Goal: Communication & Community: Answer question/provide support

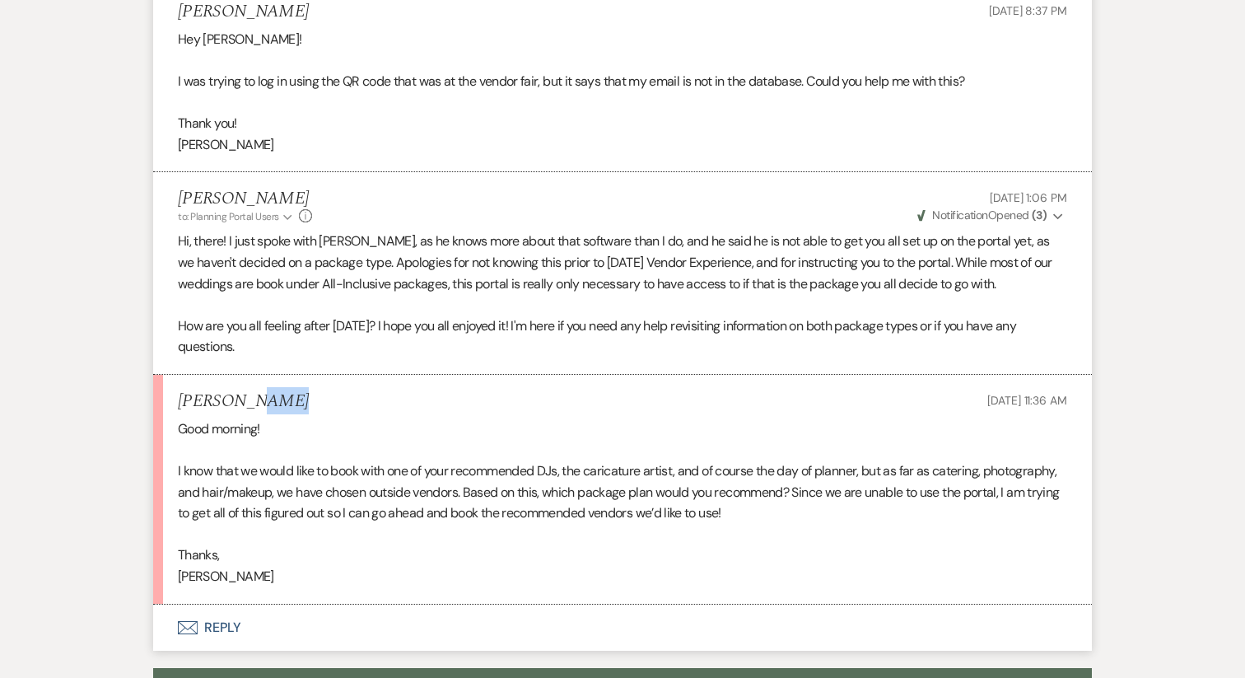
drag, startPoint x: 281, startPoint y: 362, endPoint x: 242, endPoint y: 362, distance: 38.7
click at [242, 391] on div "Kiersten Geis Sep 14, 2025, 11:36 AM" at bounding box center [623, 401] width 890 height 21
click at [274, 391] on div "Kiersten Geis Sep 14, 2025, 11:36 AM" at bounding box center [623, 401] width 890 height 21
click at [263, 391] on h5 "Kiersten Geis" at bounding box center [243, 401] width 131 height 21
drag, startPoint x: 279, startPoint y: 361, endPoint x: 166, endPoint y: 362, distance: 113.7
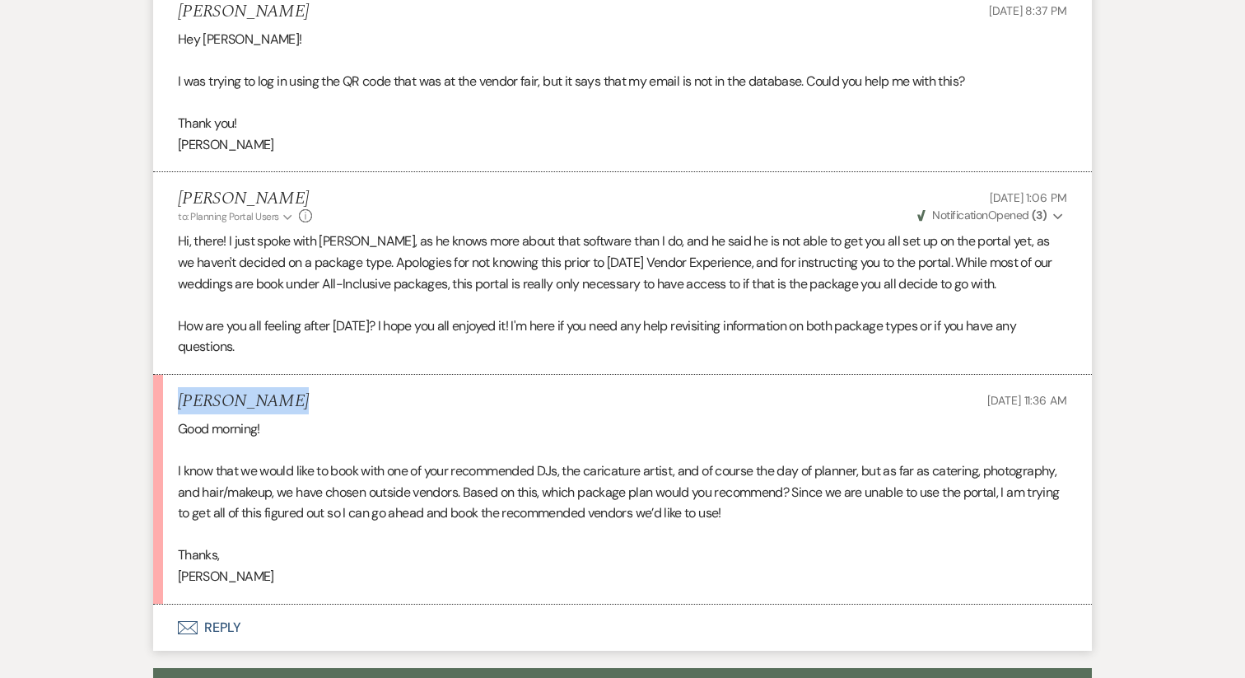
click at [166, 375] on li "Kiersten Geis Sep 14, 2025, 11:36 AM Good morning! I know that we would like to…" at bounding box center [622, 490] width 939 height 230
drag, startPoint x: 384, startPoint y: 363, endPoint x: 147, endPoint y: 339, distance: 237.7
click at [147, 339] on div "Messages Tasks Payments Vendors Rental Overview Timeline Docs & Files Contacts …" at bounding box center [622, 292] width 1245 height 1074
click at [345, 375] on li "Kiersten Geis Sep 14, 2025, 11:36 AM Good morning! I know that we would like to…" at bounding box center [622, 490] width 939 height 230
drag, startPoint x: 323, startPoint y: 370, endPoint x: 123, endPoint y: 371, distance: 200.2
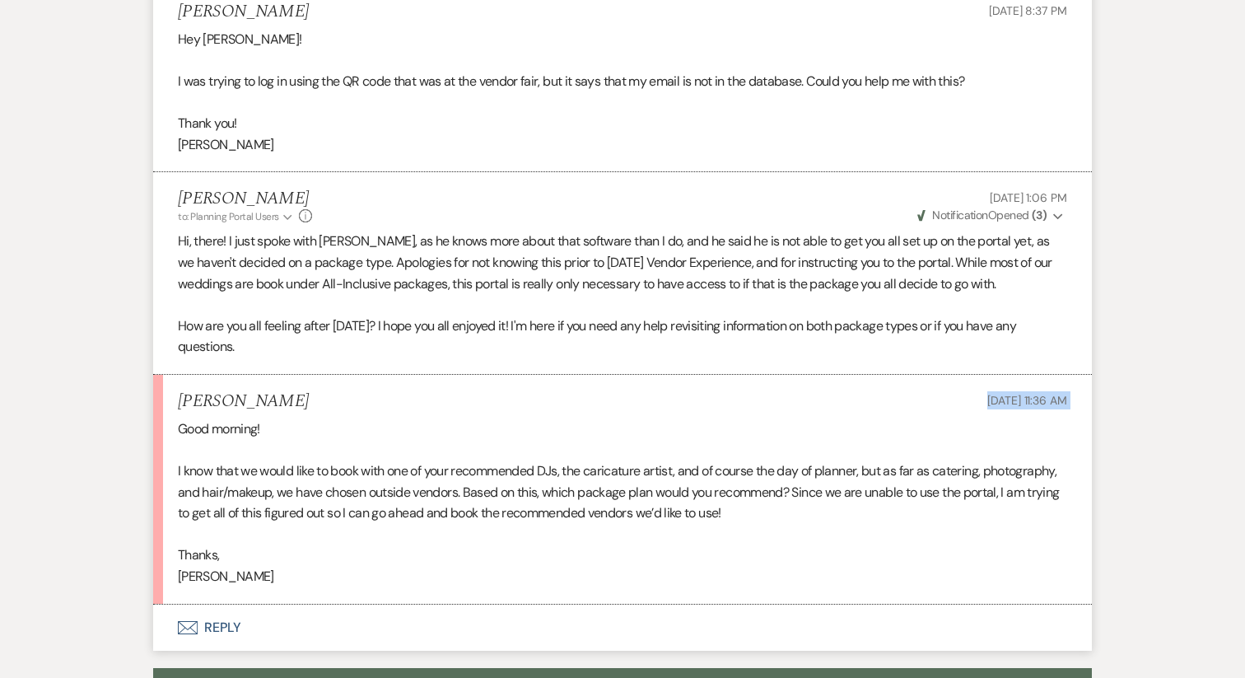
click at [123, 372] on div "Messages Tasks Payments Vendors Rental Overview Timeline Docs & Files Contacts …" at bounding box center [622, 292] width 1245 height 1074
drag, startPoint x: 277, startPoint y: 366, endPoint x: 156, endPoint y: 363, distance: 121.1
click at [161, 375] on li "Kiersten Geis Sep 14, 2025, 11:36 AM Good morning! I know that we would like to…" at bounding box center [622, 490] width 939 height 230
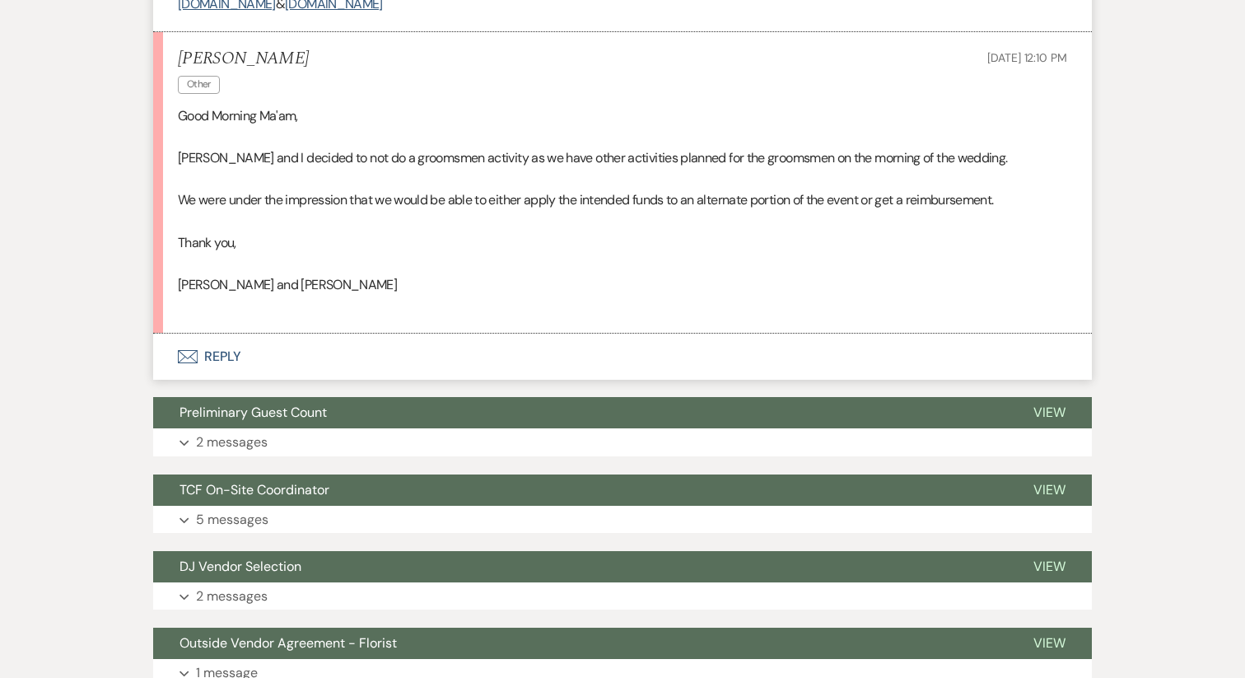
scroll to position [1870, 0]
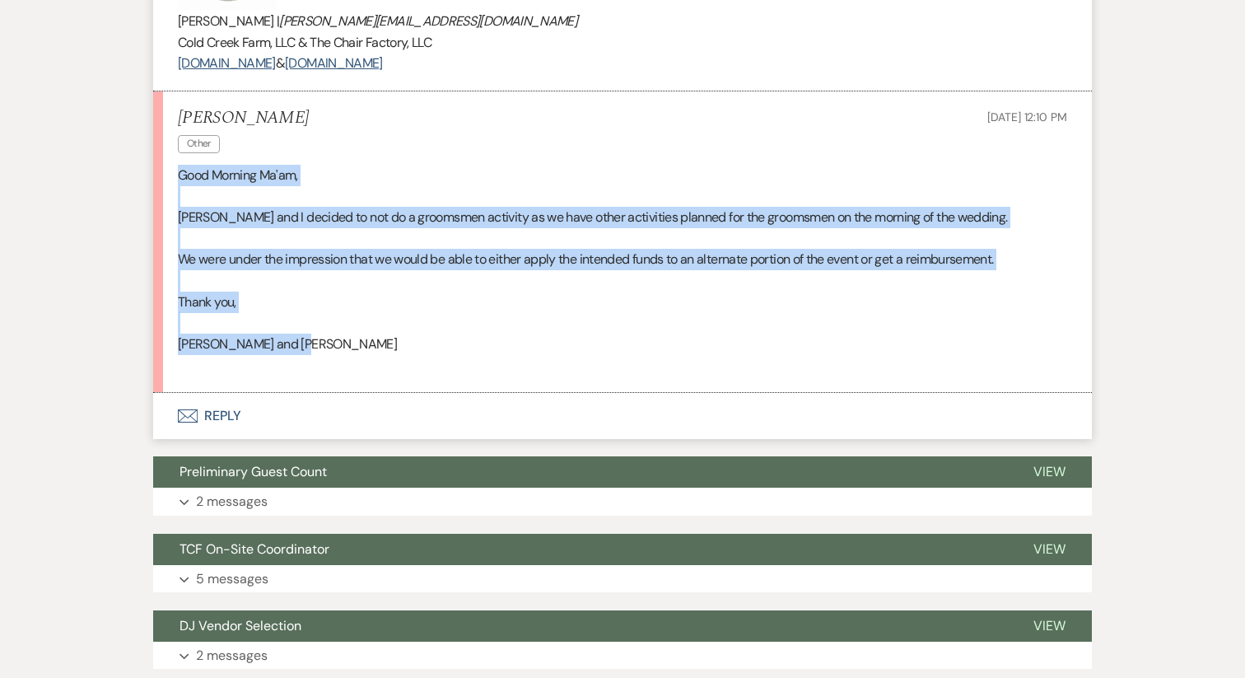
drag, startPoint x: 343, startPoint y: 350, endPoint x: 102, endPoint y: 164, distance: 304.1
click at [309, 311] on p "Thank you," at bounding box center [623, 302] width 890 height 21
drag, startPoint x: 315, startPoint y: 348, endPoint x: 105, endPoint y: 149, distance: 289.0
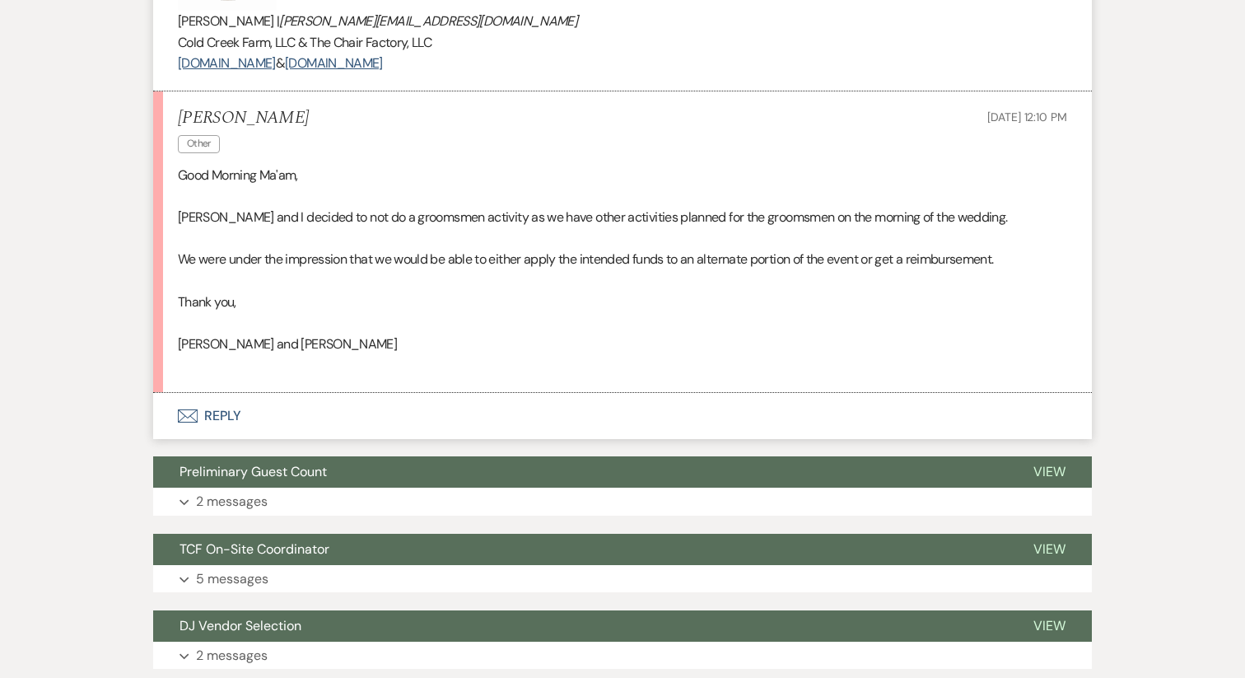
click at [265, 256] on p "We were under the impression that we would be able to either apply the intended…" at bounding box center [623, 259] width 890 height 21
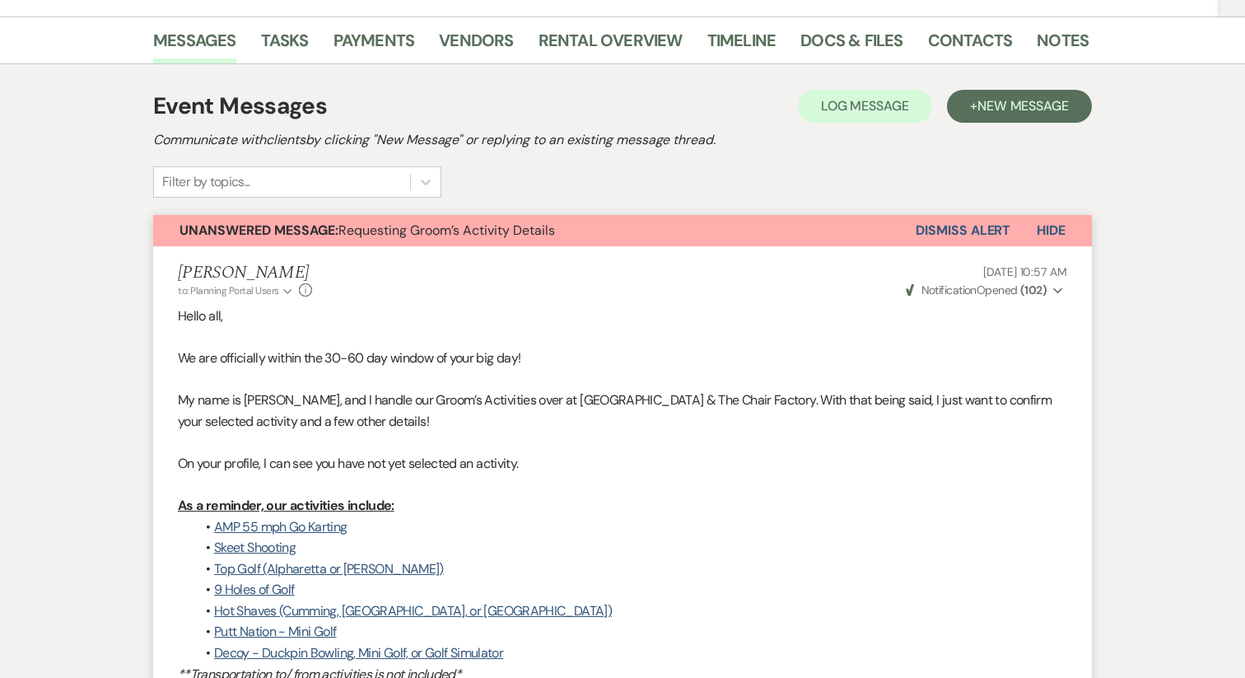
scroll to position [0, 0]
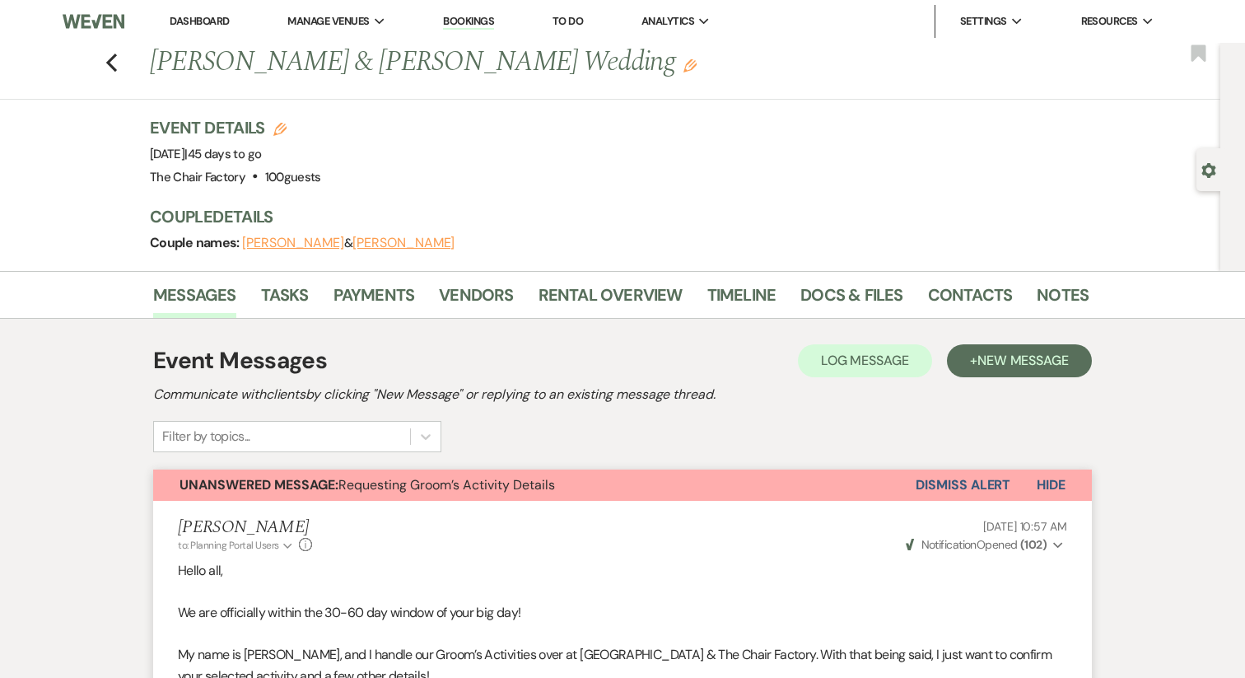
click at [196, 28] on li "Dashboard" at bounding box center [199, 21] width 76 height 33
click at [193, 20] on link "Dashboard" at bounding box center [199, 21] width 59 height 14
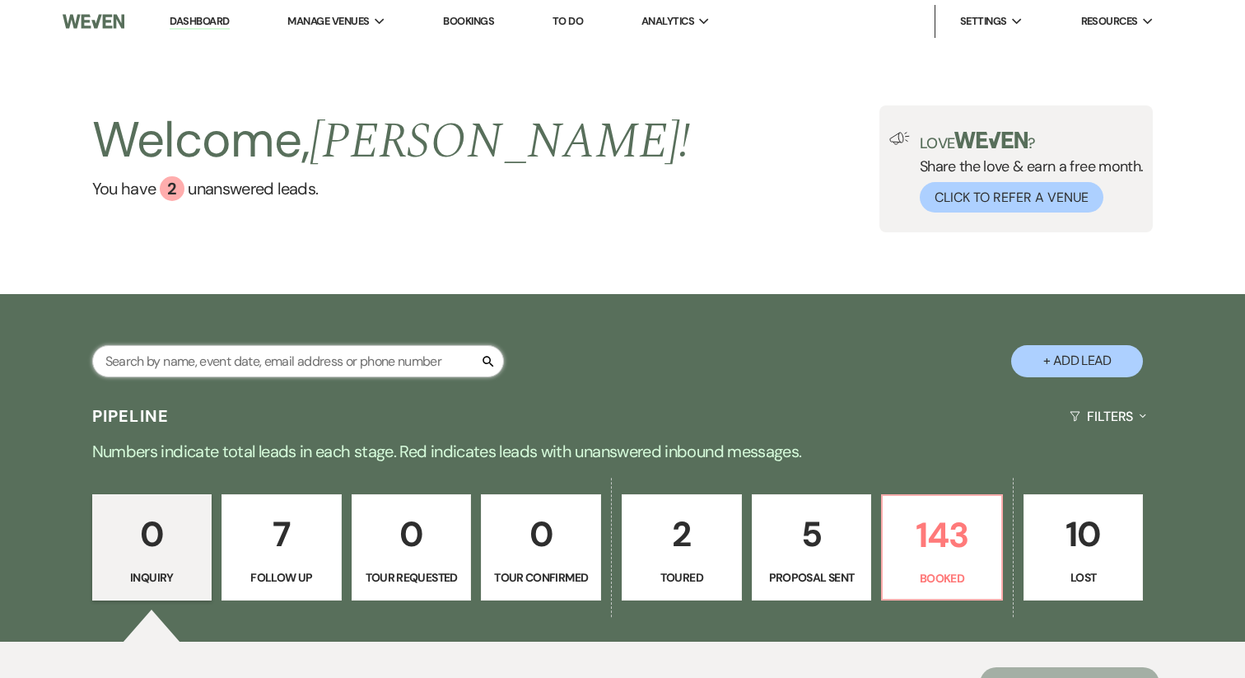
click at [269, 361] on input "text" at bounding box center [298, 361] width 412 height 32
type input "tina la"
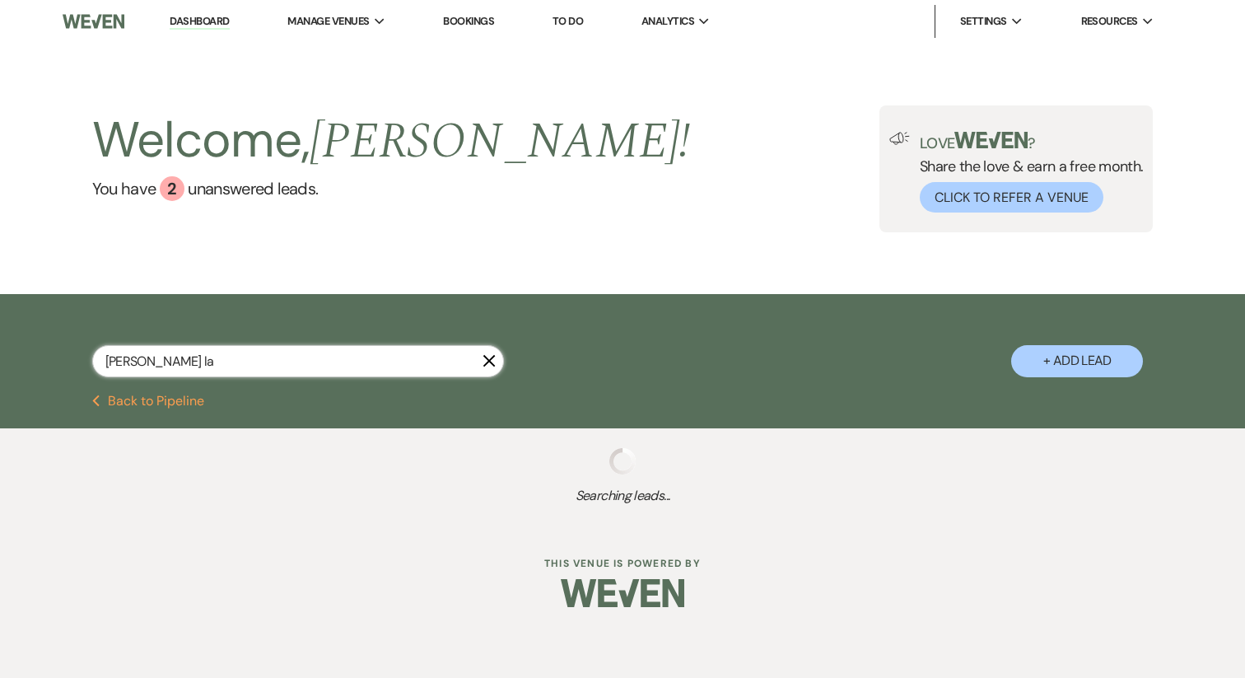
select select "8"
select select "11"
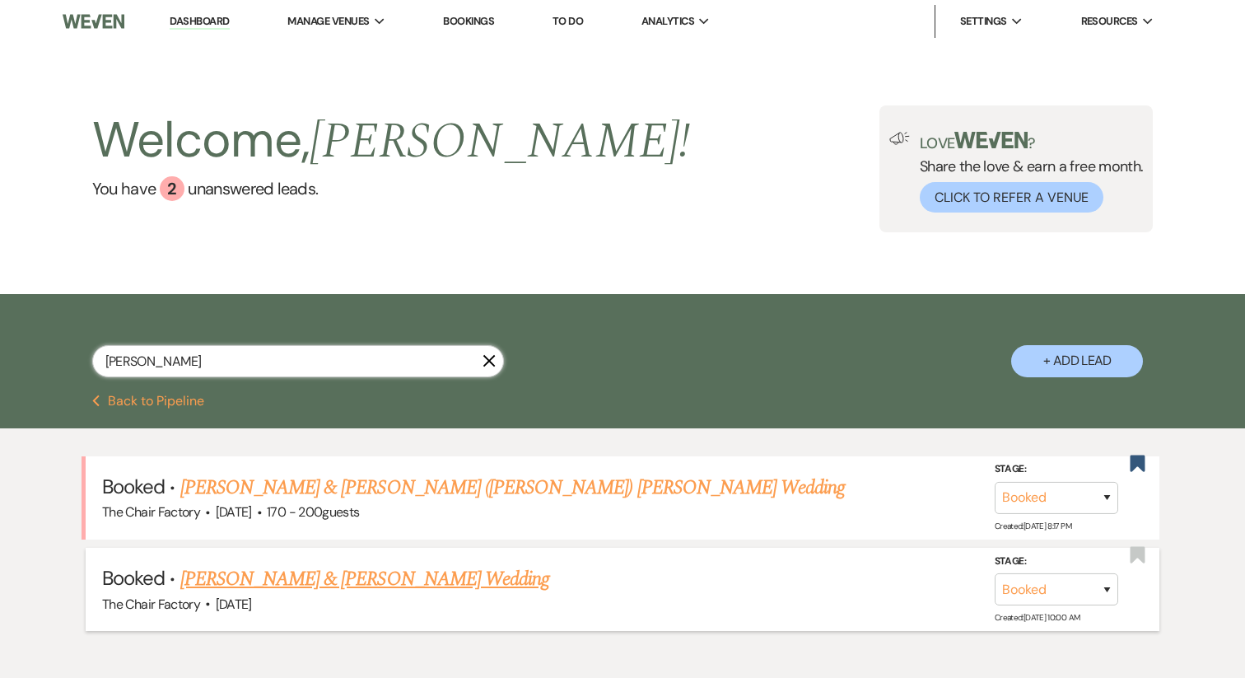
type input "tina lam"
click at [318, 576] on link "Tina Lam & Michael Schwartz's Wedding" at bounding box center [364, 579] width 369 height 30
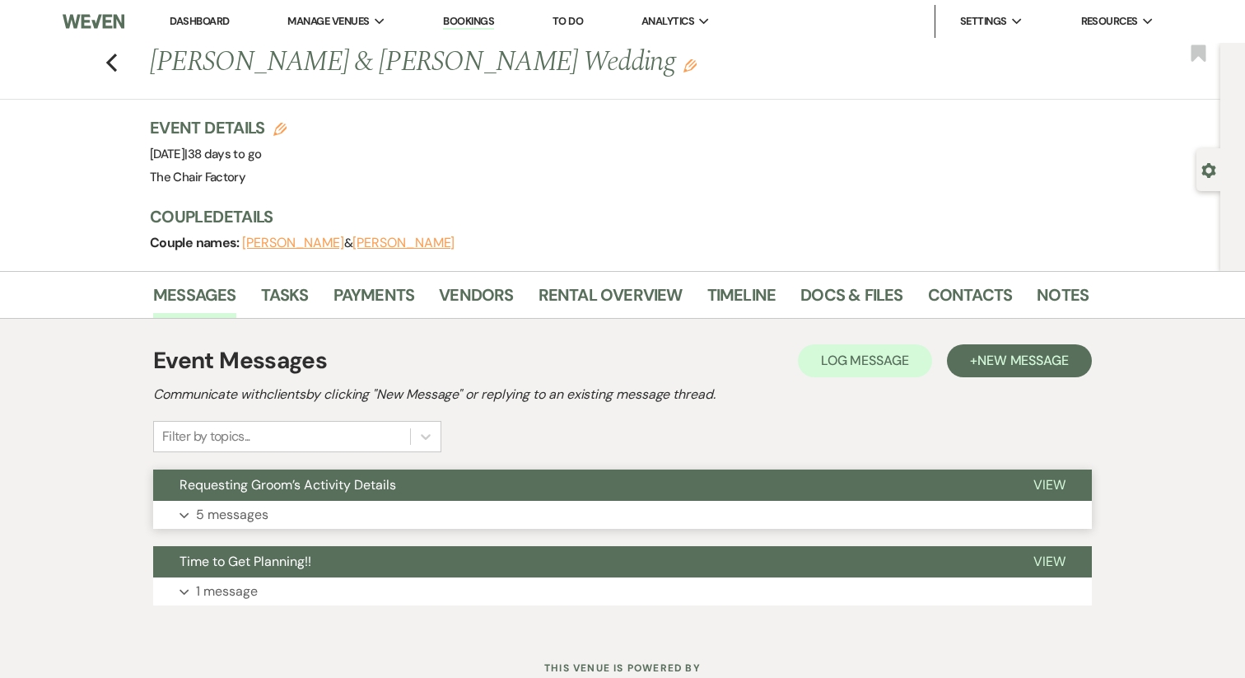
click at [294, 521] on button "Expand 5 messages" at bounding box center [622, 515] width 939 height 28
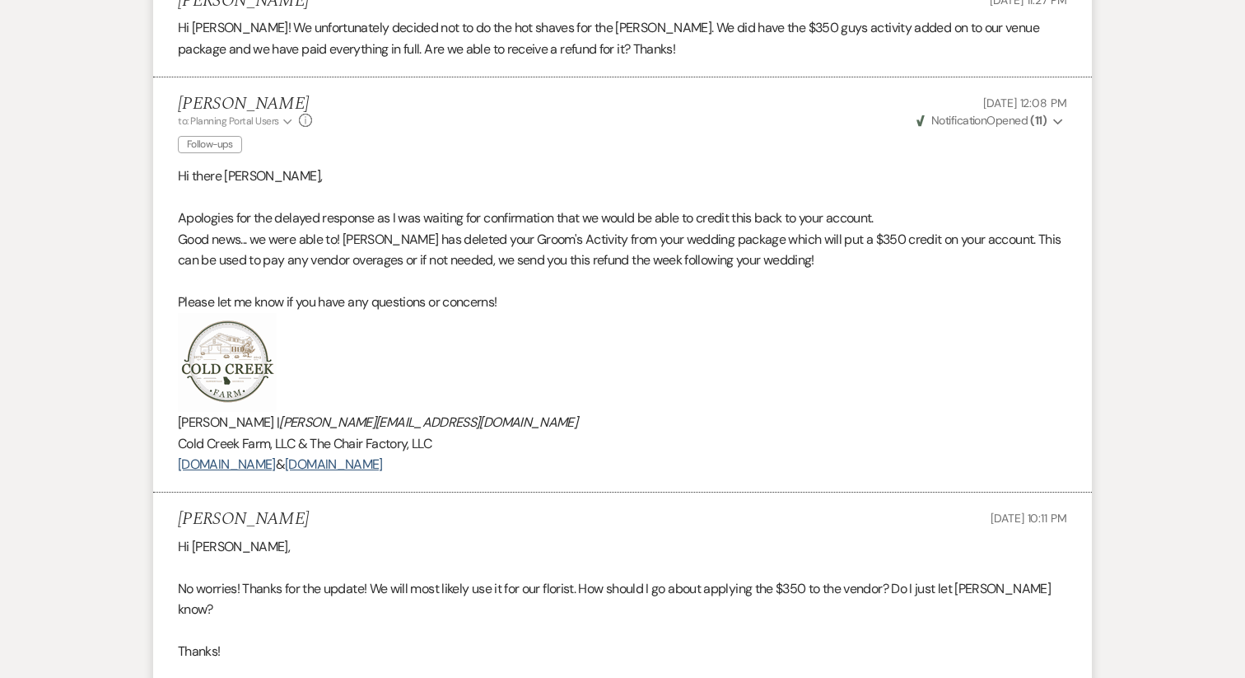
scroll to position [2053, 0]
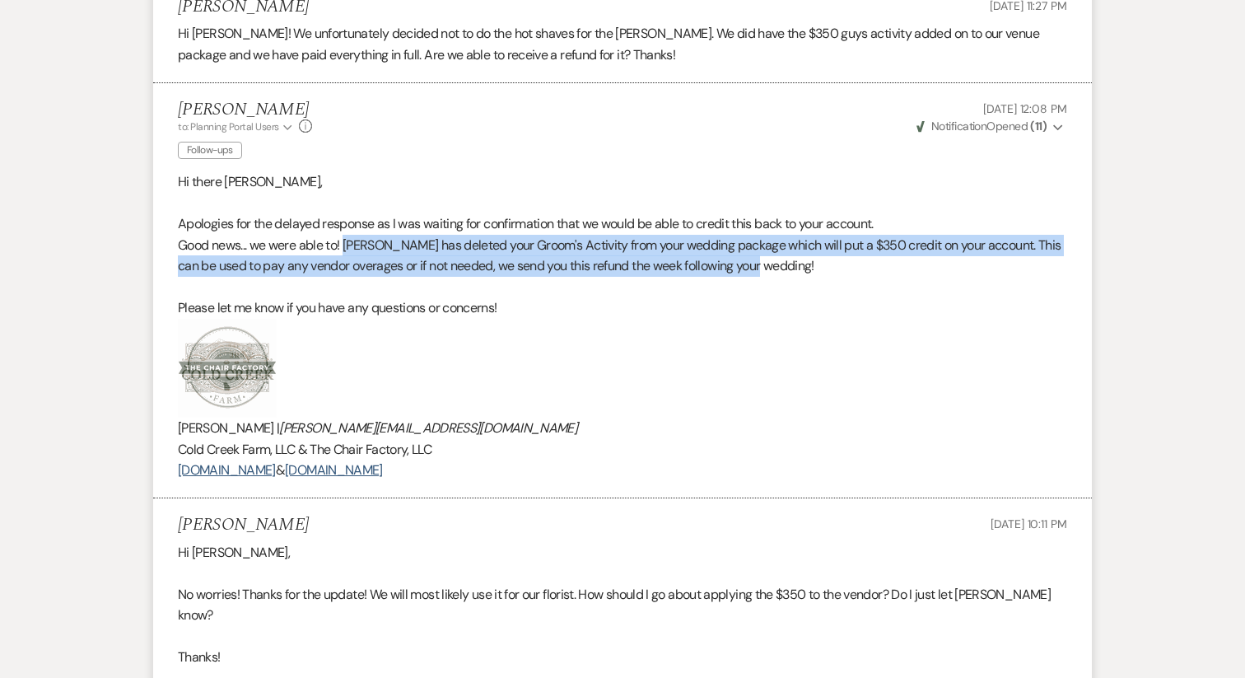
drag, startPoint x: 808, startPoint y: 262, endPoint x: 348, endPoint y: 245, distance: 460.7
click at [348, 245] on p "Good news... we were able to! Jeff has deleted your Groom's Activity from your …" at bounding box center [623, 256] width 890 height 42
copy p "Jeff has deleted your Groom's Activity from your wedding package which will put…"
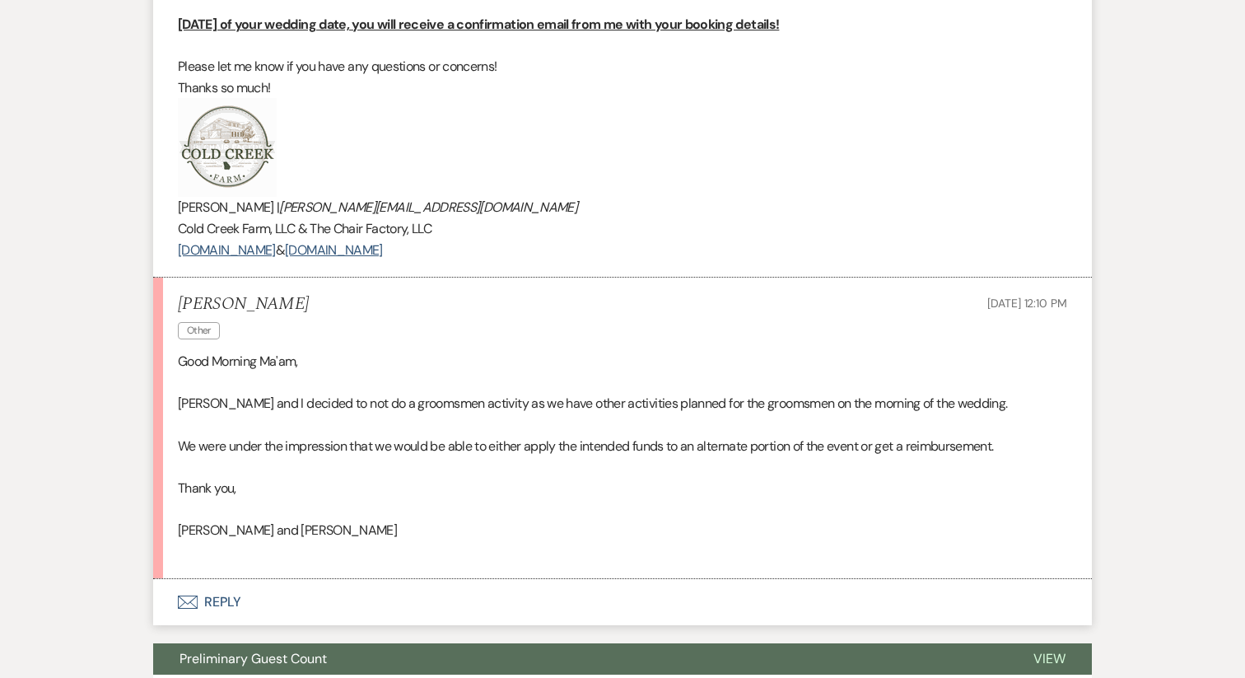
scroll to position [1684, 0]
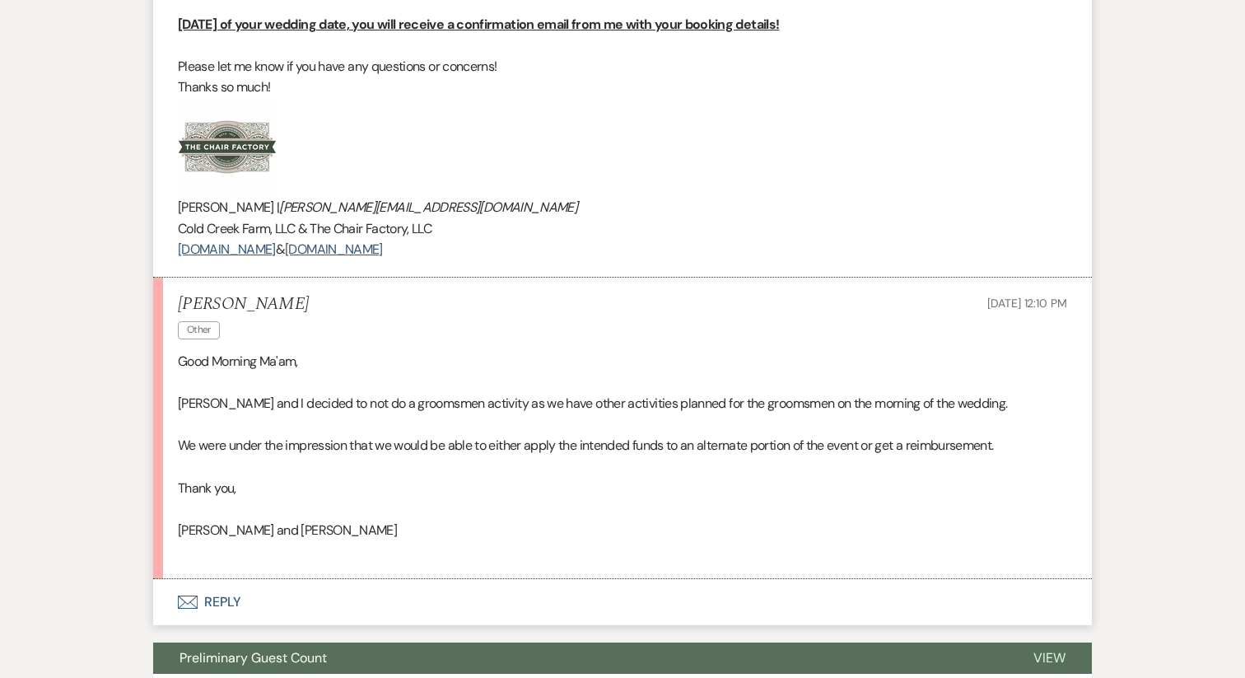
click at [221, 595] on button "Envelope Reply" at bounding box center [622, 602] width 939 height 46
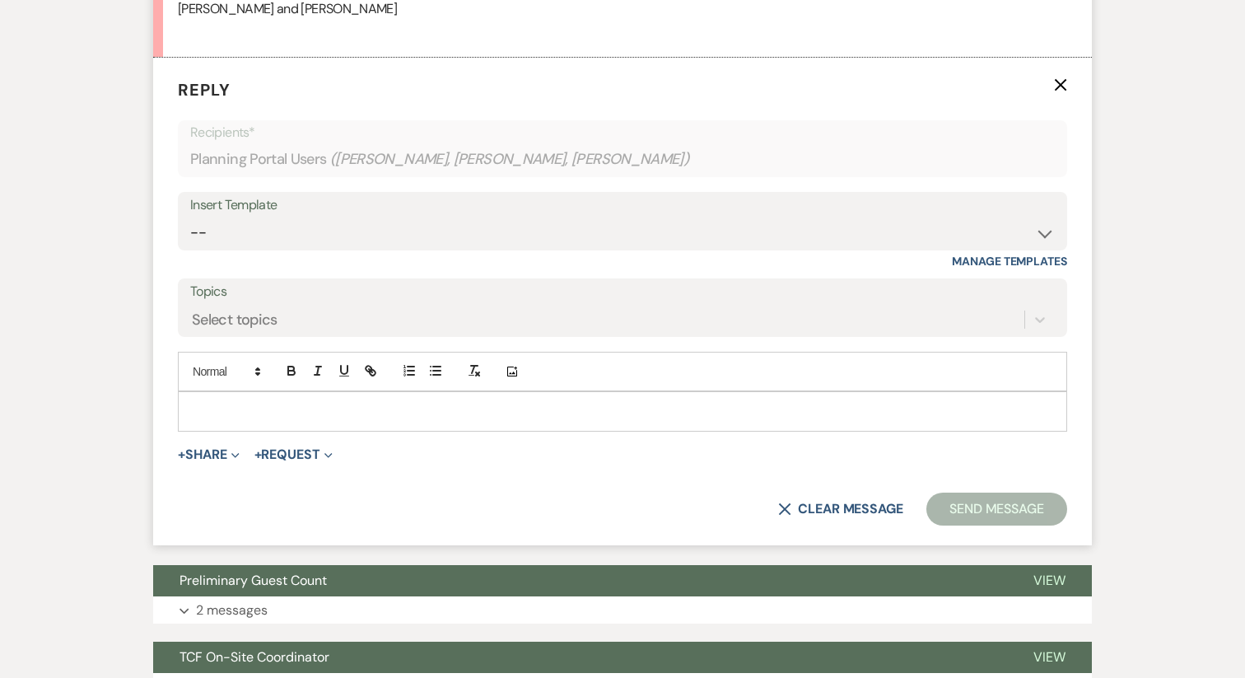
scroll to position [2208, 0]
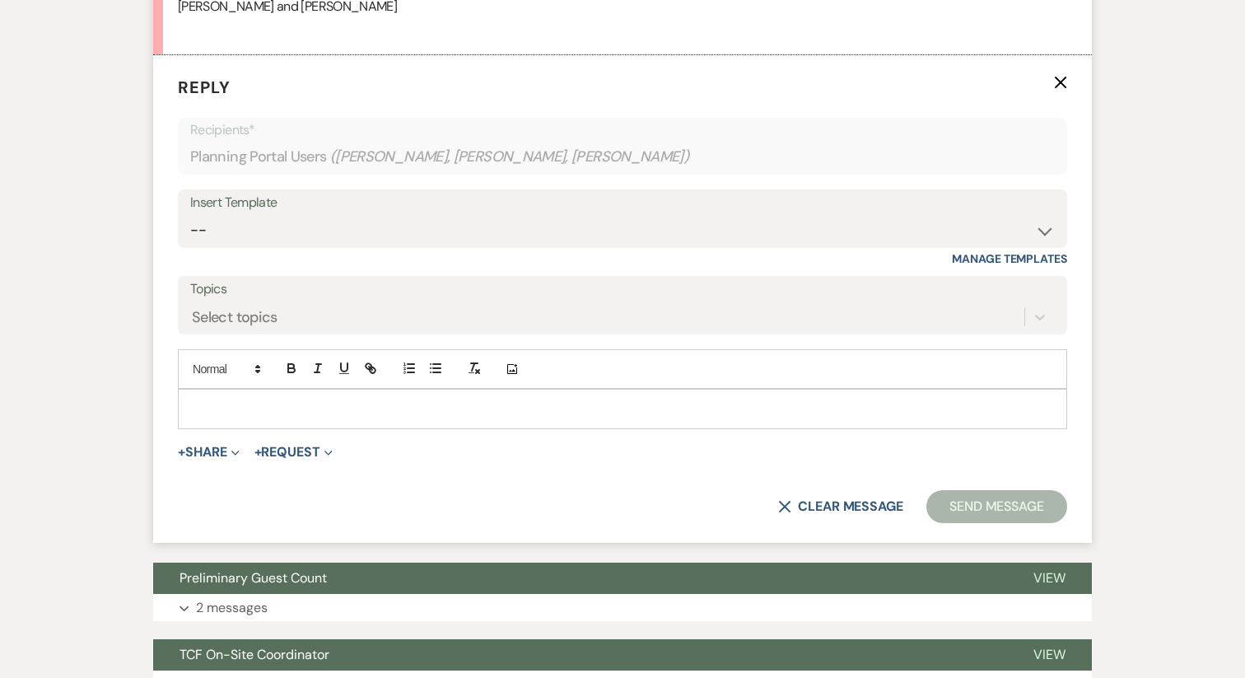
click at [243, 424] on div at bounding box center [623, 409] width 888 height 38
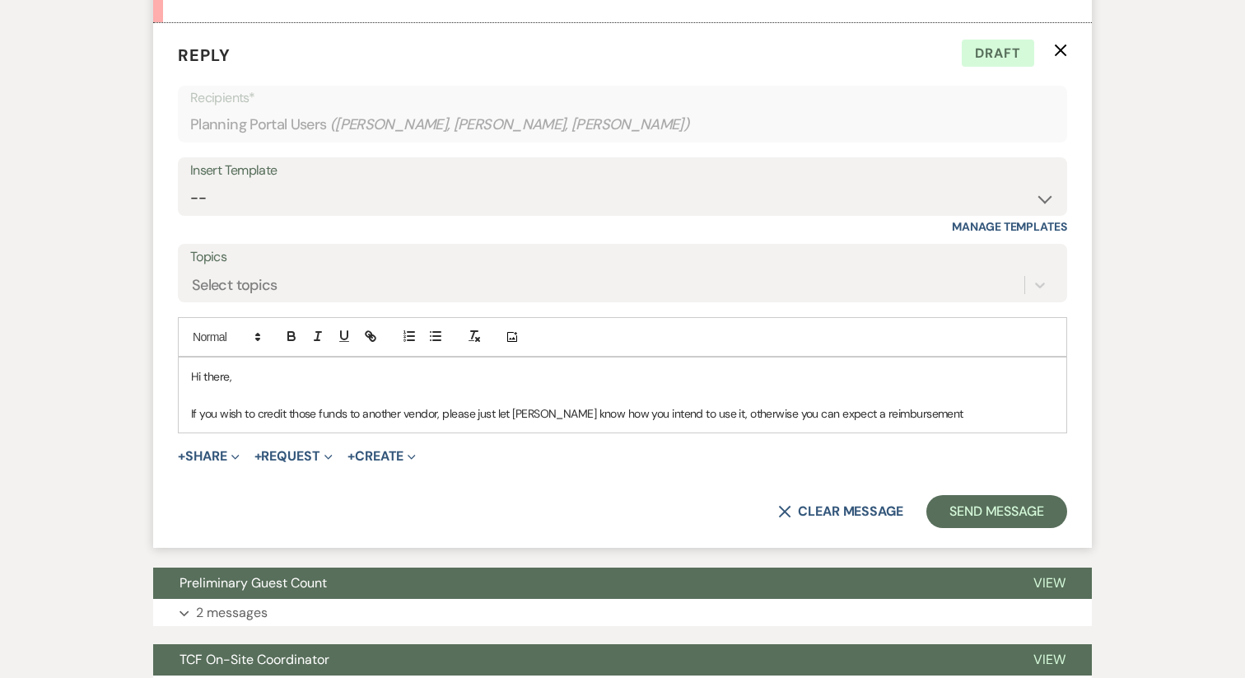
scroll to position [2247, 0]
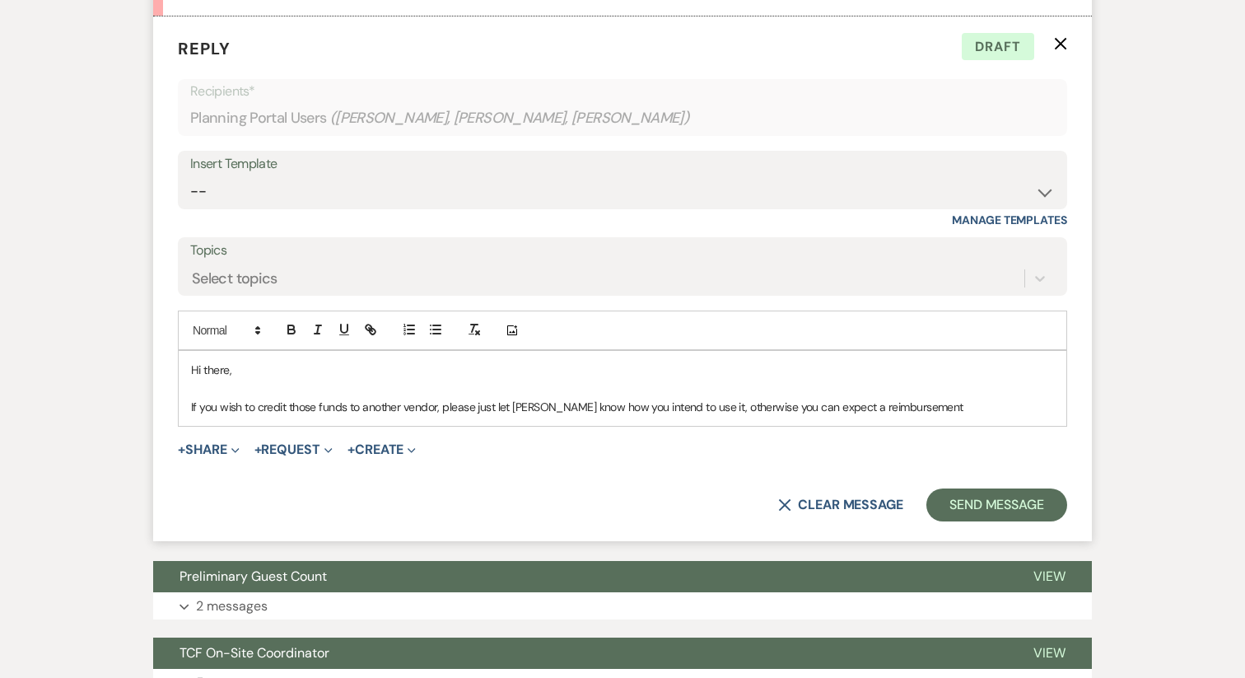
click at [305, 389] on p at bounding box center [622, 389] width 863 height 18
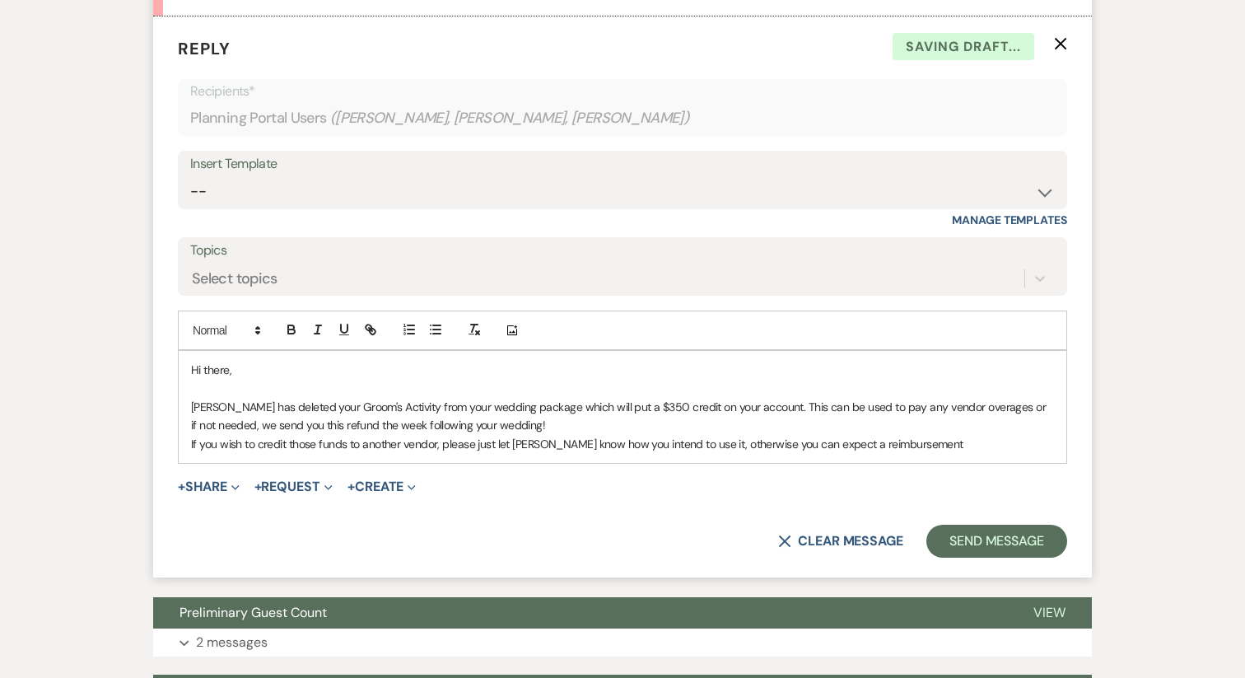
click at [262, 384] on p at bounding box center [622, 389] width 863 height 18
click at [300, 413] on span "[PERSON_NAME] has deleted your Groom's Activity from your wedding package which…" at bounding box center [620, 415] width 858 height 33
drag, startPoint x: 299, startPoint y: 409, endPoint x: 176, endPoint y: 406, distance: 122.7
click at [176, 406] on form "Reply X Saving draft... Recipients* Planning Portal Users ( [PERSON_NAME], [PER…" at bounding box center [622, 296] width 939 height 561
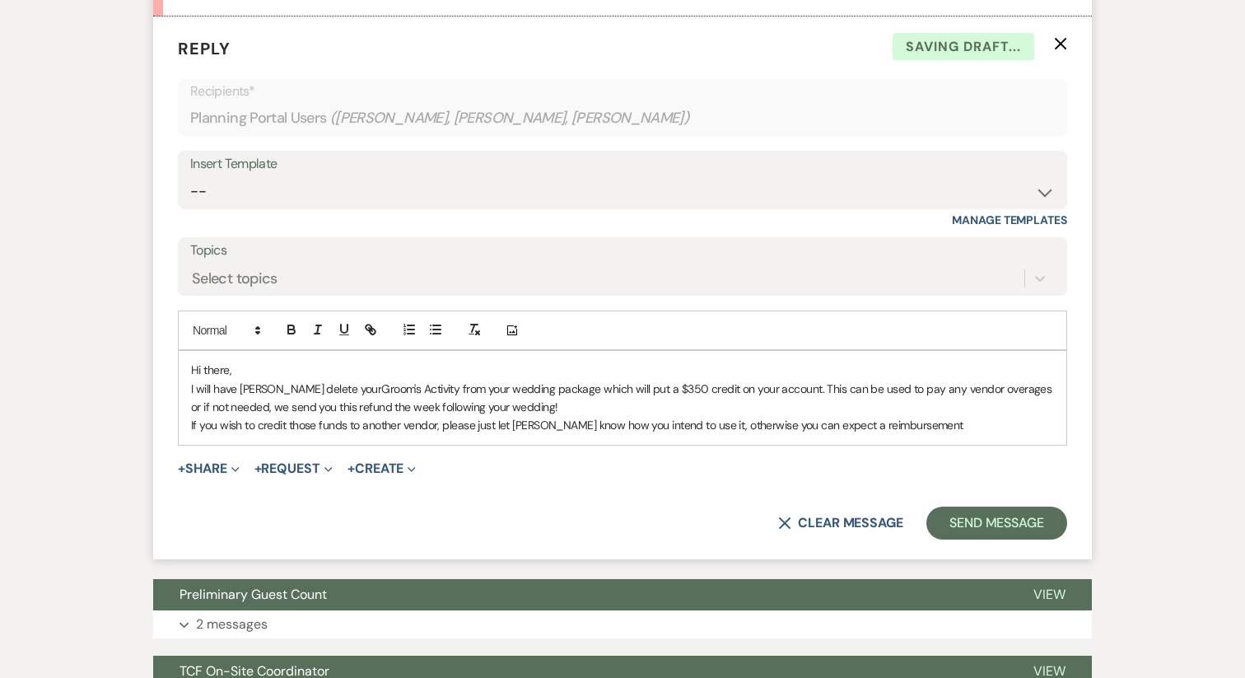
click at [539, 388] on span "Groom's Activity from your wedding package which will put a $350 credit on your…" at bounding box center [623, 397] width 864 height 33
click at [990, 390] on span "Groom's Activity from your wedding package, which will put a $350 credit on you…" at bounding box center [624, 397] width 866 height 33
click at [690, 433] on p "If you wish to credit those funds to another vendor, please just let [PERSON_NA…" at bounding box center [622, 425] width 863 height 18
click at [690, 433] on p "If you wish to credit those funds to another vendor, please just let Jeff know …" at bounding box center [622, 425] width 863 height 18
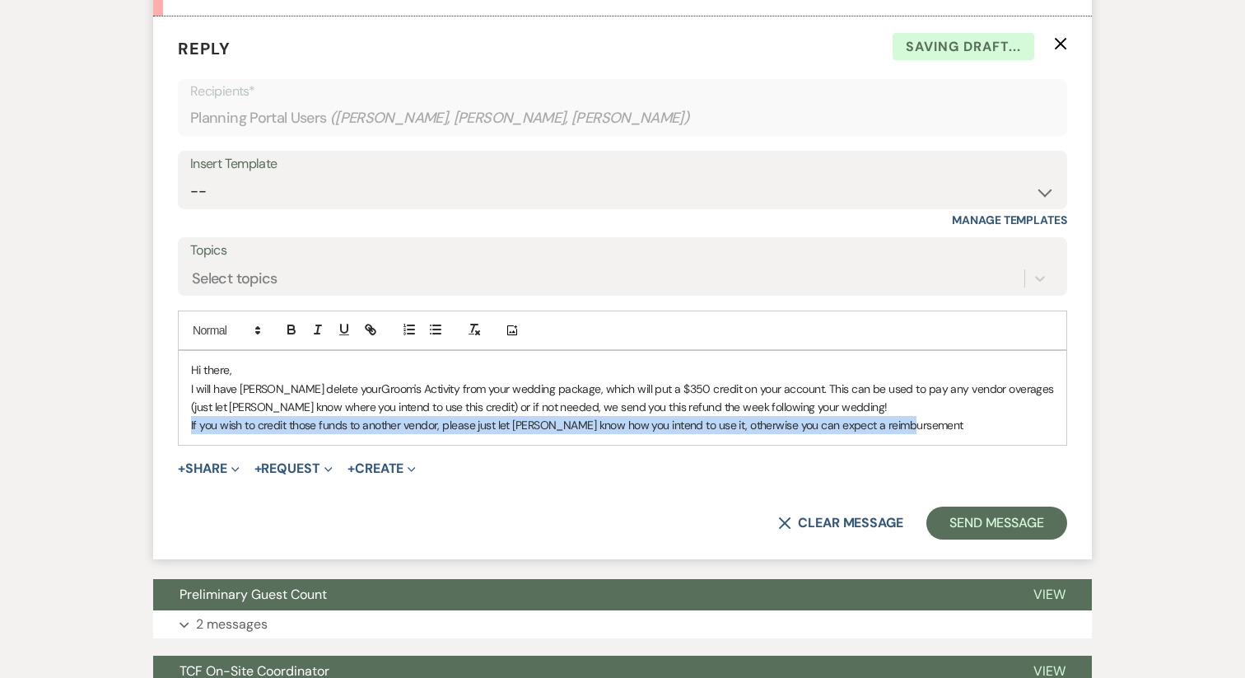
click at [690, 433] on p "If you wish to credit those funds to another vendor, please just let Jeff know …" at bounding box center [622, 425] width 863 height 18
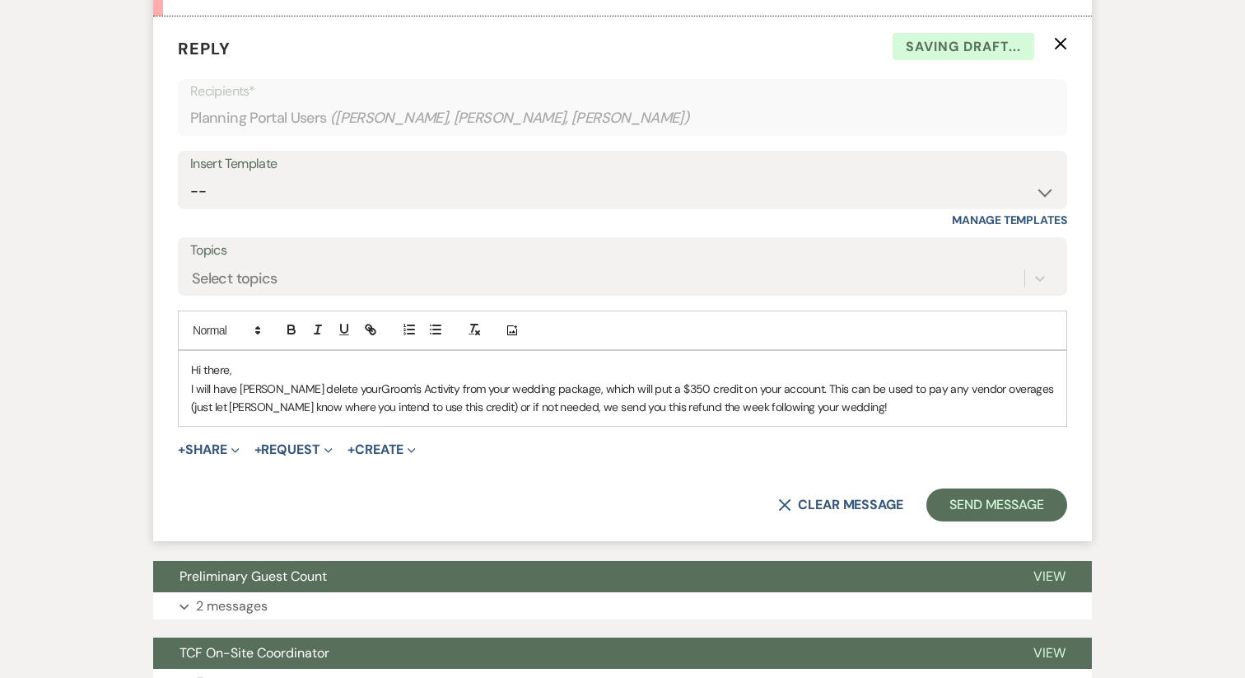
click at [248, 372] on p "Hi there," at bounding box center [622, 370] width 863 height 18
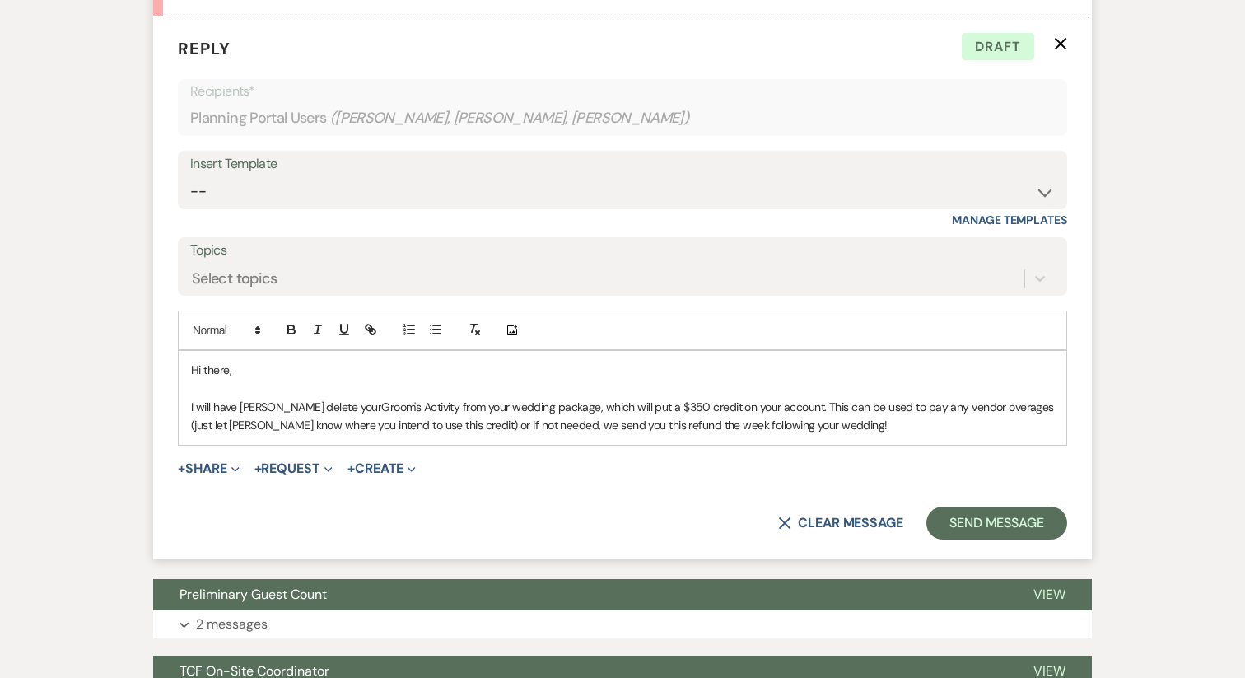
click at [525, 426] on span "Groom's Activity from your wedding package, which will put a $350 credit on you…" at bounding box center [624, 415] width 866 height 33
click at [494, 427] on span "Groom's Activity from your wedding package, which will put a $350 credit on you…" at bounding box center [624, 415] width 866 height 33
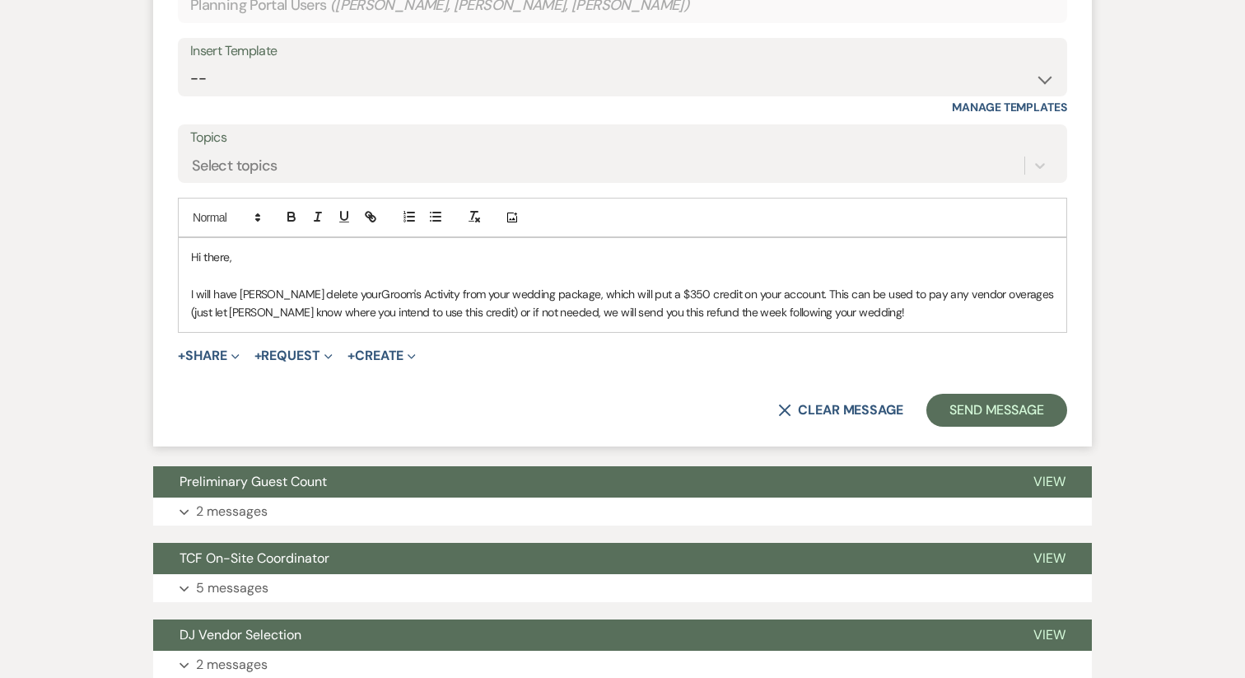
scroll to position [2359, 0]
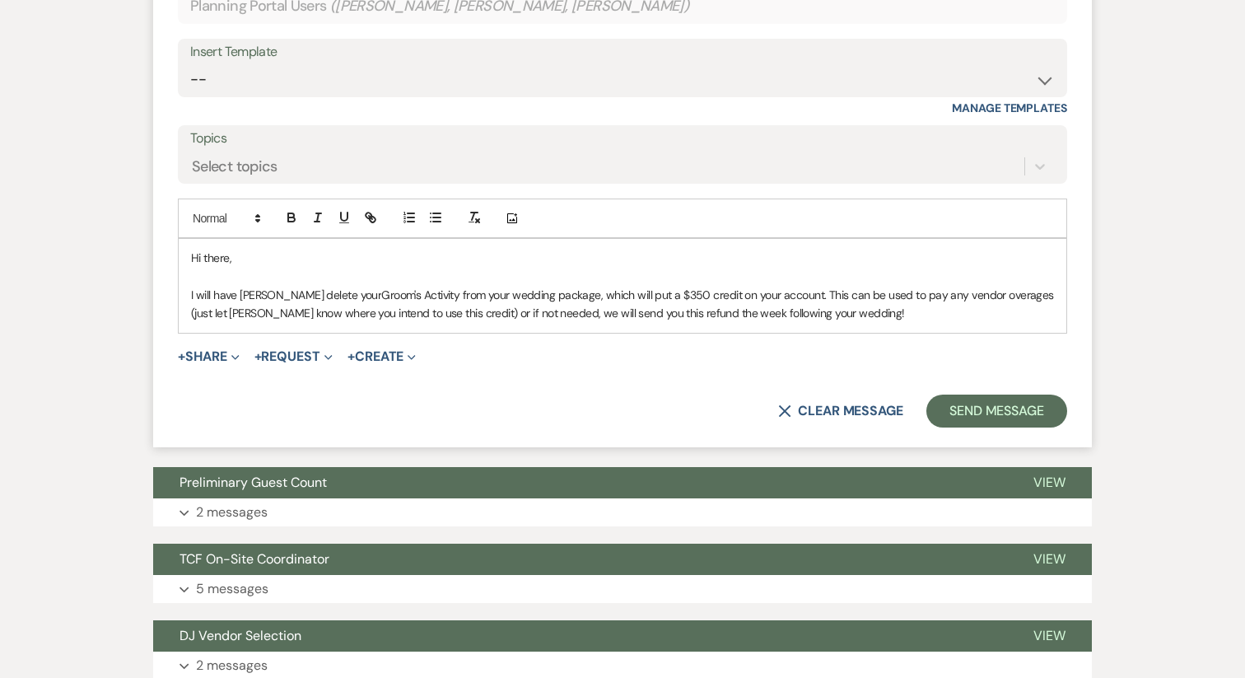
click at [814, 320] on p "I will have Jeff delete your Groom's Activity from your wedding package, which …" at bounding box center [622, 304] width 863 height 37
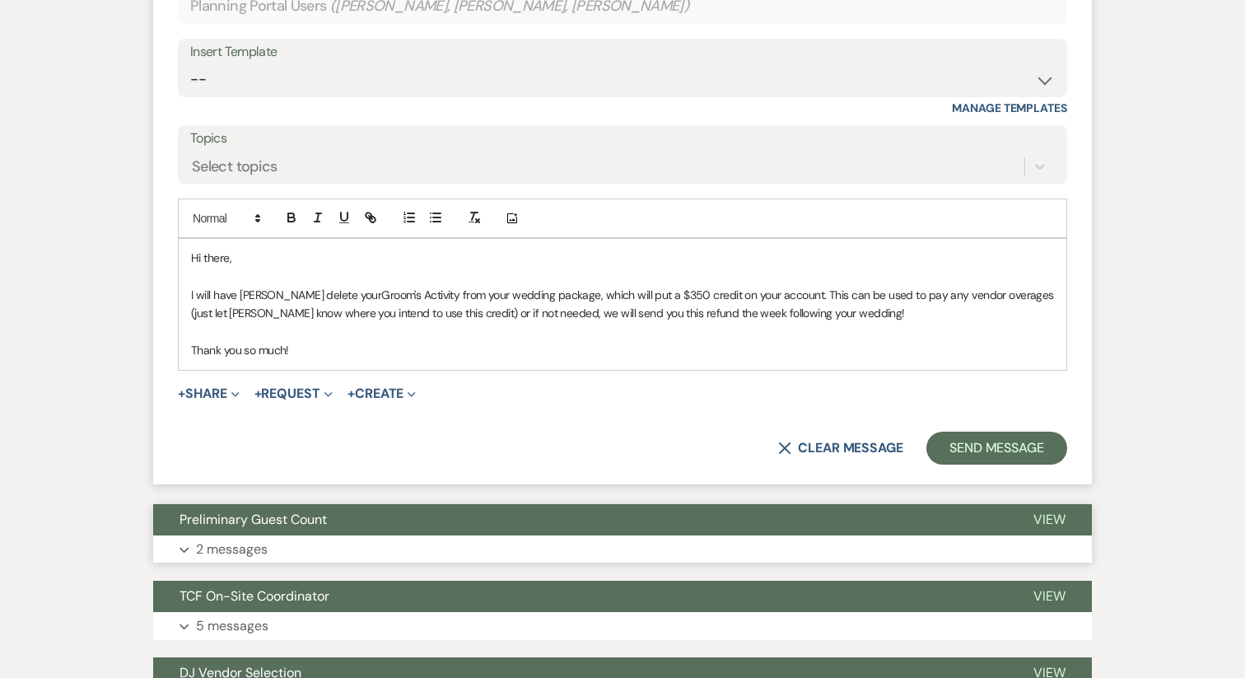
click at [581, 535] on button "Preliminary Guest Count" at bounding box center [580, 519] width 854 height 31
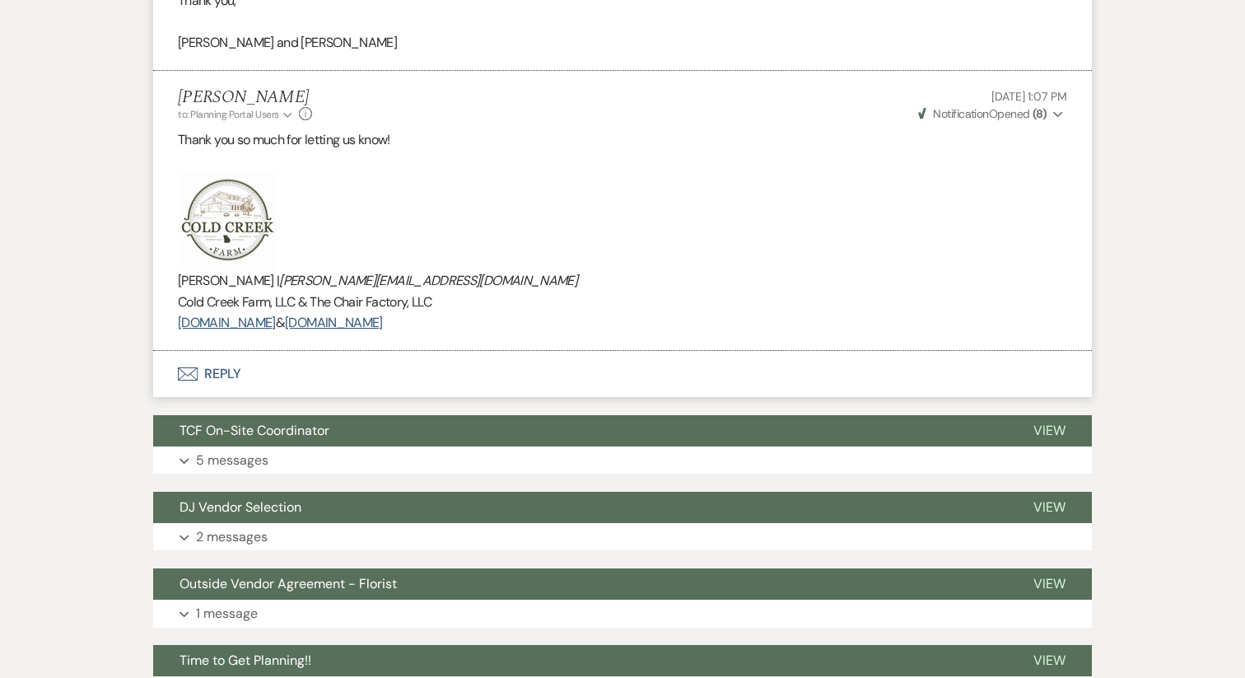
scroll to position [3079, 0]
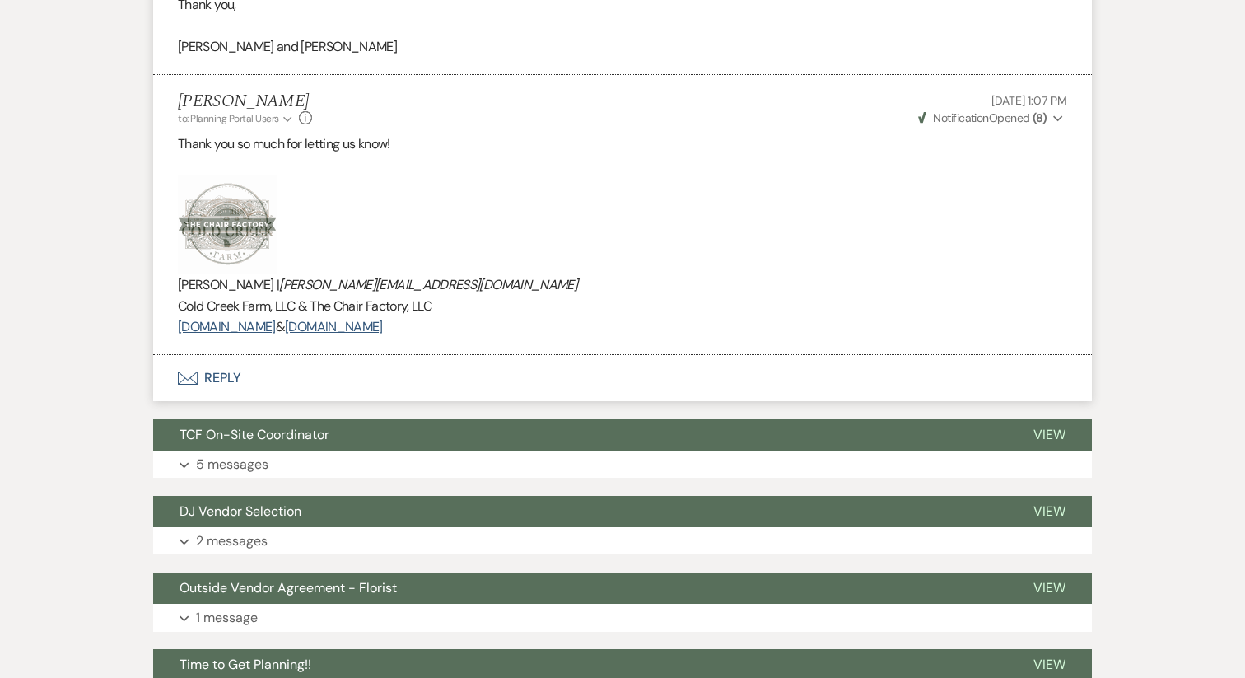
drag, startPoint x: 516, startPoint y: 330, endPoint x: 183, endPoint y: 228, distance: 348.9
click at [183, 228] on div "Thank you so much for letting us know! Katie Gatlin | katie@redgatevents.com Co…" at bounding box center [623, 235] width 890 height 204
copy div "Katie Gatlin | katie@redgatevents.com Cold Creek Farm, LLC & The Chair Factory,…"
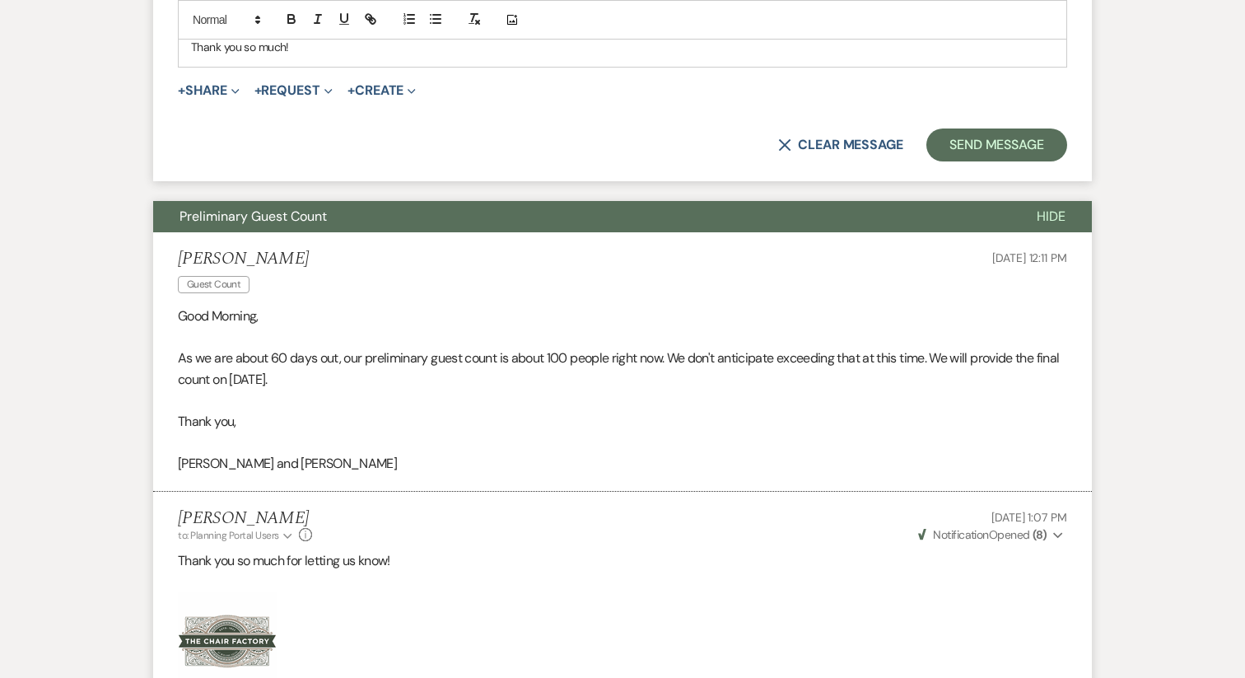
scroll to position [2645, 0]
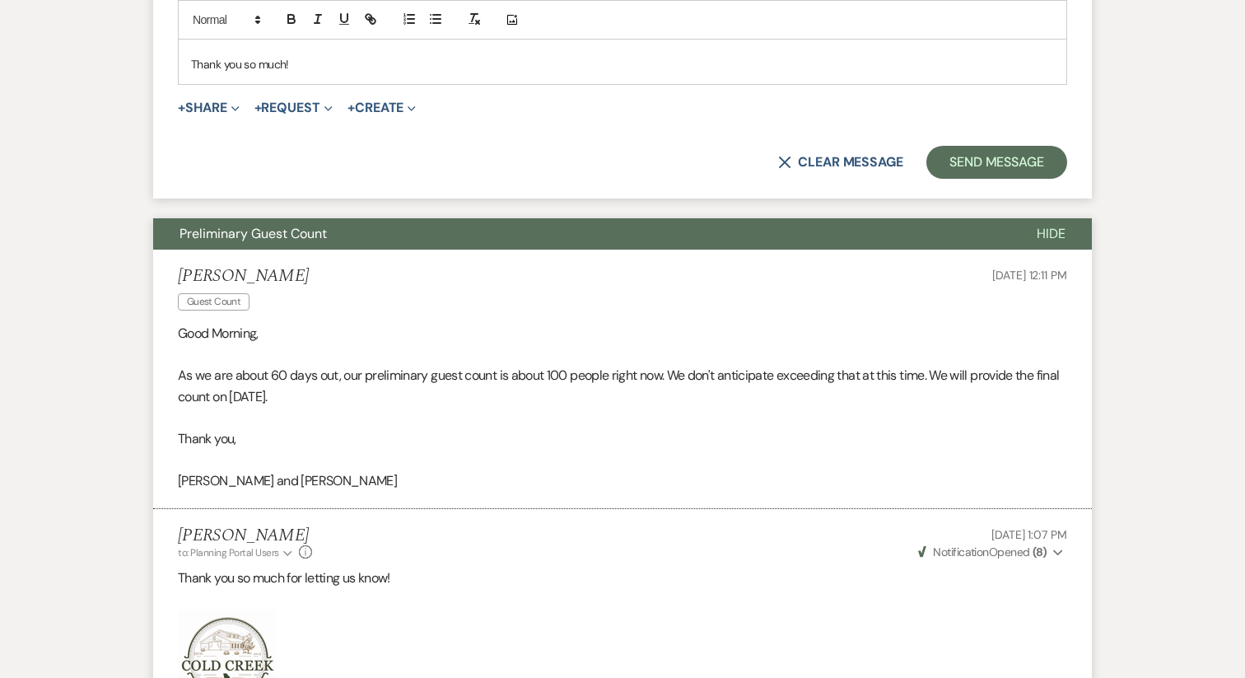
click at [322, 62] on p "Thank you so much!" at bounding box center [622, 64] width 863 height 18
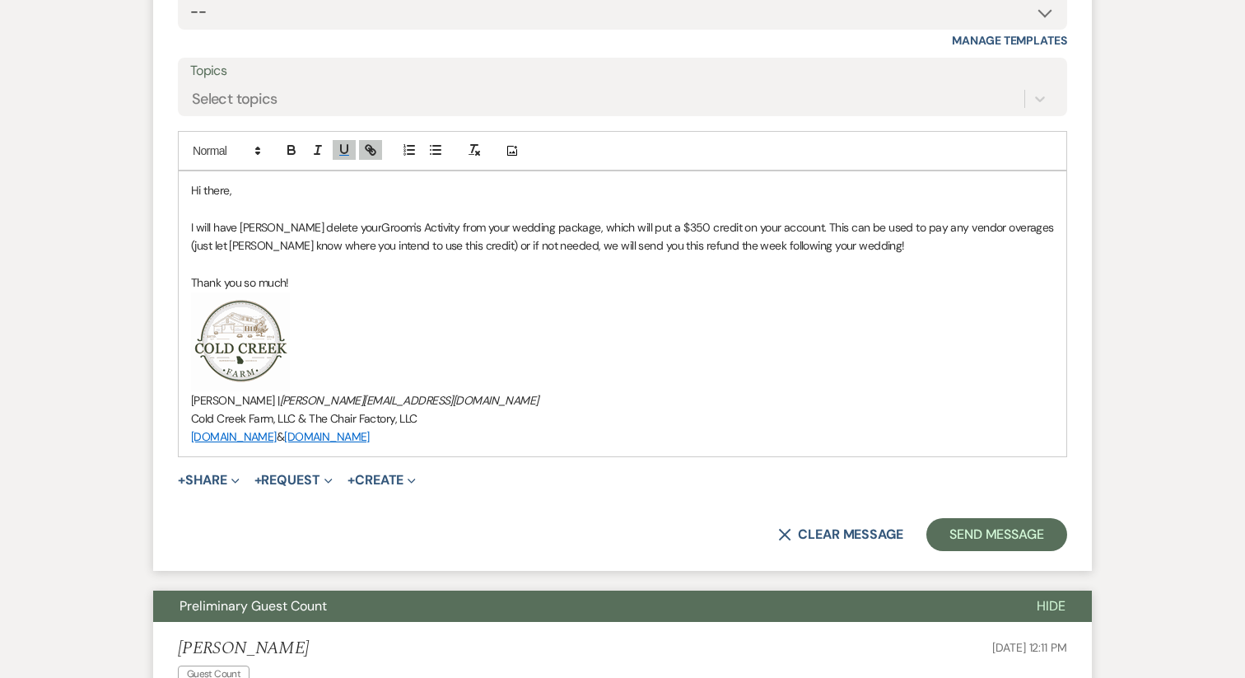
scroll to position [2430, 0]
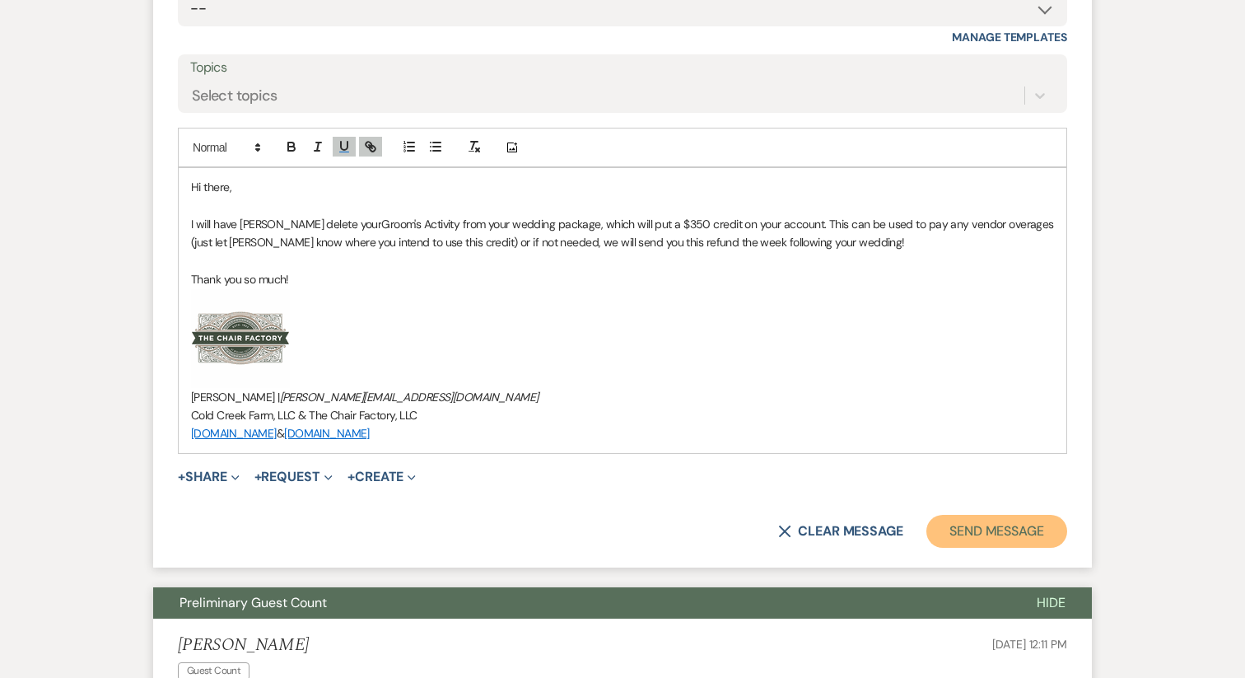
click at [1004, 538] on button "Send Message" at bounding box center [997, 531] width 141 height 33
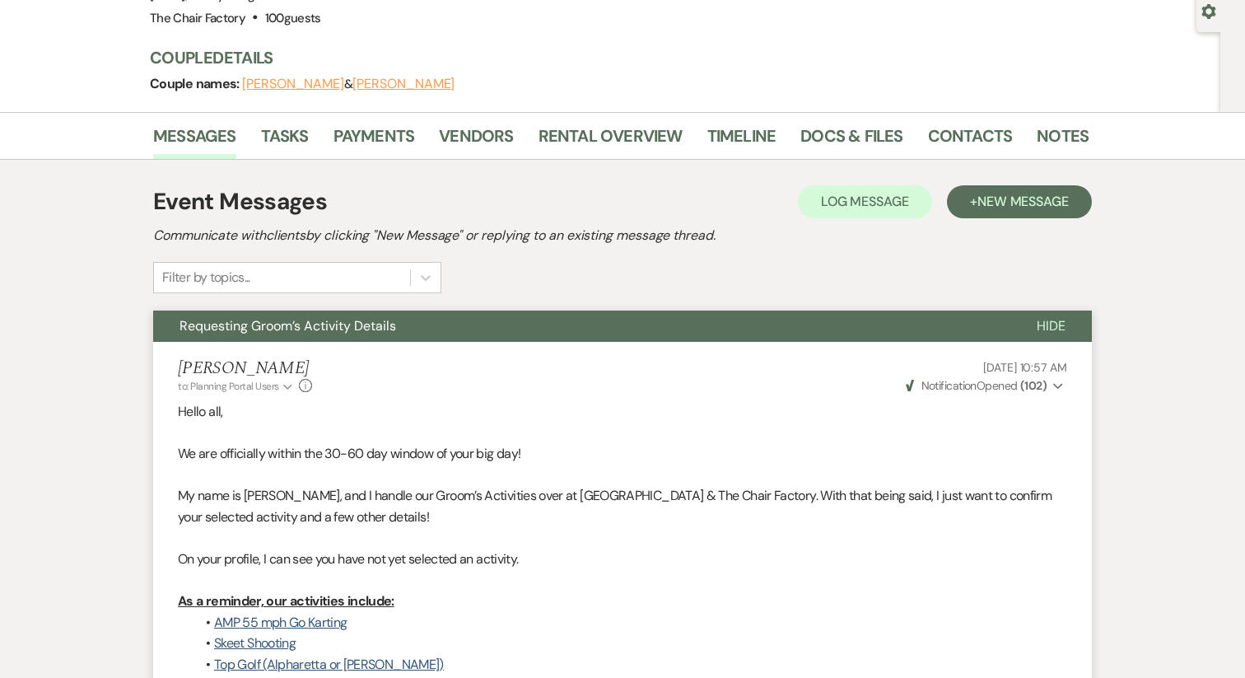
scroll to position [0, 0]
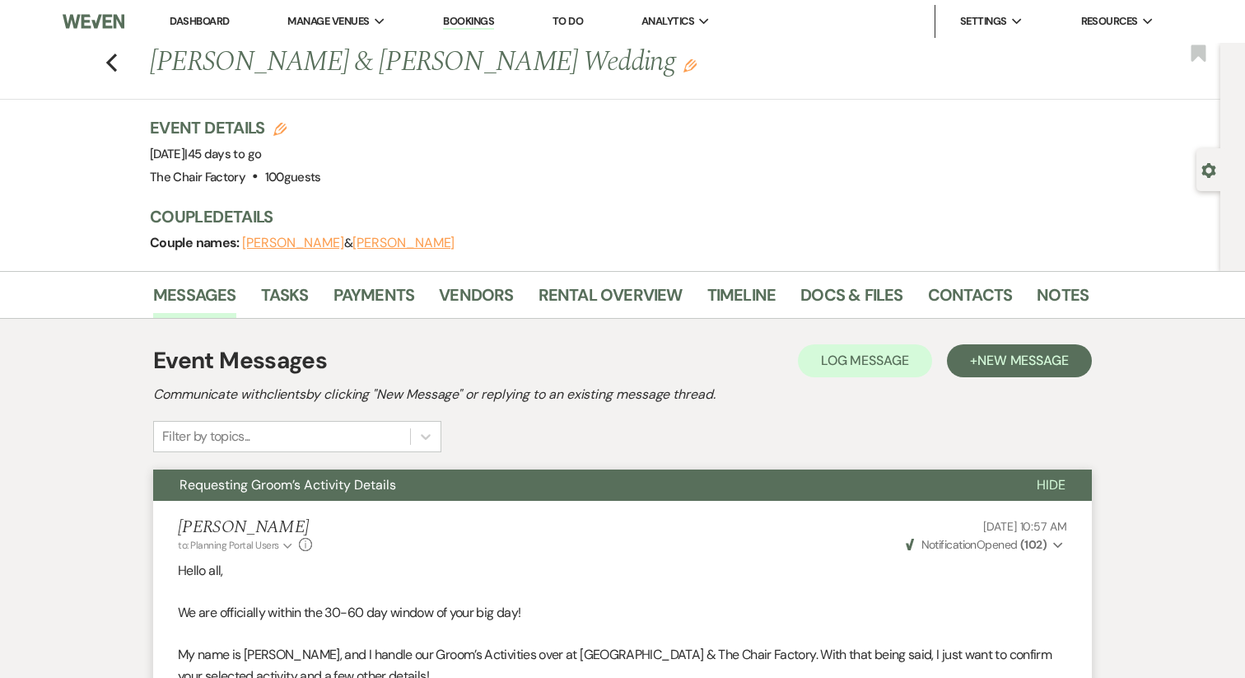
click at [321, 63] on h1 "Meredith DeLong & Zachary Jacob's Wedding Edit" at bounding box center [519, 63] width 738 height 40
drag, startPoint x: 325, startPoint y: 63, endPoint x: 104, endPoint y: 66, distance: 221.6
click at [104, 66] on div "Previous Meredith DeLong & Zachary Jacob's Wedding Edit Bookmark" at bounding box center [606, 71] width 1229 height 57
copy h1 "Meredith DeLong"
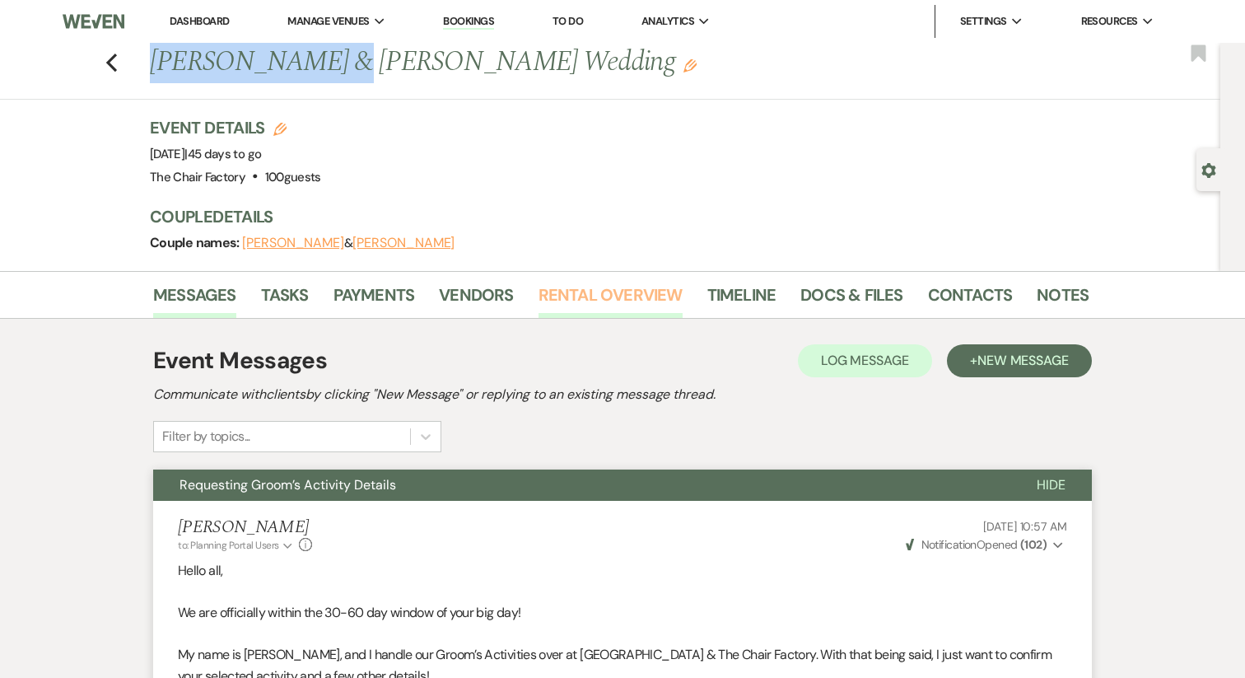
click at [625, 303] on link "Rental Overview" at bounding box center [611, 300] width 144 height 36
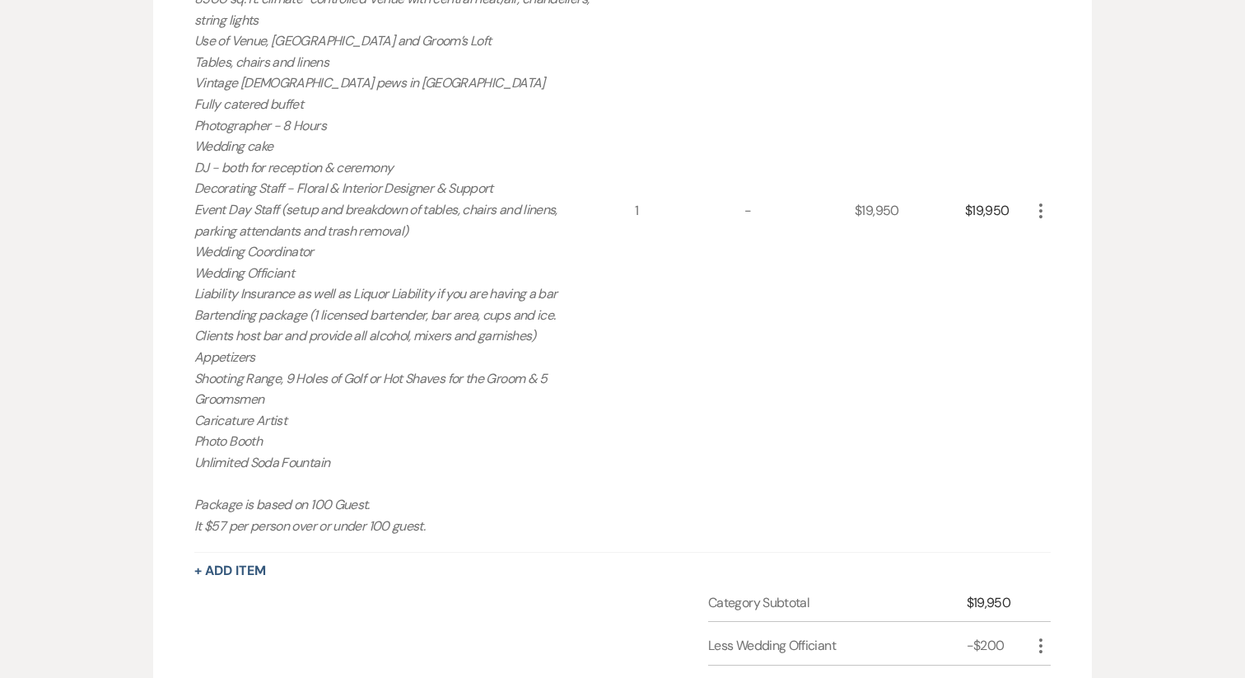
scroll to position [992, 0]
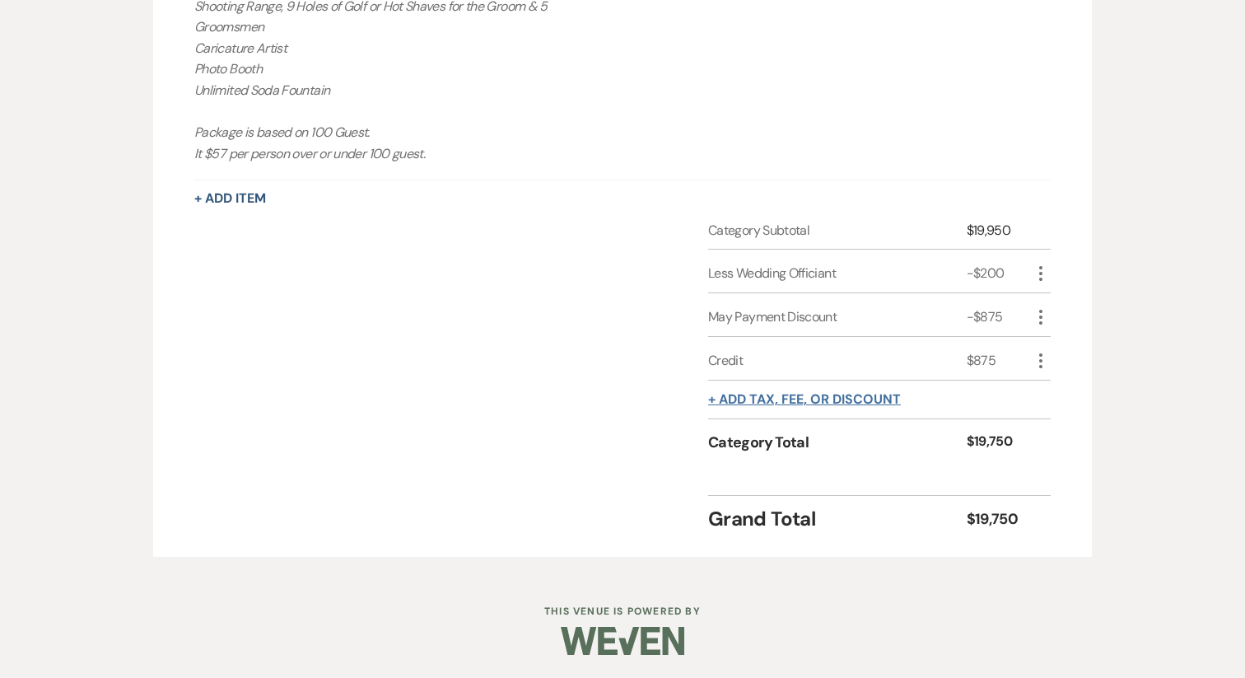
click at [829, 397] on button "+ Add tax, fee, or discount" at bounding box center [804, 399] width 193 height 13
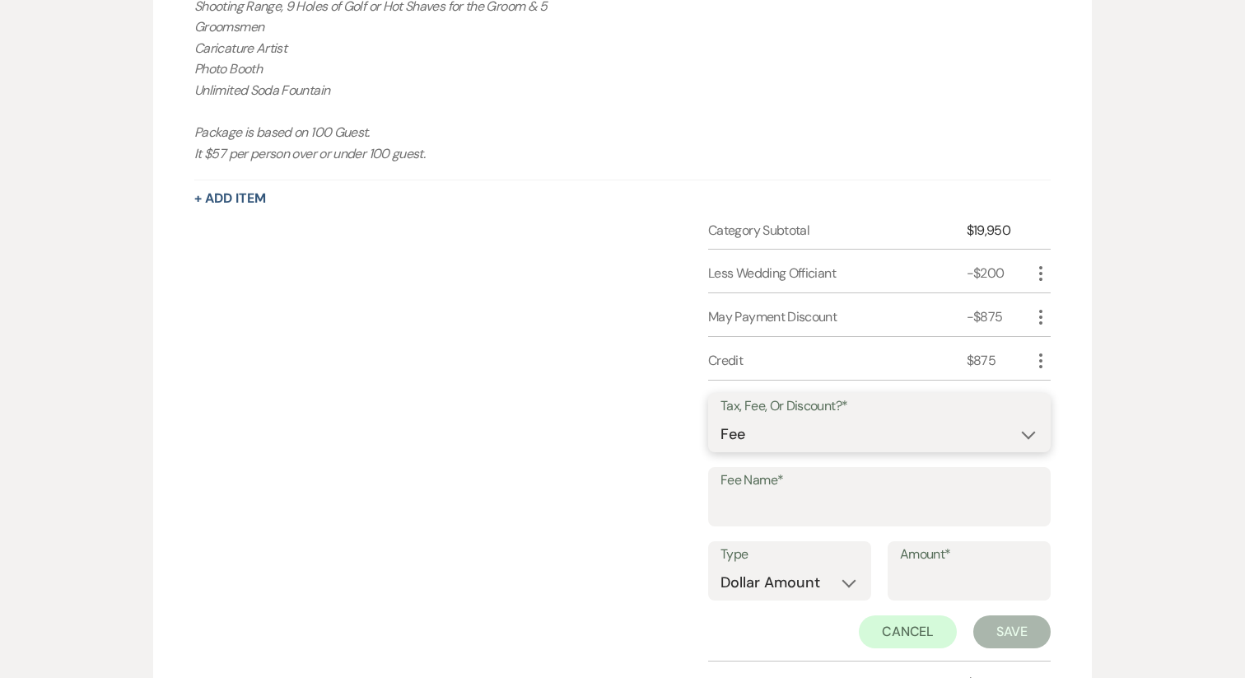
click at [765, 429] on select "Fee Discount Tax" at bounding box center [880, 434] width 318 height 32
click at [768, 416] on label "Tax, Fee, Or Discount?*" at bounding box center [880, 407] width 318 height 24
click at [768, 438] on select "Fee Discount Tax" at bounding box center [880, 434] width 318 height 32
select select "1"
click at [767, 508] on input "Fee Name*" at bounding box center [880, 509] width 318 height 32
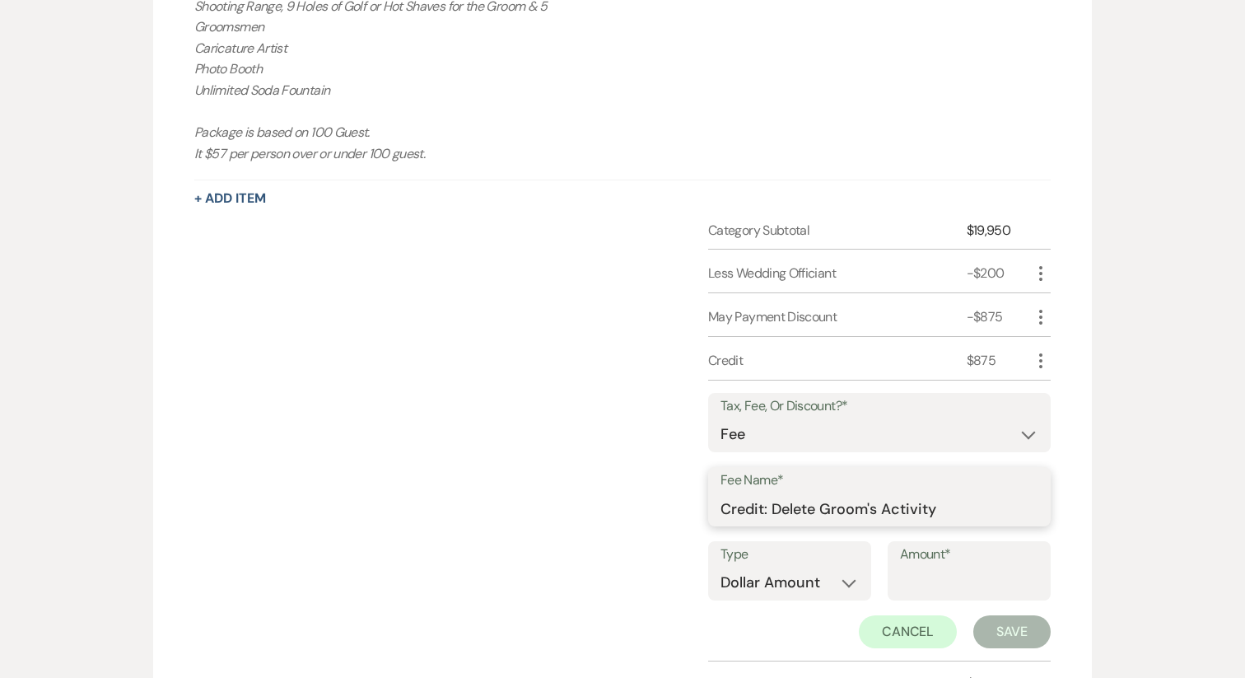
type input "Credit: Delete Groom's Activity"
click at [969, 582] on input "Amount*" at bounding box center [969, 583] width 138 height 32
type input "350"
click at [1024, 626] on button "Save" at bounding box center [1012, 631] width 77 height 33
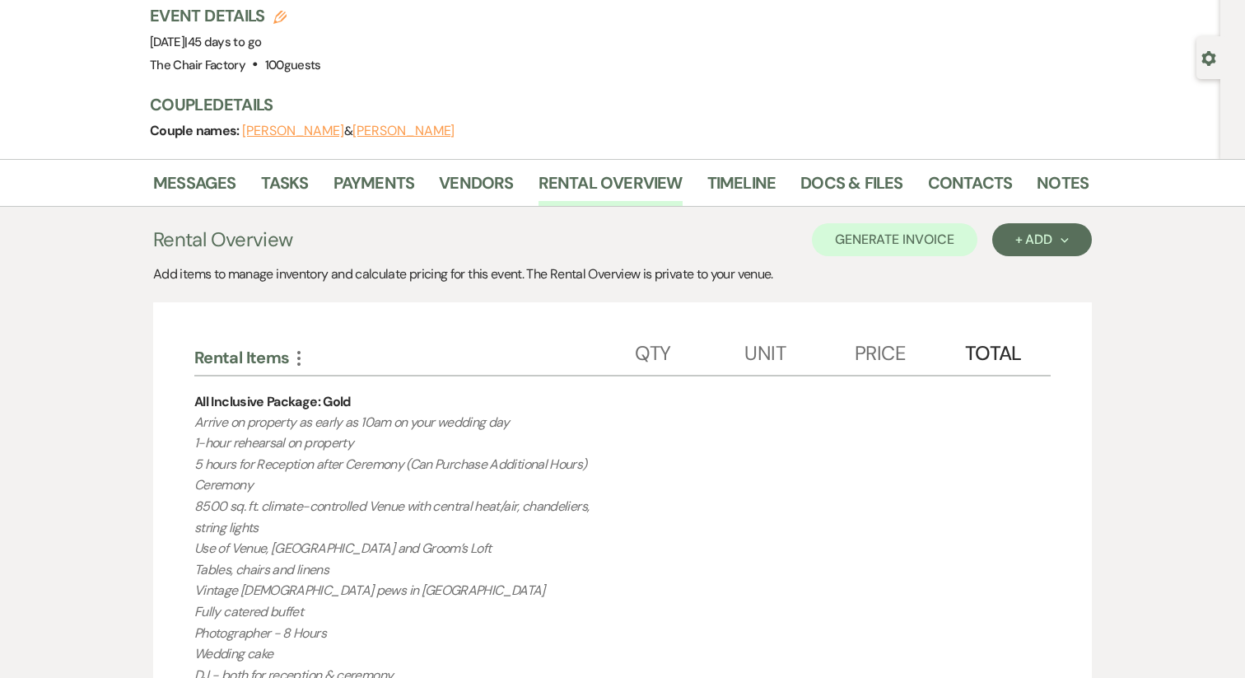
scroll to position [0, 0]
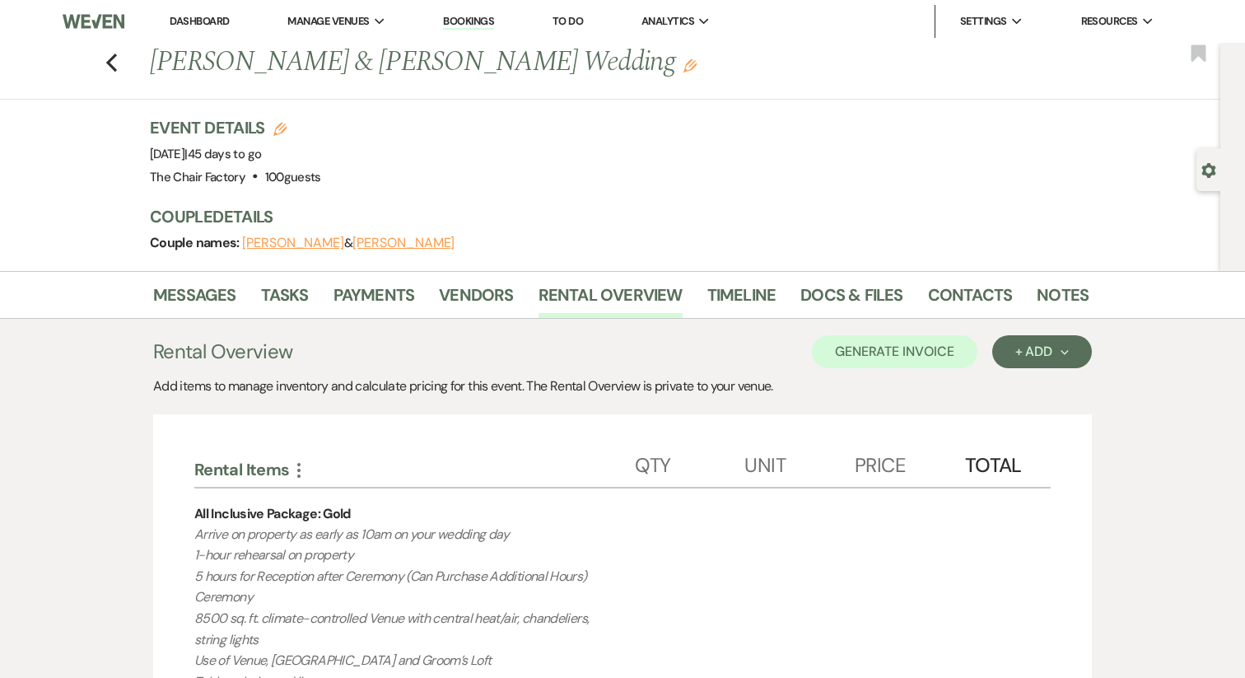
click at [205, 15] on link "Dashboard" at bounding box center [199, 21] width 59 height 14
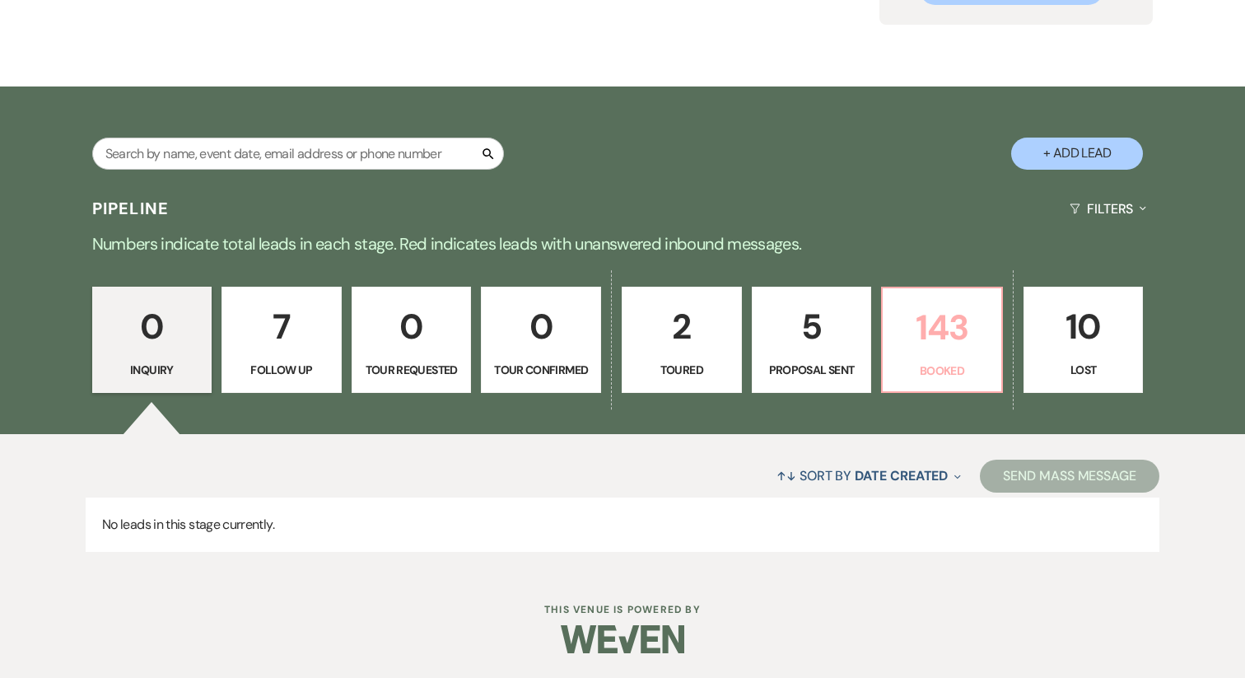
click at [960, 340] on p "143" at bounding box center [942, 327] width 99 height 55
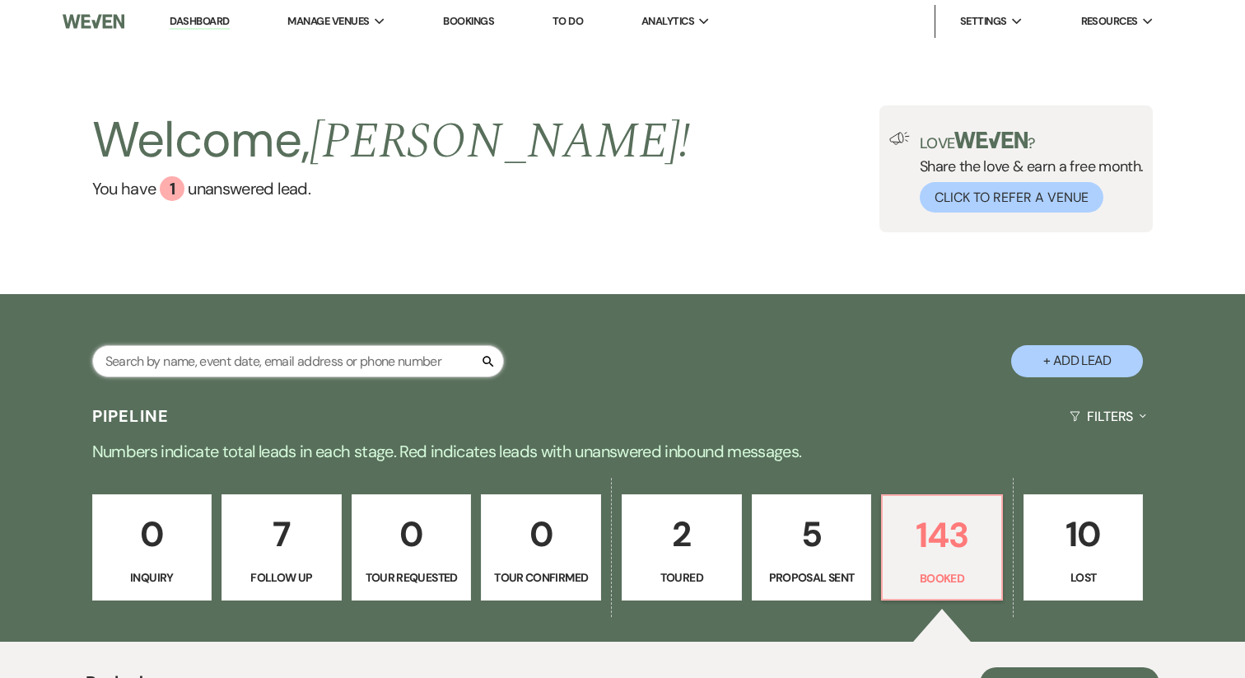
click at [198, 352] on input "text" at bounding box center [298, 361] width 412 height 32
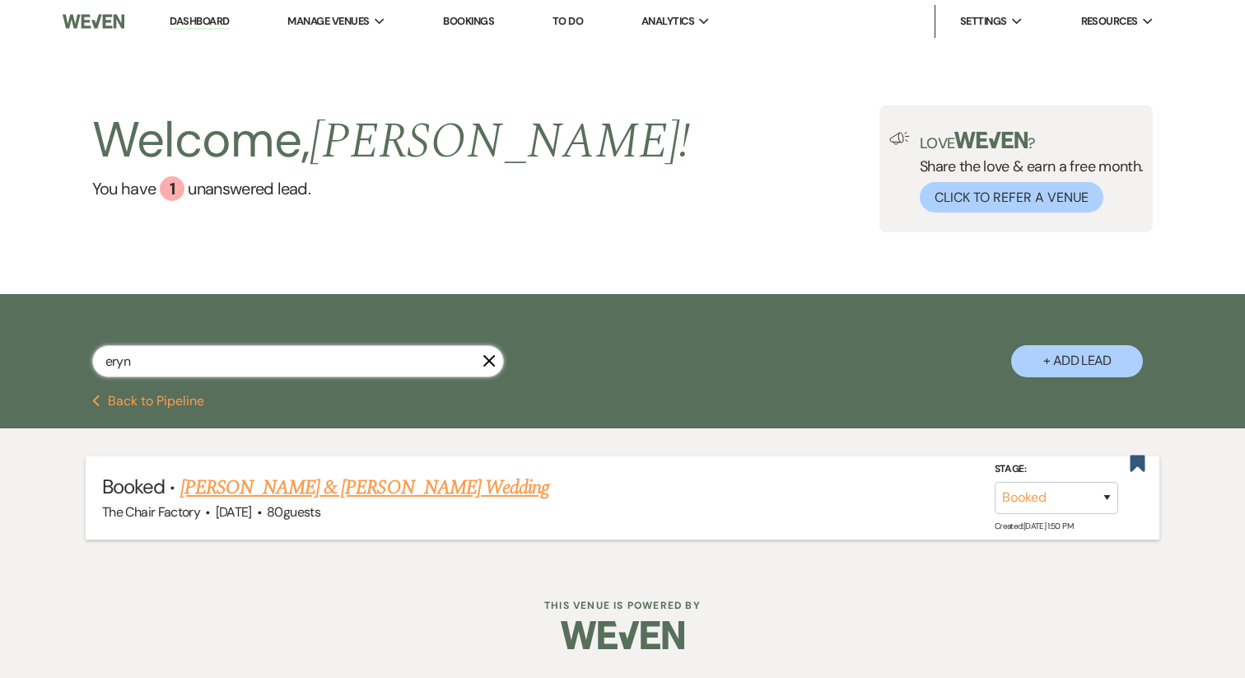
type input "eryn"
click at [275, 481] on link "Buddy Kittle & Eryn Patrick's Wedding" at bounding box center [364, 488] width 369 height 30
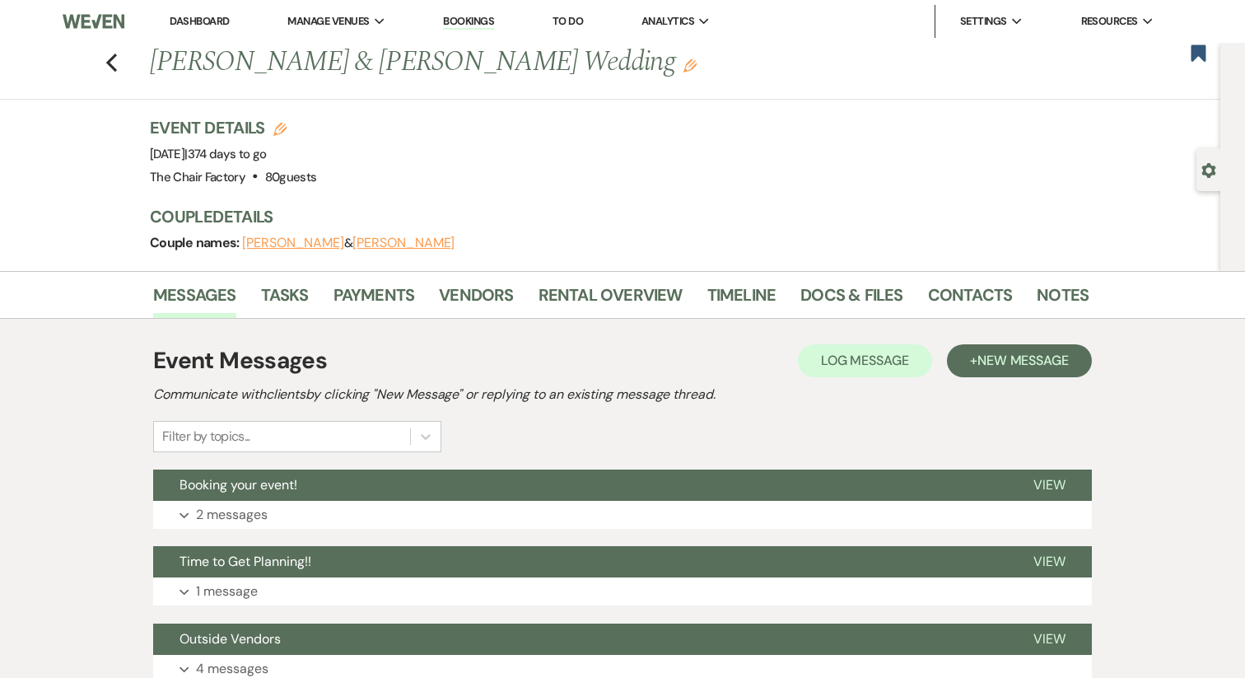
click at [792, 289] on li "Timeline" at bounding box center [755, 298] width 94 height 40
click at [817, 297] on link "Docs & Files" at bounding box center [852, 300] width 102 height 36
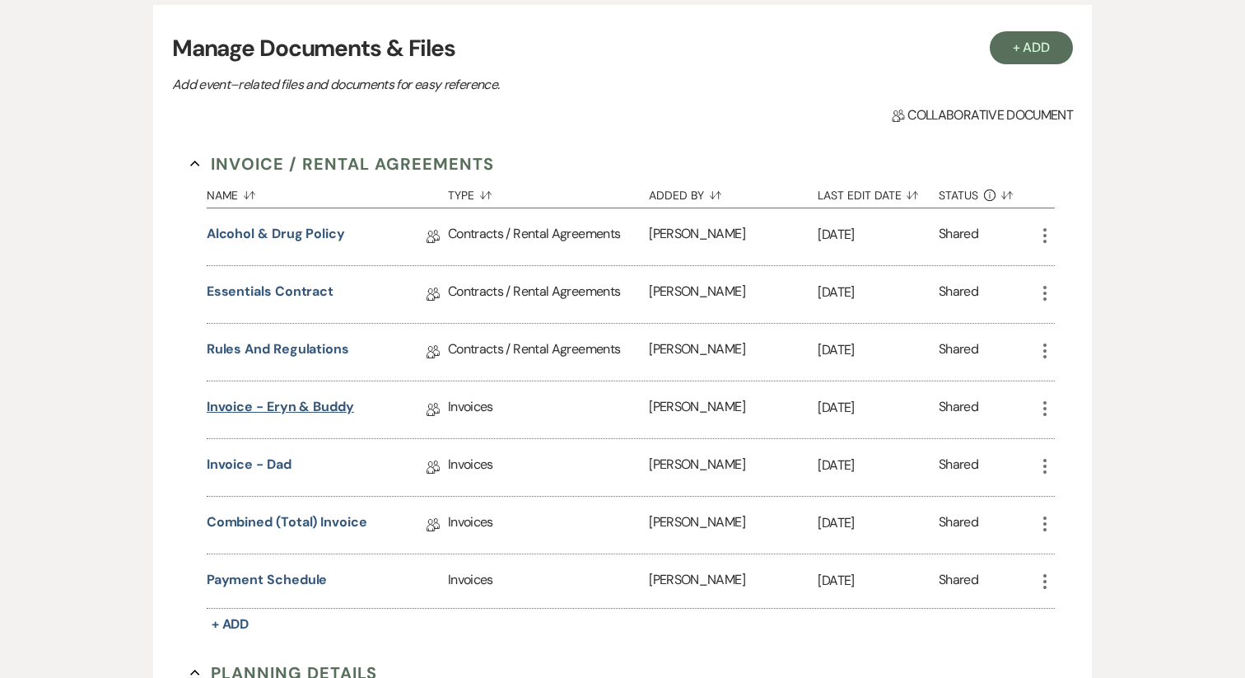
scroll to position [335, 0]
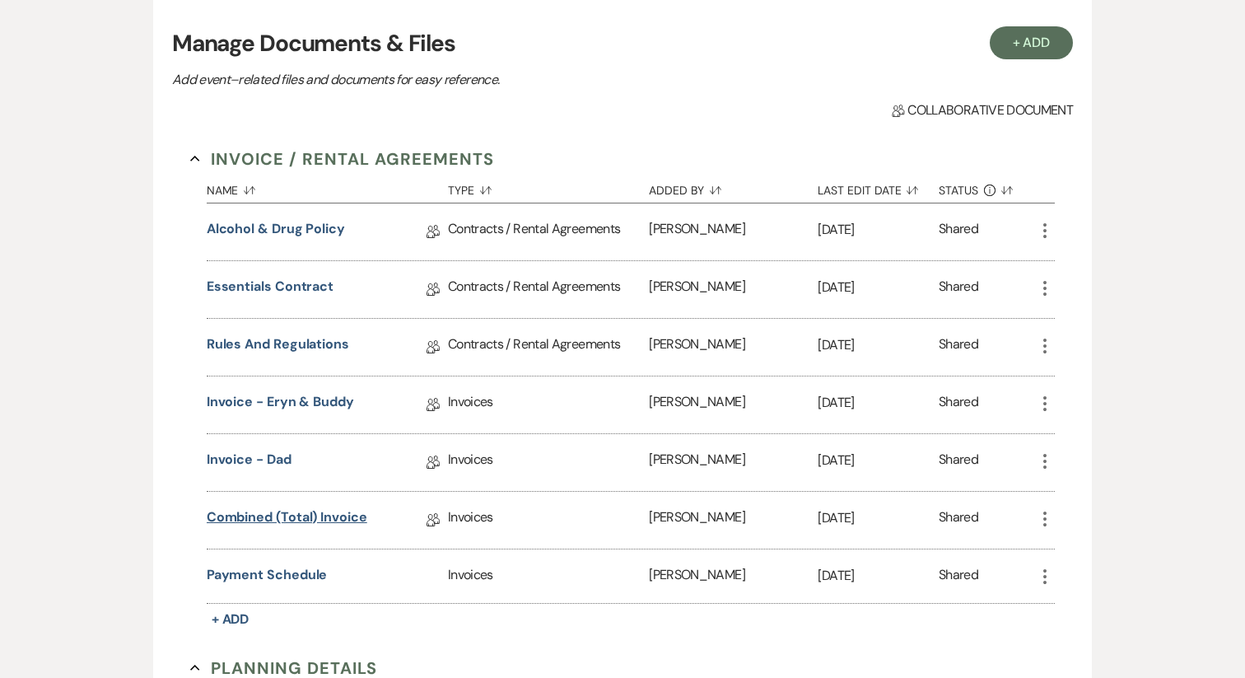
click at [346, 518] on link "Combined (Total) Invoice" at bounding box center [287, 520] width 161 height 26
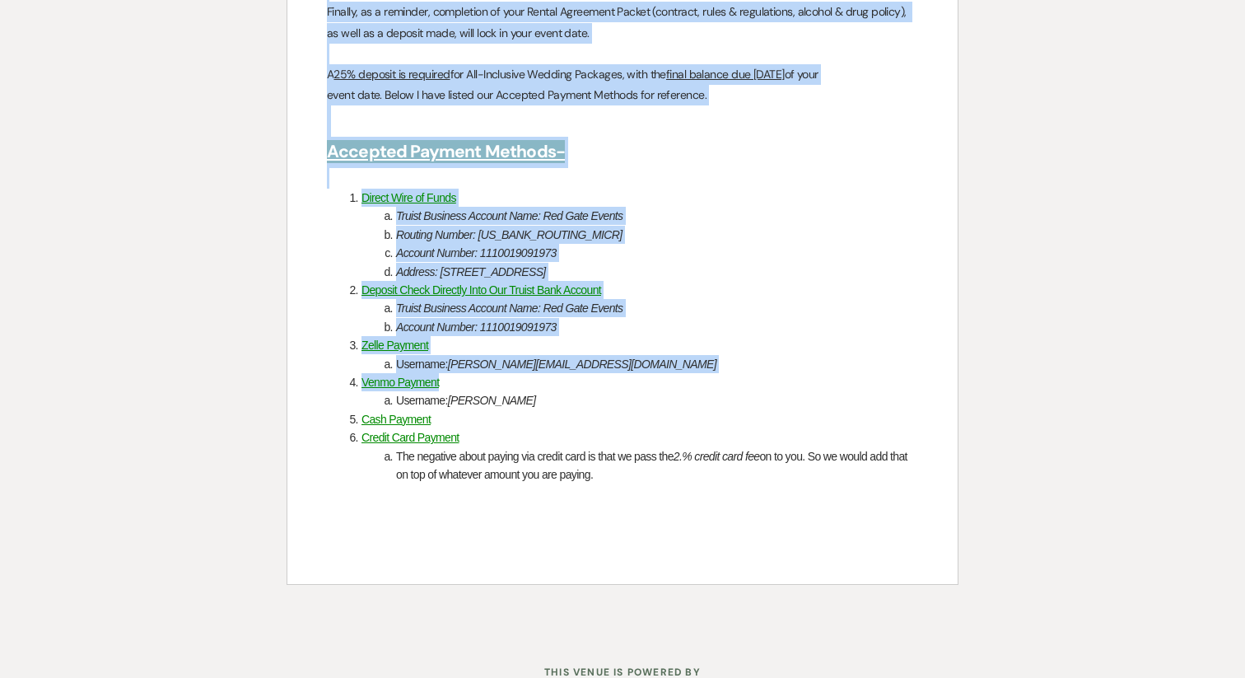
scroll to position [3580, 0]
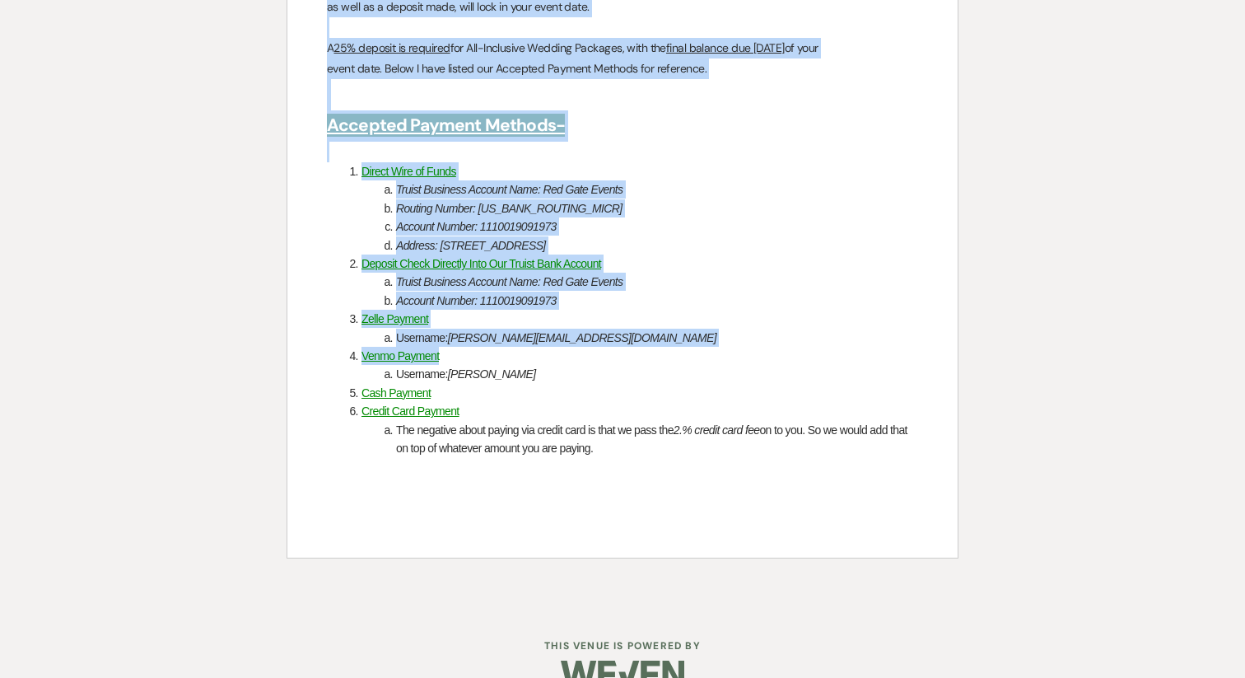
drag, startPoint x: 328, startPoint y: 207, endPoint x: 660, endPoint y: 418, distance: 393.2
copy div "Essentials All-Inclusive Package - INCLUSIONS AFTER DELETIONS Your Time - * Arr…"
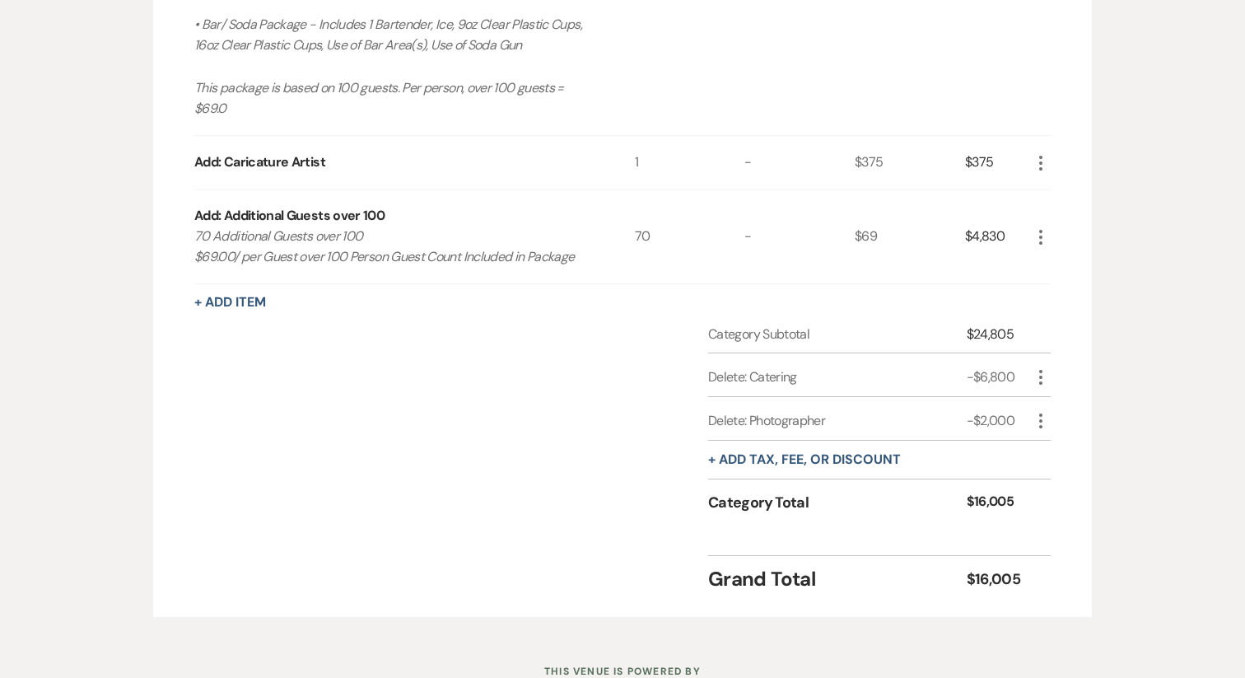
scroll to position [1028, 0]
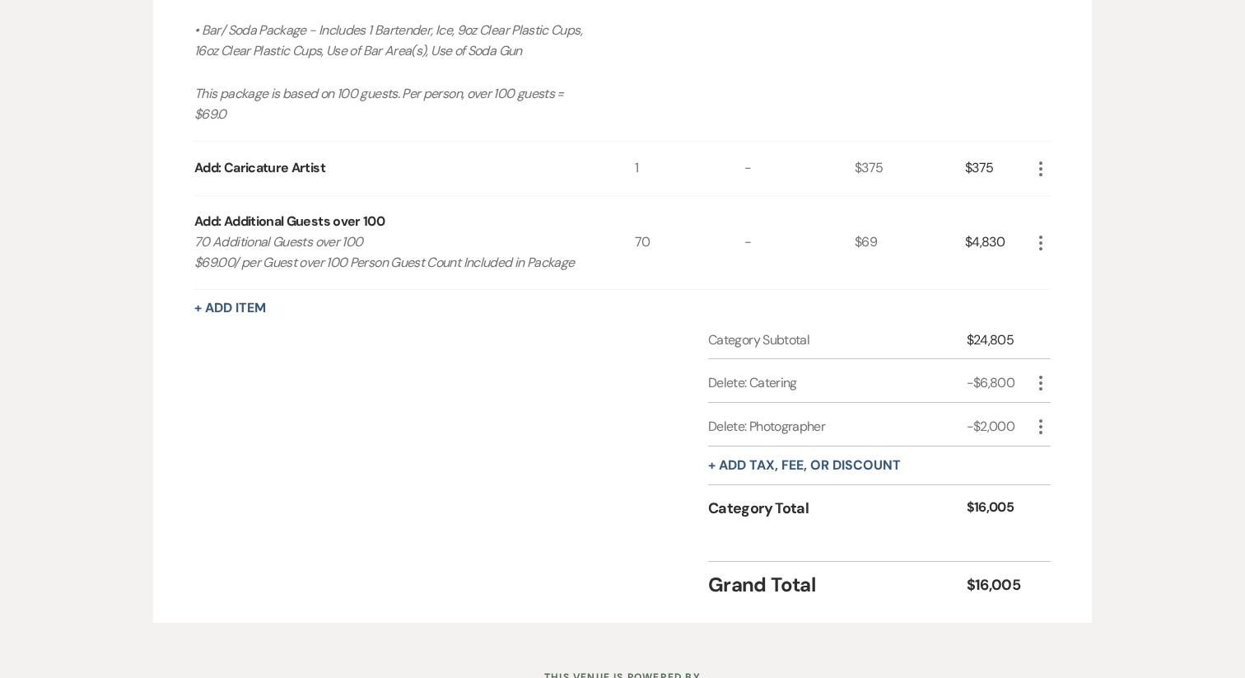
click at [1046, 373] on icon "More" at bounding box center [1041, 383] width 20 height 20
click at [1067, 402] on button "Pencil Edit" at bounding box center [1074, 415] width 86 height 26
select select "2"
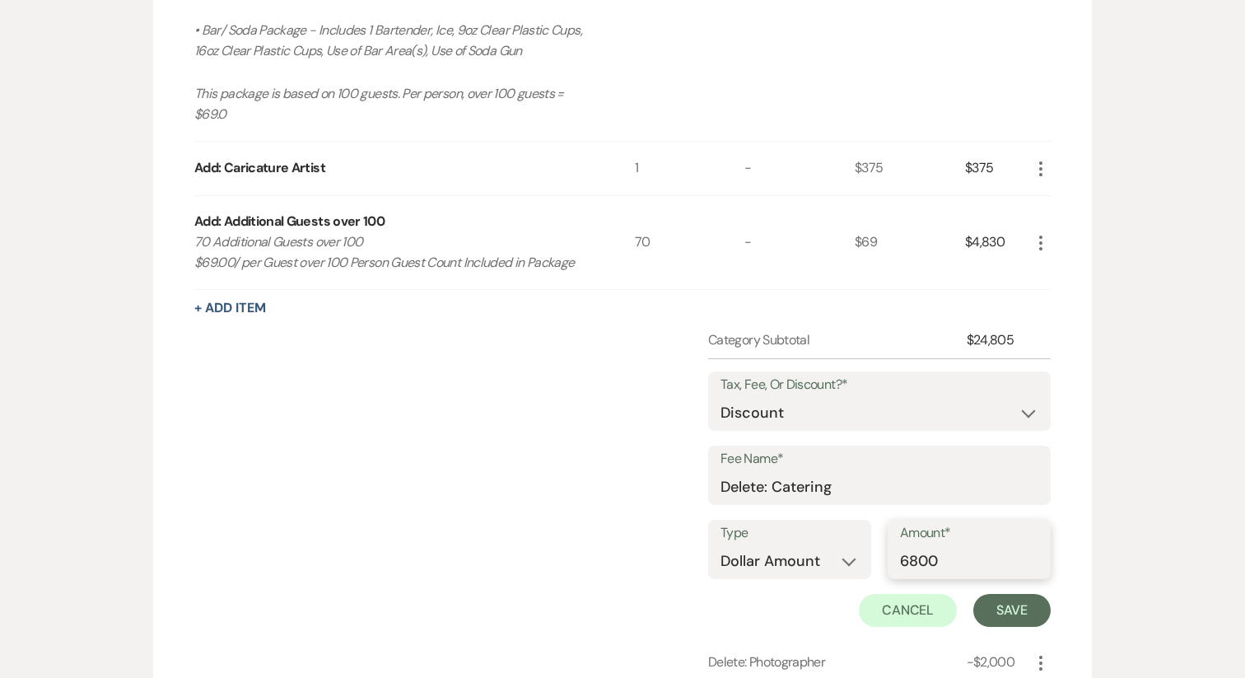
click at [919, 545] on input "6800" at bounding box center [969, 561] width 138 height 32
type input "6300"
click at [1007, 594] on button "Save" at bounding box center [1012, 610] width 77 height 33
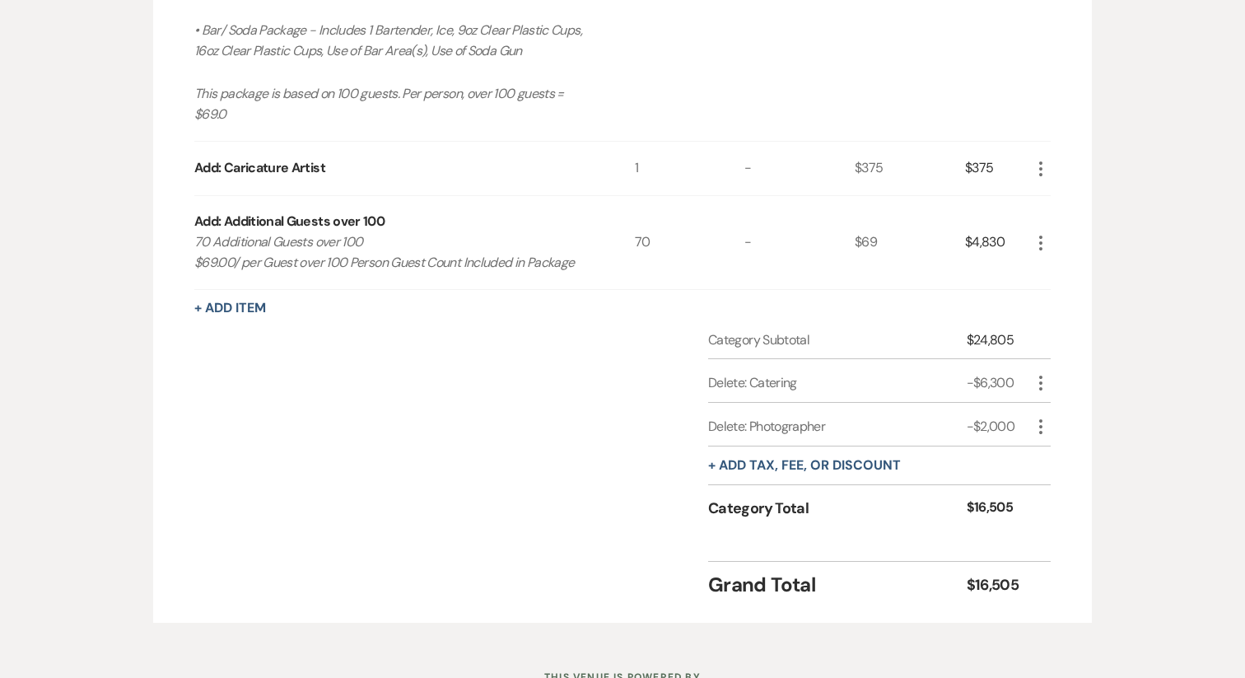
click at [1045, 373] on icon "More" at bounding box center [1041, 383] width 20 height 20
click at [1062, 402] on button "Pencil Edit" at bounding box center [1074, 415] width 86 height 26
select select "2"
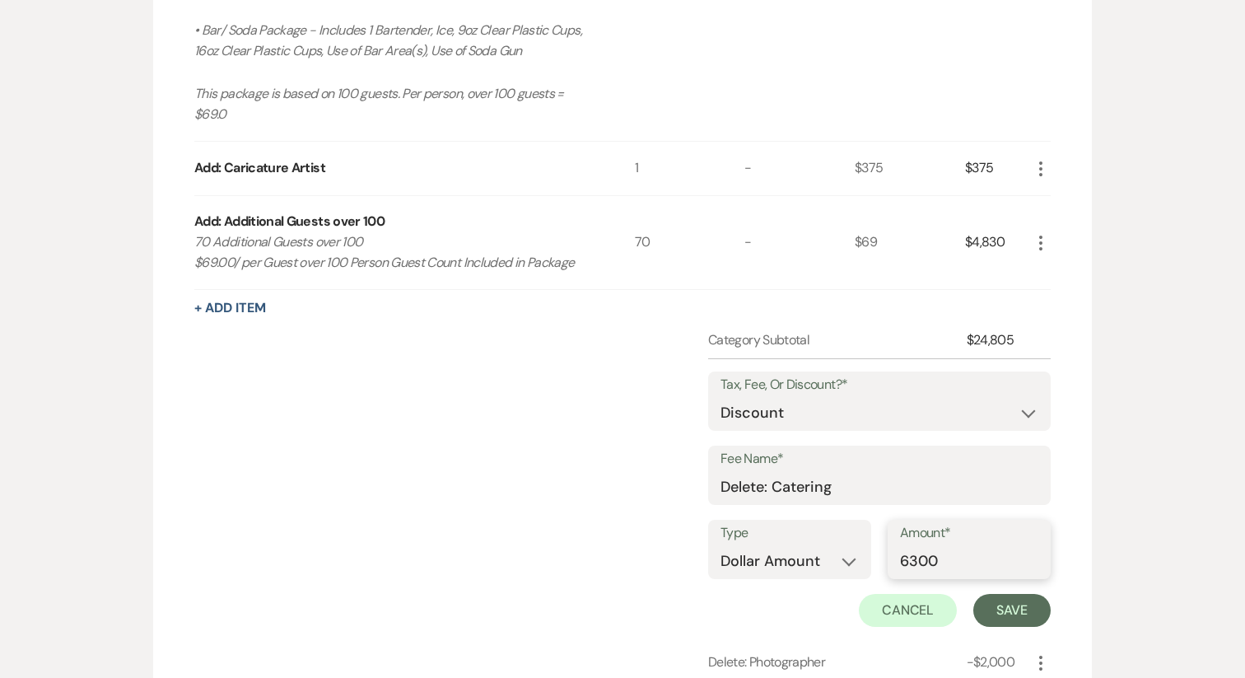
drag, startPoint x: 918, startPoint y: 502, endPoint x: 959, endPoint y: 502, distance: 40.4
click at [959, 545] on input "6300" at bounding box center [969, 561] width 138 height 32
type input "6030"
click at [1016, 594] on button "Save" at bounding box center [1012, 610] width 77 height 33
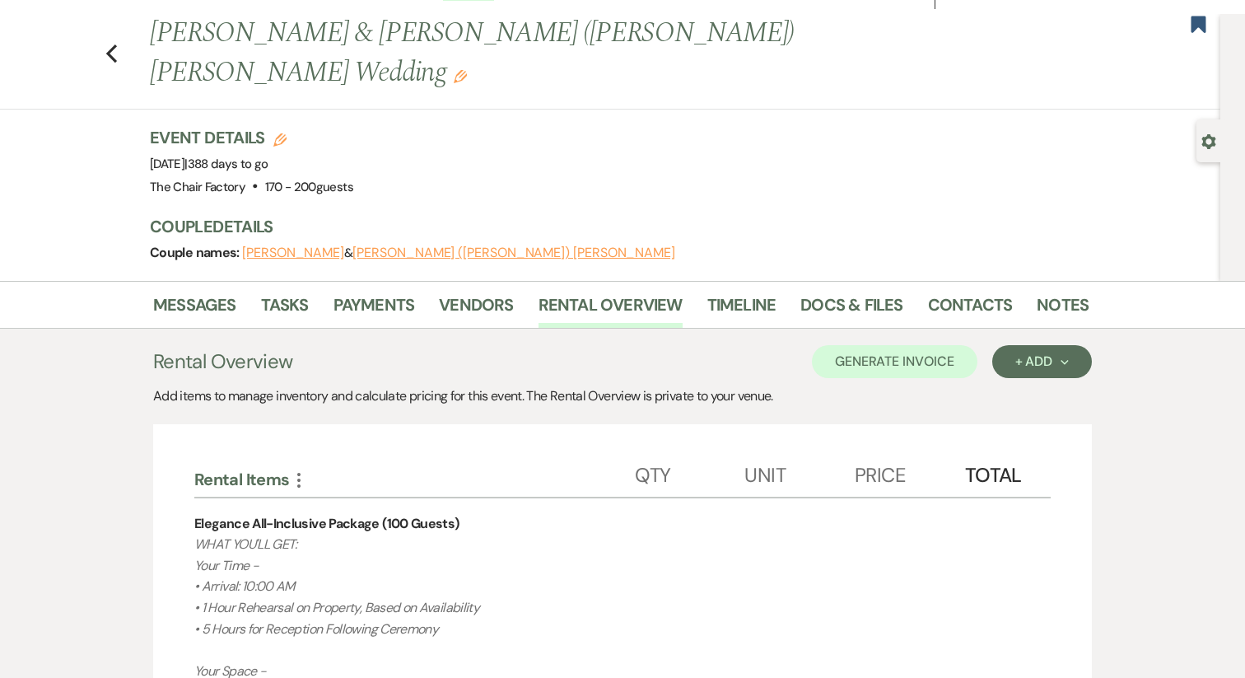
scroll to position [0, 0]
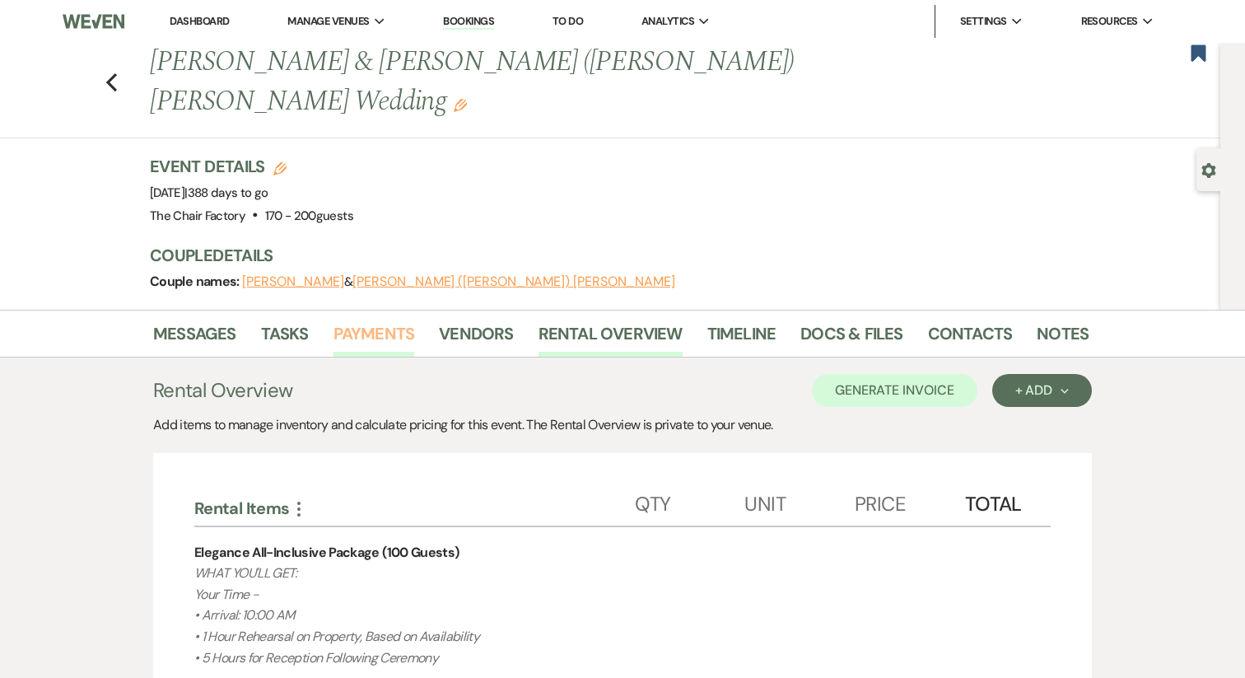
click at [394, 320] on link "Payments" at bounding box center [375, 338] width 82 height 36
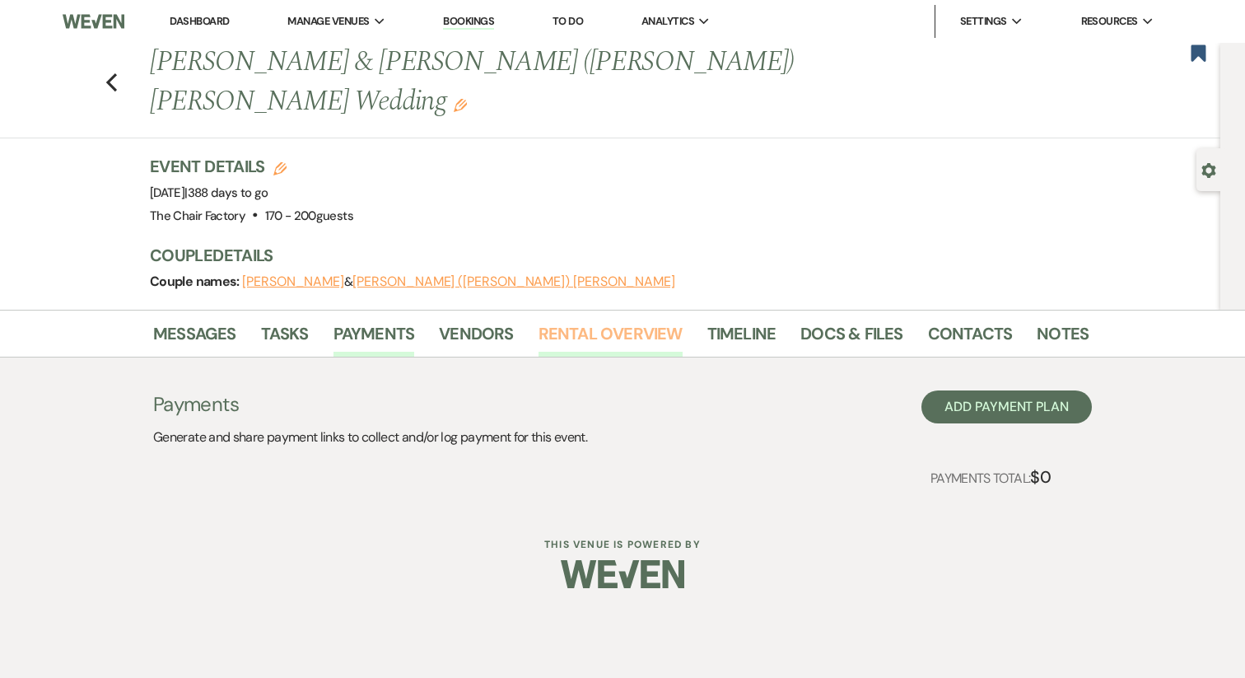
click at [563, 320] on link "Rental Overview" at bounding box center [611, 338] width 144 height 36
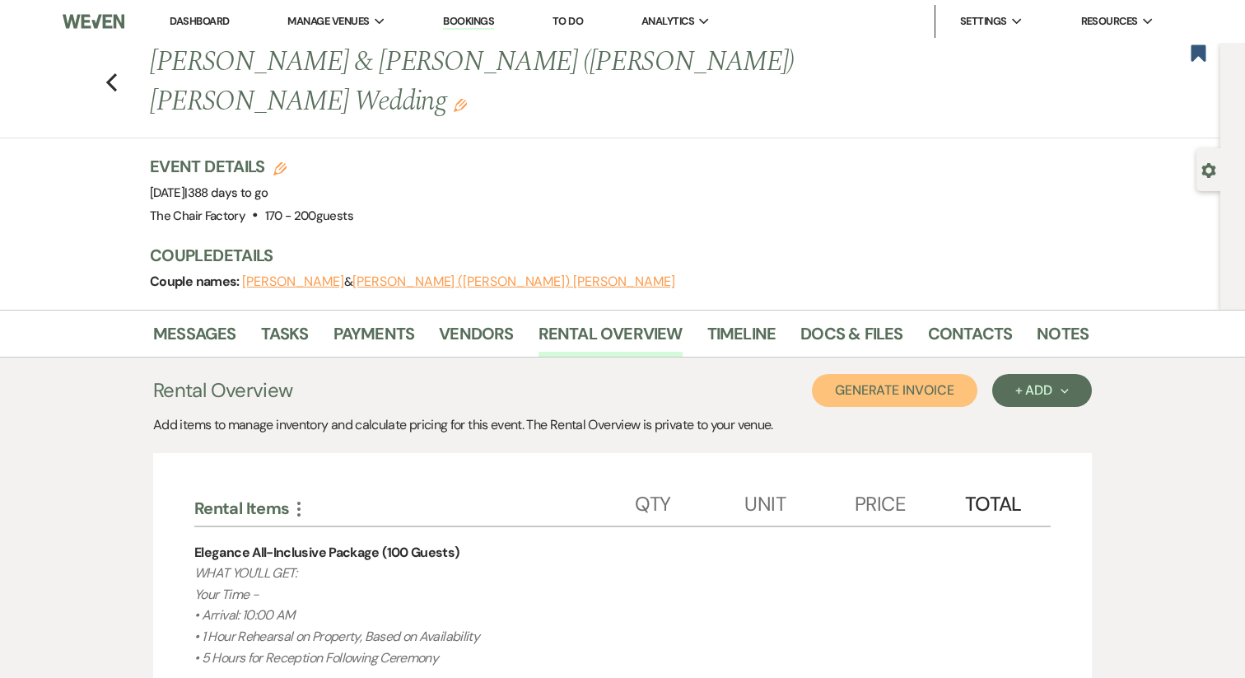
click at [871, 374] on button "Generate Invoice" at bounding box center [895, 390] width 166 height 33
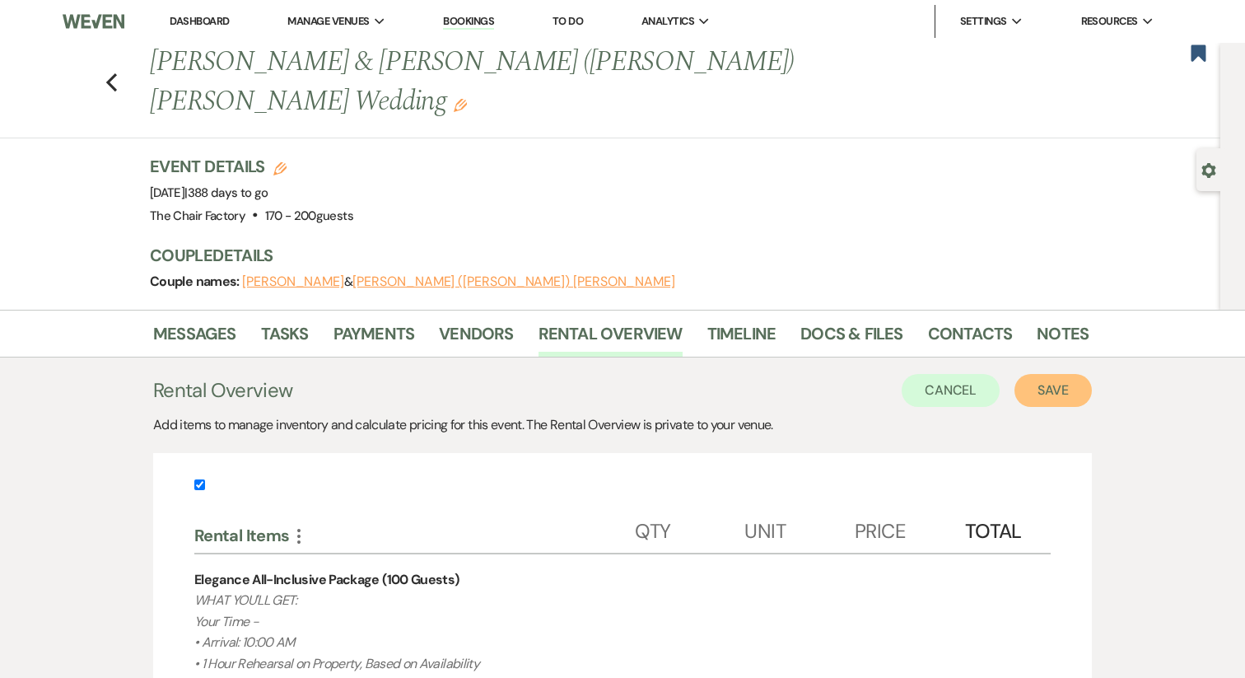
click at [1048, 374] on button "Save" at bounding box center [1053, 390] width 77 height 33
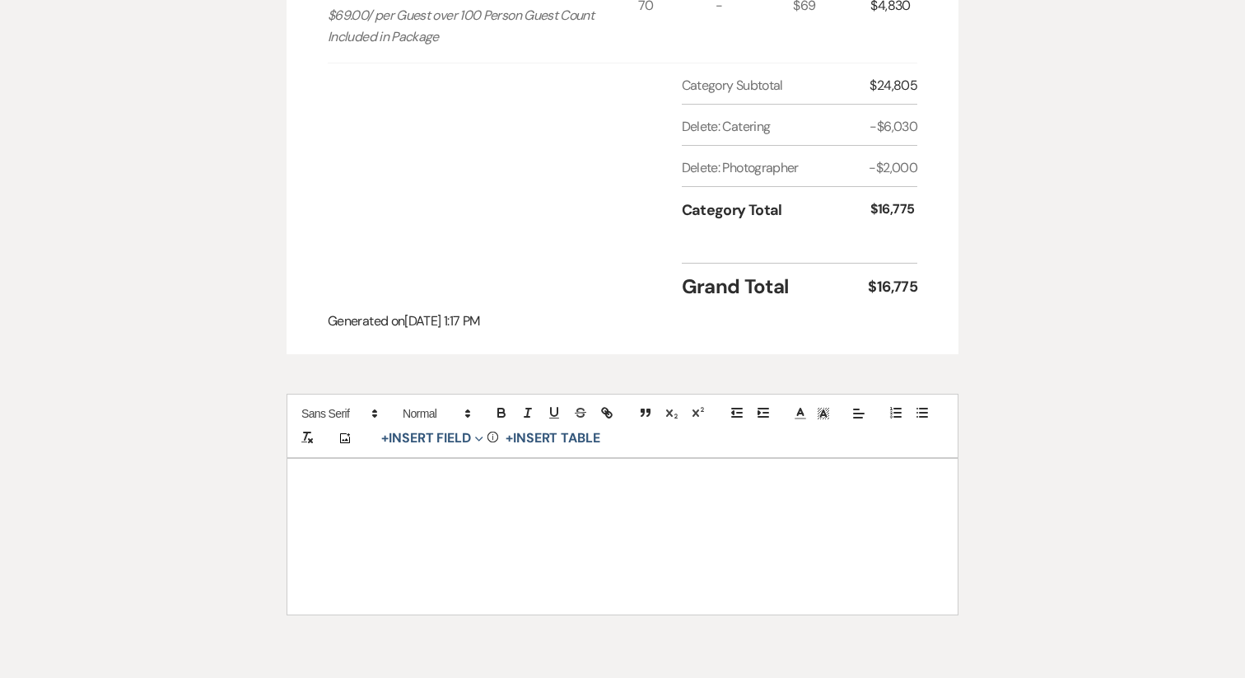
scroll to position [1510, 0]
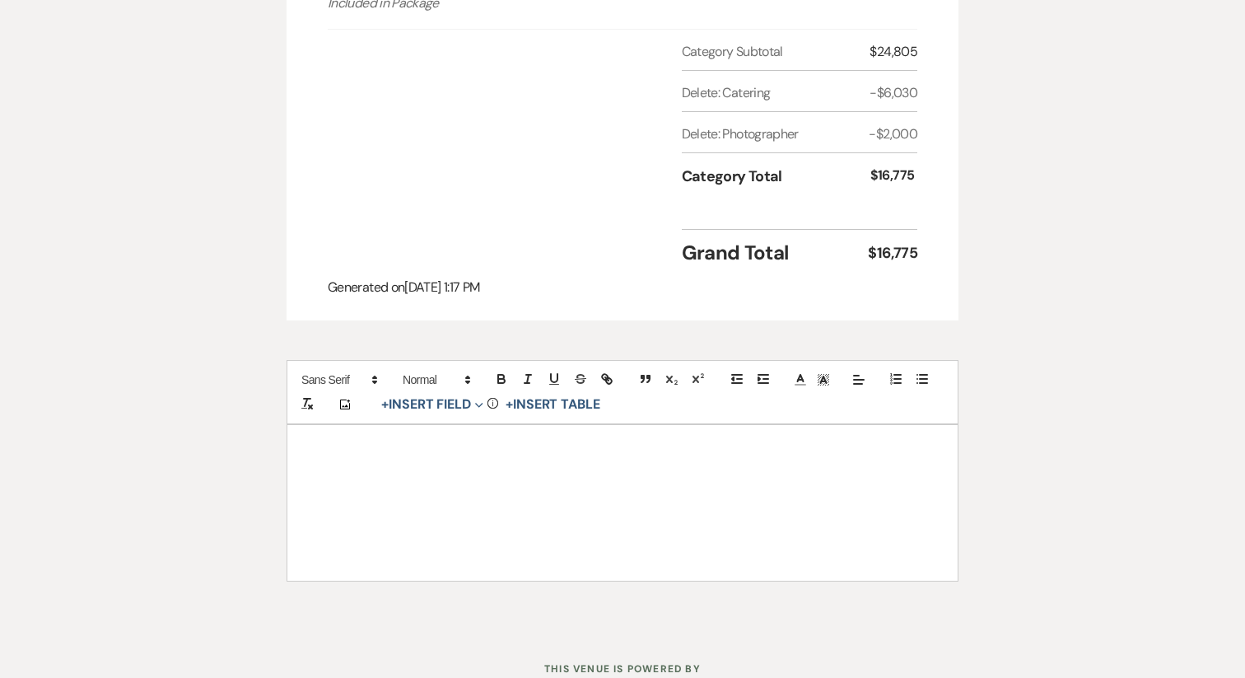
click at [392, 425] on div at bounding box center [622, 502] width 670 height 155
paste div
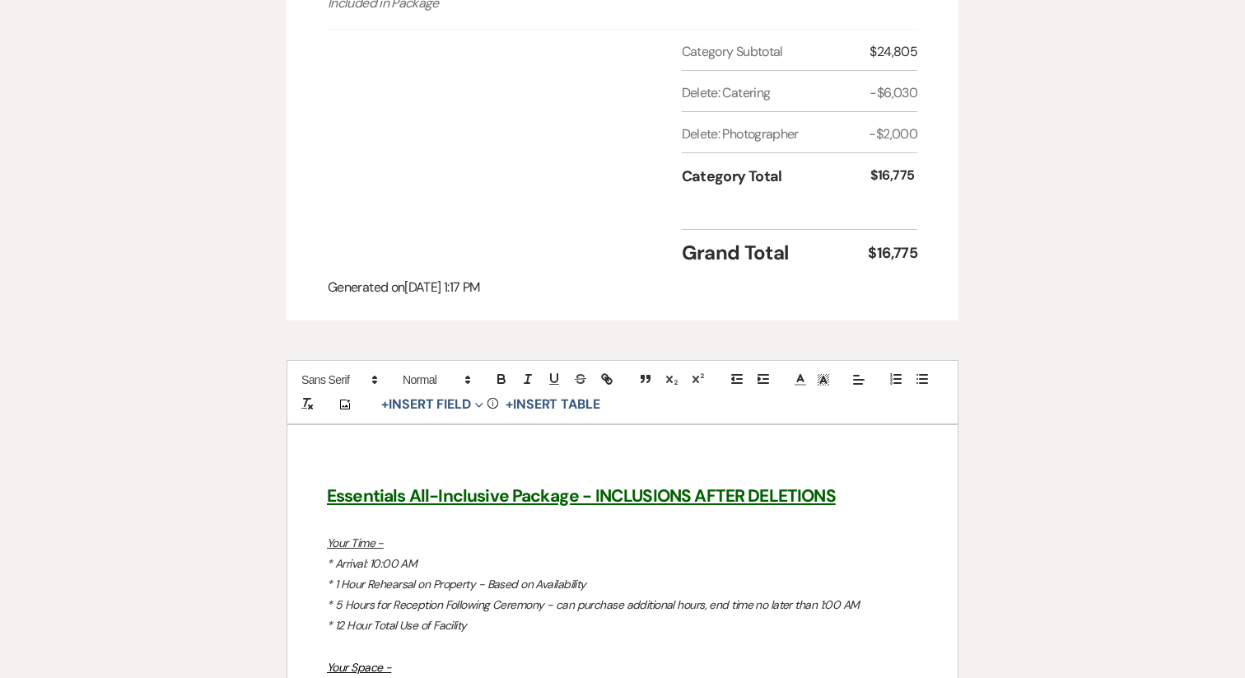
click at [372, 484] on u "Essentials All-Inclusive Package - INCLUSIONS AFTER DELETIONS" at bounding box center [581, 495] width 509 height 23
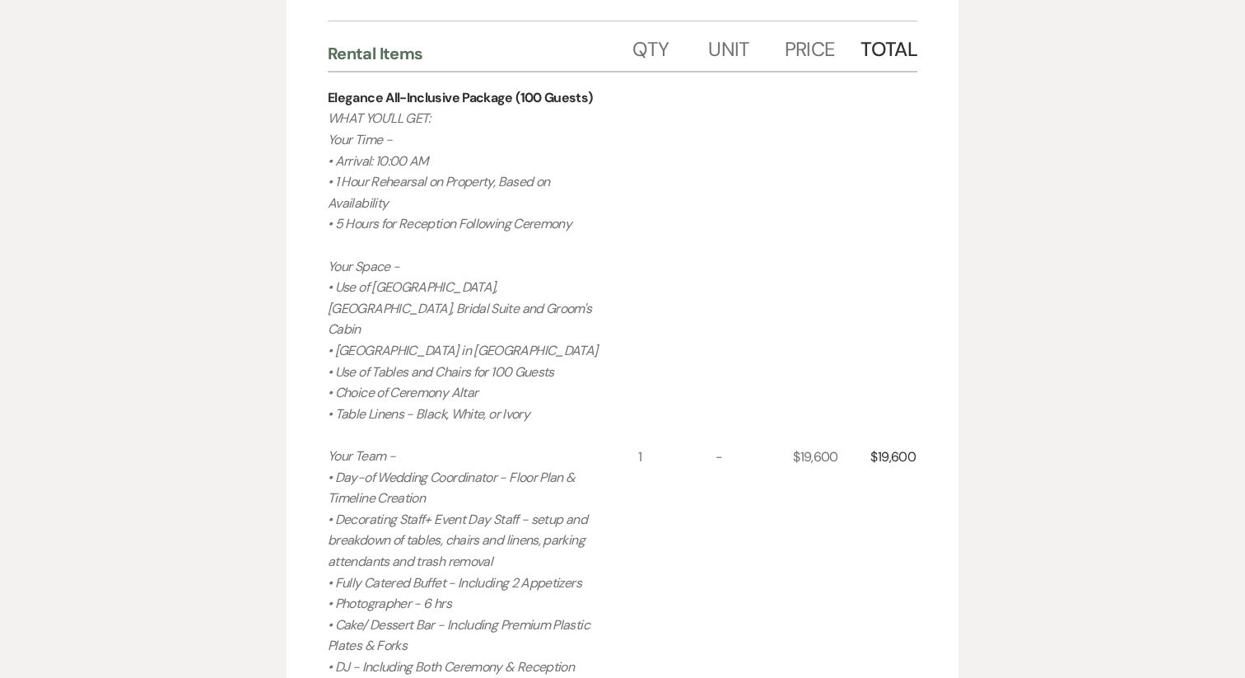
scroll to position [483, 0]
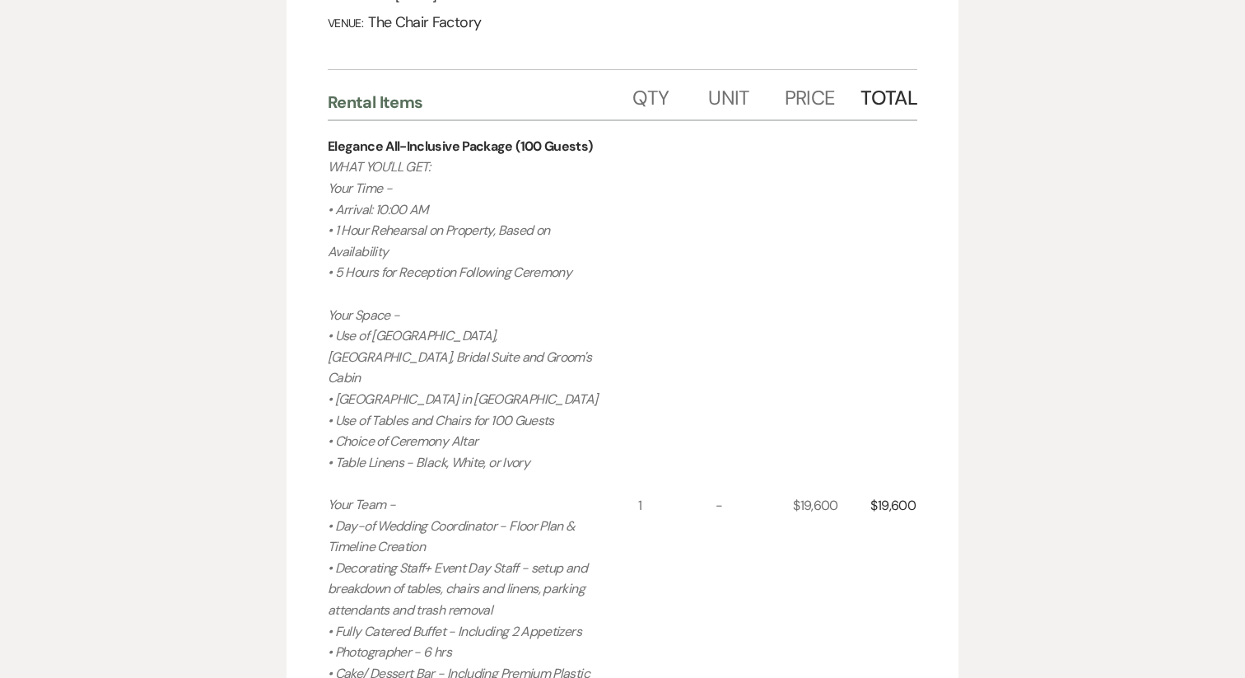
drag, startPoint x: 476, startPoint y: 456, endPoint x: 327, endPoint y: 124, distance: 363.9
click at [327, 124] on div "Invoice Created On: [DATE] 1:17 PM [PERSON_NAME] & [PERSON_NAME] ([PERSON_NAME]…" at bounding box center [623, 542] width 672 height 1609
copy p "WHAT YOU'LL GET: Your Time - • Arrival: 10:00 AM • 1 Hour Rehearsal on Property…"
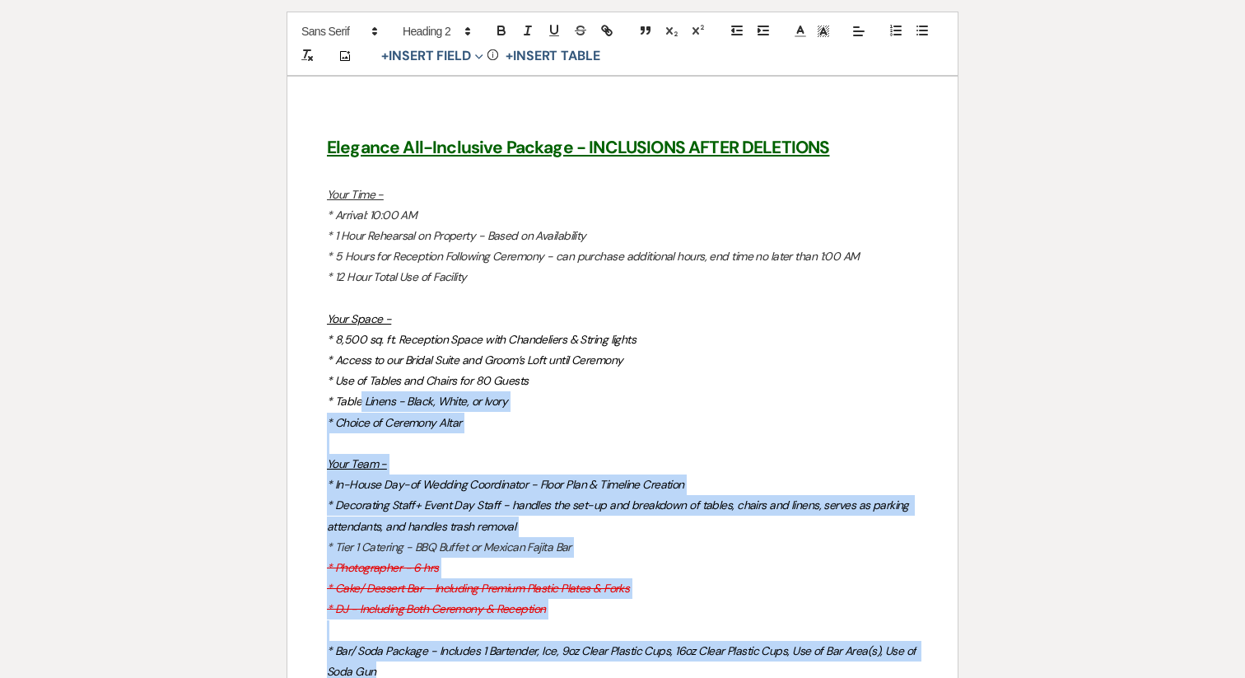
scroll to position [1840, 0]
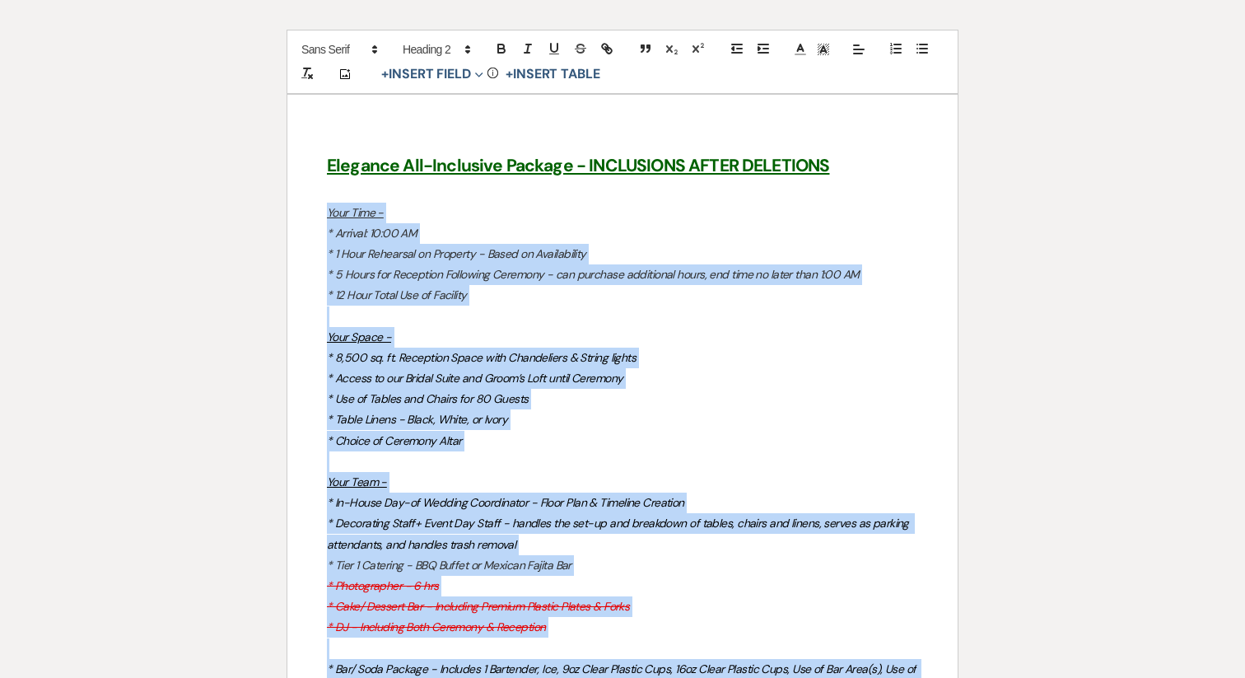
drag, startPoint x: 394, startPoint y: 460, endPoint x: 307, endPoint y: 157, distance: 314.4
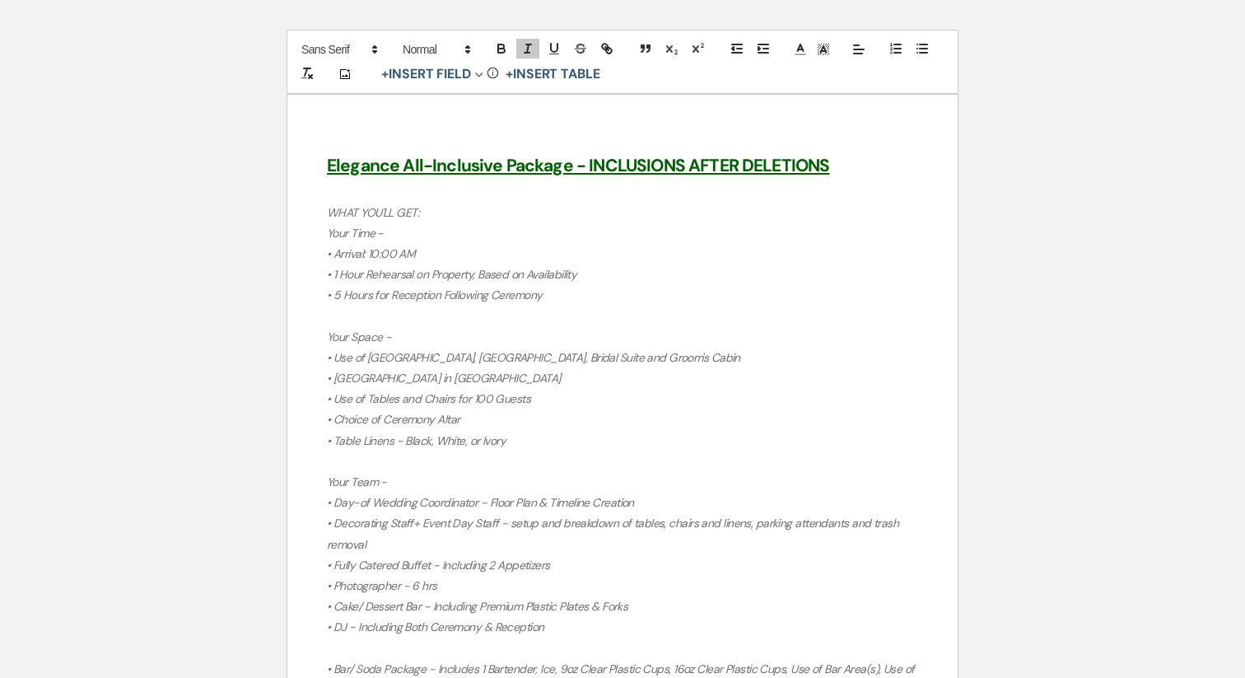
click at [352, 205] on em "WHAT YOU'LL GET:" at bounding box center [373, 212] width 92 height 15
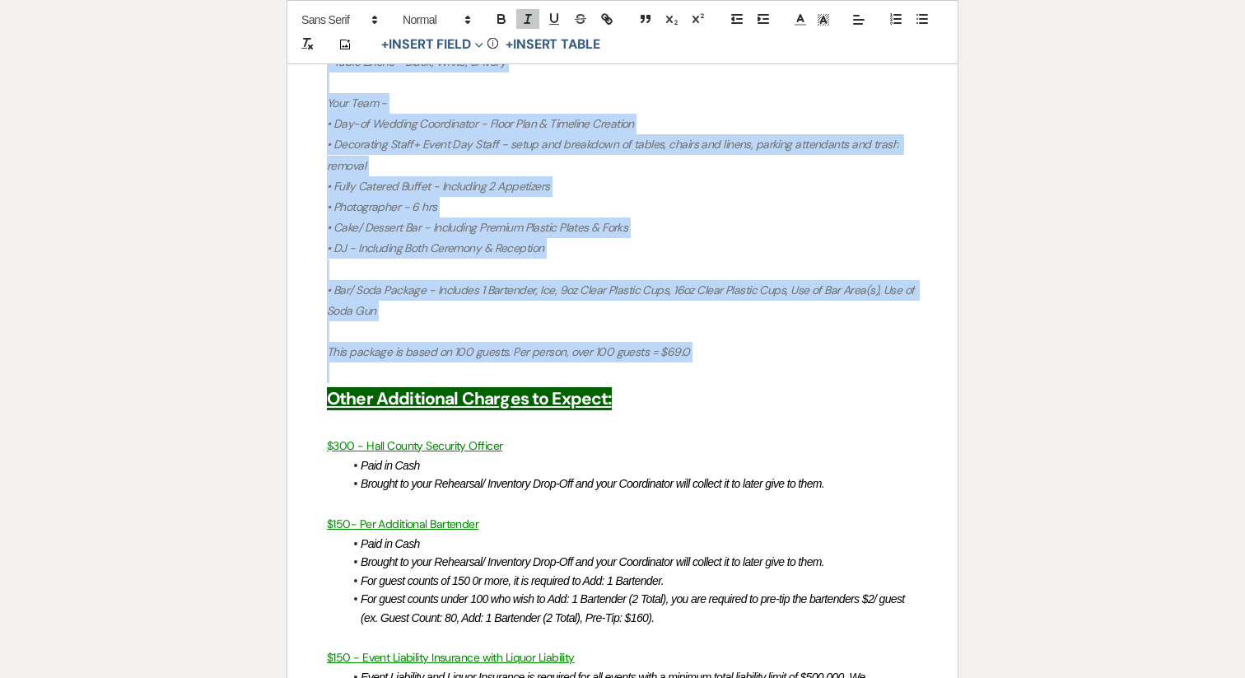
scroll to position [2221, 0]
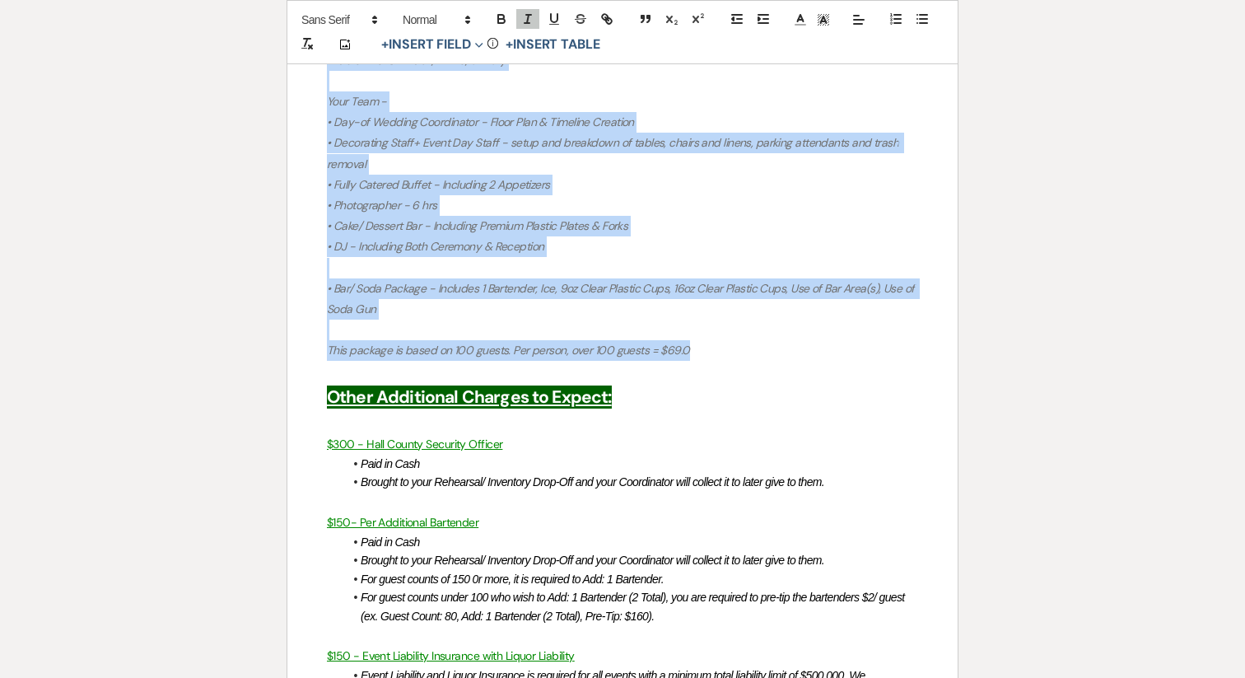
drag, startPoint x: 329, startPoint y: 151, endPoint x: 692, endPoint y: 285, distance: 387.2
click at [692, 285] on div "Elegance All-Inclusive Package - INCLUSIONS AFTER DELETIONS WHAT YOU'LL GET: Yo…" at bounding box center [622, 595] width 670 height 1762
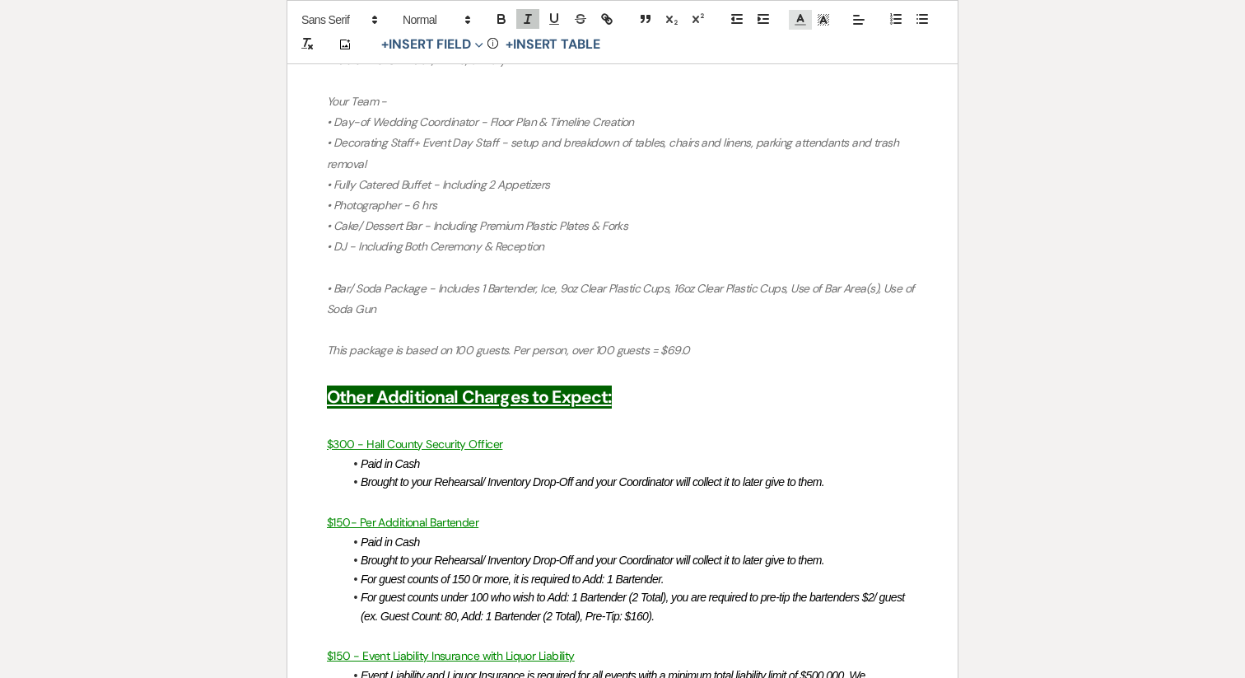
click at [802, 16] on polyline at bounding box center [801, 18] width 6 height 7
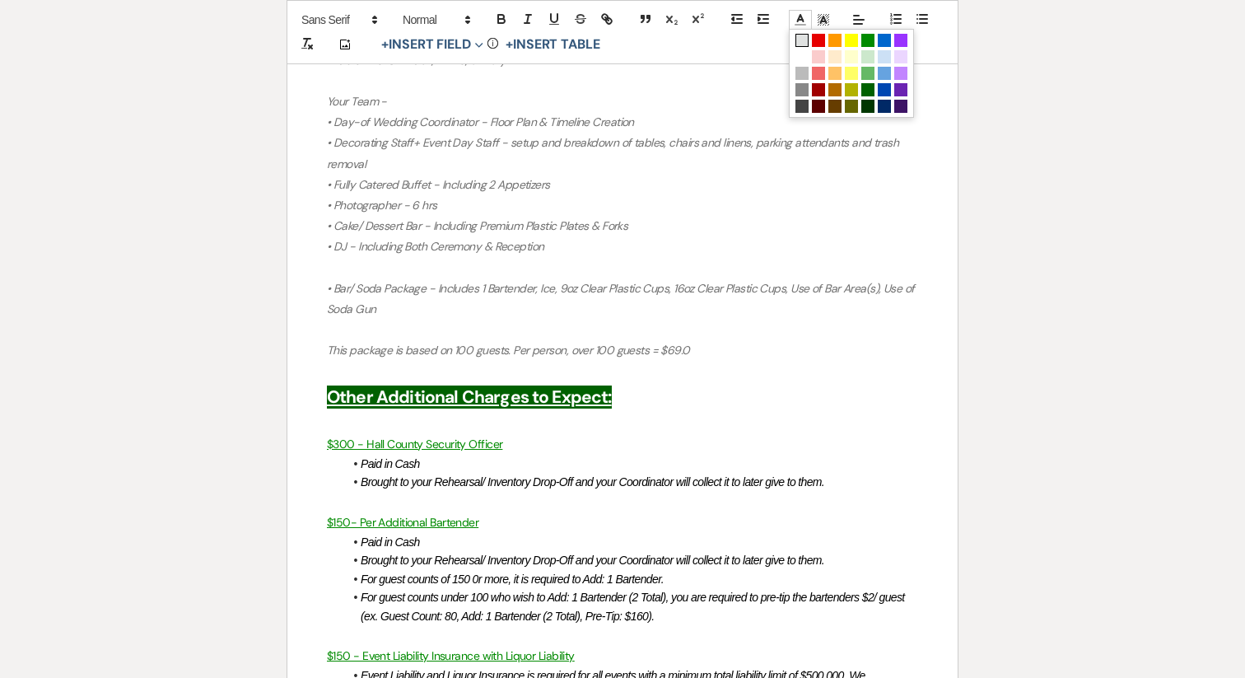
click at [801, 43] on span at bounding box center [802, 40] width 13 height 13
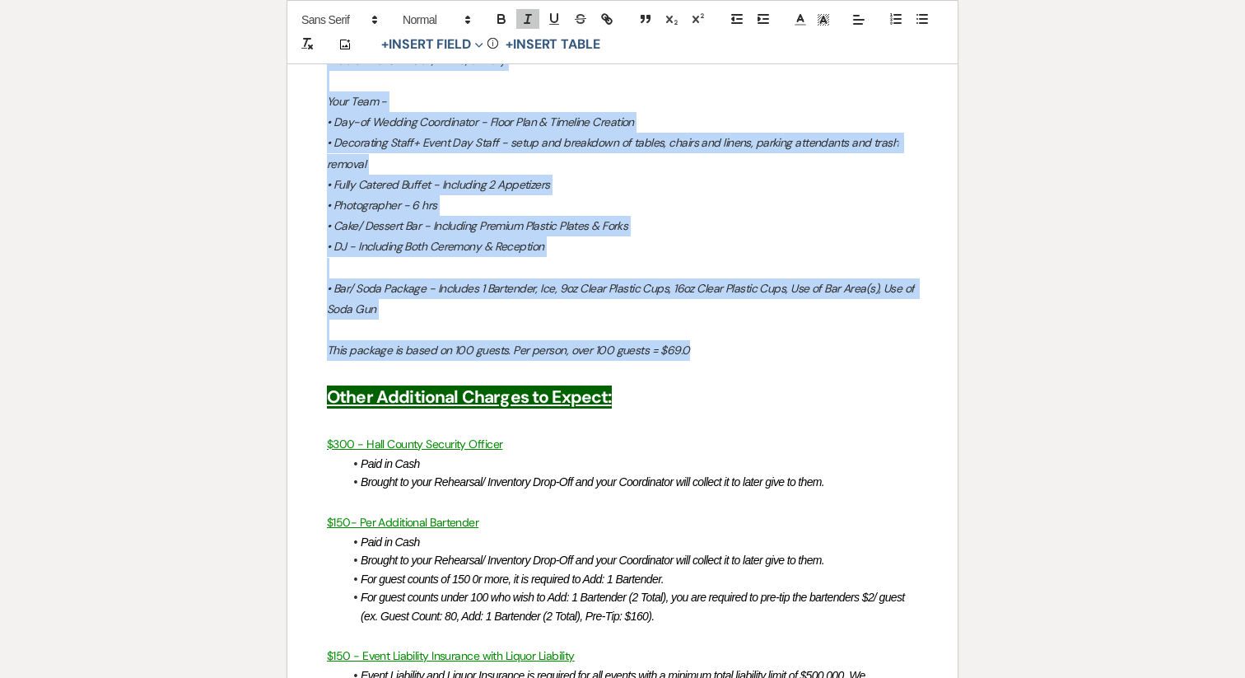
click at [560, 278] on p "• Bar/ Soda Package - Includes 1 Bartender, Ice, 9oz Clear Plastic Cups, 16oz C…" at bounding box center [622, 298] width 591 height 41
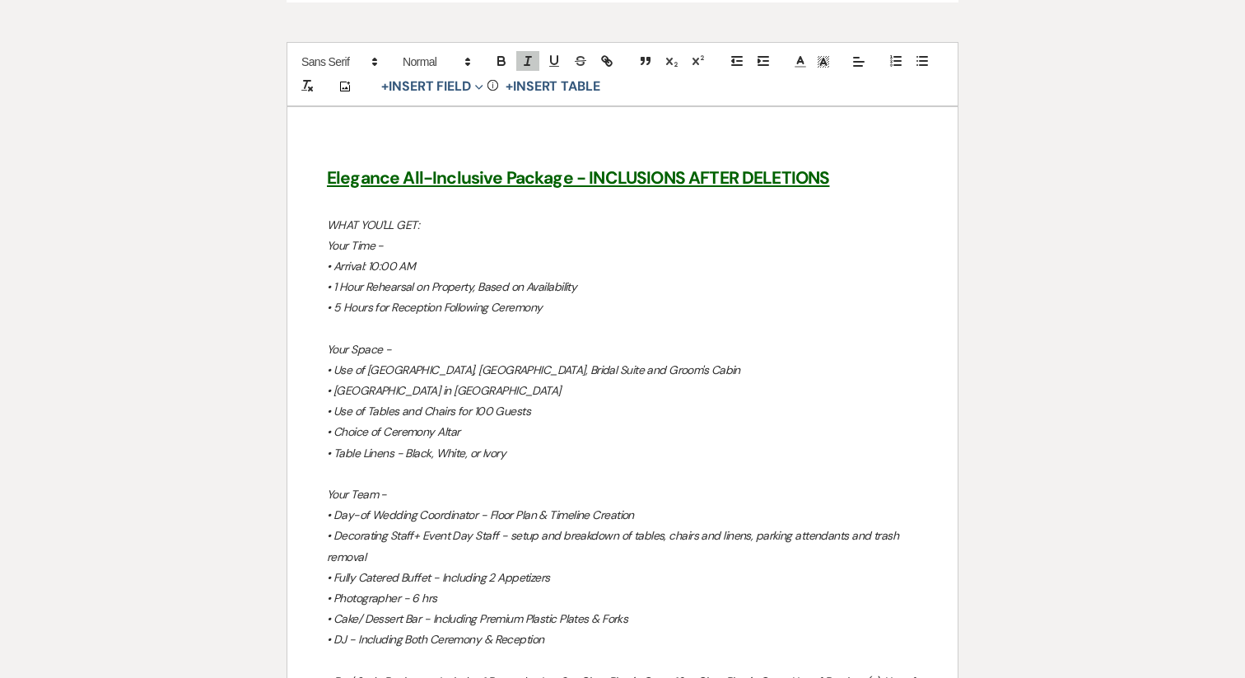
scroll to position [1823, 0]
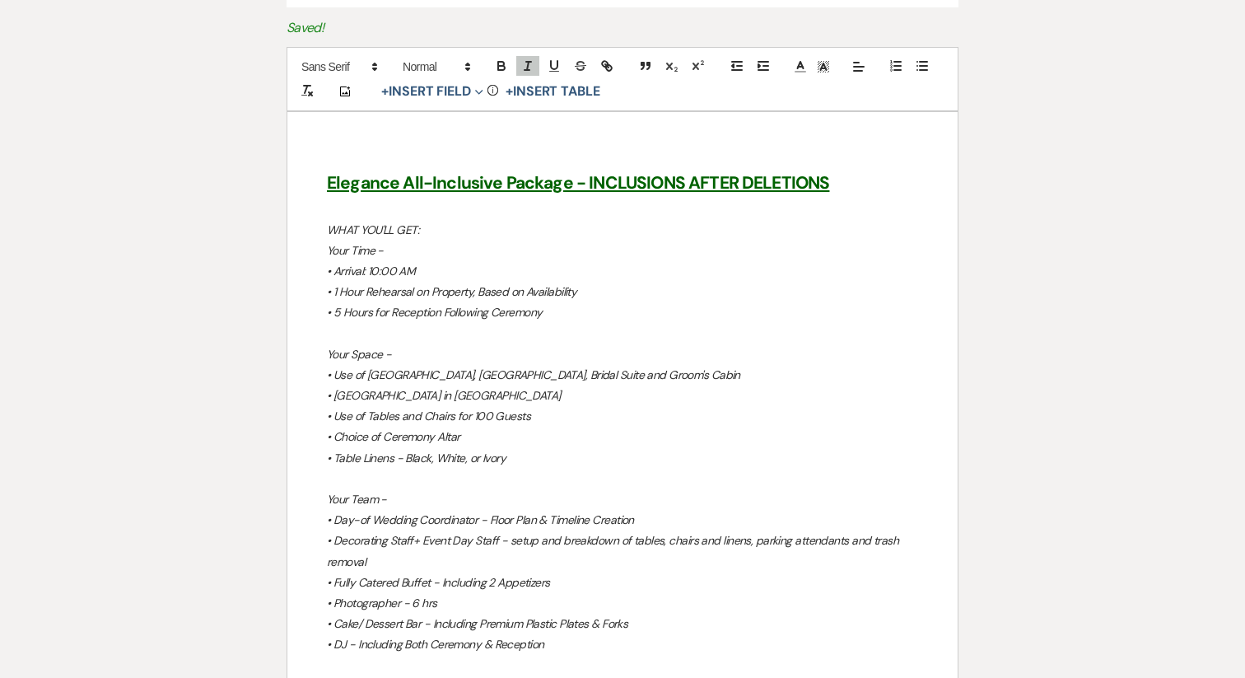
click at [370, 222] on em "WHAT YOU'LL GET:" at bounding box center [373, 229] width 92 height 15
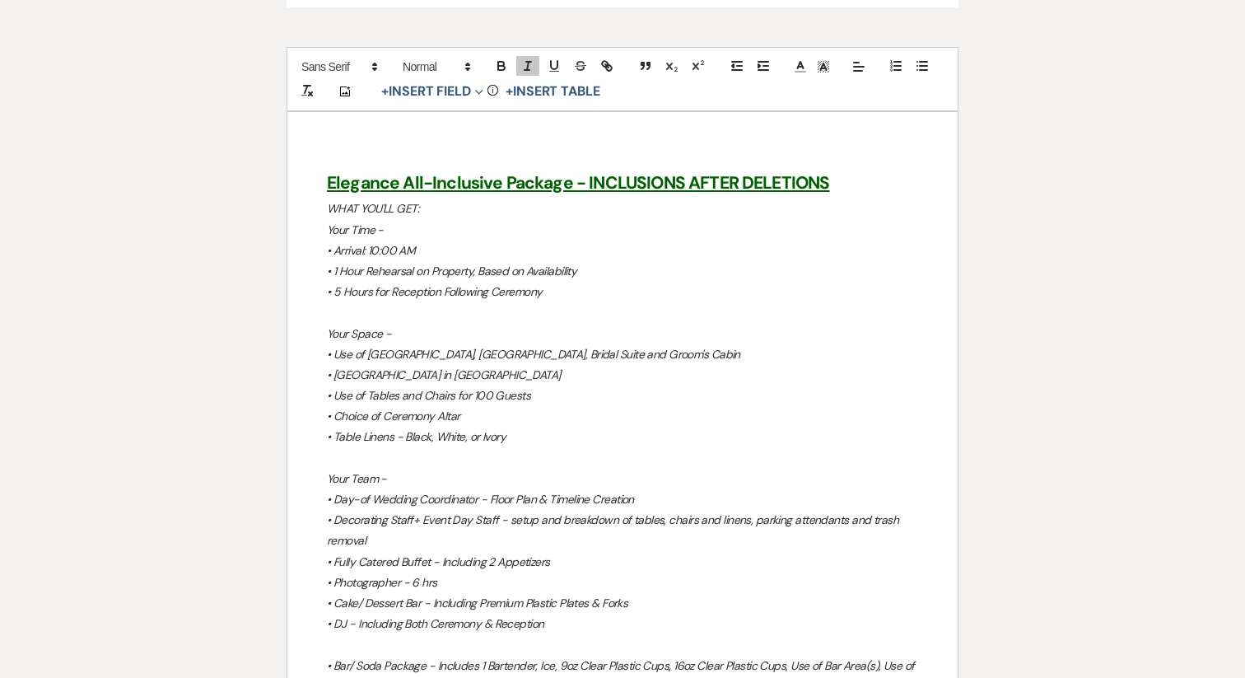
click at [328, 222] on em "Your Time -" at bounding box center [355, 229] width 57 height 15
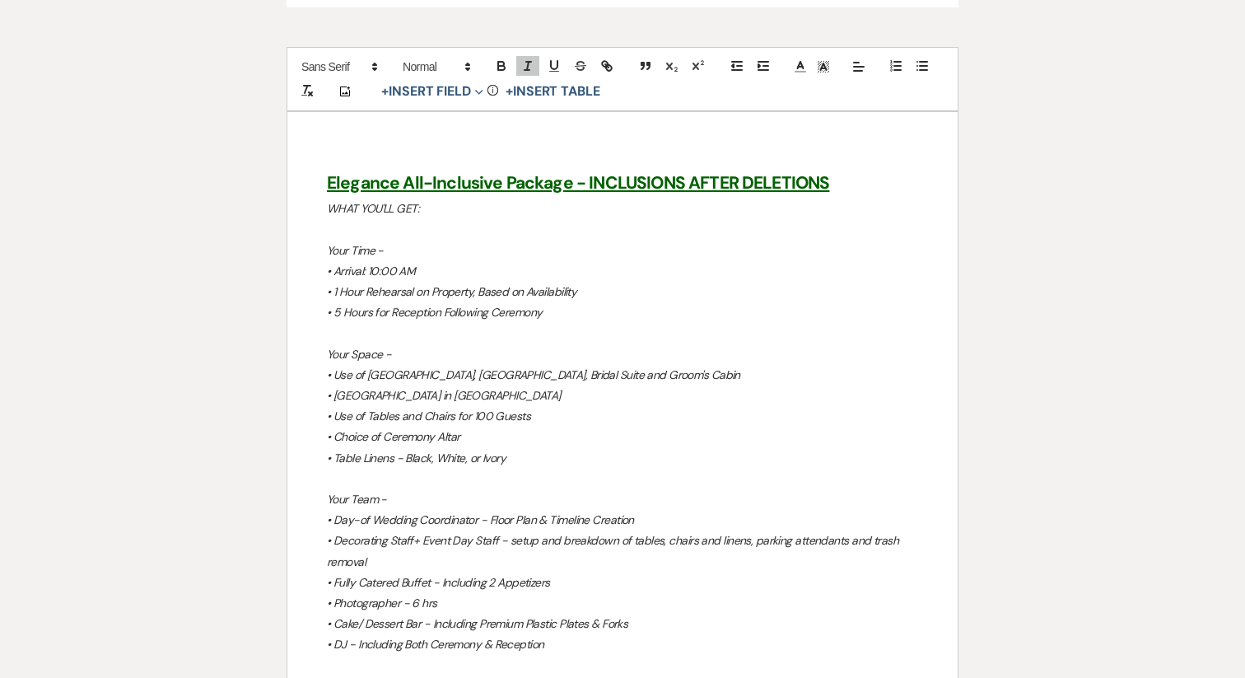
click at [348, 243] on em "﻿ Your Time -" at bounding box center [355, 250] width 57 height 15
click at [348, 243] on em "Your Time -" at bounding box center [355, 250] width 57 height 15
click at [348, 347] on em "Your Space -" at bounding box center [359, 354] width 64 height 15
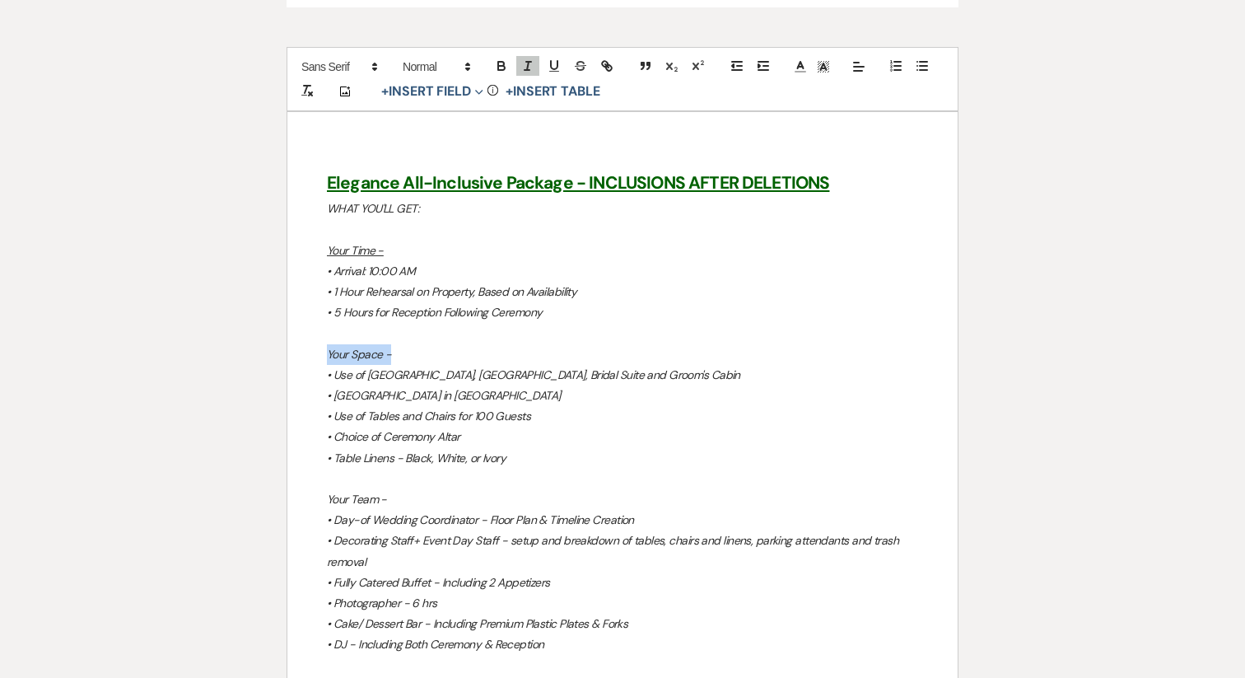
click at [348, 347] on em "Your Space -" at bounding box center [359, 354] width 64 height 15
click at [340, 201] on em "WHAT YOU'LL GET:" at bounding box center [373, 208] width 92 height 15
click at [353, 492] on em "Your Team -" at bounding box center [357, 499] width 60 height 15
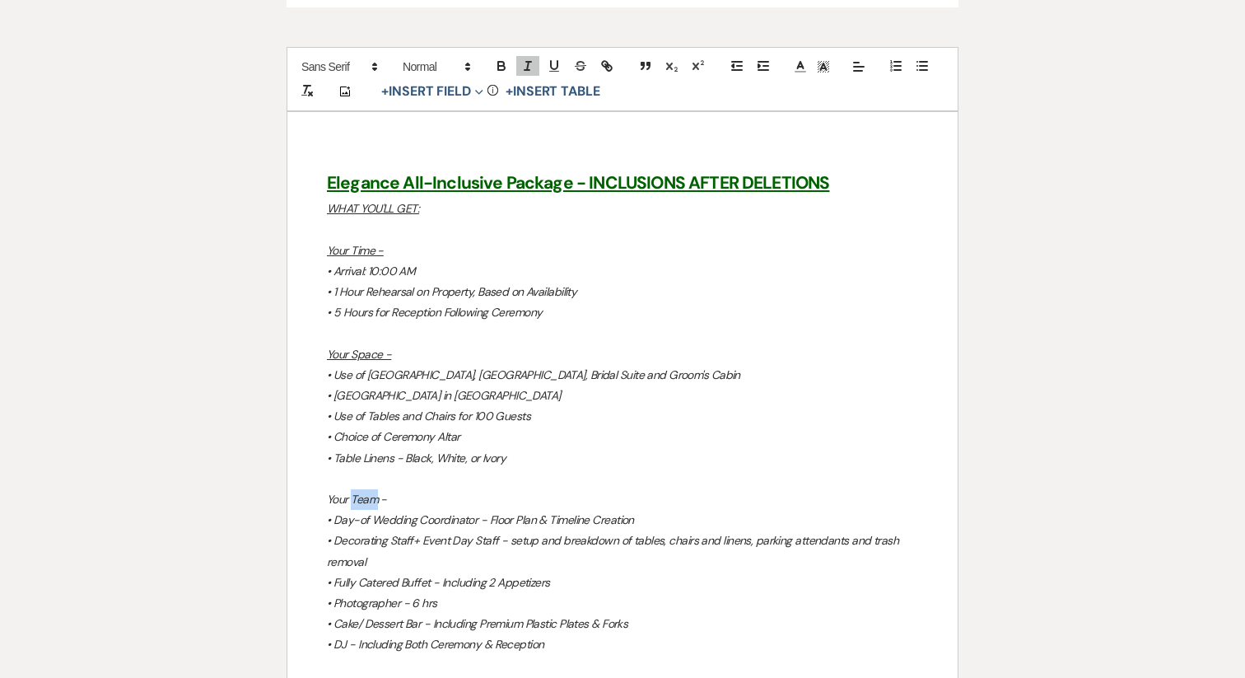
click at [353, 492] on em "Your Team -" at bounding box center [357, 499] width 60 height 15
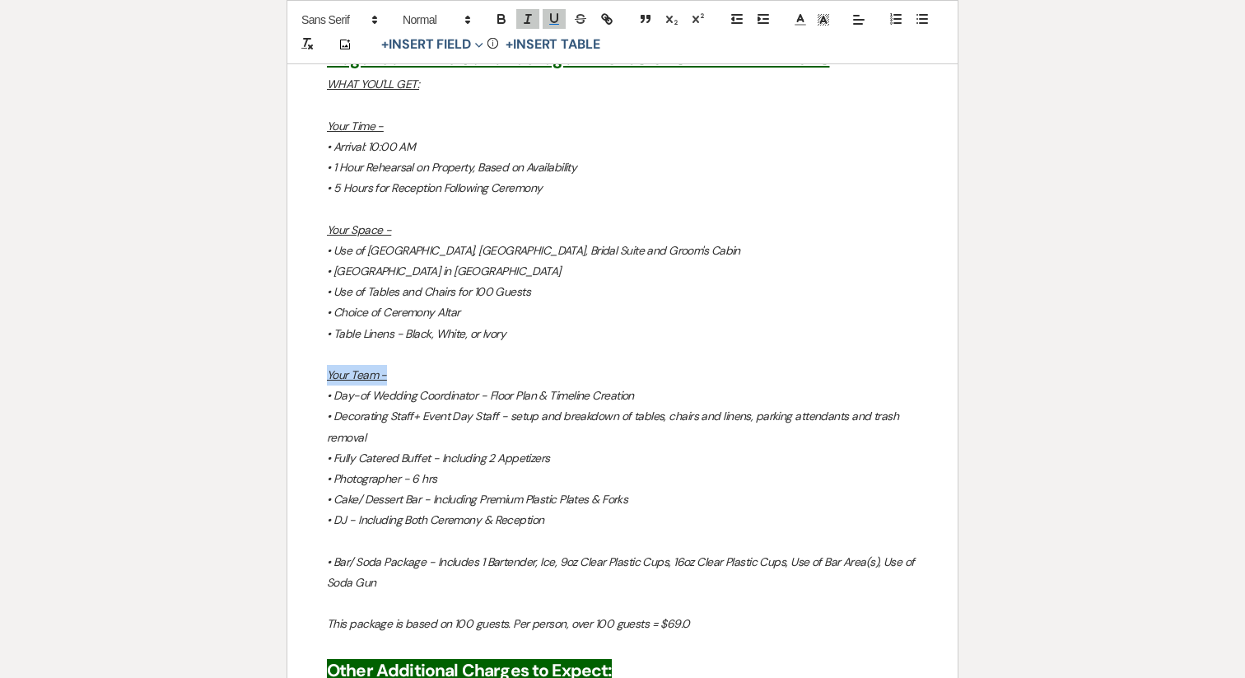
scroll to position [1950, 0]
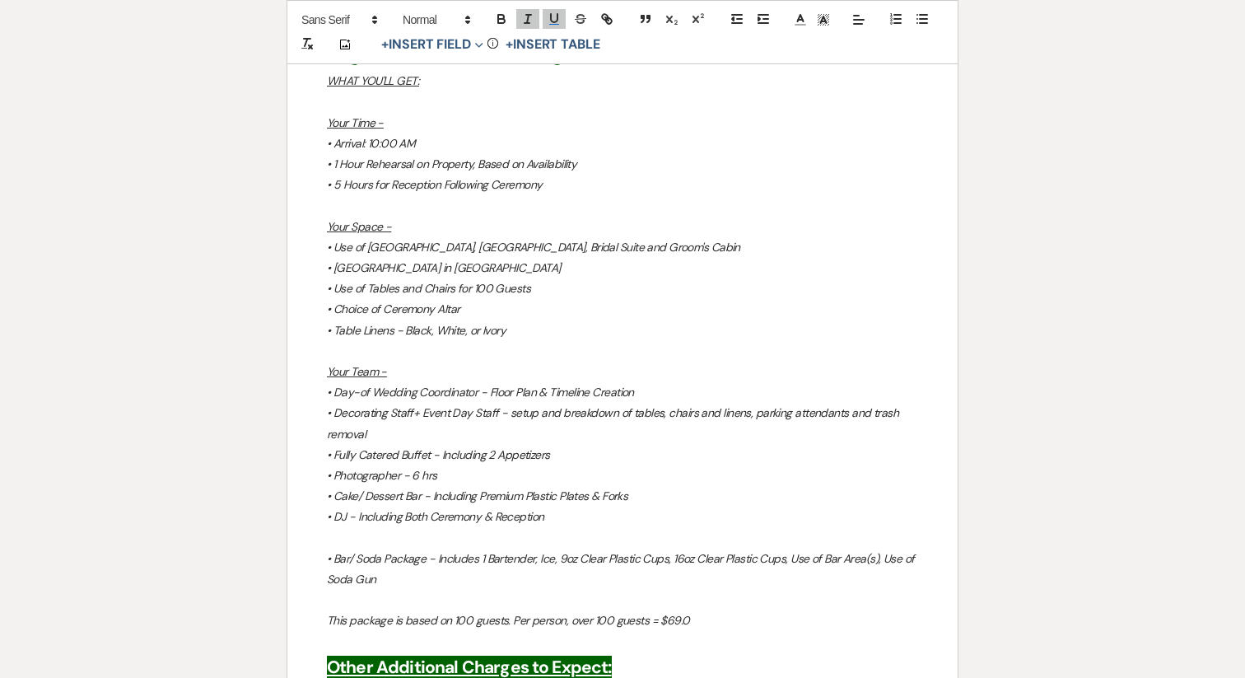
click at [404, 610] on p "This package is based on 100 guests. Per person, over 100 guests = $69.0" at bounding box center [622, 620] width 591 height 21
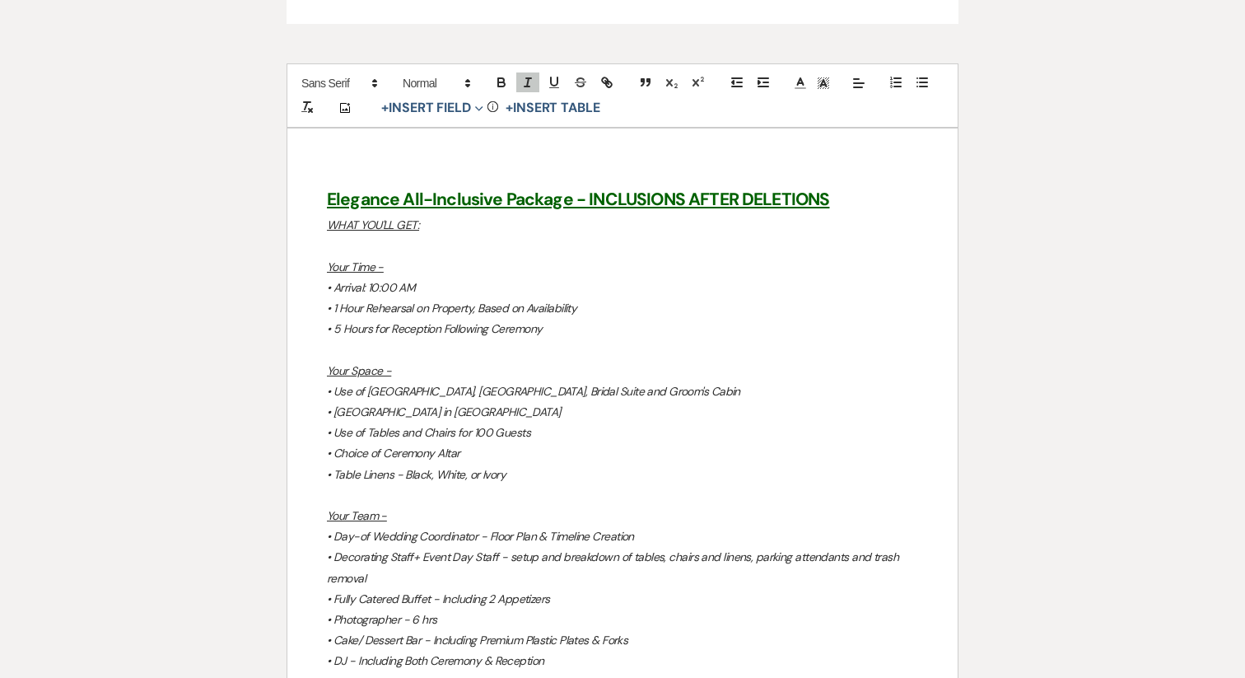
scroll to position [1831, 0]
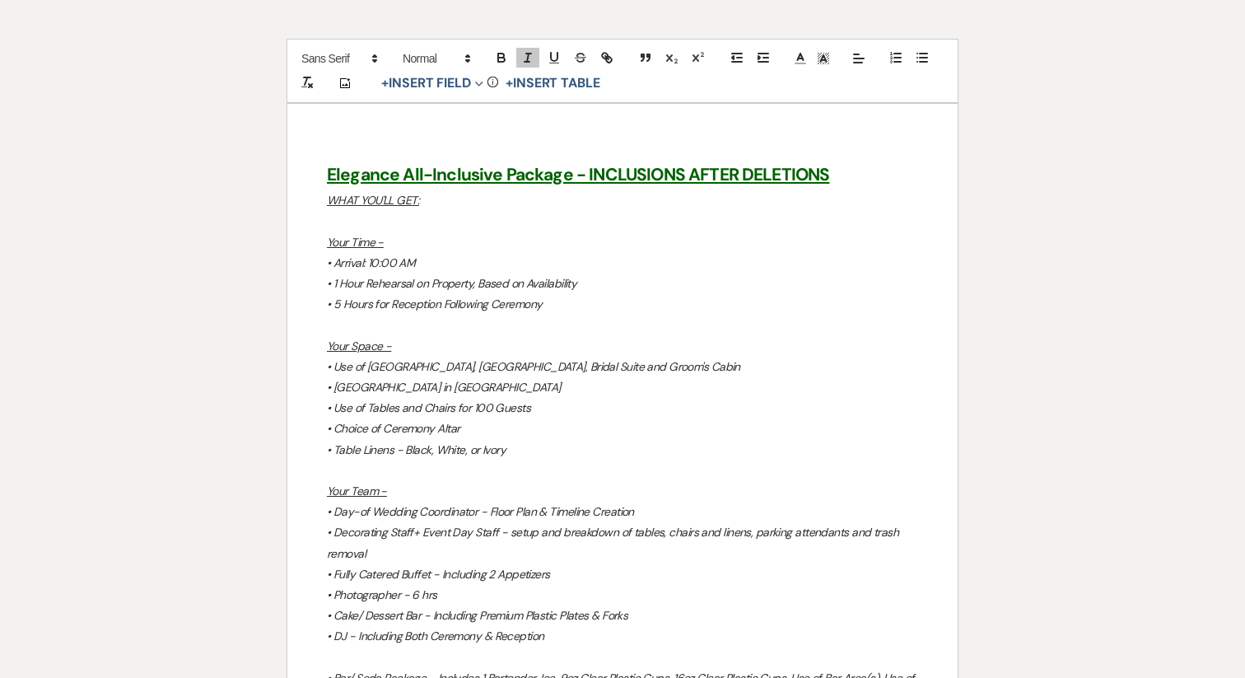
click at [653, 359] on em "• Use of [GEOGRAPHIC_DATA], [GEOGRAPHIC_DATA], Bridal Suite and Groom's Cabin" at bounding box center [533, 366] width 413 height 15
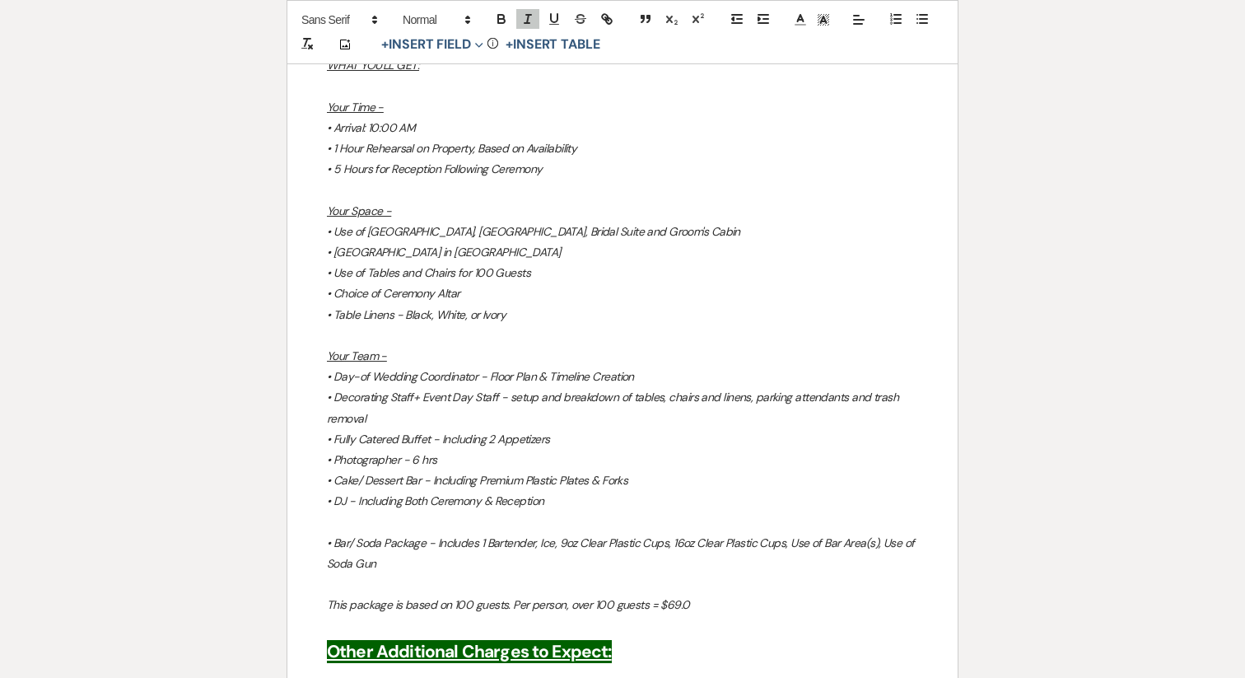
scroll to position [1973, 0]
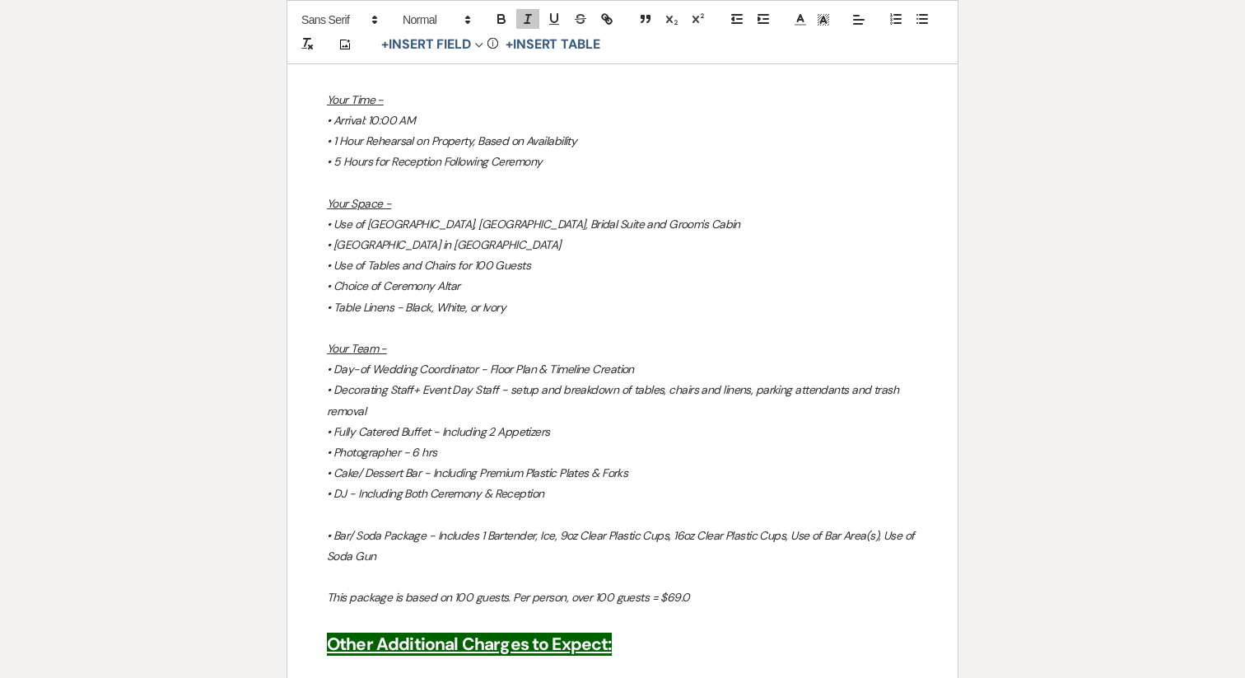
click at [412, 424] on em "• Fully Catered Buffet - Including 2 Appetizers" at bounding box center [438, 431] width 223 height 15
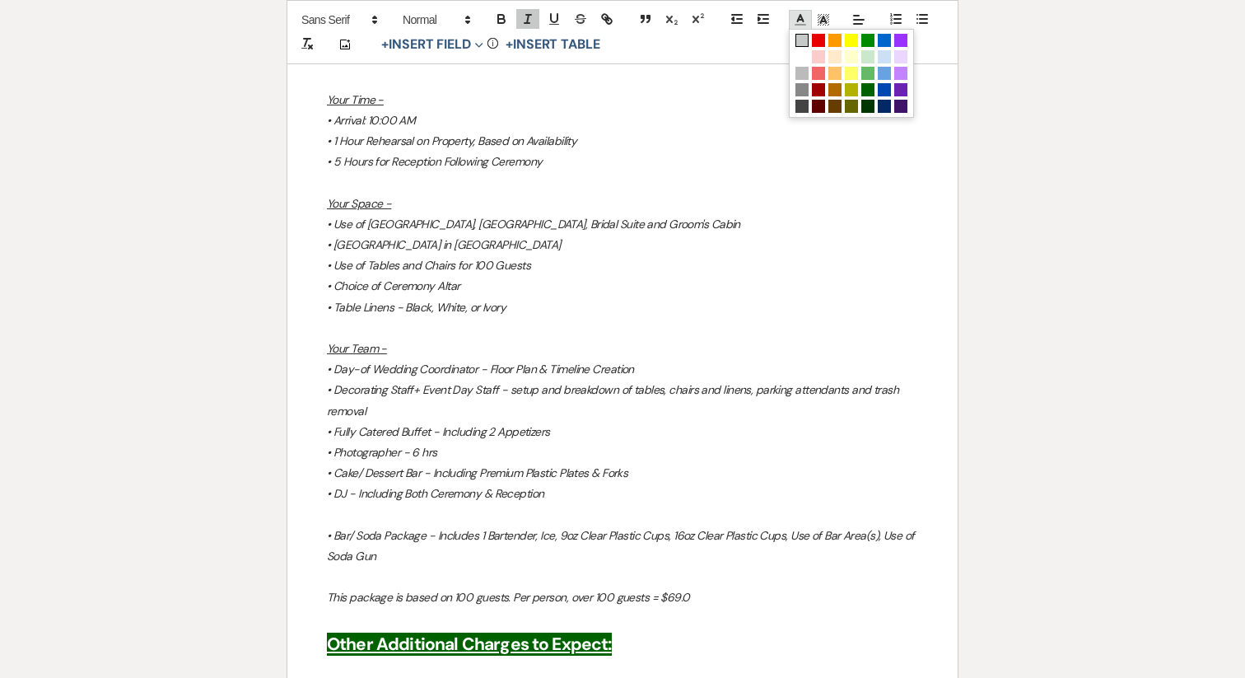
click at [806, 21] on icon at bounding box center [800, 19] width 15 height 15
click at [823, 42] on span at bounding box center [818, 40] width 13 height 13
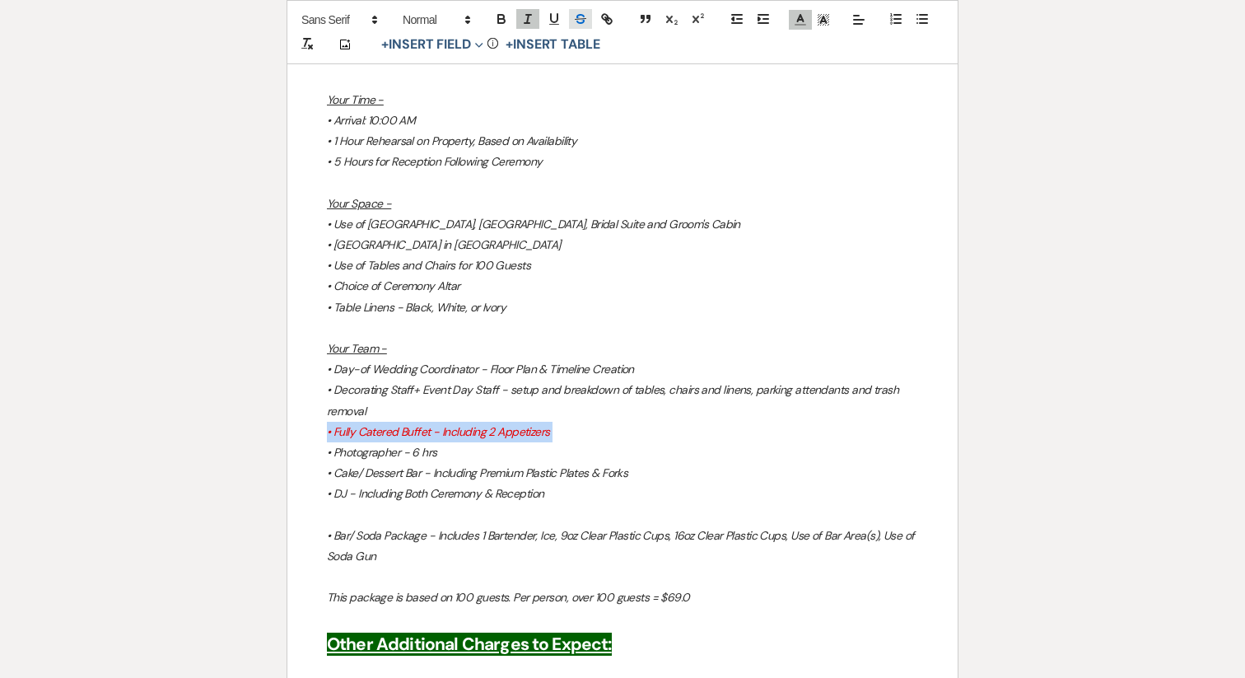
click at [576, 14] on icon "button" at bounding box center [580, 19] width 15 height 15
click at [379, 445] on em "• Photographer - 6 hrs" at bounding box center [382, 452] width 110 height 15
click at [804, 23] on icon at bounding box center [800, 19] width 15 height 15
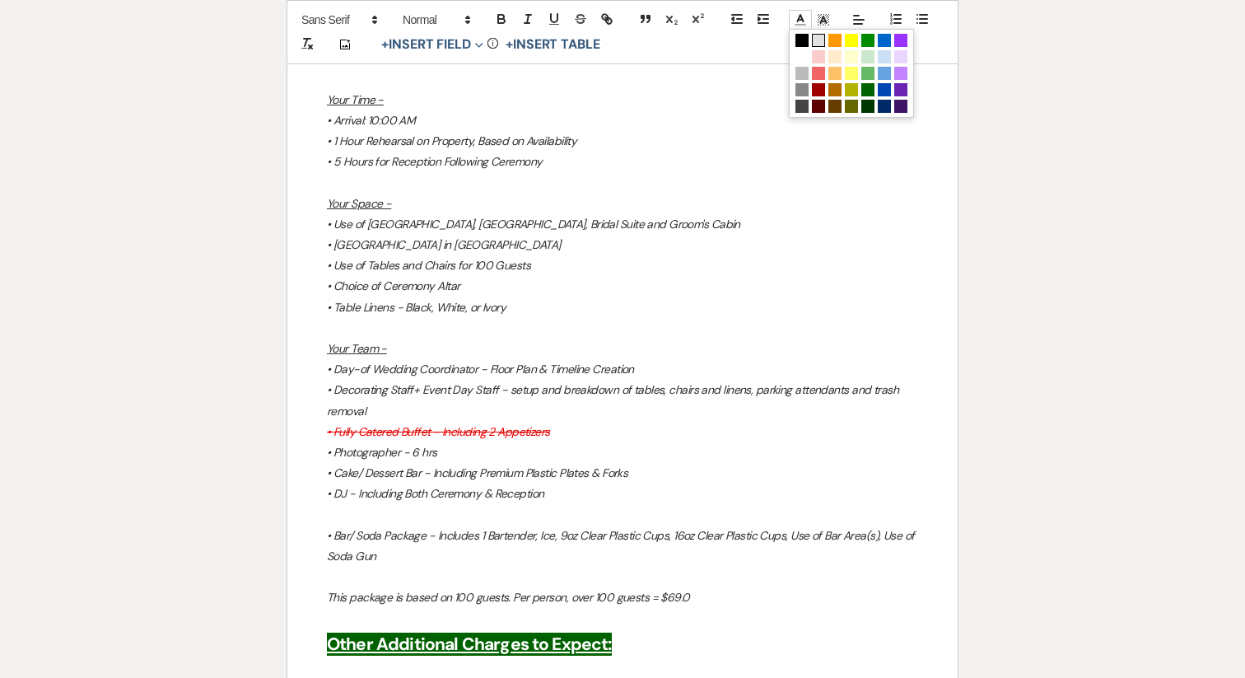
click at [815, 42] on span at bounding box center [818, 40] width 13 height 13
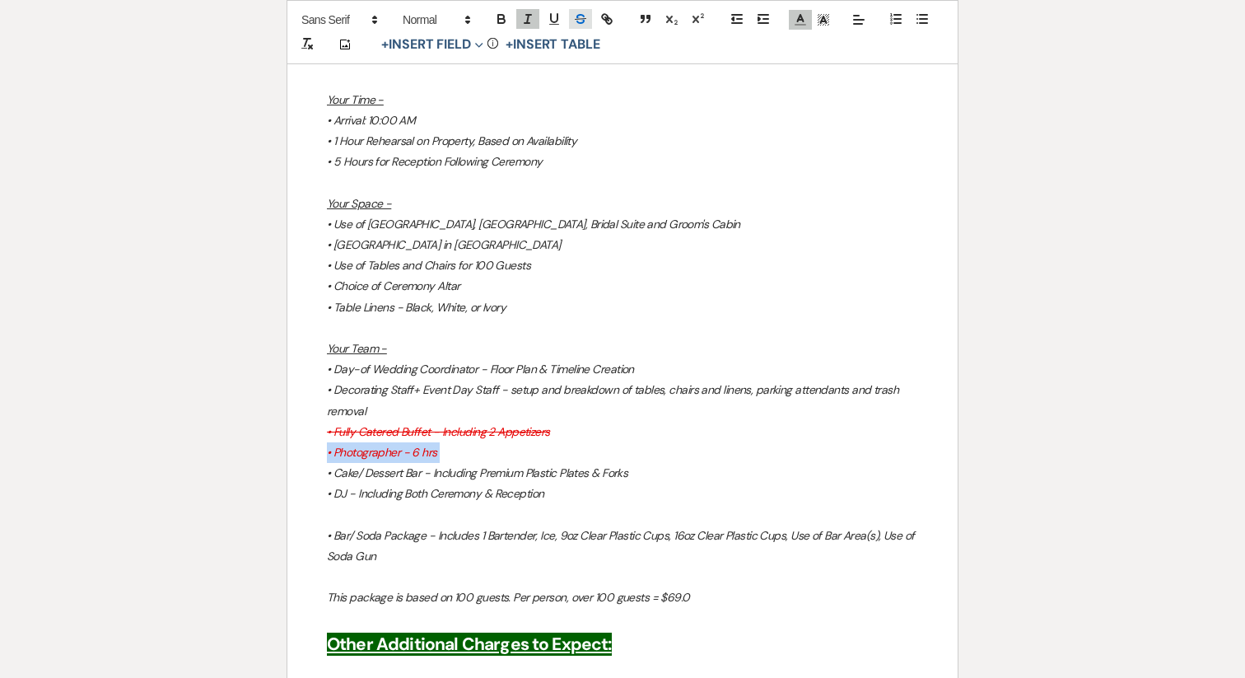
click at [585, 20] on icon "button" at bounding box center [580, 19] width 15 height 15
click at [489, 505] on p at bounding box center [622, 515] width 591 height 21
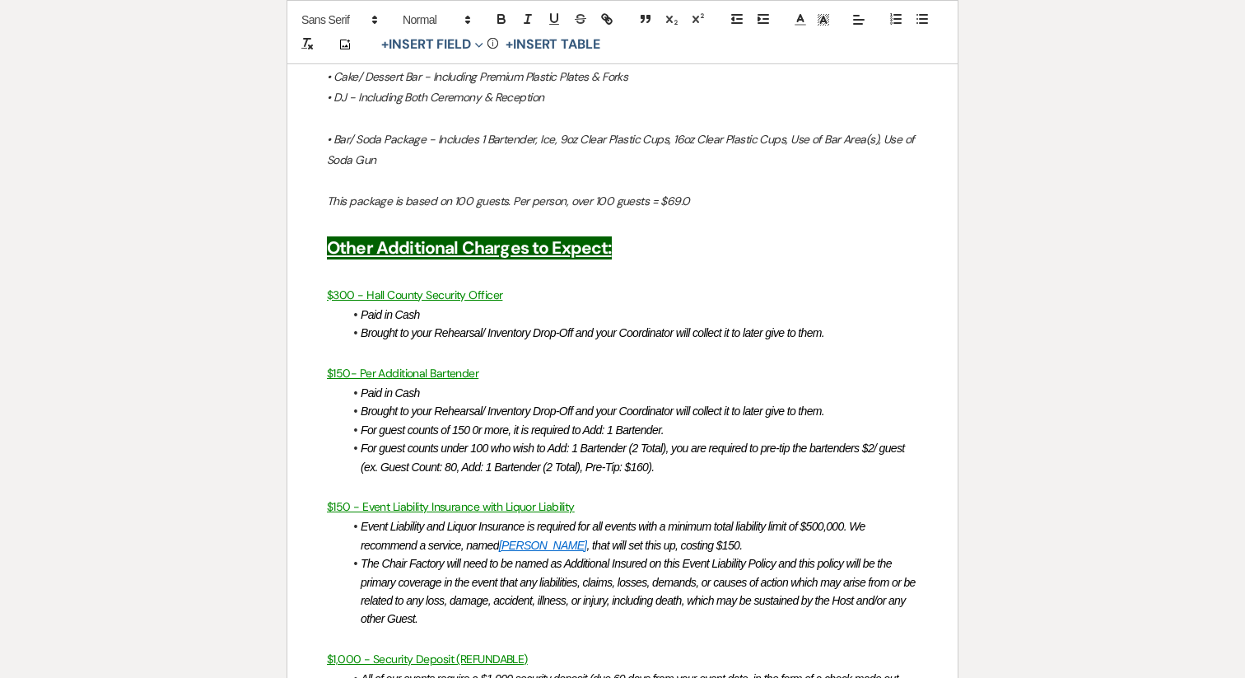
scroll to position [2412, 0]
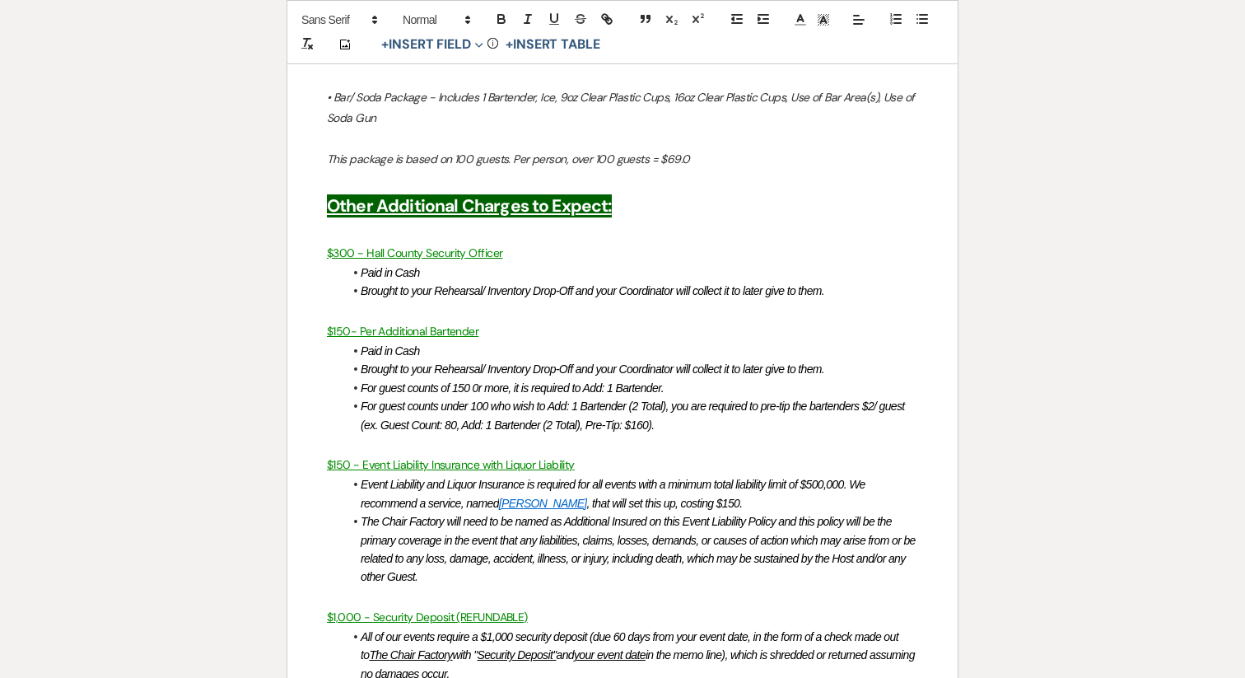
click at [476, 381] on em "For guest counts of 150 0r more, it is required to Add: 1 Bartender." at bounding box center [512, 387] width 303 height 13
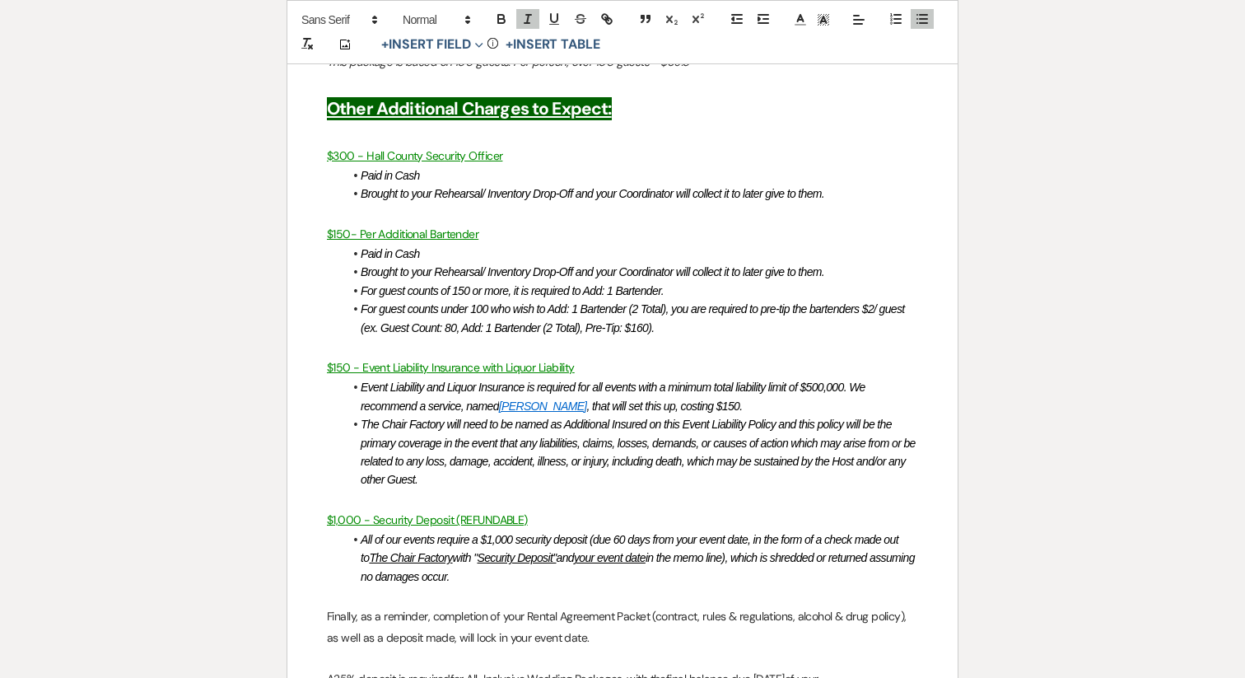
scroll to position [2520, 0]
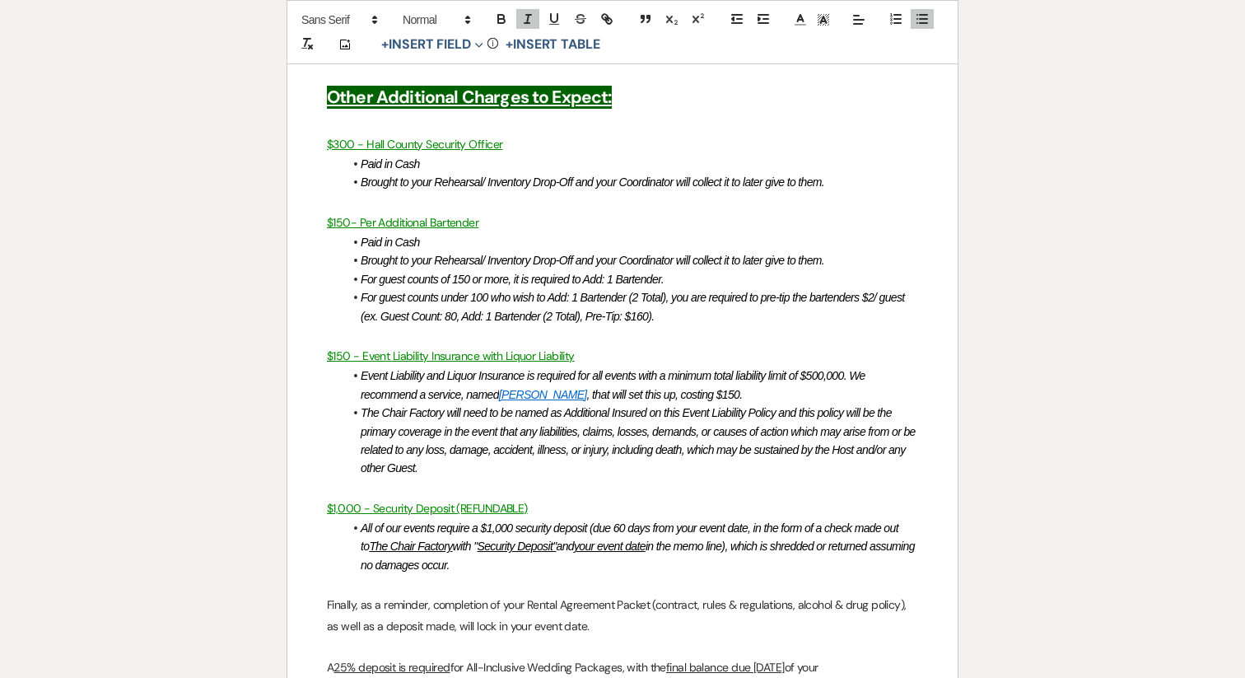
click at [549, 273] on em "For guest counts of 150 or more, it is required to Add: 1 Bartender." at bounding box center [512, 279] width 303 height 13
click at [496, 14] on icon "button" at bounding box center [501, 19] width 15 height 15
click at [566, 404] on li "The Chair Factory will need to be named as Additional Insured on this Event Lia…" at bounding box center [630, 441] width 575 height 74
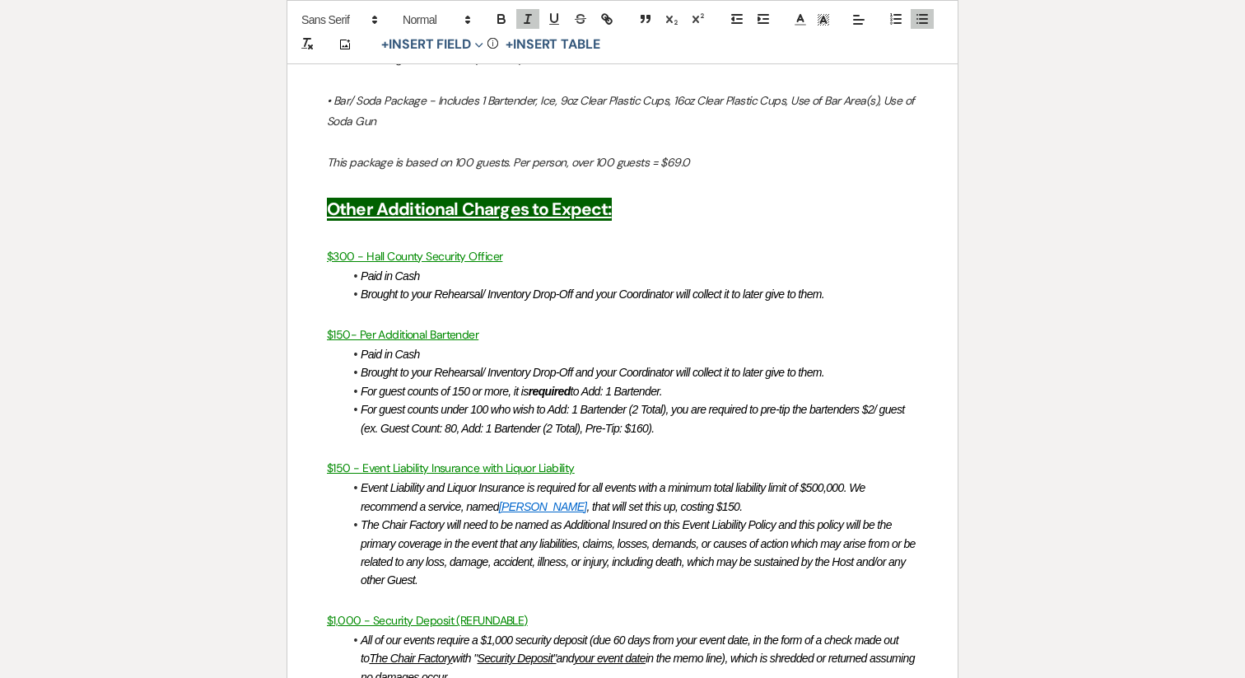
scroll to position [2391, 0]
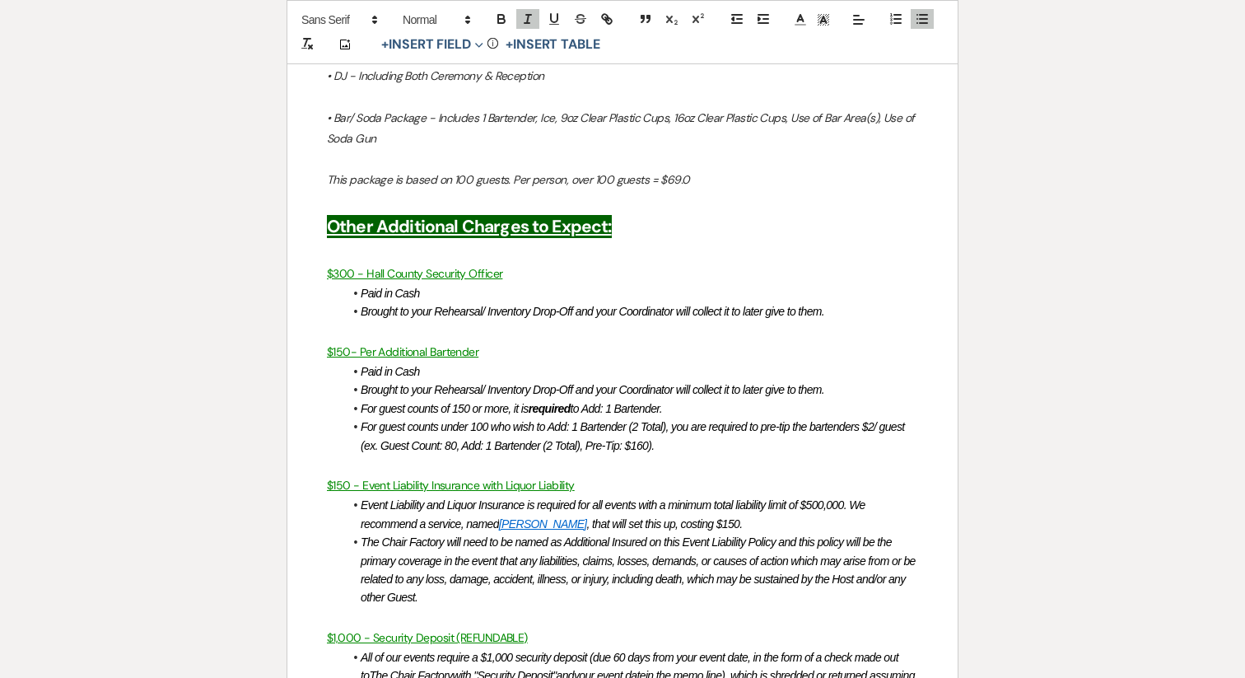
click at [546, 402] on em "required" at bounding box center [550, 408] width 42 height 13
click at [498, 26] on button "button" at bounding box center [501, 19] width 23 height 20
click at [548, 25] on icon "button" at bounding box center [554, 19] width 15 height 15
click at [593, 420] on em "For guest counts under 100 who wish to Add: 1 Bartender (2 Total), you are requ…" at bounding box center [634, 435] width 547 height 31
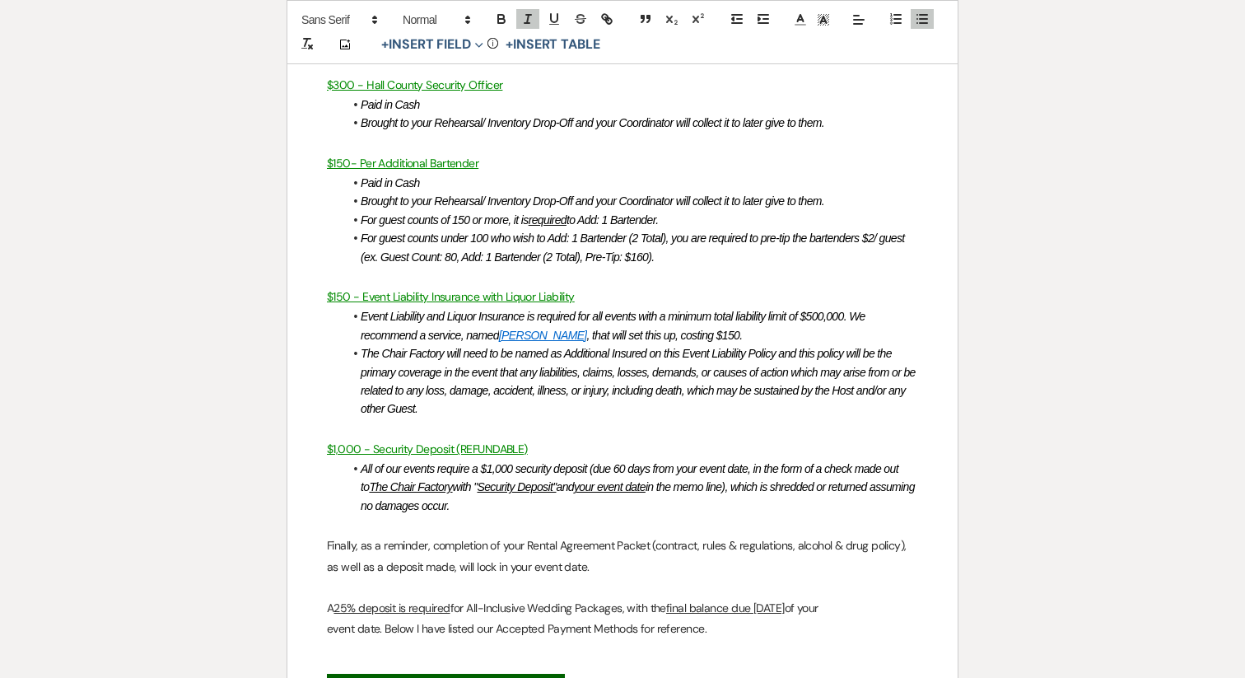
scroll to position [2580, 0]
click at [483, 441] on u "$1,000 - Security Deposit (REFUNDABLE)" at bounding box center [427, 448] width 201 height 15
click at [485, 438] on p "$1,000 - Security Deposit )" at bounding box center [622, 448] width 591 height 21
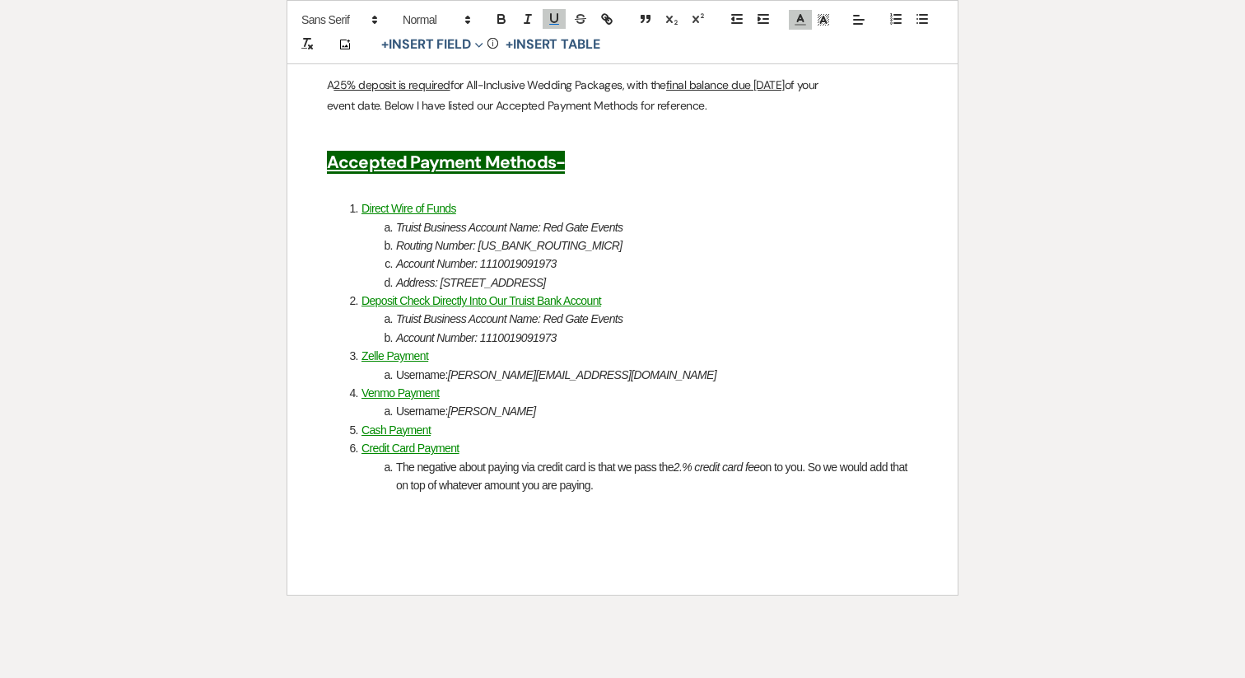
scroll to position [3117, 0]
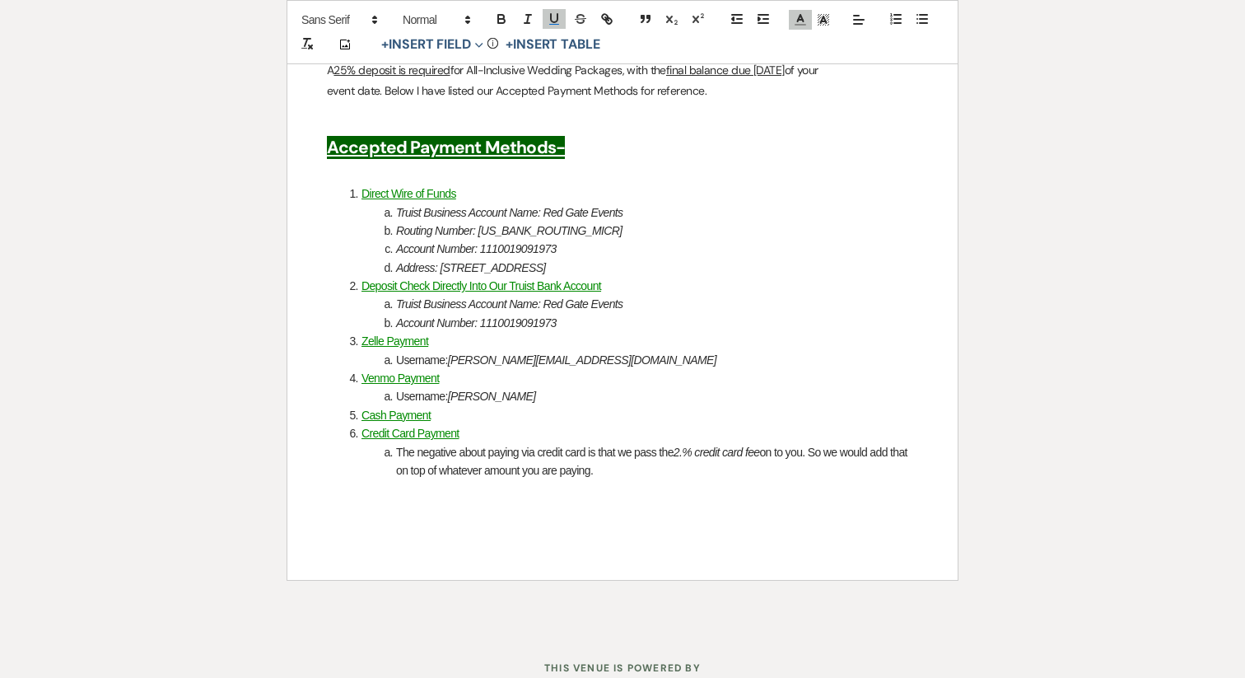
click at [620, 479] on p at bounding box center [622, 489] width 591 height 21
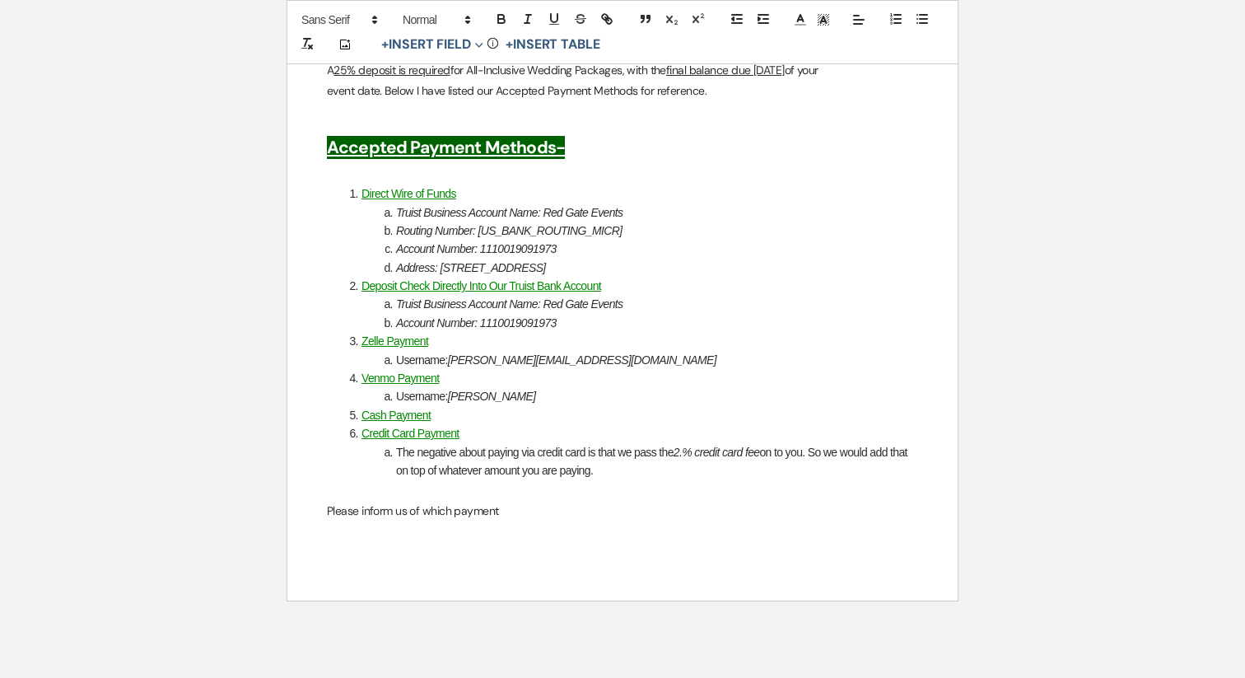
click at [457, 501] on p "Please inform us of which payment" at bounding box center [622, 511] width 591 height 21
click at [453, 501] on p "Please inform us of which payment" at bounding box center [622, 511] width 591 height 21
click at [593, 501] on p "Please inform us of which accepted payment" at bounding box center [622, 511] width 591 height 21
click at [555, 501] on p "Please inform us of which accepted payment method you wish to use." at bounding box center [622, 511] width 591 height 21
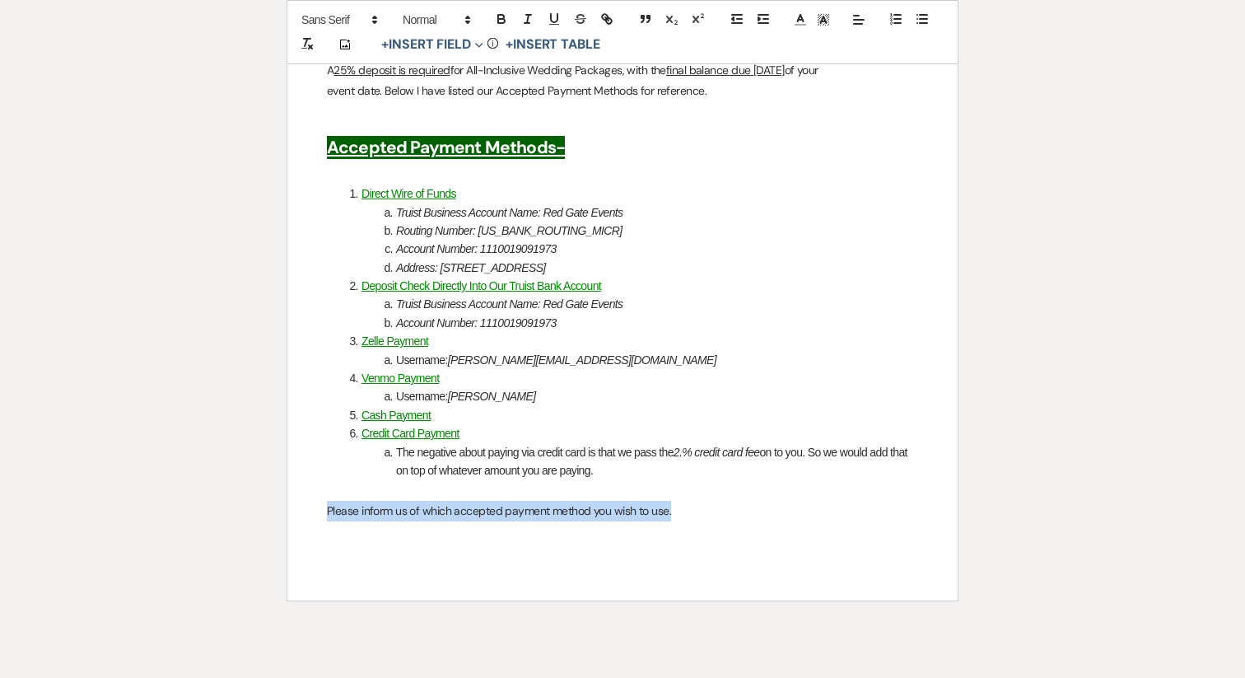
click at [555, 501] on p "Please inform us of which accepted payment method you wish to use." at bounding box center [622, 511] width 591 height 21
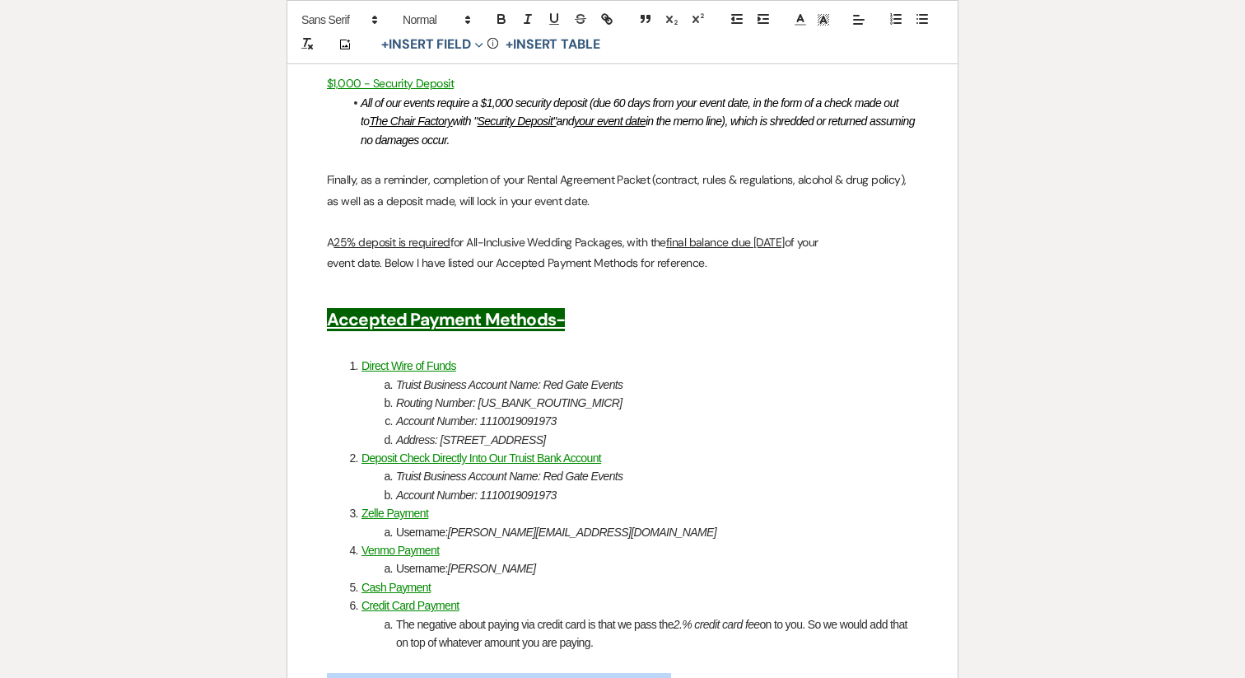
scroll to position [2947, 0]
click at [500, 524] on em "[PERSON_NAME][EMAIL_ADDRESS][DOMAIN_NAME]" at bounding box center [582, 530] width 269 height 13
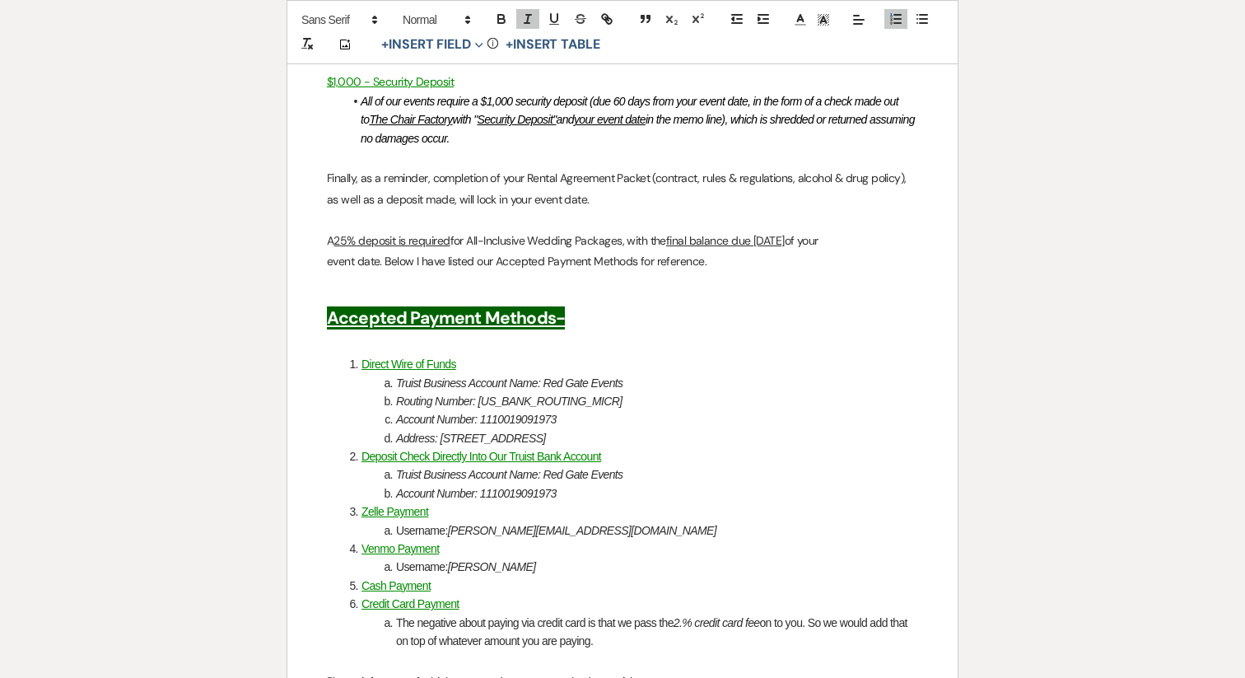
click at [482, 614] on li "The negative about paying via credit card is that we pass the 2.% credit card f…" at bounding box center [631, 632] width 574 height 37
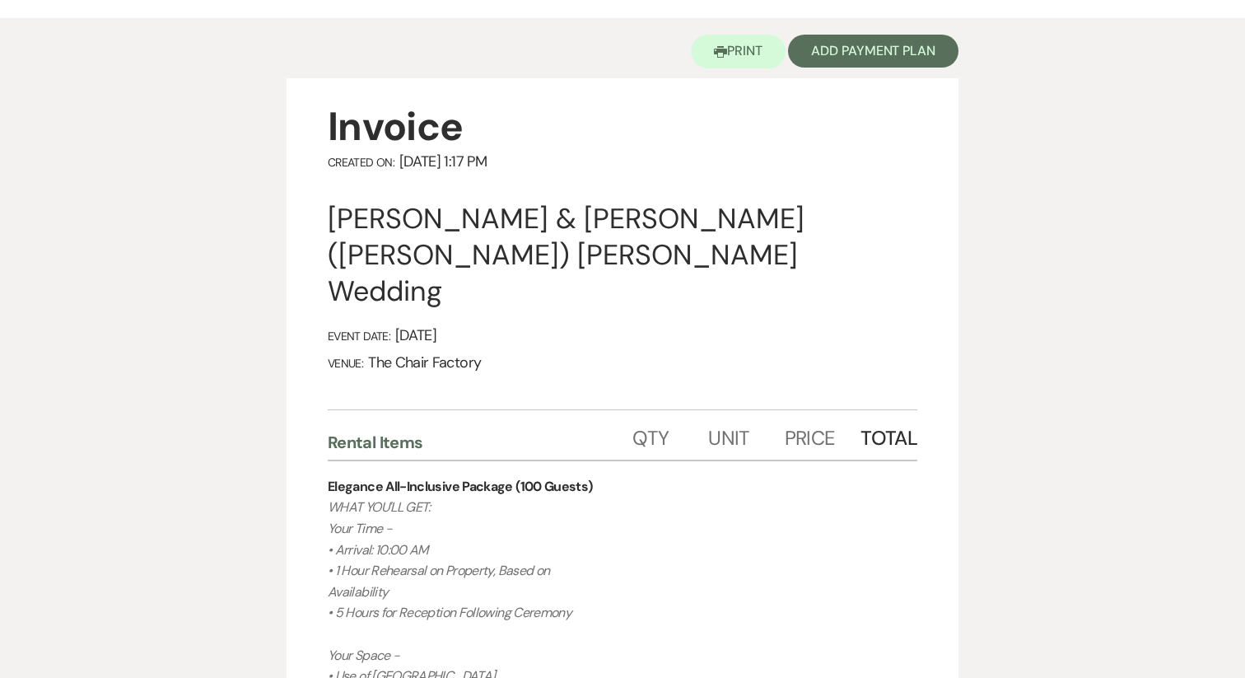
scroll to position [0, 0]
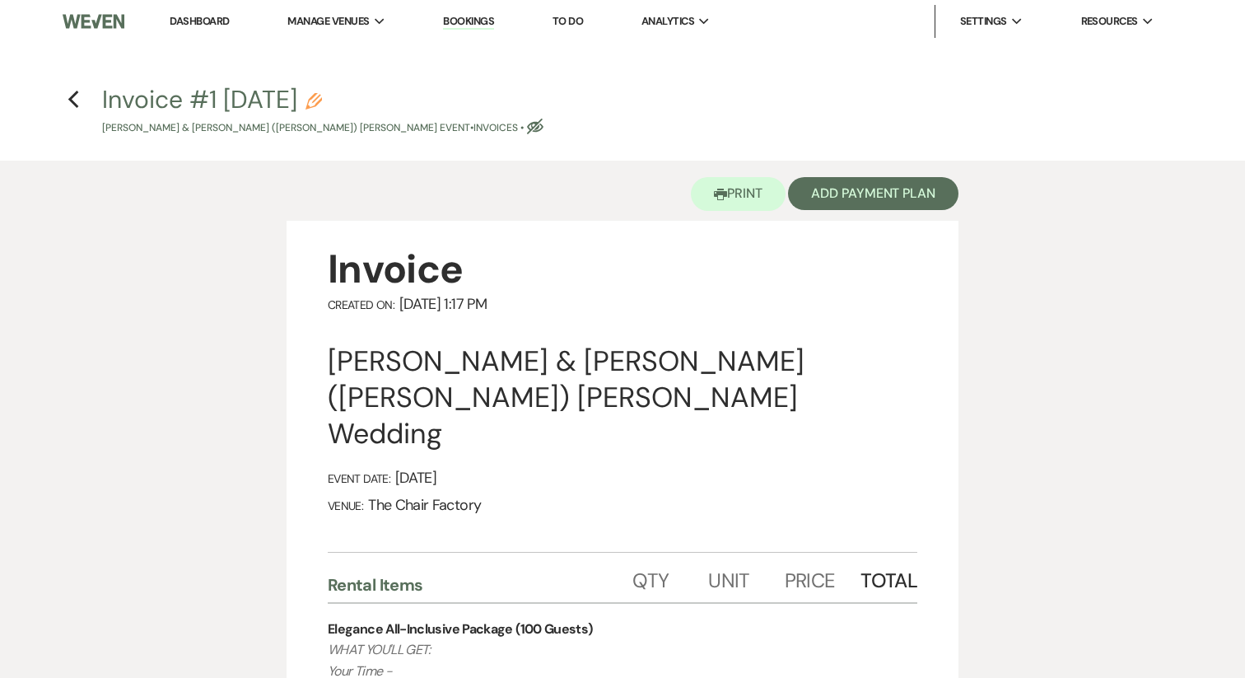
click at [322, 103] on use "button" at bounding box center [314, 101] width 16 height 16
select select "22"
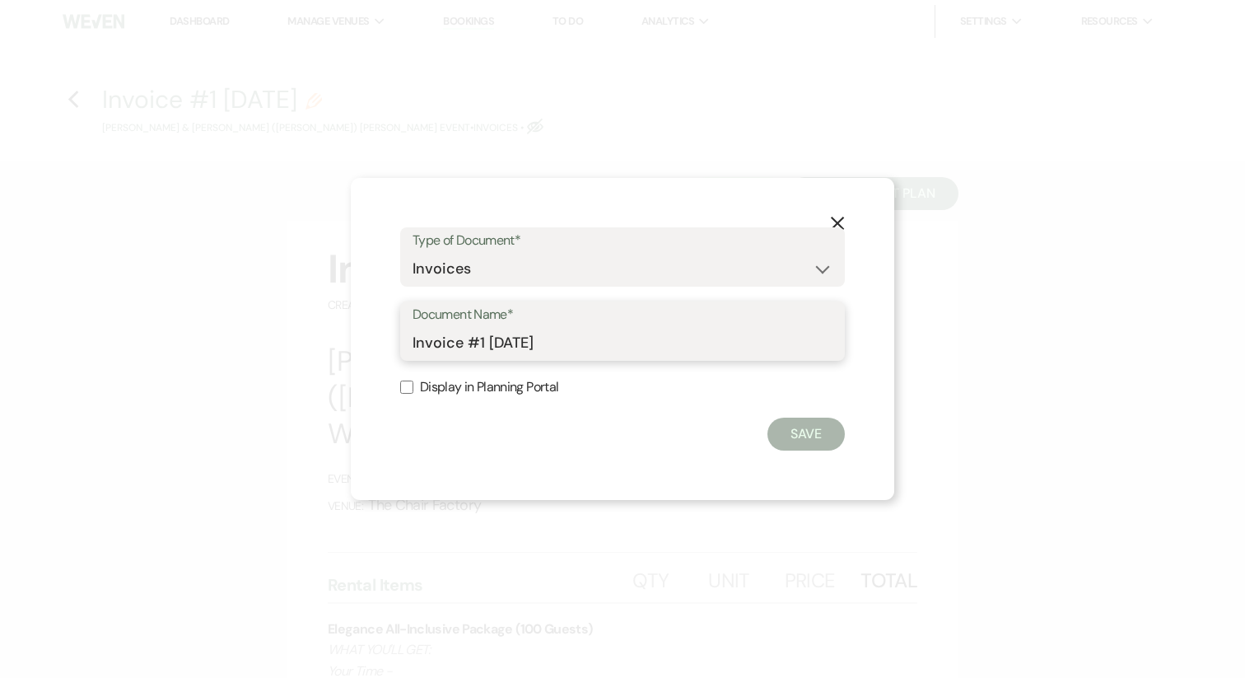
drag, startPoint x: 464, startPoint y: 343, endPoint x: 712, endPoint y: 339, distance: 248.8
click at [713, 340] on input "Invoice #1 [DATE]" at bounding box center [623, 343] width 420 height 32
click at [447, 342] on input "Invoice" at bounding box center [623, 343] width 420 height 32
type input "Package Proposal"
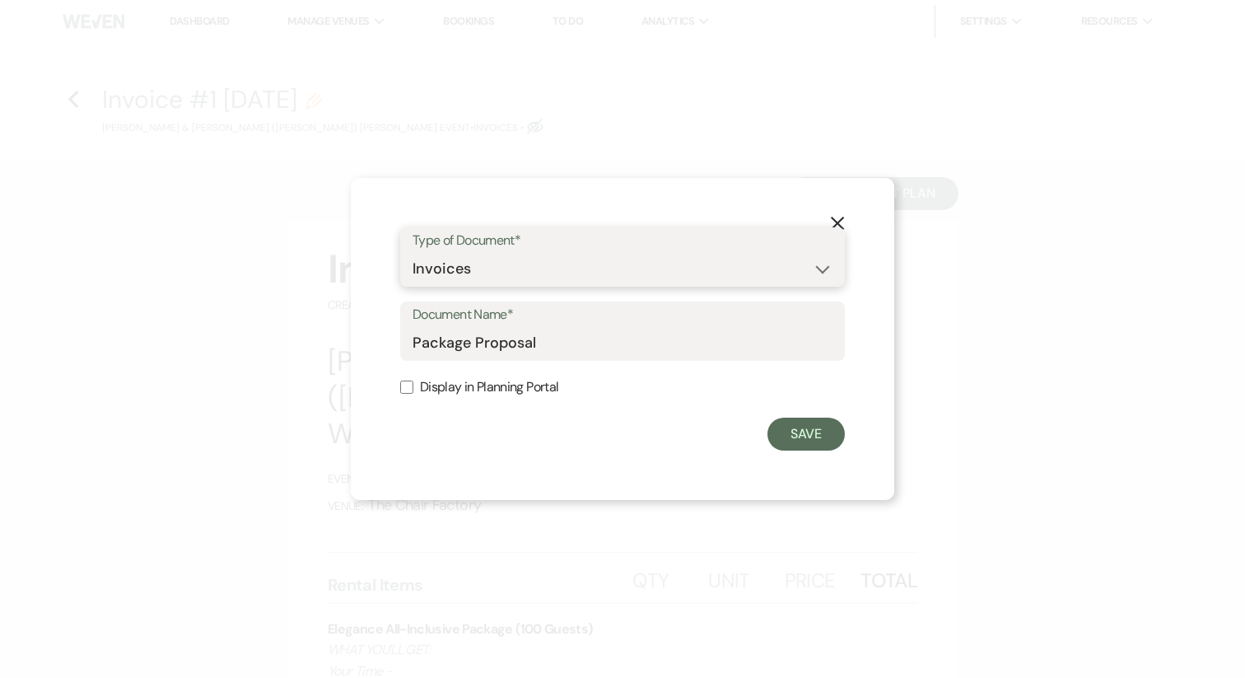
click at [485, 278] on select "Special Event Insurance Vendor Certificate of Insurance Contracts / Rental Agre…" at bounding box center [623, 269] width 420 height 32
select select "20"
click at [553, 339] on input "Package Proposal" at bounding box center [623, 343] width 420 height 32
type input "Package Proposal: Elegance"
click at [526, 395] on label "Display in Planning Portal" at bounding box center [622, 388] width 445 height 24
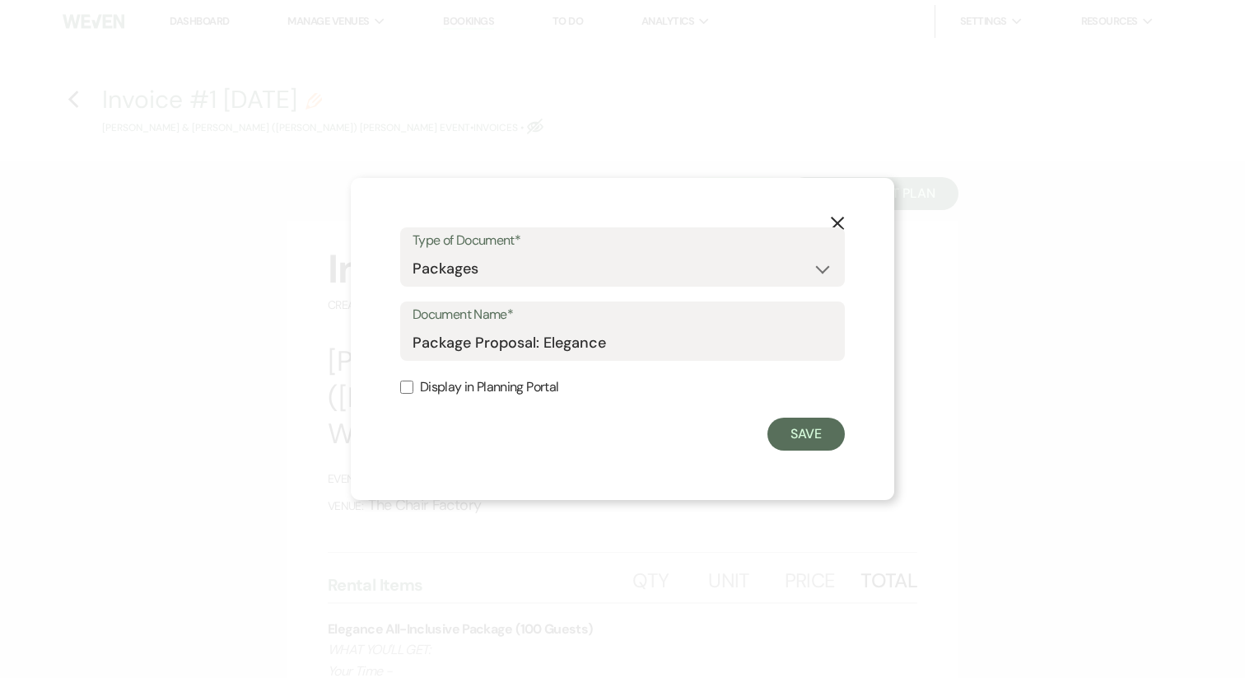
click at [413, 394] on input "Display in Planning Portal" at bounding box center [406, 387] width 13 height 13
checkbox input "true"
click at [799, 437] on button "Save" at bounding box center [806, 434] width 77 height 33
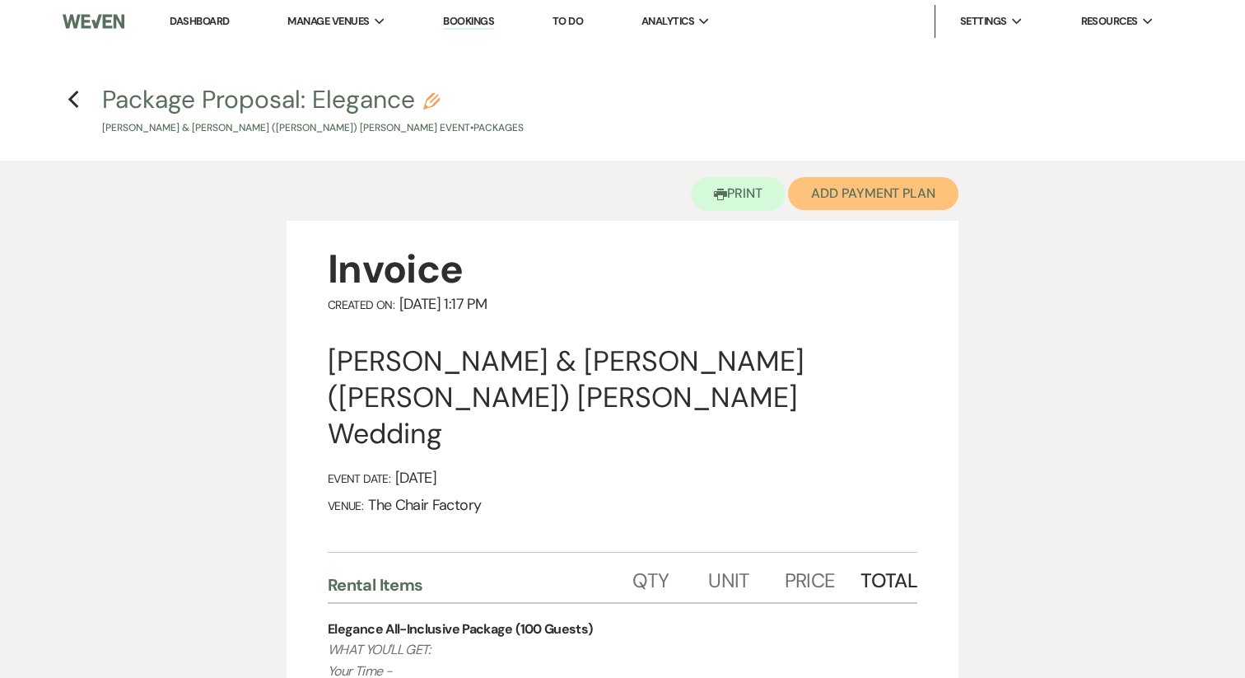
click at [860, 177] on button "Add Payment Plan" at bounding box center [873, 193] width 170 height 33
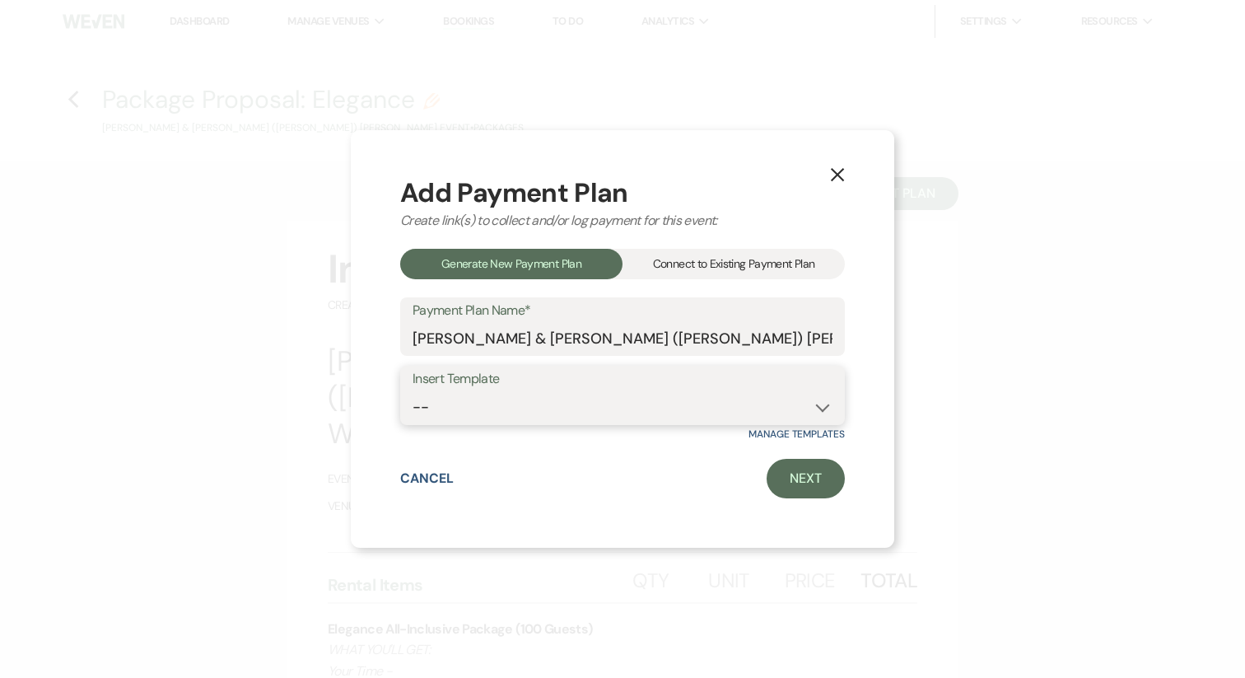
click at [581, 403] on select "-- All-Inclusive Payment Plans (25% Down) Venue-Only Payment Plan (50% Down) Pa…" at bounding box center [623, 407] width 420 height 32
select select "449"
click at [779, 478] on link "Next" at bounding box center [806, 479] width 78 height 40
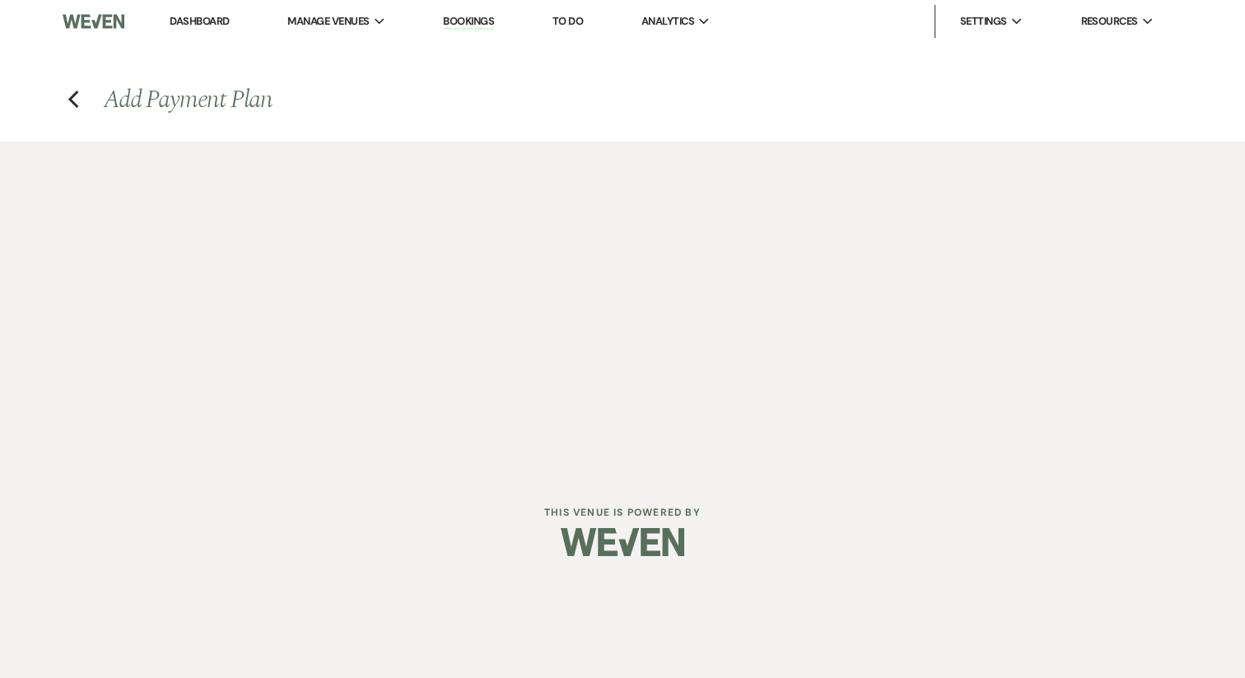
select select "28708"
select select "2"
select select "percentage"
select select "true"
select select "client"
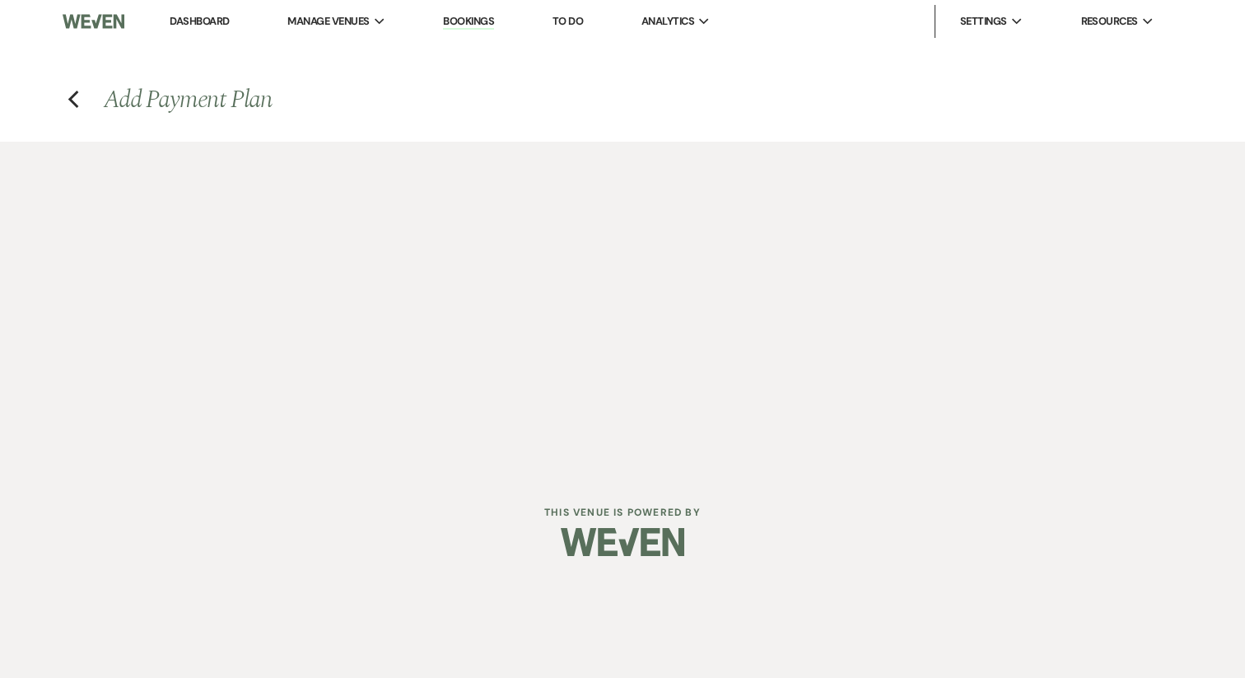
select select "daily"
select select "days"
select select "complete"
select select "host"
select select "weekly"
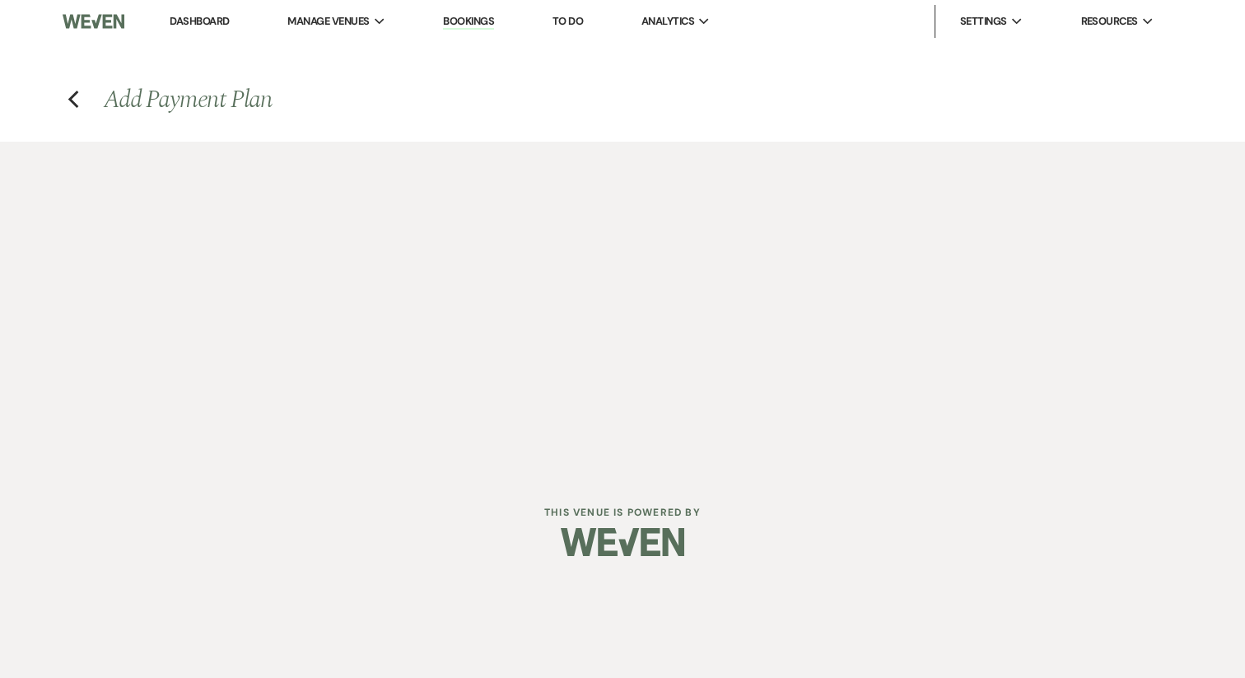
select select "days"
select select "complete"
select select "2"
select select "percentage"
select select "true"
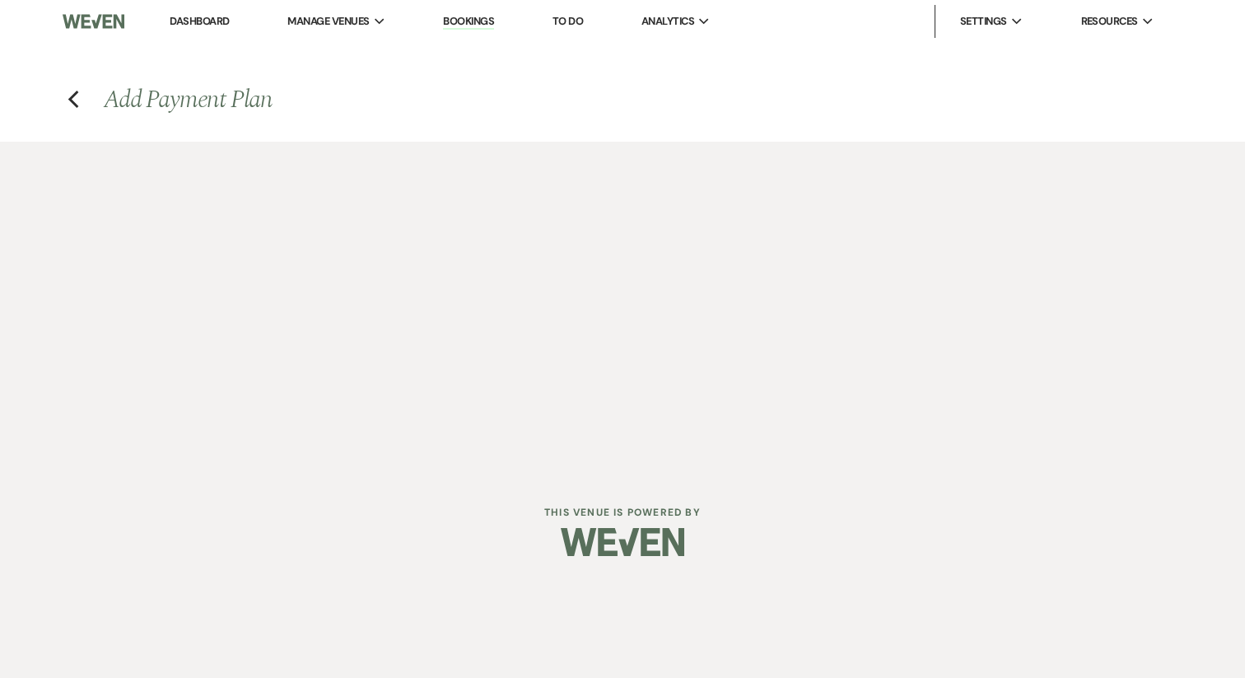
select select "client"
select select "daily"
select select "weeks"
select select "complete"
select select "host"
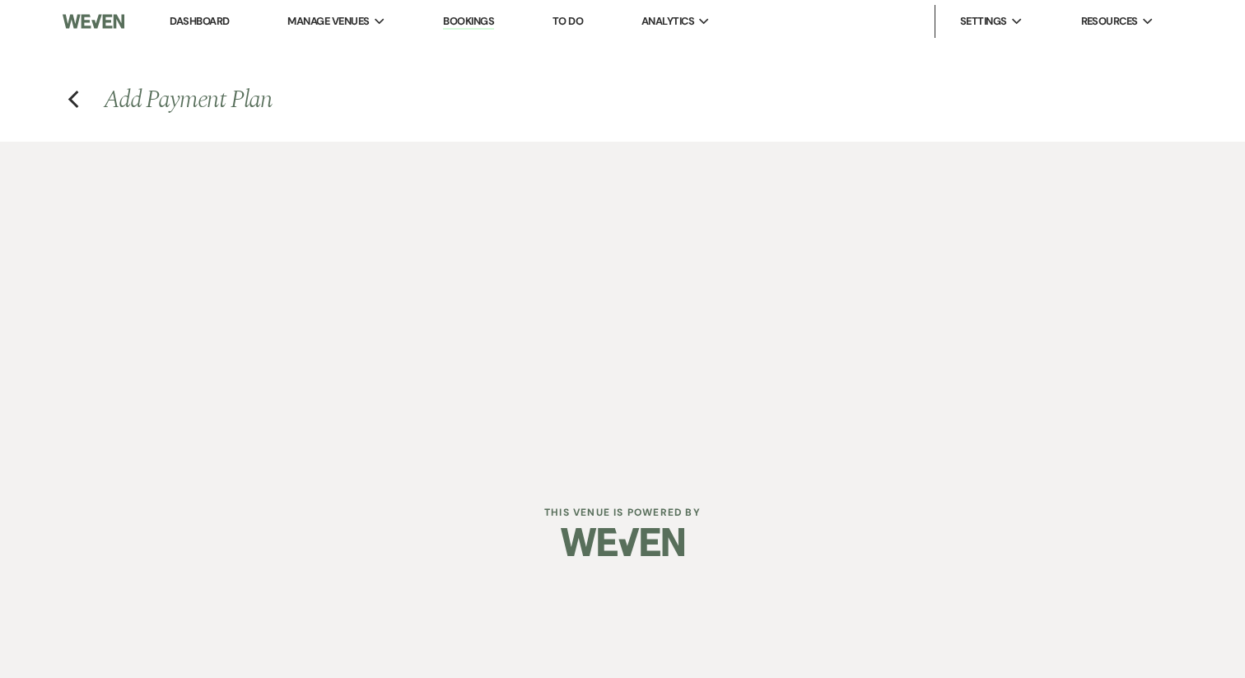
select select "weekly"
select select "days"
select select "afterDueDate"
select select "complete"
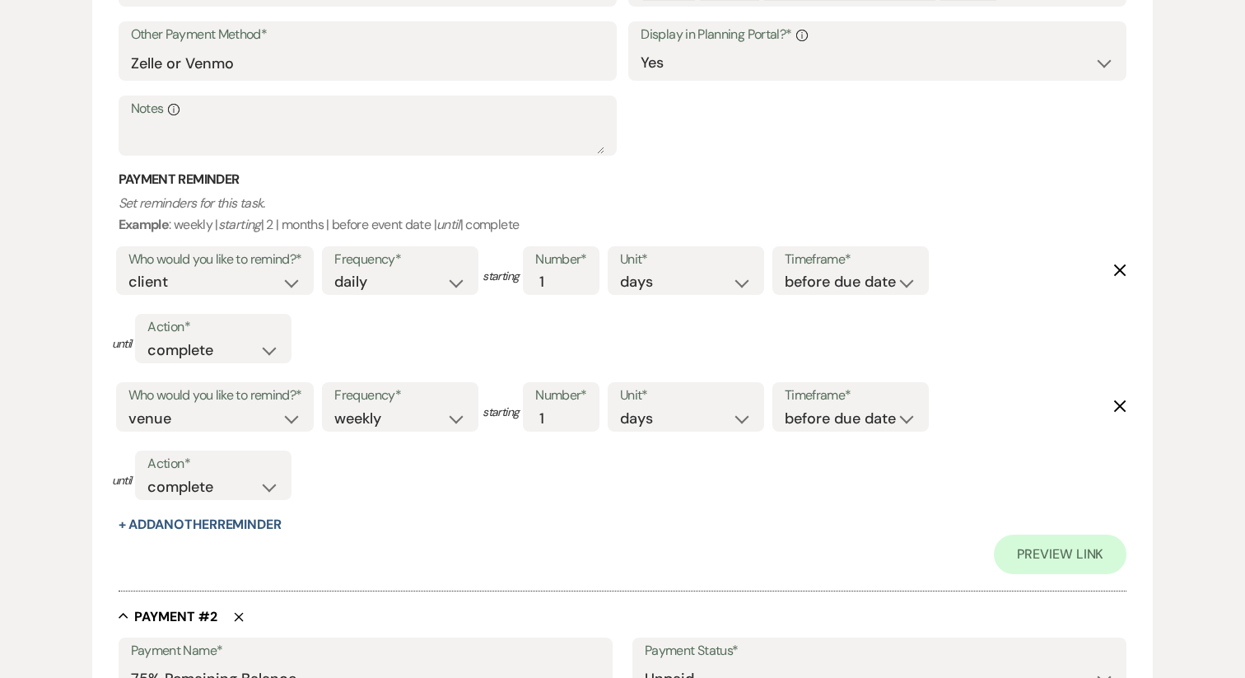
scroll to position [792, 0]
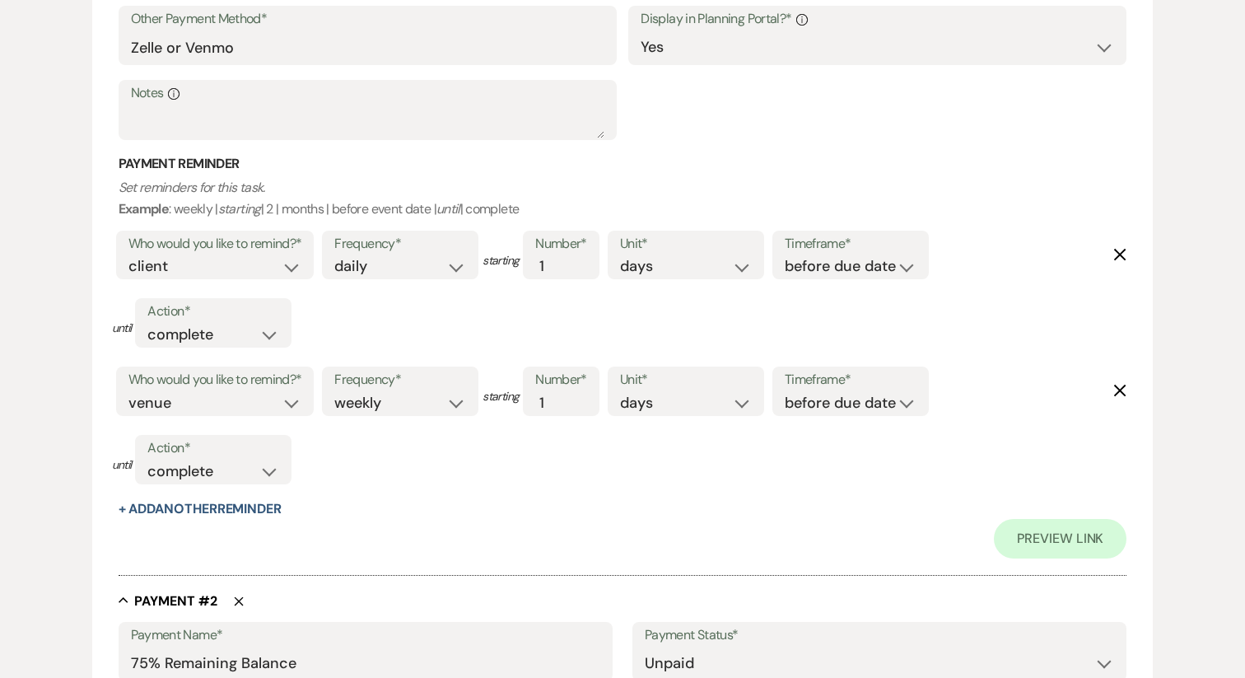
click at [1124, 256] on icon "Delete" at bounding box center [1120, 254] width 13 height 13
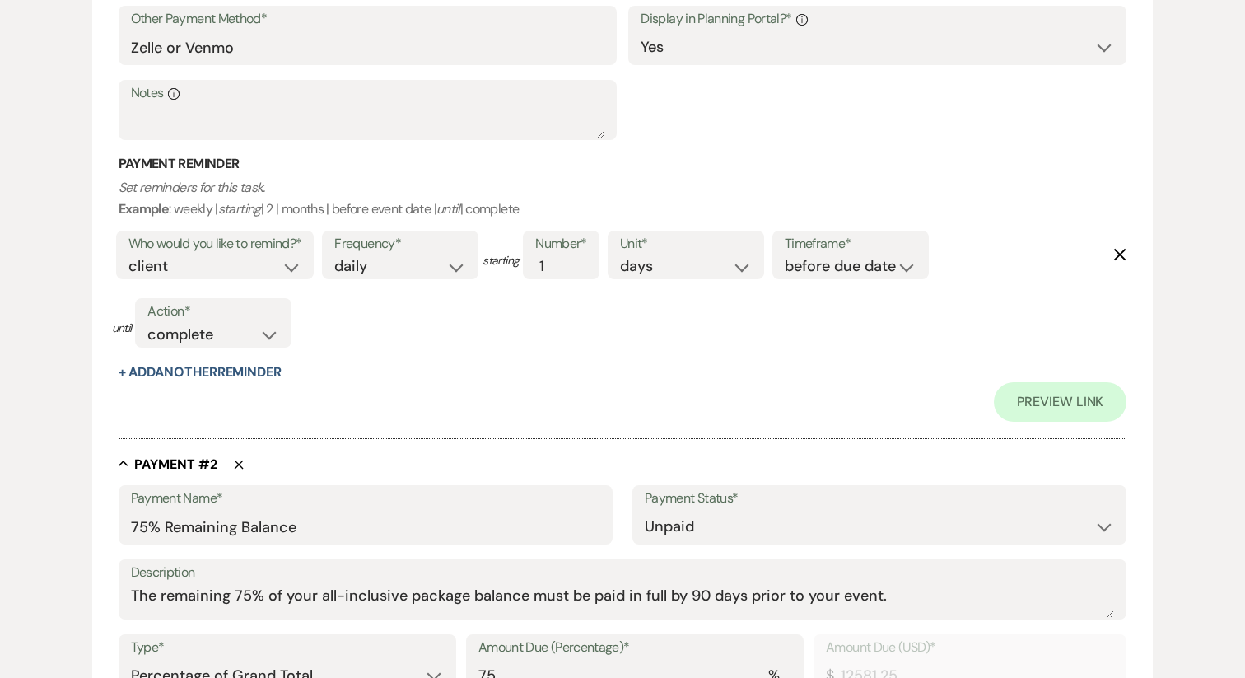
select select "host"
select select "weekly"
click at [1124, 256] on icon "Delete" at bounding box center [1120, 254] width 13 height 13
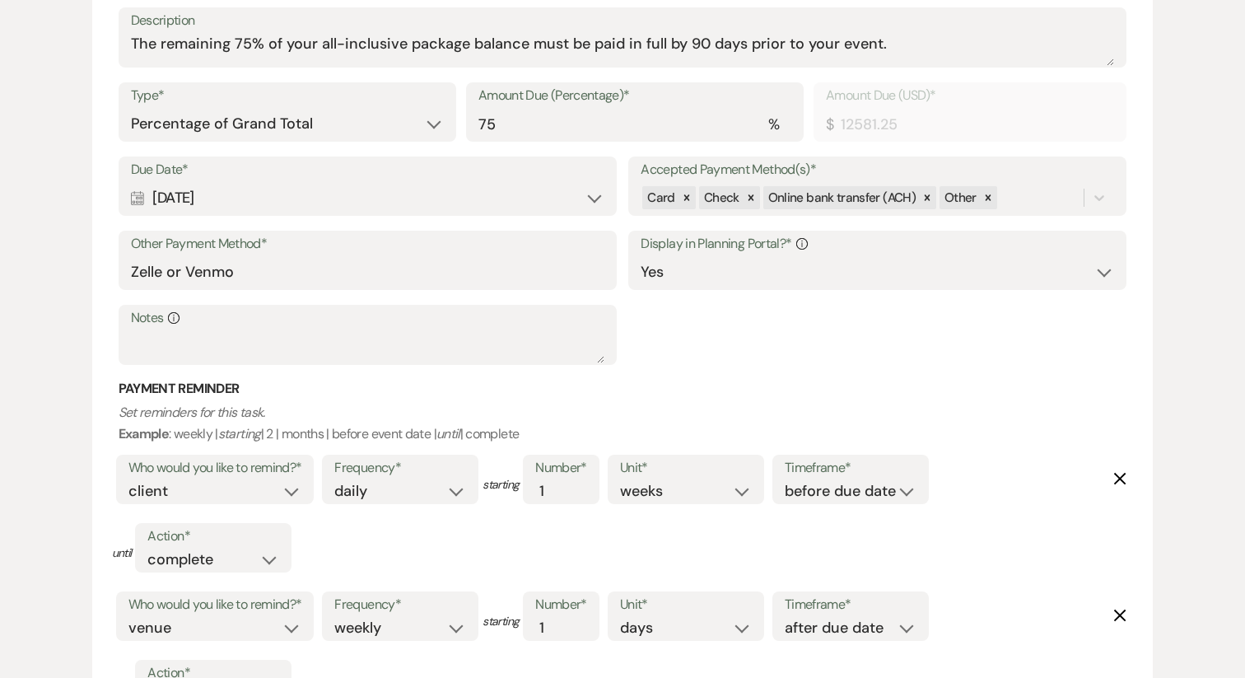
scroll to position [1211, 0]
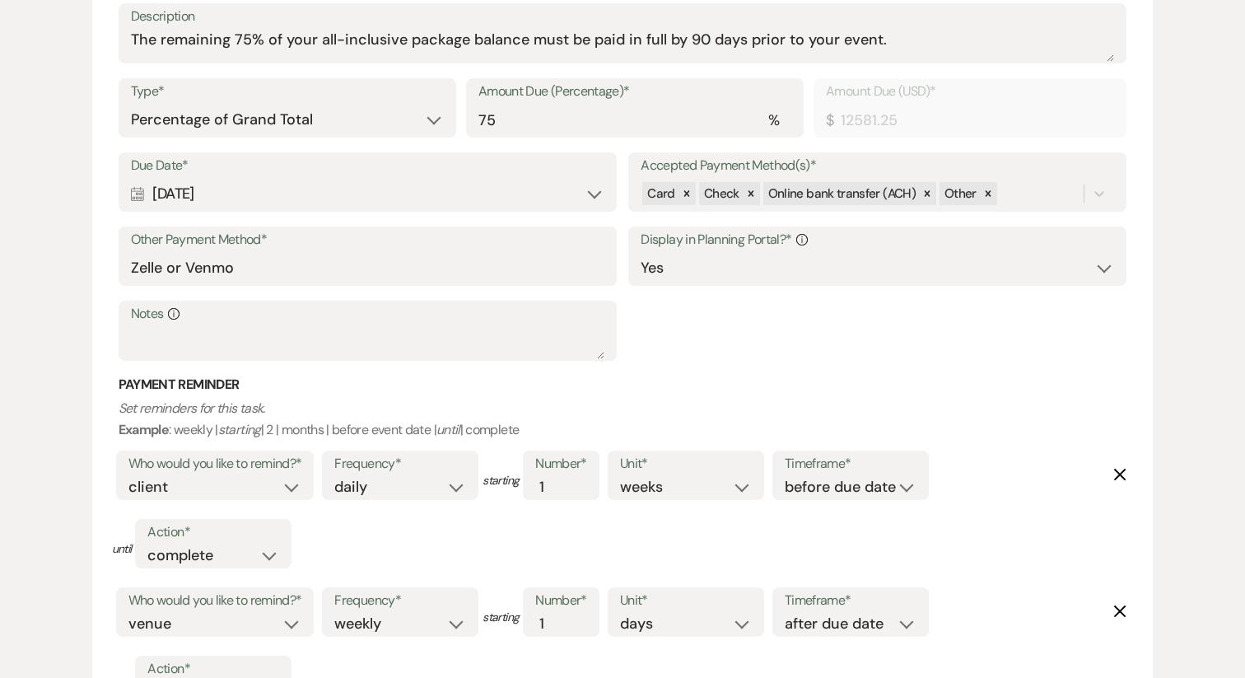
click at [431, 198] on div "Calendar [DATE] Expand" at bounding box center [368, 194] width 474 height 32
select select "day"
select select "beforeEventDate"
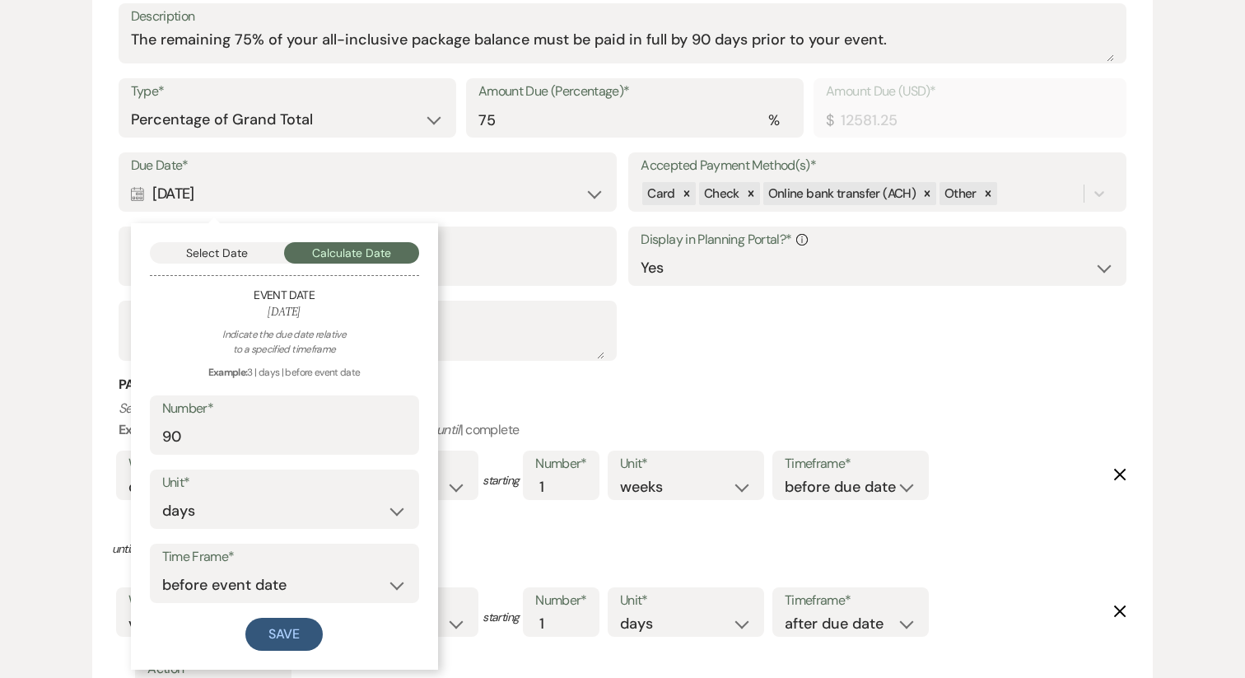
click at [888, 391] on h3 "Payment Reminder" at bounding box center [623, 385] width 1009 height 18
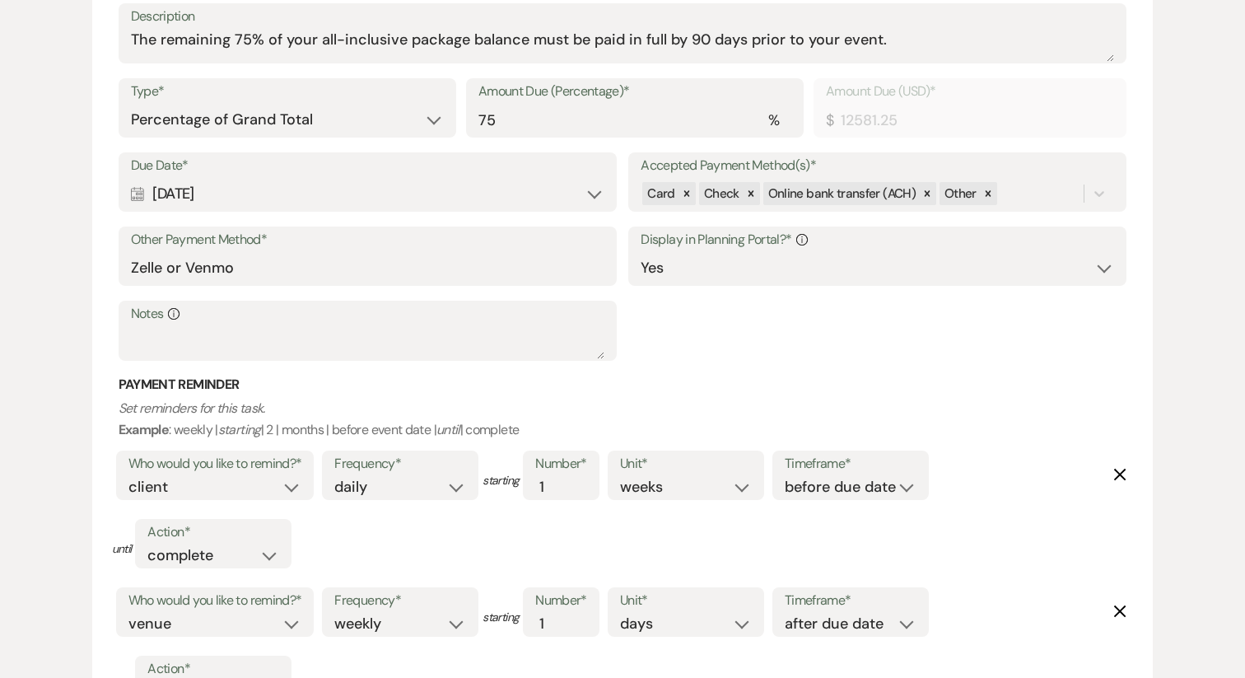
click at [1123, 478] on use "button" at bounding box center [1120, 475] width 12 height 12
select select "host"
select select "weekly"
select select "days"
select select "afterDueDate"
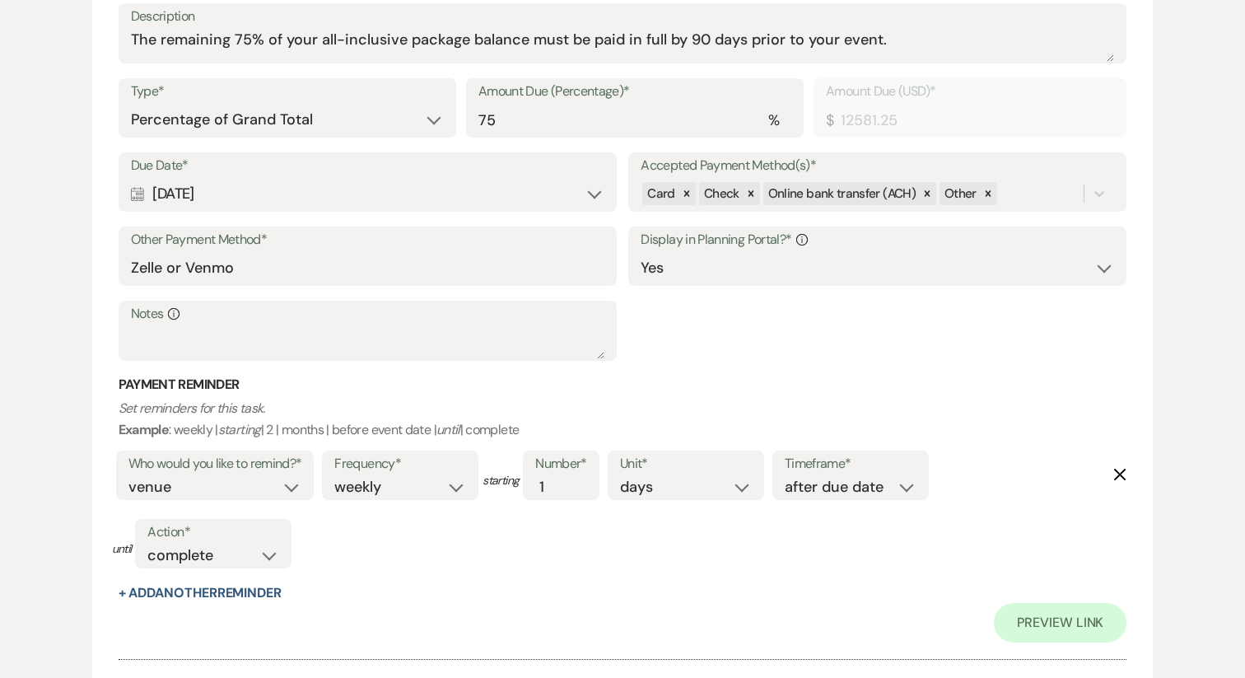
click at [1123, 478] on use "button" at bounding box center [1120, 475] width 12 height 12
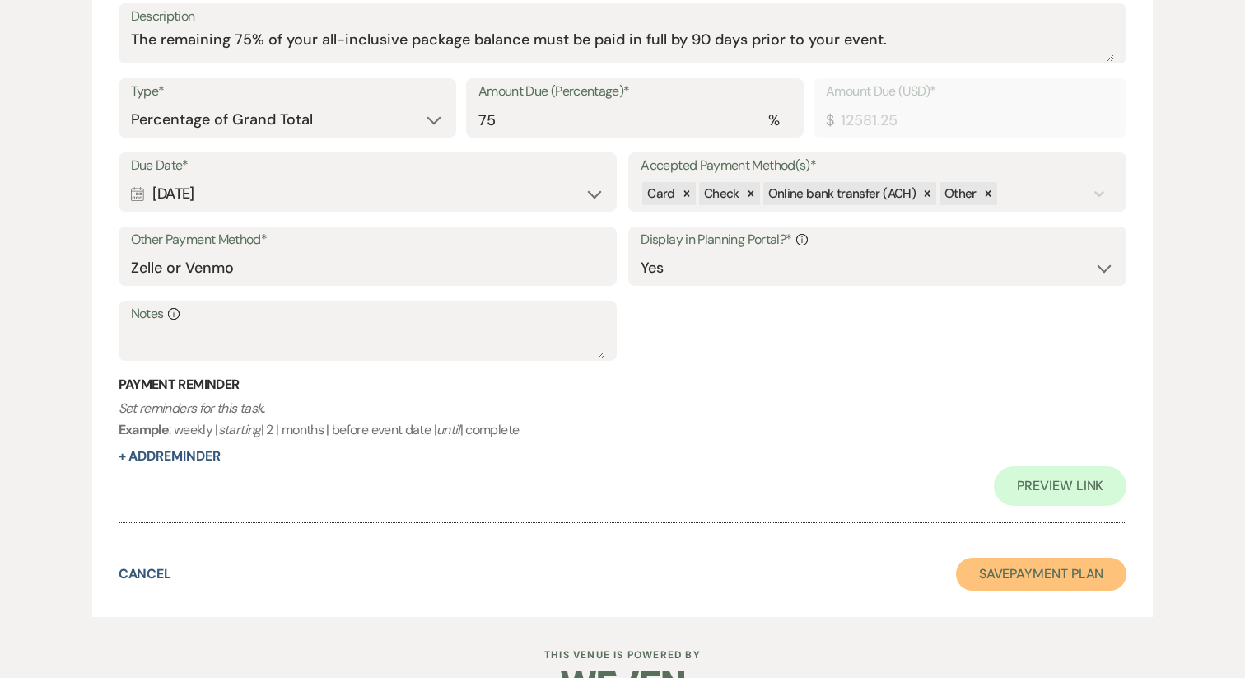
click at [1044, 569] on button "Save Payment Plan" at bounding box center [1041, 574] width 171 height 33
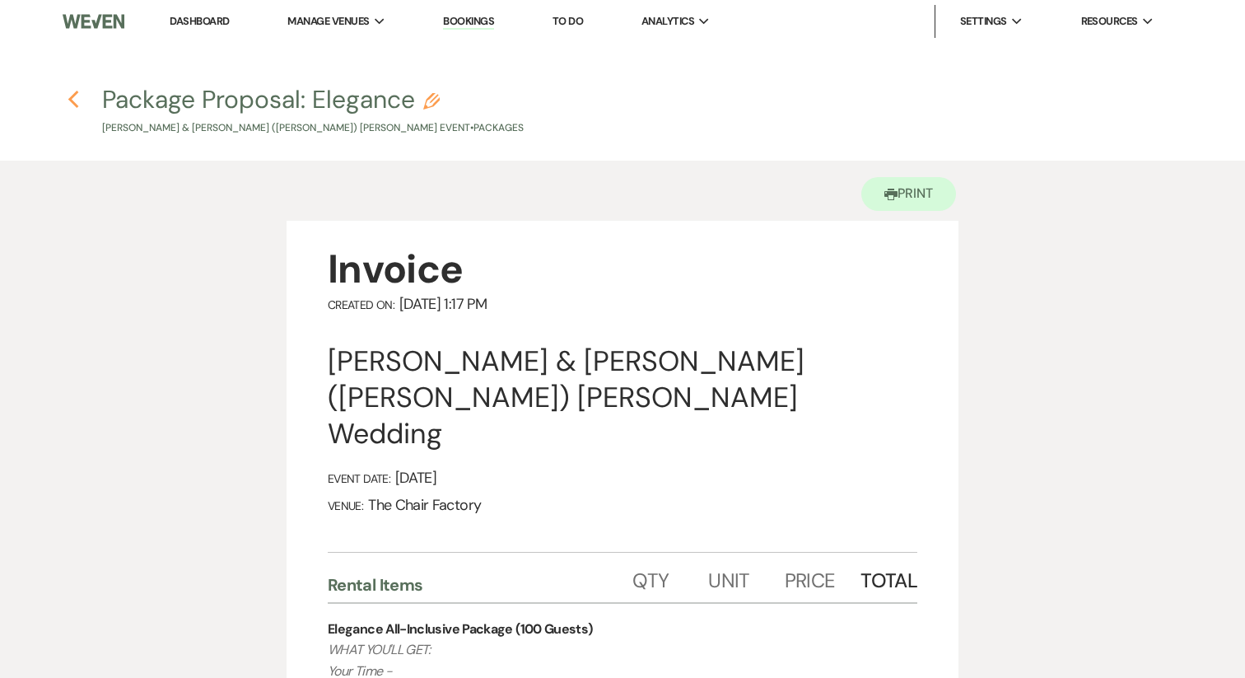
click at [69, 102] on icon "Previous" at bounding box center [74, 100] width 12 height 20
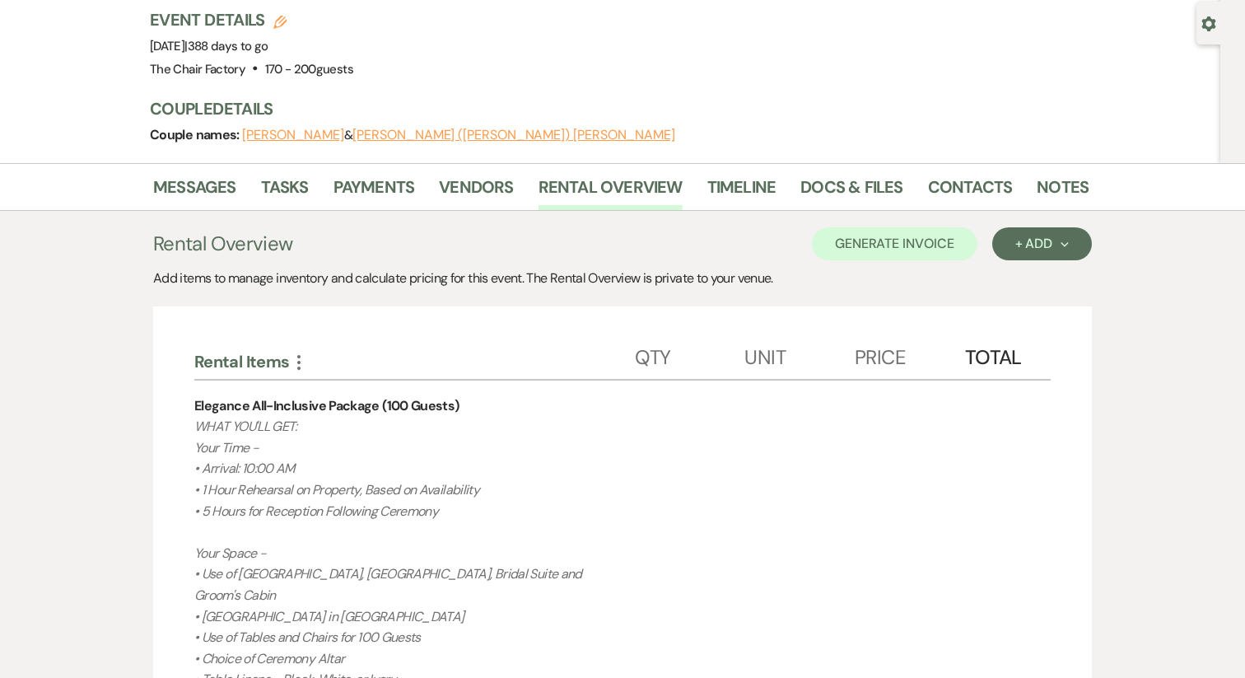
scroll to position [322, 0]
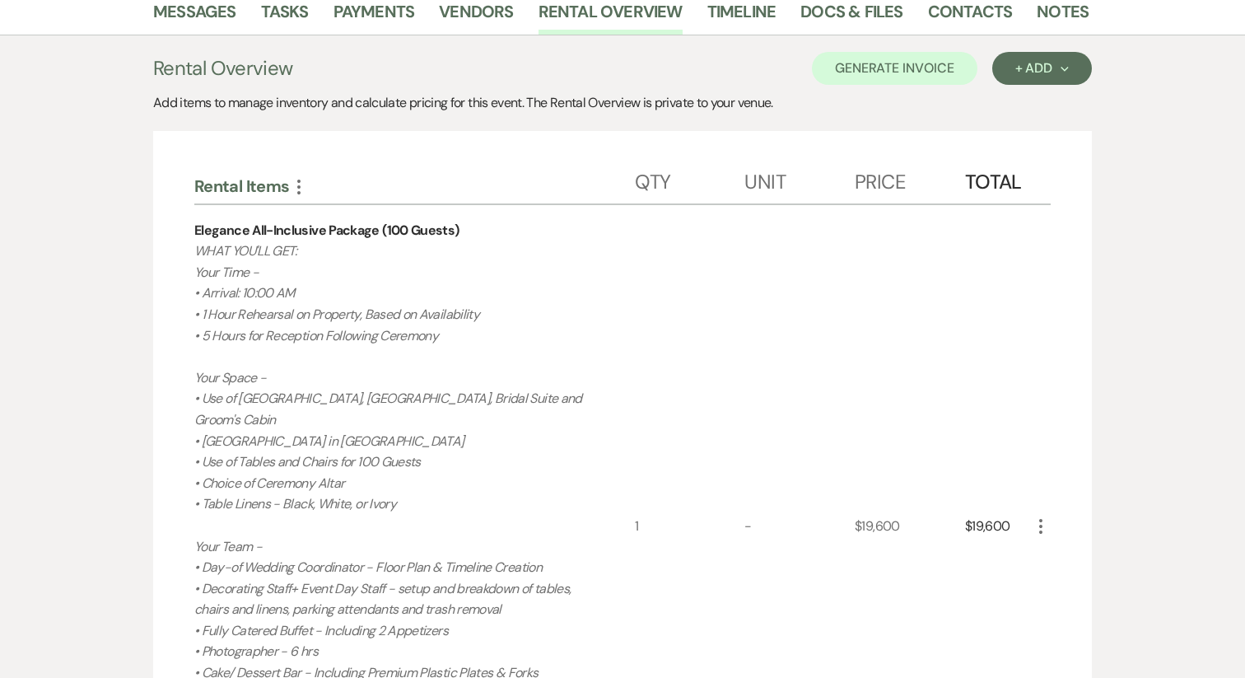
click at [1039, 519] on use "button" at bounding box center [1040, 526] width 3 height 15
click at [1064, 545] on button "Pencil Edit" at bounding box center [1074, 558] width 86 height 26
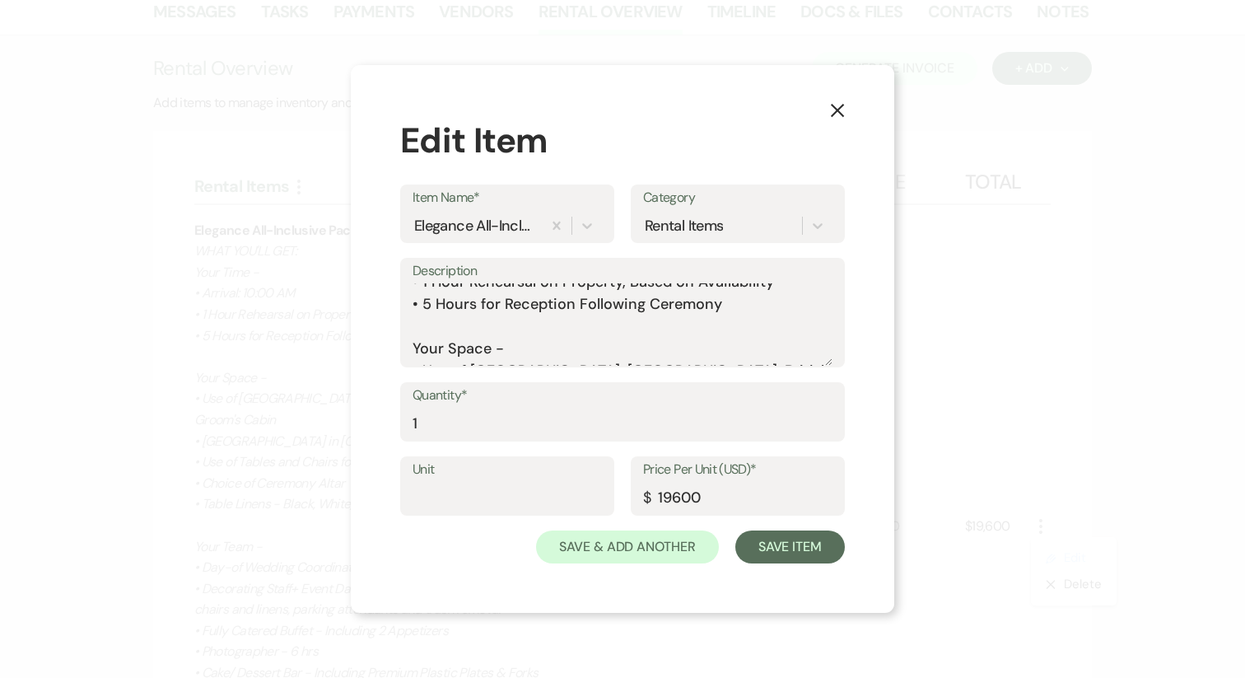
scroll to position [121, 0]
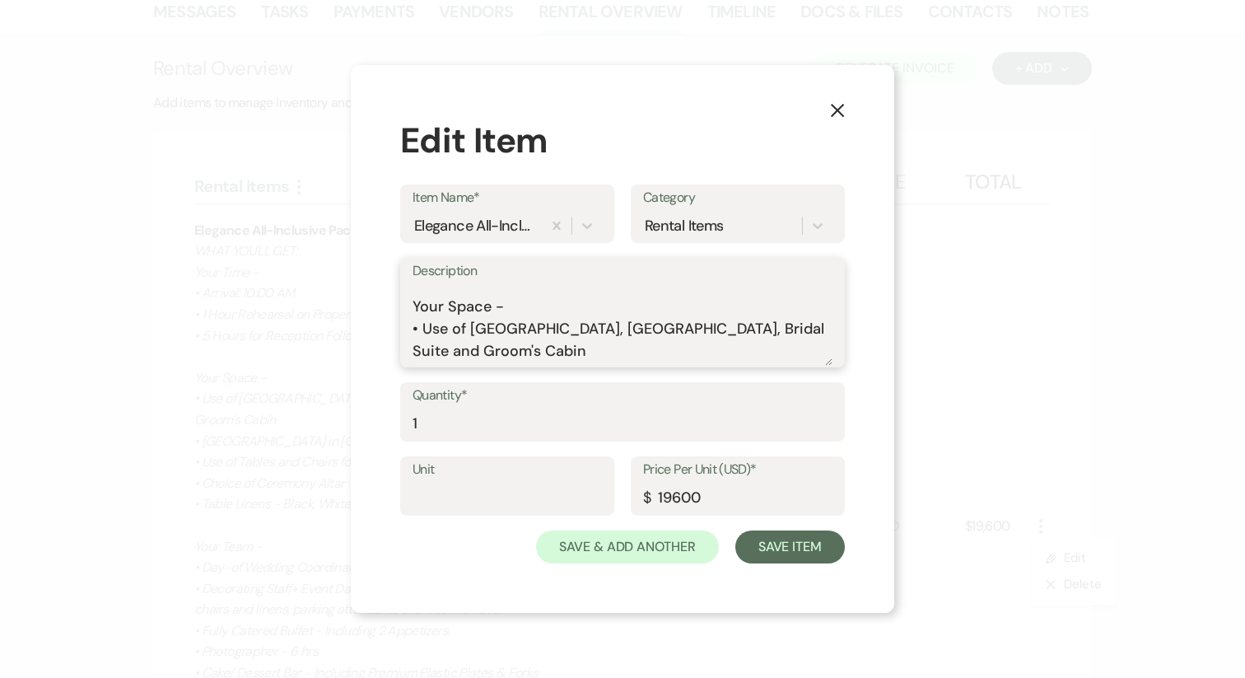
click at [489, 353] on textarea "WHAT YOU'LL GET: Your Time - • Arrival: 10:00 AM • 1 Hour Rehearsal on Property…" at bounding box center [623, 324] width 420 height 82
type textarea "WHAT YOU'LL GET: Your Time - • Arrival: 10:00 AM • 1 Hour Rehearsal on Property…"
click at [789, 549] on button "Save Item" at bounding box center [791, 546] width 110 height 33
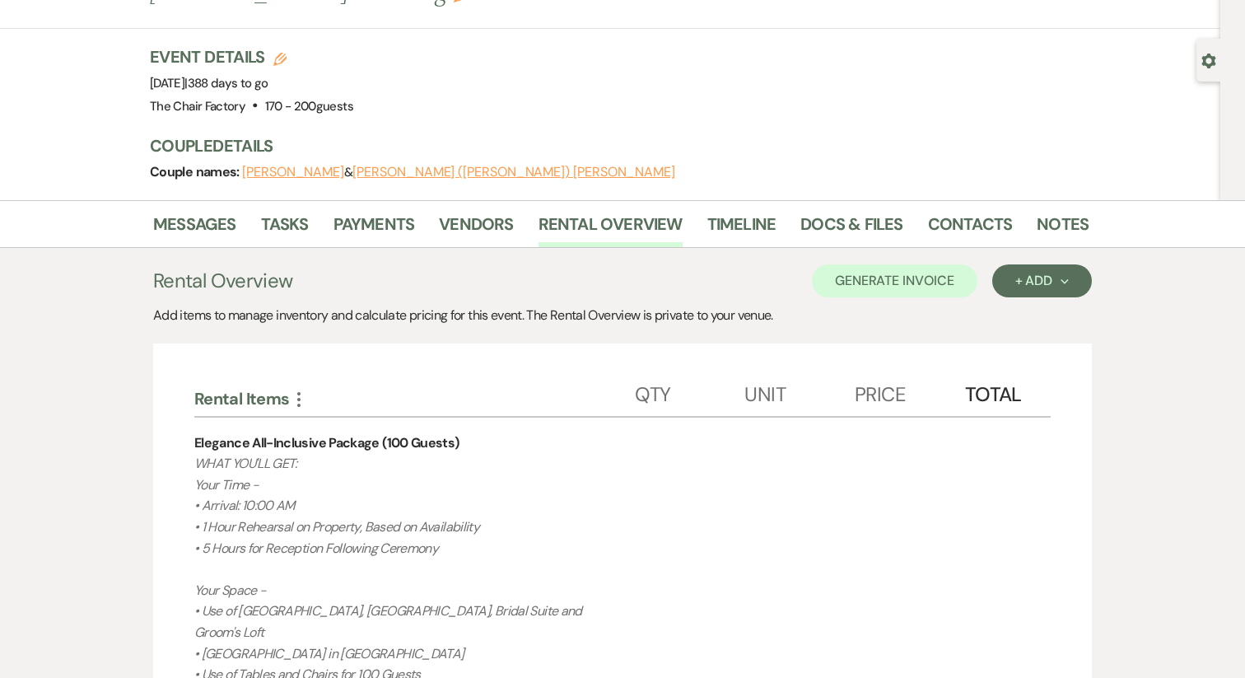
scroll to position [108, 0]
click at [375, 212] on link "Payments" at bounding box center [375, 230] width 82 height 36
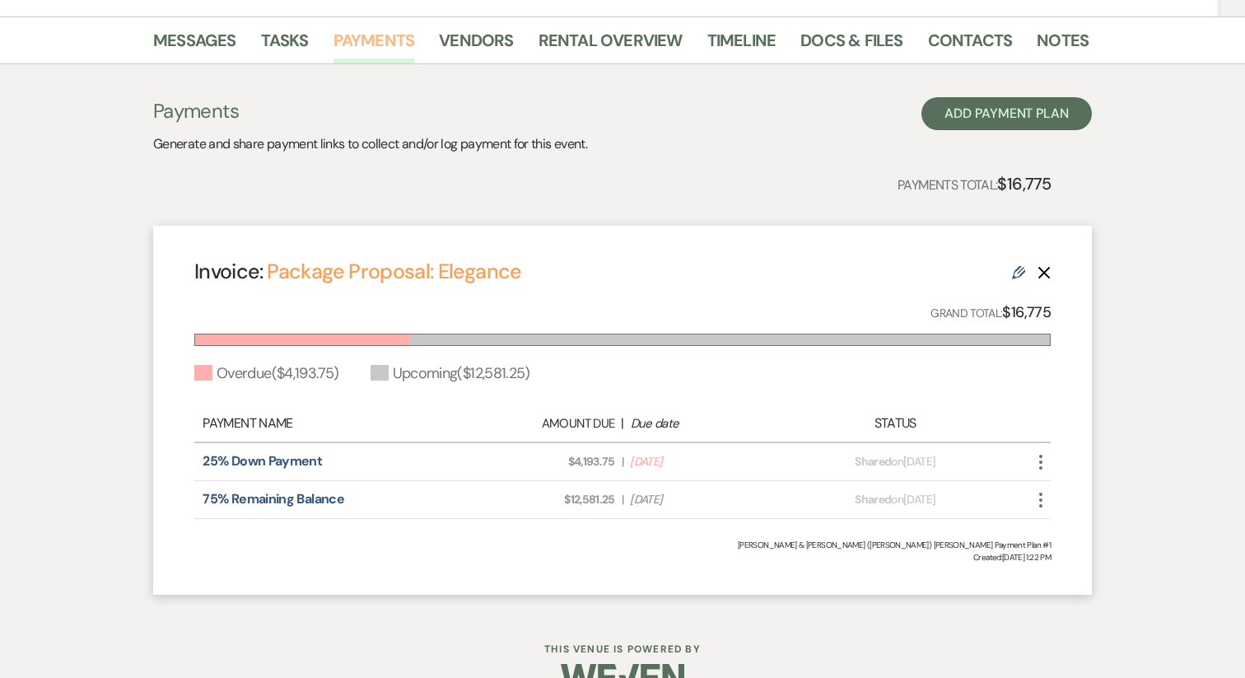
scroll to position [276, 0]
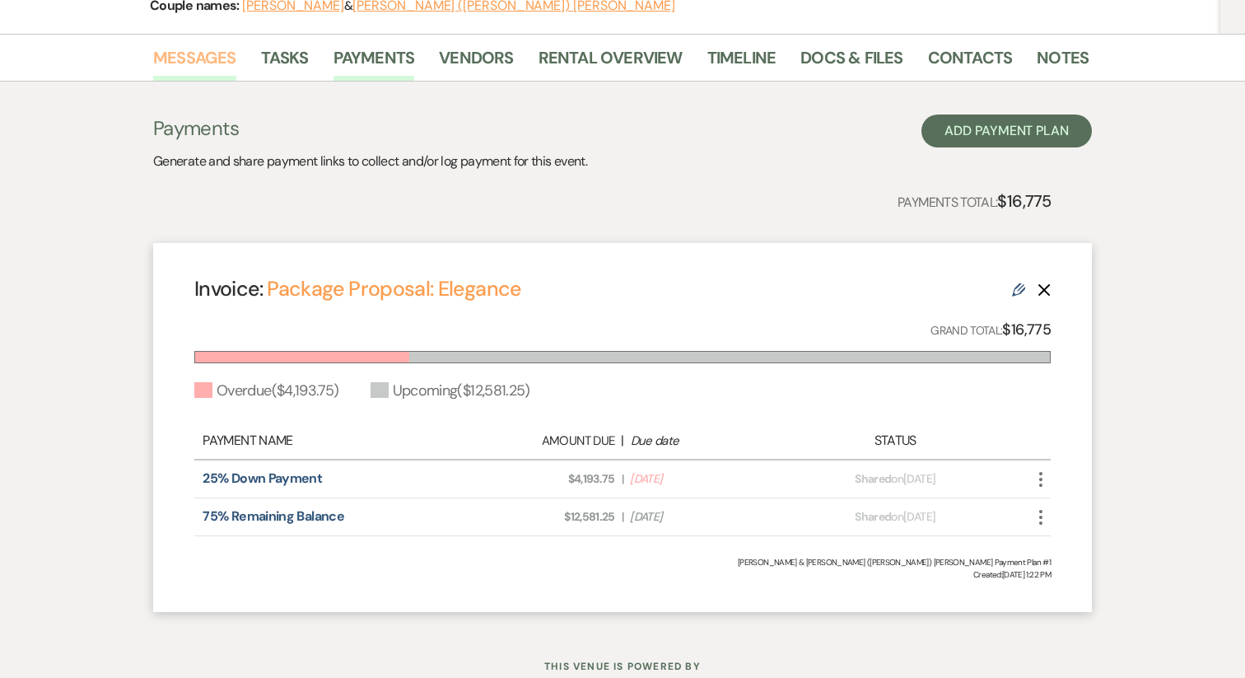
click at [218, 44] on link "Messages" at bounding box center [194, 62] width 83 height 36
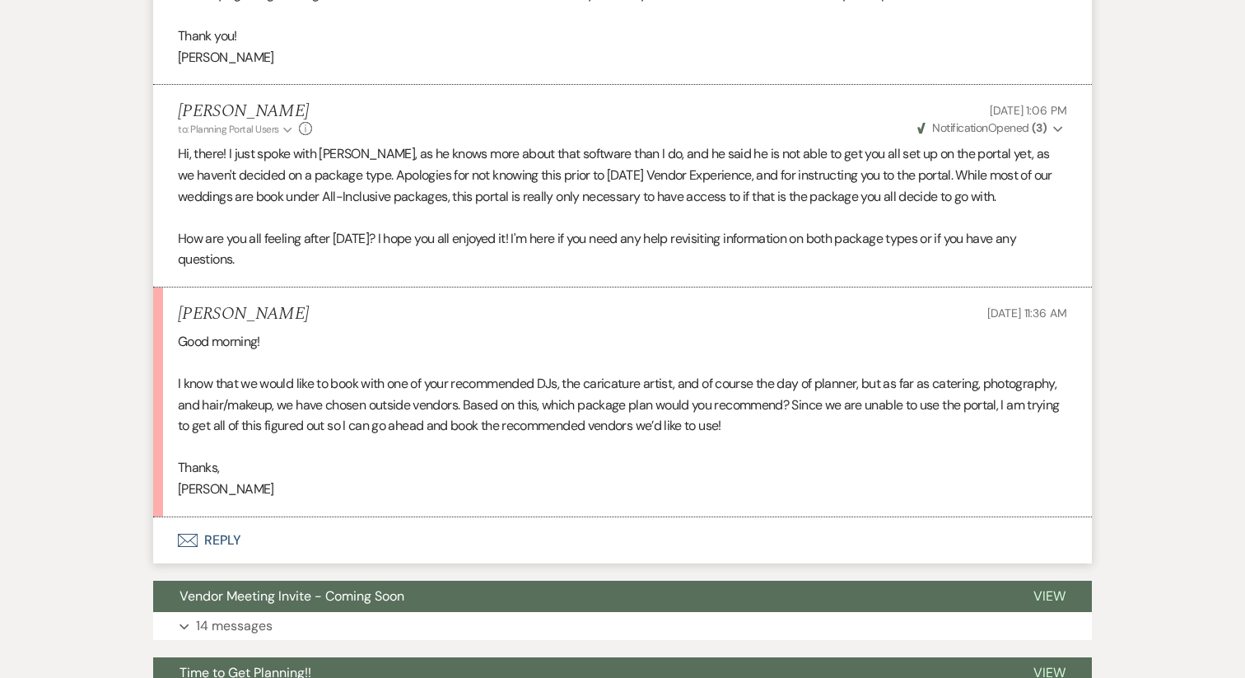
scroll to position [666, 0]
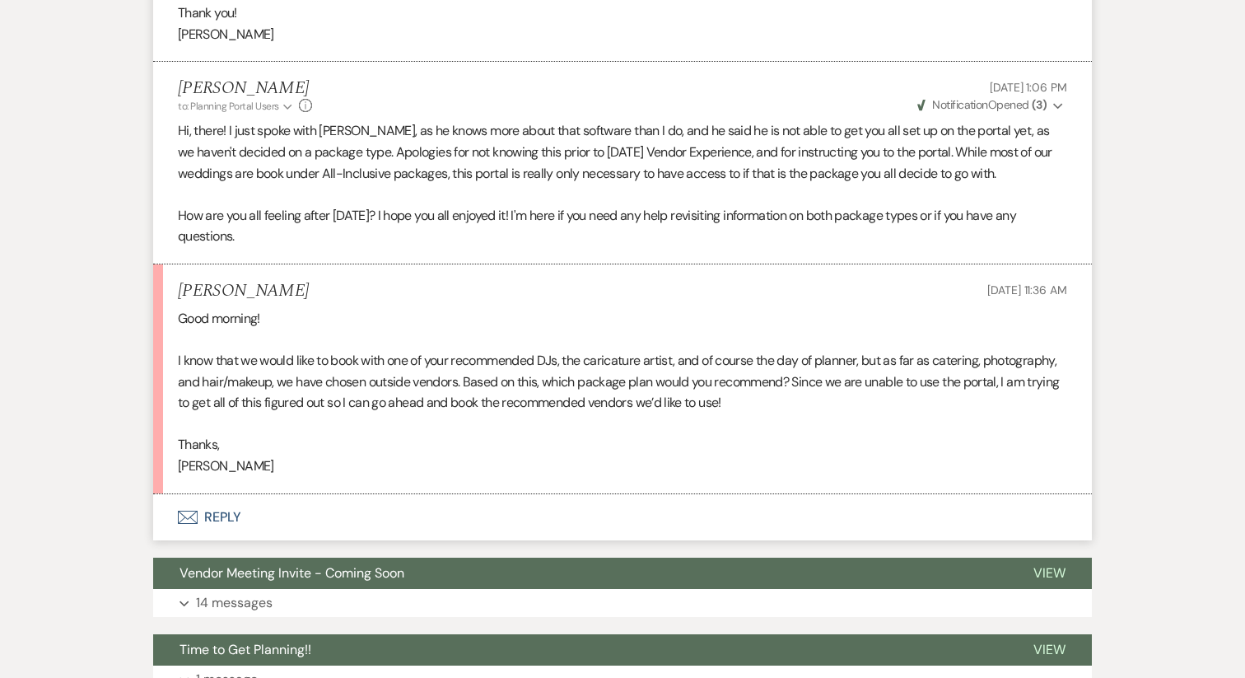
click at [236, 494] on button "Envelope Reply" at bounding box center [622, 517] width 939 height 46
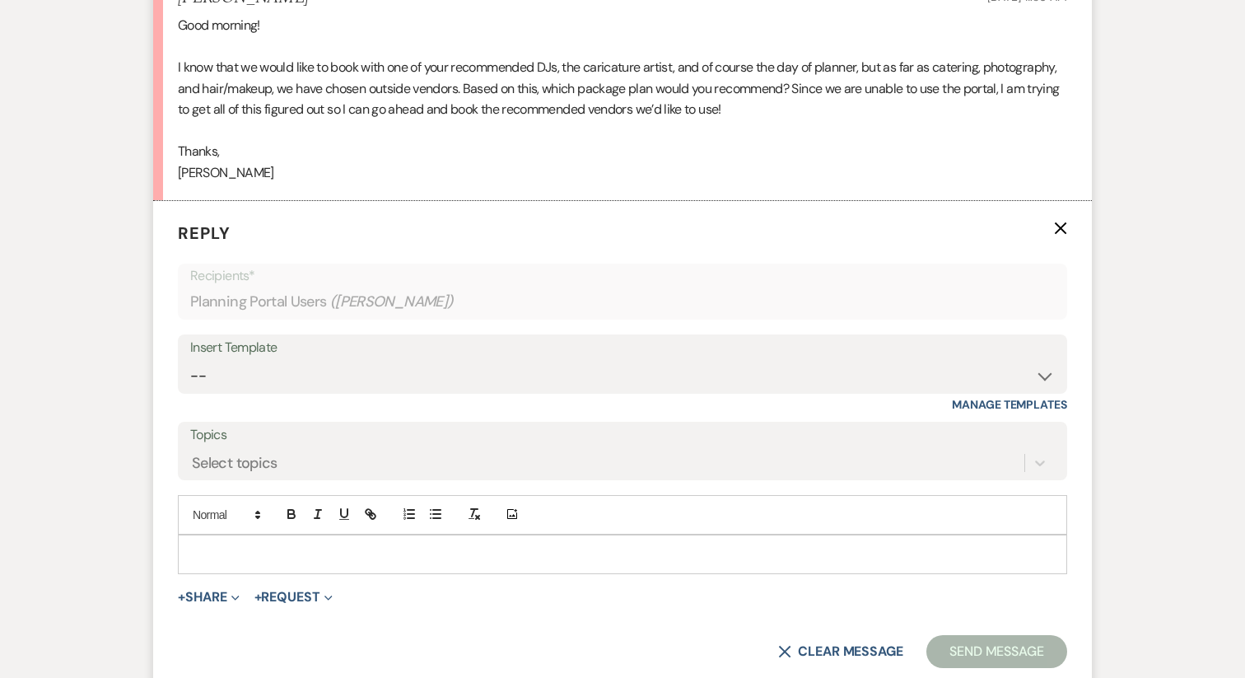
scroll to position [961, 0]
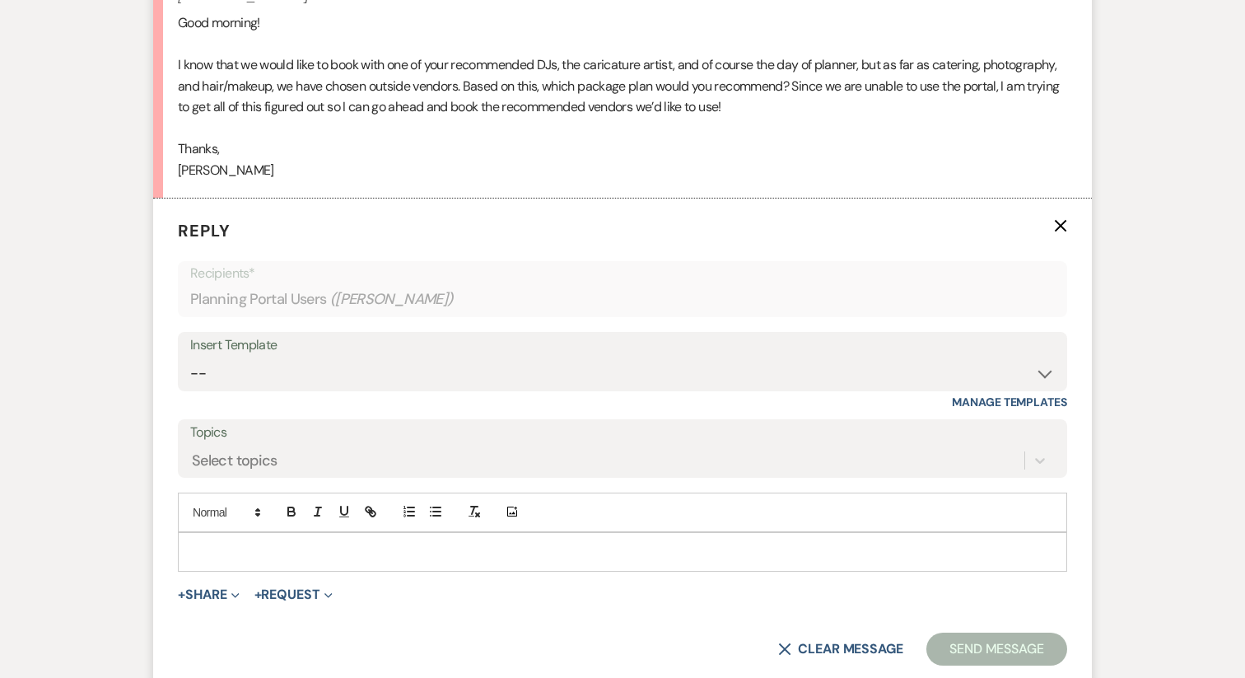
click at [248, 543] on p at bounding box center [622, 552] width 863 height 18
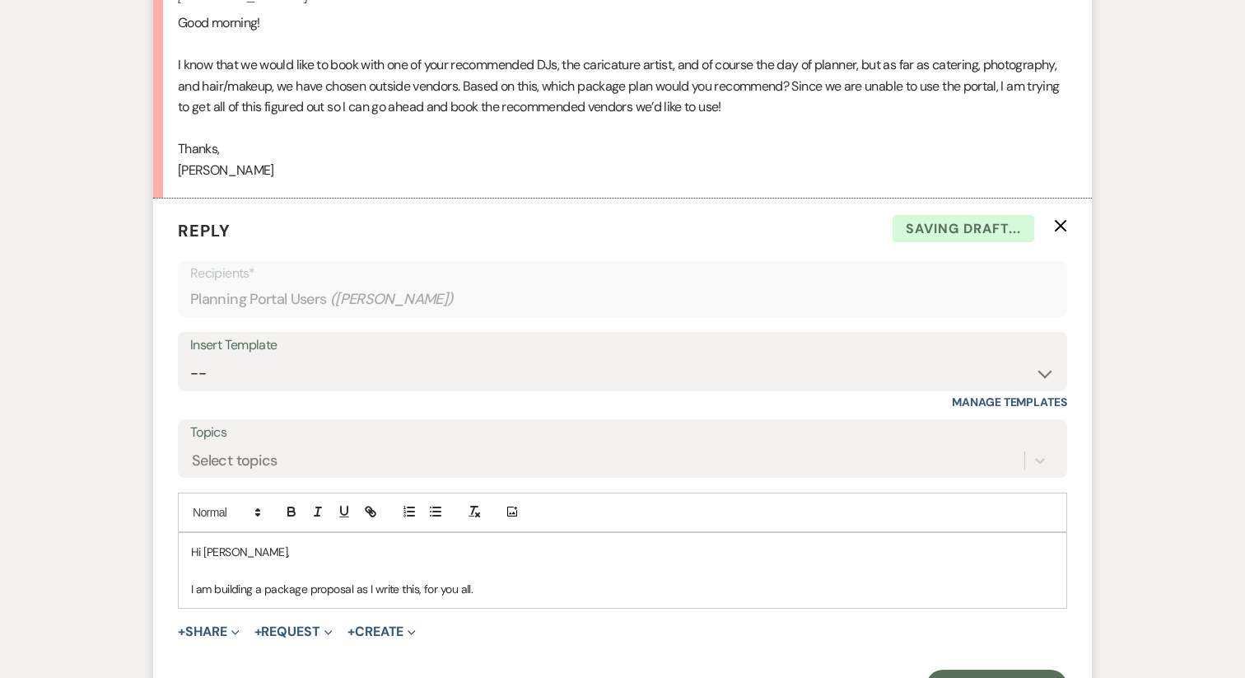
click at [355, 580] on p "I am building a package proposal as I write this, for you all." at bounding box center [622, 589] width 863 height 18
click at [505, 558] on div "Hi [PERSON_NAME], I am building a package proposal, as I write this, for you al…" at bounding box center [623, 570] width 888 height 75
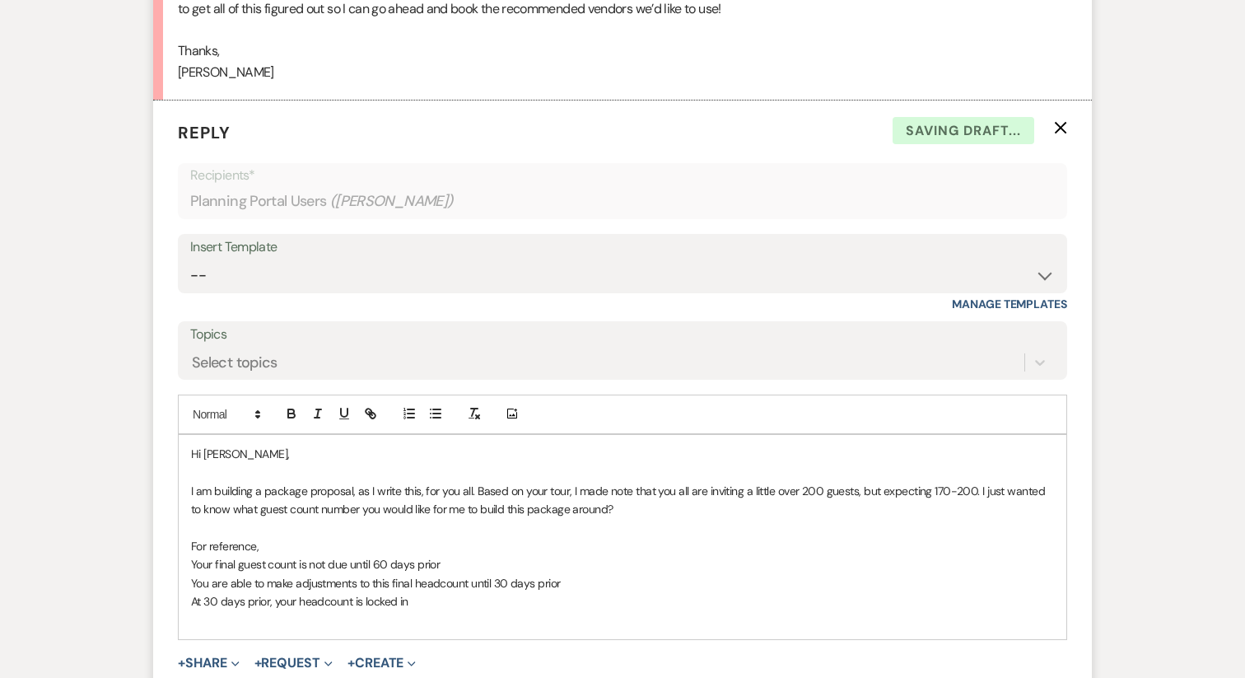
scroll to position [1062, 0]
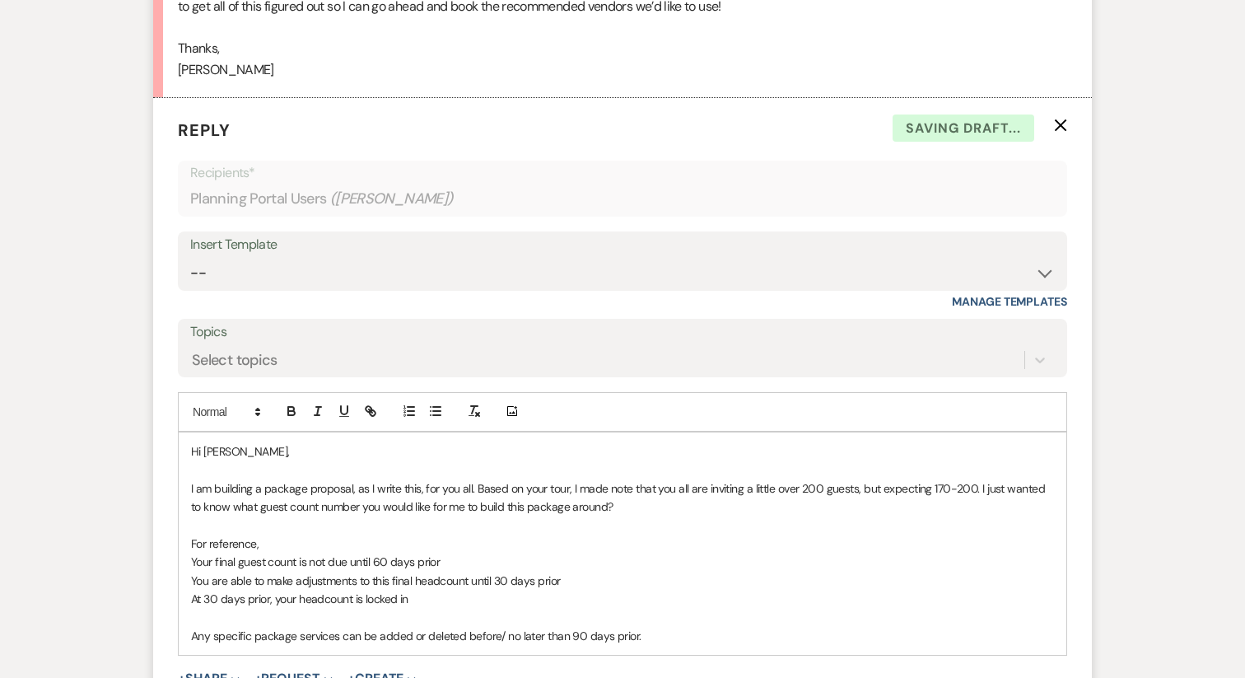
click at [537, 590] on p "At 30 days prior, your headcount is locked in" at bounding box center [622, 599] width 863 height 18
click at [585, 572] on p "You are able to make adjustments to this final headcount until 30 days prior" at bounding box center [622, 581] width 863 height 18
click at [475, 553] on p "Your final guest count is not due until 60 days prior" at bounding box center [622, 562] width 863 height 18
click at [310, 535] on p "For reference," at bounding box center [622, 544] width 863 height 18
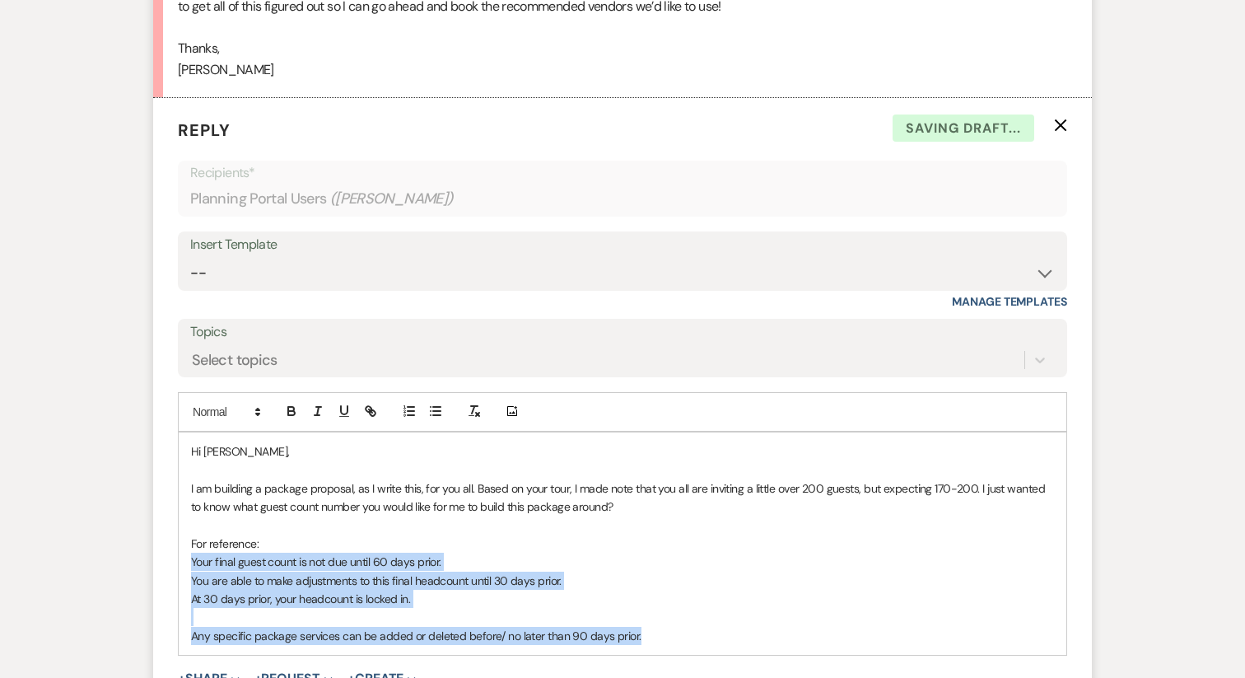
drag, startPoint x: 671, startPoint y: 594, endPoint x: 166, endPoint y: 524, distance: 510.5
click at [166, 524] on form "Reply X Saving draft... Recipients* Planning Portal Users ( [PERSON_NAME] ) Ins…" at bounding box center [622, 434] width 939 height 672
click at [431, 404] on icon "button" at bounding box center [435, 411] width 15 height 15
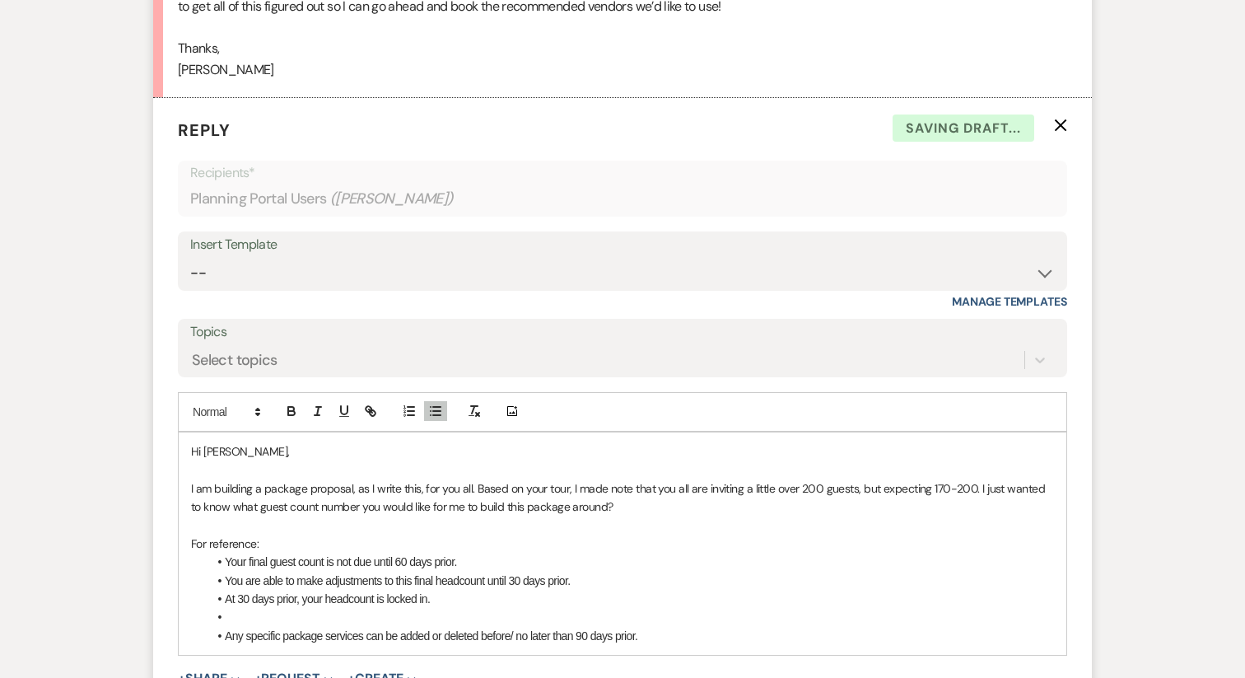
click at [357, 516] on p at bounding box center [622, 525] width 863 height 18
click at [412, 479] on p "I am building a package proposal, as I write this, for you all. Based on your t…" at bounding box center [622, 497] width 863 height 37
drag, startPoint x: 633, startPoint y: 467, endPoint x: 980, endPoint y: 439, distance: 347.9
click at [980, 479] on p "I am building a package proposal, as I write this, for you all. Based on your t…" at bounding box center [622, 497] width 863 height 37
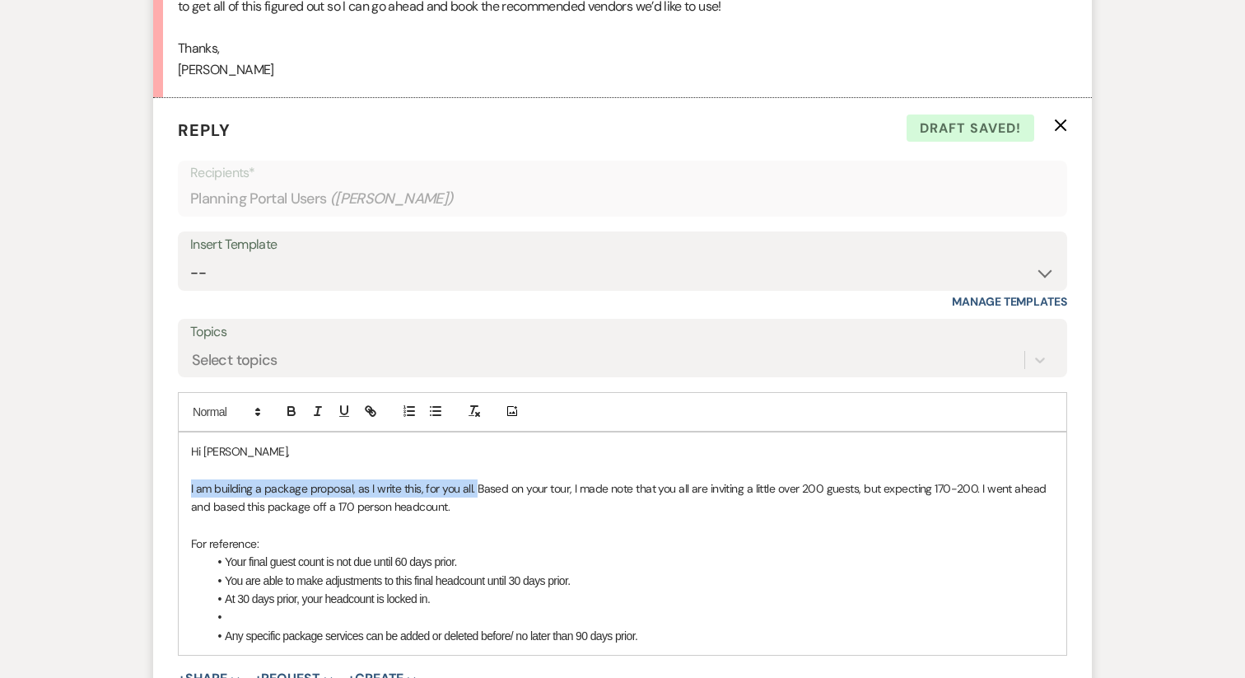
drag, startPoint x: 474, startPoint y: 450, endPoint x: 169, endPoint y: 446, distance: 304.8
click at [169, 446] on form "Reply X Draft saved! Recipients* Planning Portal Users ( [PERSON_NAME] ) Insert…" at bounding box center [622, 434] width 939 height 672
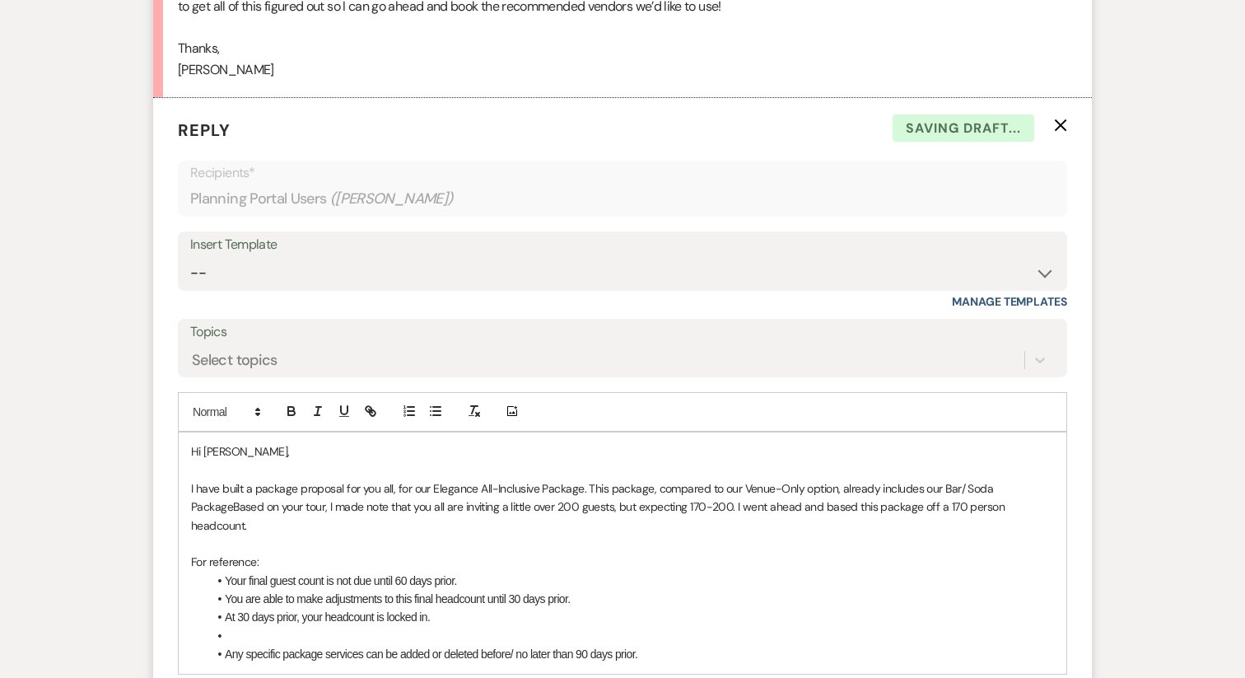
click at [915, 479] on p "I have built a package proposal for you all, for our Elegance All-Inclusive Pac…" at bounding box center [622, 506] width 863 height 55
click at [305, 497] on p "our Bar/ Soda PackageBased on your tour, I made note that you all are inviting …" at bounding box center [622, 515] width 863 height 37
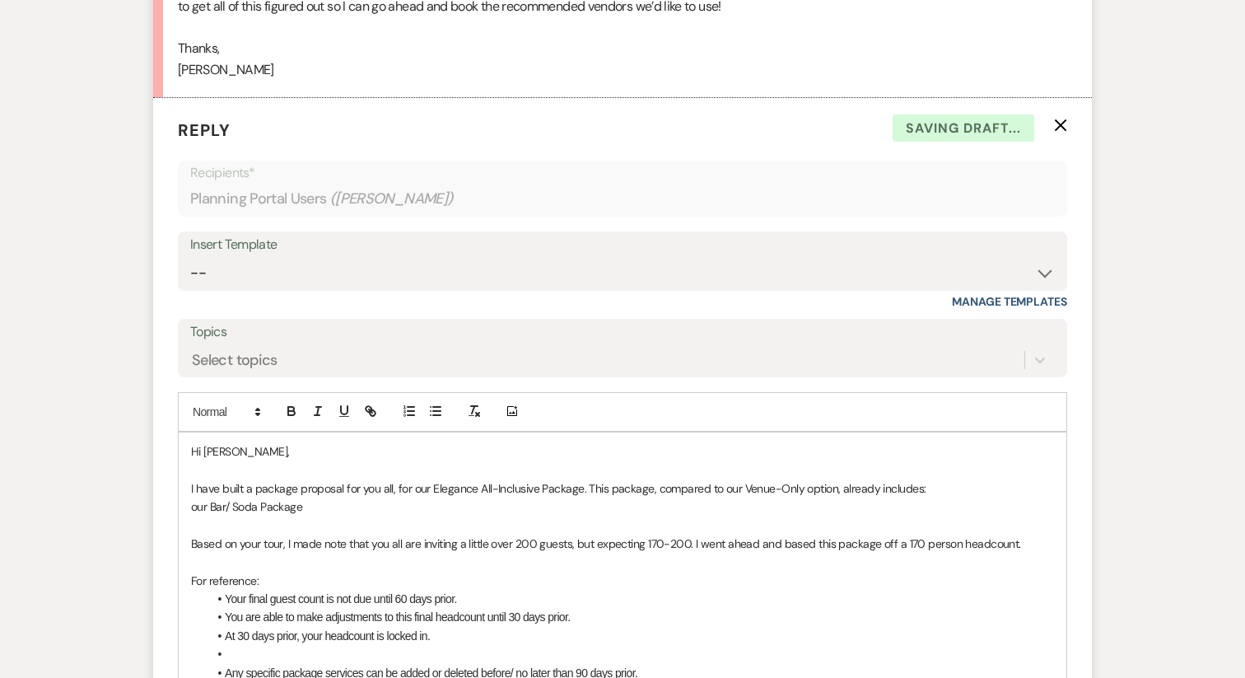
click at [334, 497] on p "our Bar/ Soda Package" at bounding box center [622, 506] width 863 height 18
drag, startPoint x: 213, startPoint y: 466, endPoint x: 182, endPoint y: 467, distance: 31.3
click at [183, 467] on div "Hi [PERSON_NAME], I have built a package proposal for you all, for our Elegance…" at bounding box center [623, 561] width 888 height 259
click at [344, 497] on p "Bar/ Soda Package" at bounding box center [622, 506] width 863 height 18
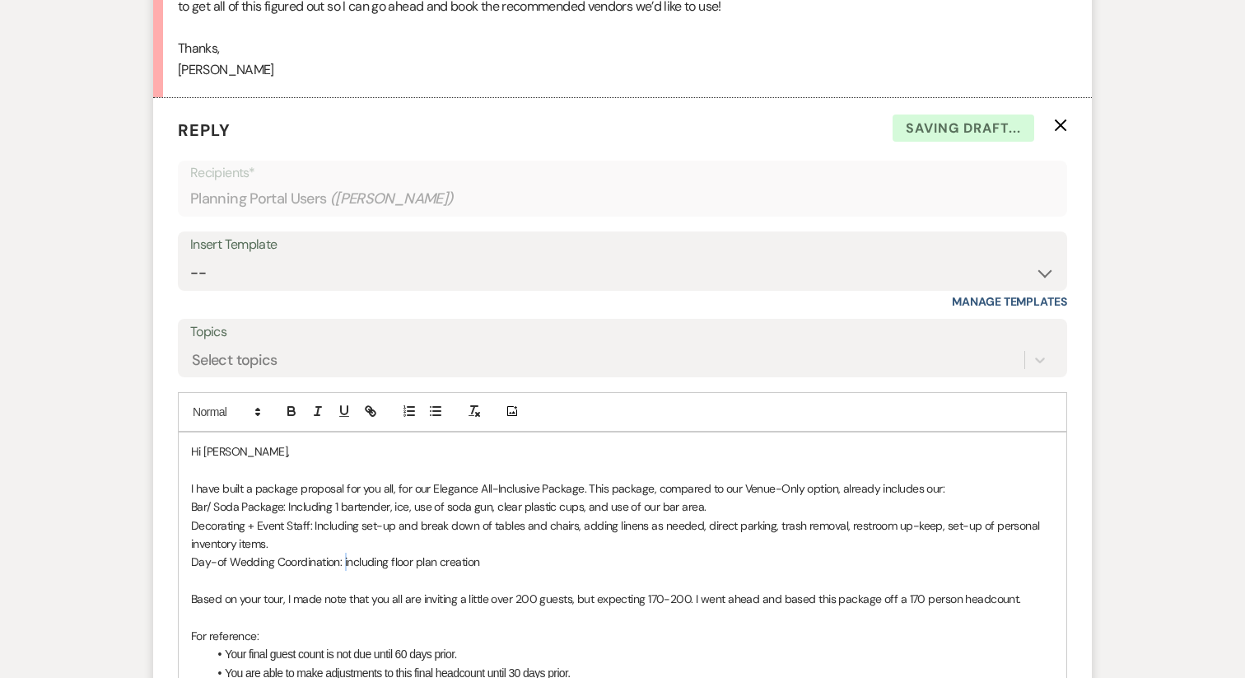
click at [344, 553] on p "Day-of Wedding Coordination: including floor plan creation" at bounding box center [622, 562] width 863 height 18
click at [488, 553] on p "Day-of Wedding Coordination: Including floor plan creation" at bounding box center [622, 562] width 863 height 18
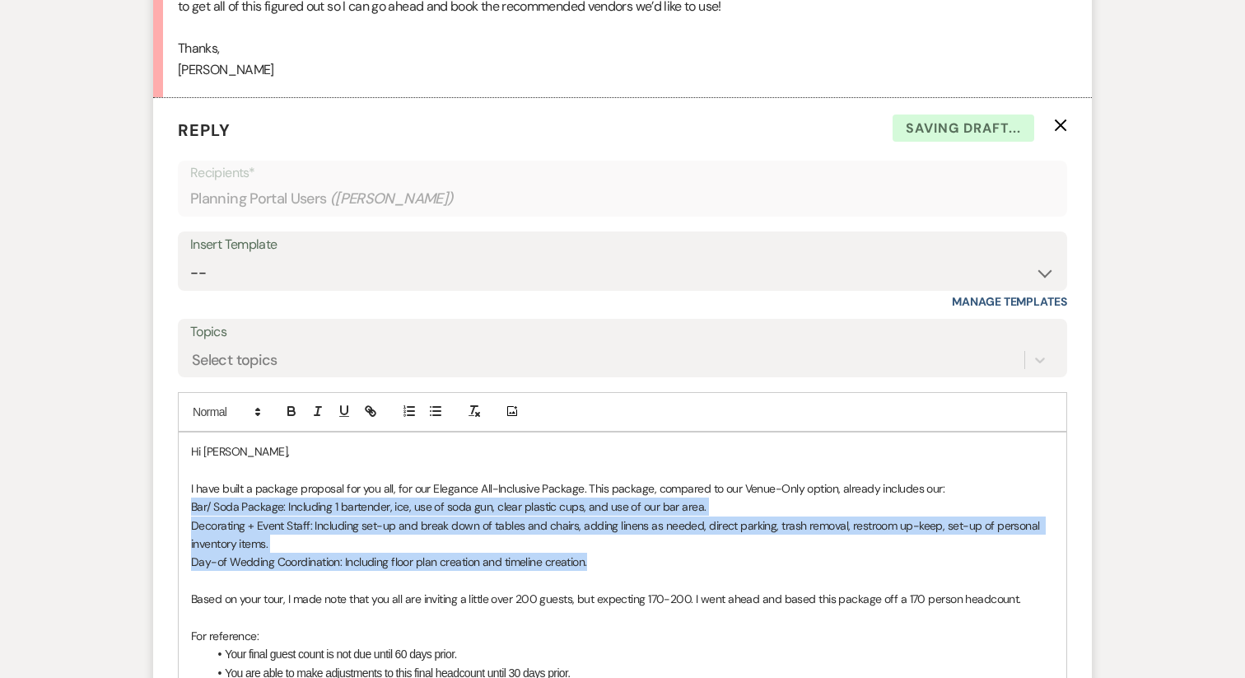
drag, startPoint x: 602, startPoint y: 526, endPoint x: 184, endPoint y: 462, distance: 423.3
click at [184, 462] on div "Hi [PERSON_NAME], I have built a package proposal for you all, for our Elegance…" at bounding box center [623, 589] width 888 height 315
click at [433, 404] on icon "button" at bounding box center [435, 411] width 15 height 15
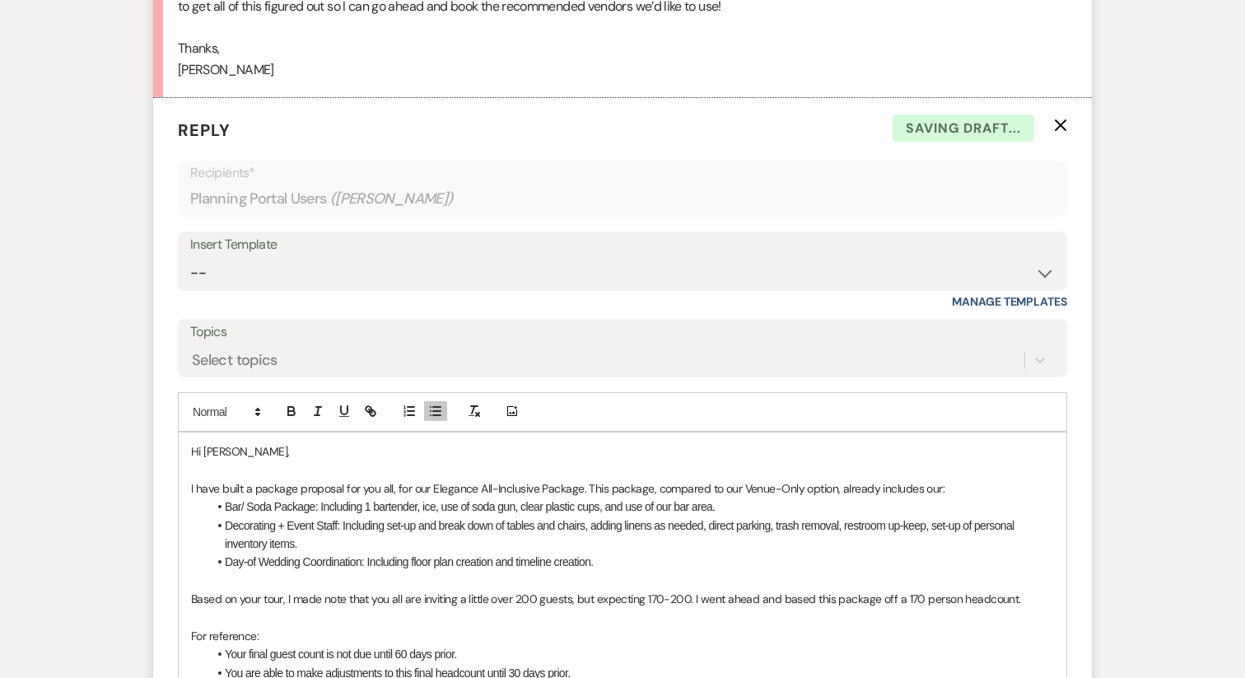
click at [732, 497] on li "Bar/ Soda Package: Including 1 bartender, ice, use of soda gun, clear plastic c…" at bounding box center [631, 506] width 847 height 18
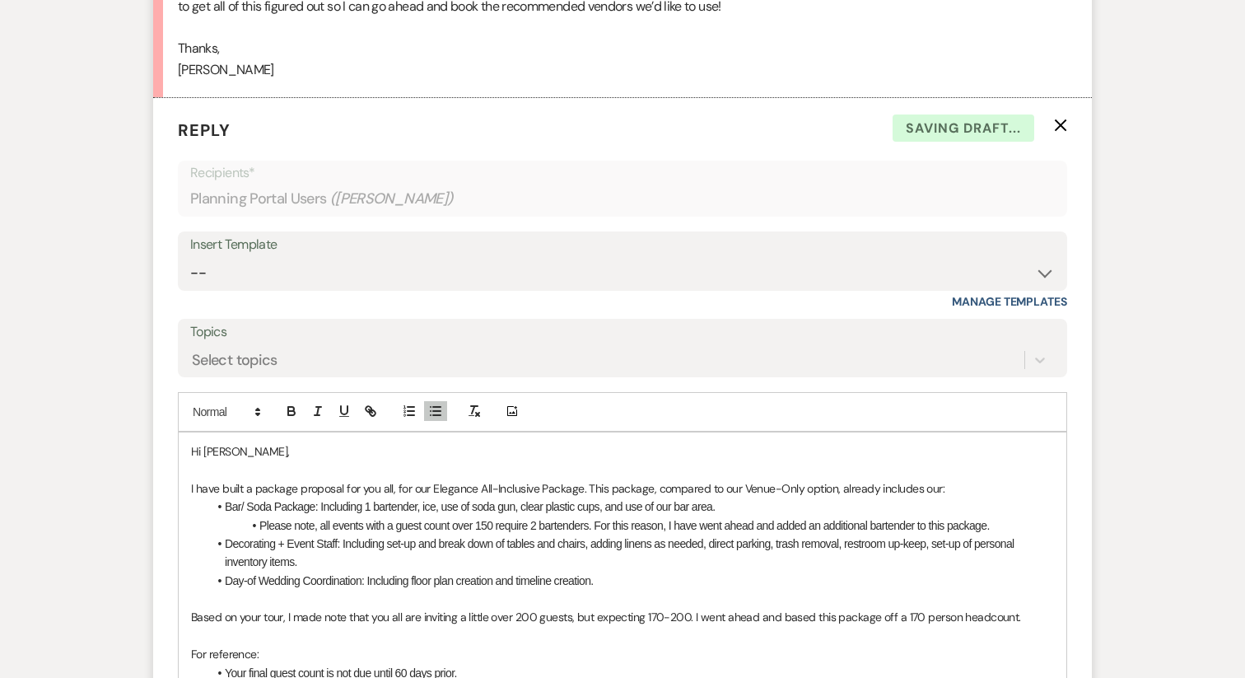
click at [638, 516] on li "Please note, all events with a guest count over 150 require 2 bartenders. For t…" at bounding box center [631, 525] width 847 height 18
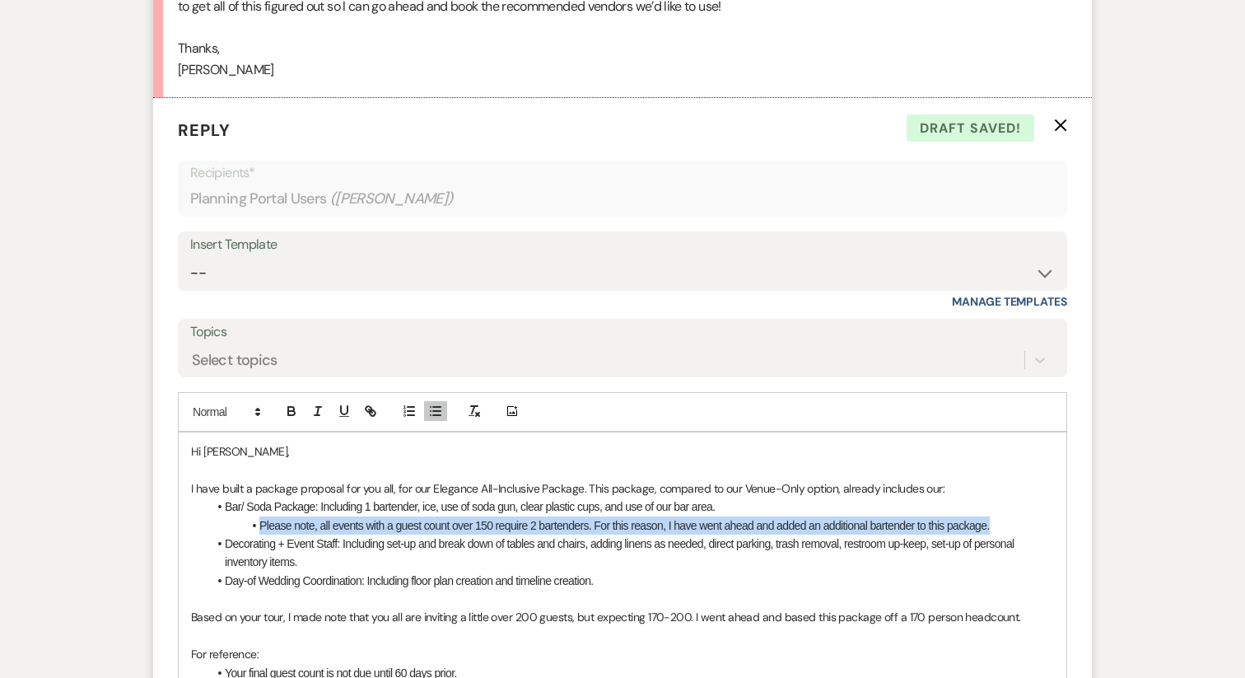
click at [638, 516] on li "Please note, all events with a guest count over 150 require 2 bartenders. For t…" at bounding box center [631, 525] width 847 height 18
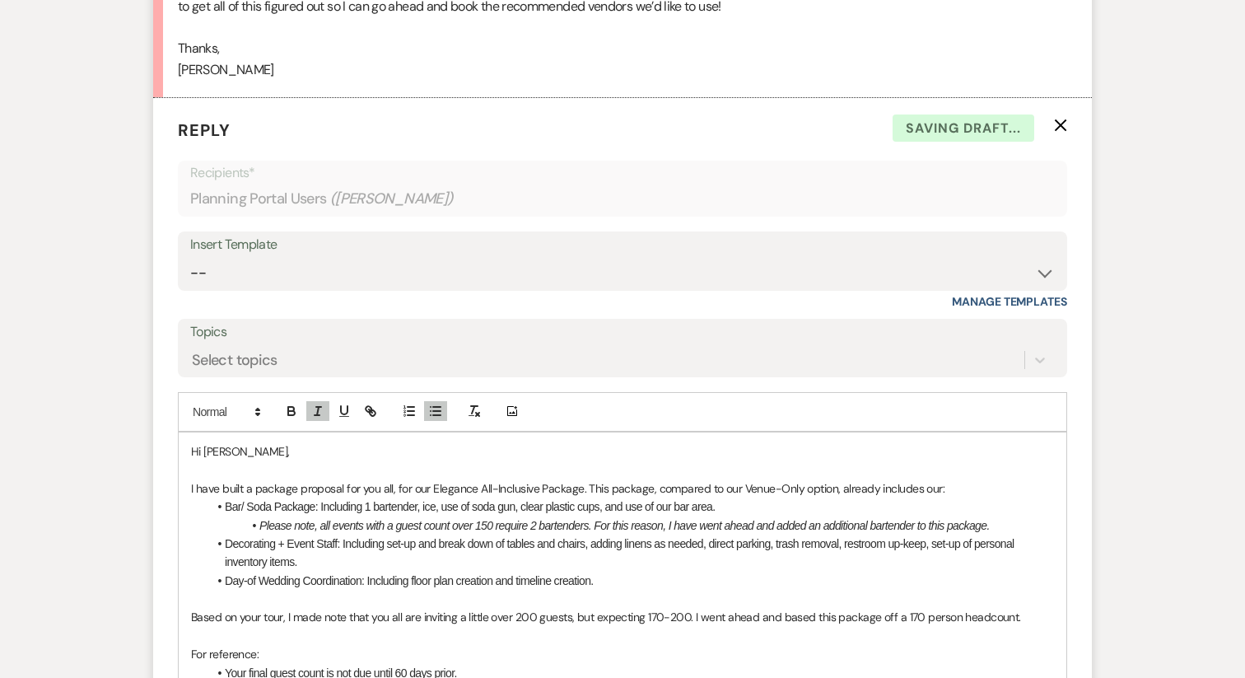
click at [549, 572] on li "Day-of Wedding Coordination: Including floor plan creation and timeline creatio…" at bounding box center [631, 581] width 847 height 18
drag, startPoint x: 367, startPoint y: 469, endPoint x: 1035, endPoint y: 461, distance: 668.0
click at [1035, 497] on li "Bar/ Soda Package: Including 1 bartender, ice, use of soda gun, clear plastic c…" at bounding box center [631, 506] width 847 height 18
click at [335, 497] on li "Bar/ Soda Package: Including 1 bartender, ice, use of soda gun, clear plastic c…" at bounding box center [631, 506] width 847 height 18
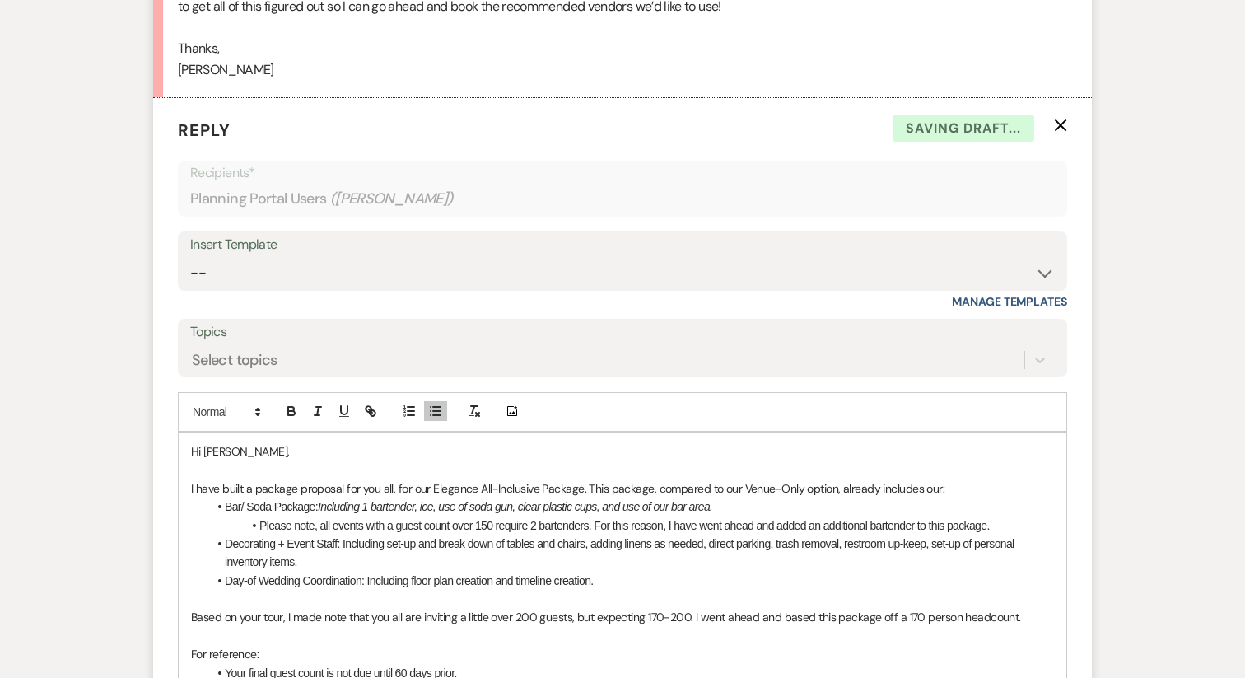
drag, startPoint x: 344, startPoint y: 505, endPoint x: 362, endPoint y: 511, distance: 19.0
click at [362, 535] on li "Decorating + Event Staff: Including set-up and break down of tables and chairs,…" at bounding box center [631, 553] width 847 height 37
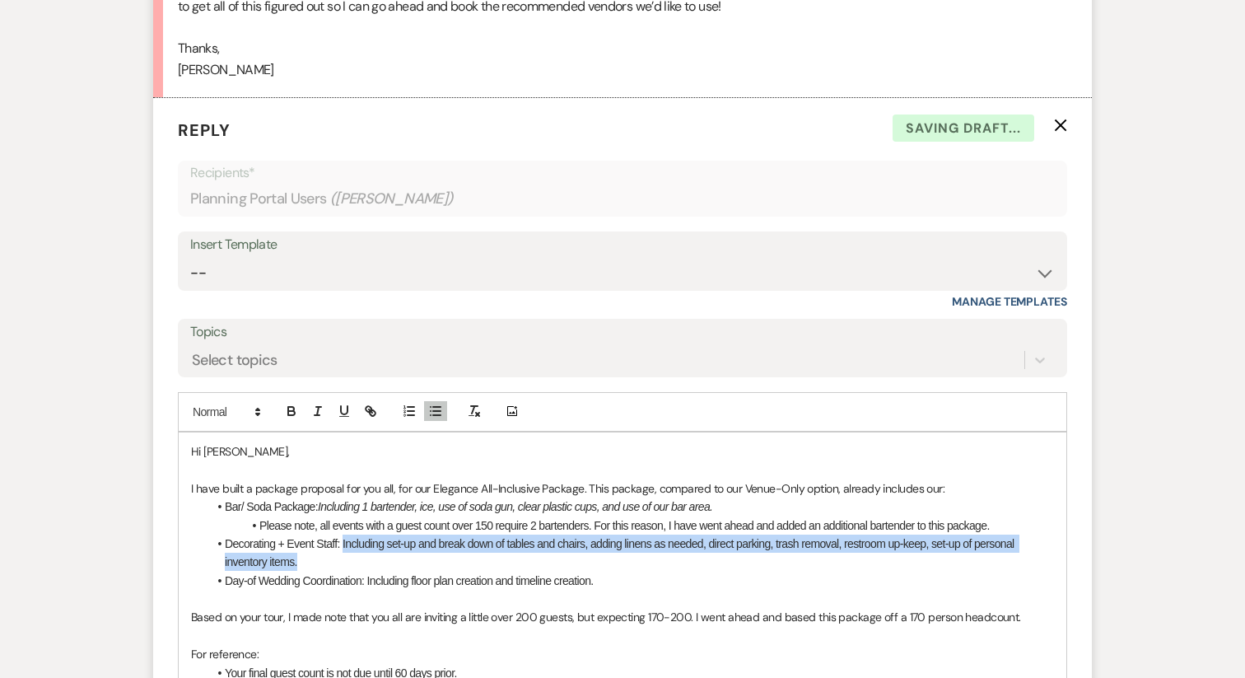
drag, startPoint x: 343, startPoint y: 509, endPoint x: 361, endPoint y: 514, distance: 18.8
click at [361, 535] on li "Decorating + Event Staff: Including set-up and break down of tables and chairs,…" at bounding box center [631, 553] width 847 height 37
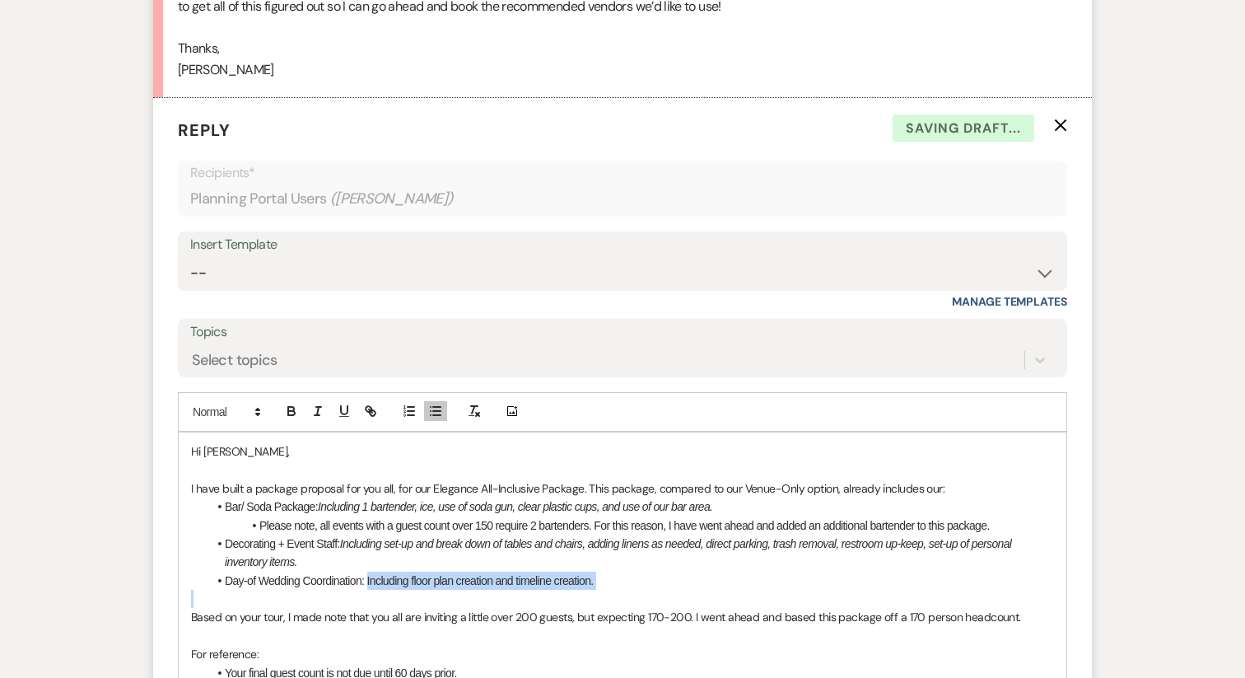
drag, startPoint x: 368, startPoint y: 544, endPoint x: 623, endPoint y: 552, distance: 254.6
click at [624, 552] on div "Hi [PERSON_NAME], I have built a package proposal for you all, for our Elegance…" at bounding box center [623, 599] width 888 height 334
click at [614, 590] on p at bounding box center [622, 599] width 863 height 18
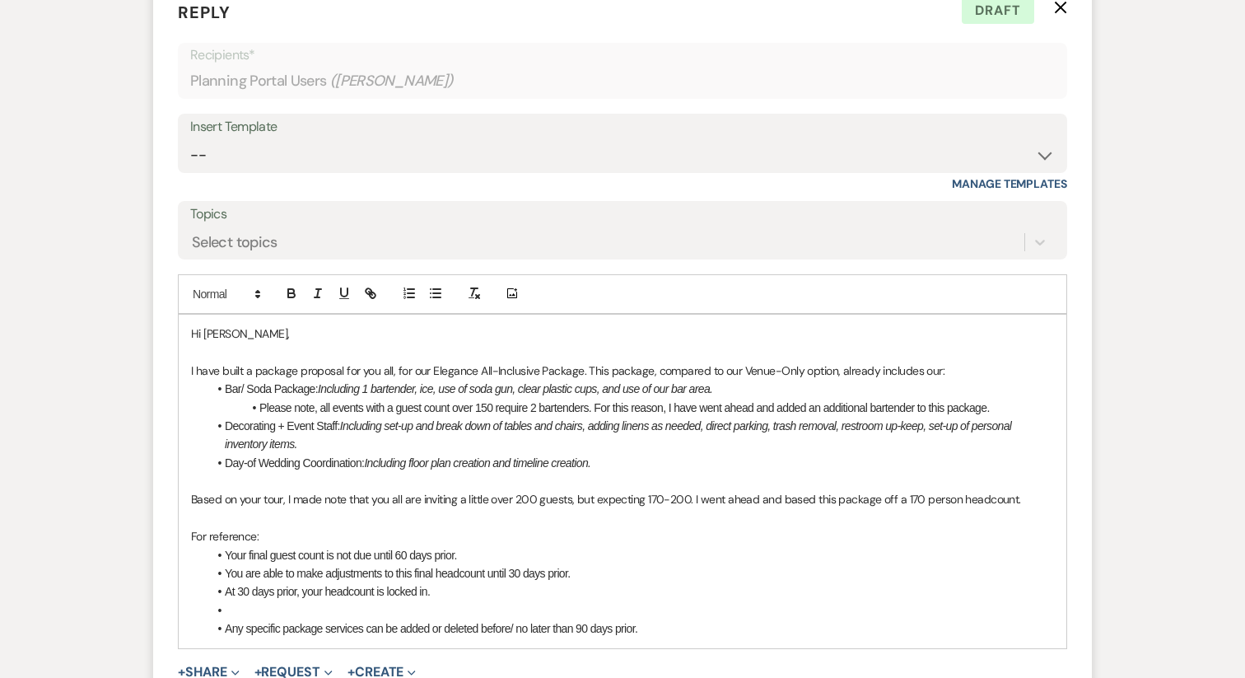
scroll to position [1189, 0]
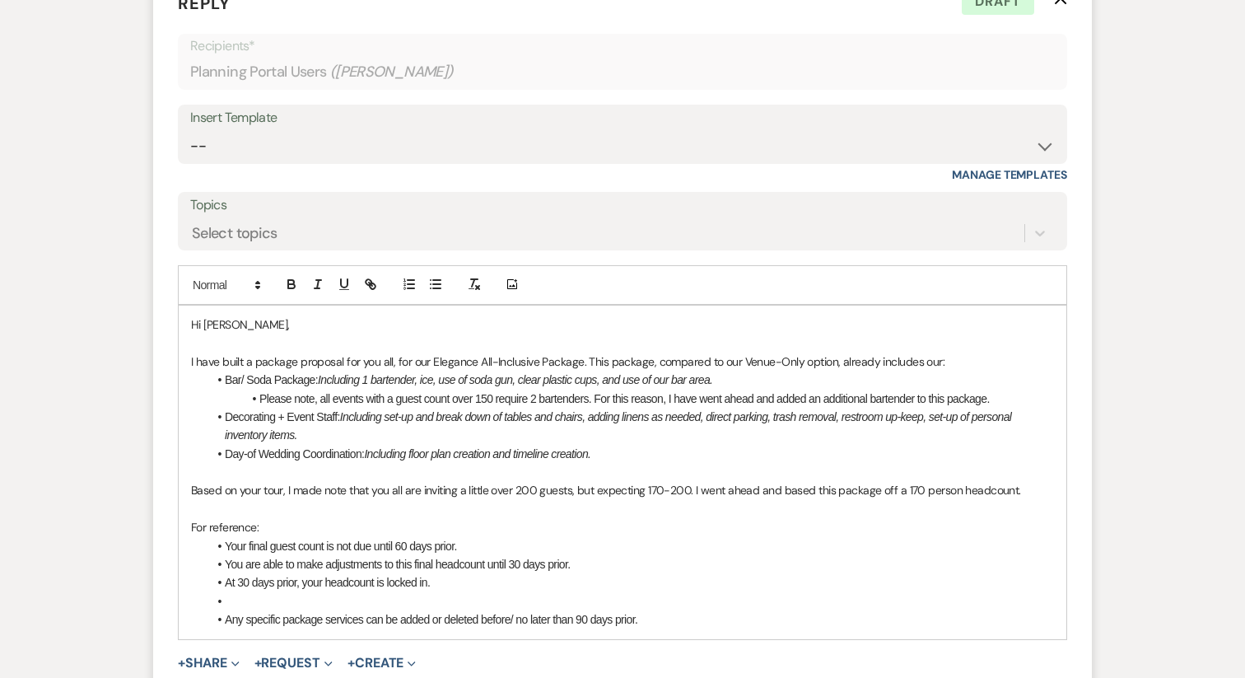
click at [1034, 481] on p "Based on your tour, I made note that you all are inviting a little over 200 gue…" at bounding box center [622, 490] width 863 height 18
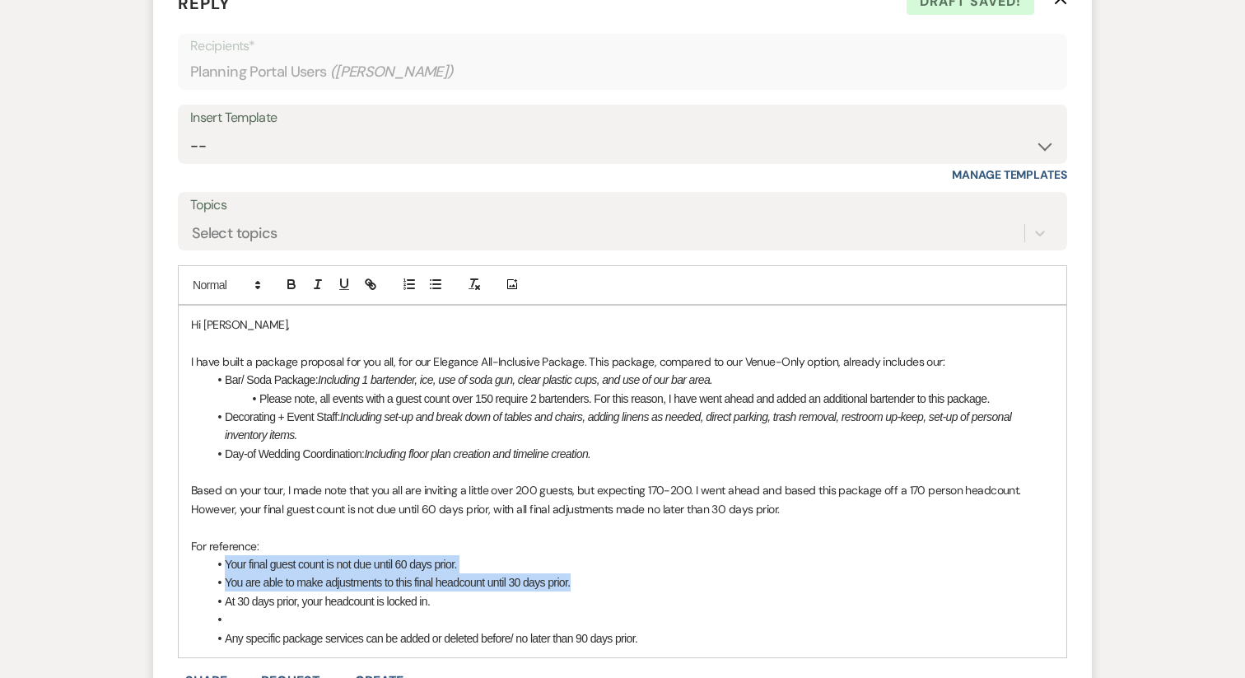
drag, startPoint x: 589, startPoint y: 545, endPoint x: 222, endPoint y: 530, distance: 367.6
click at [222, 555] on ul "Your final guest count is not due until 60 days prior. You are able to make adj…" at bounding box center [631, 601] width 847 height 92
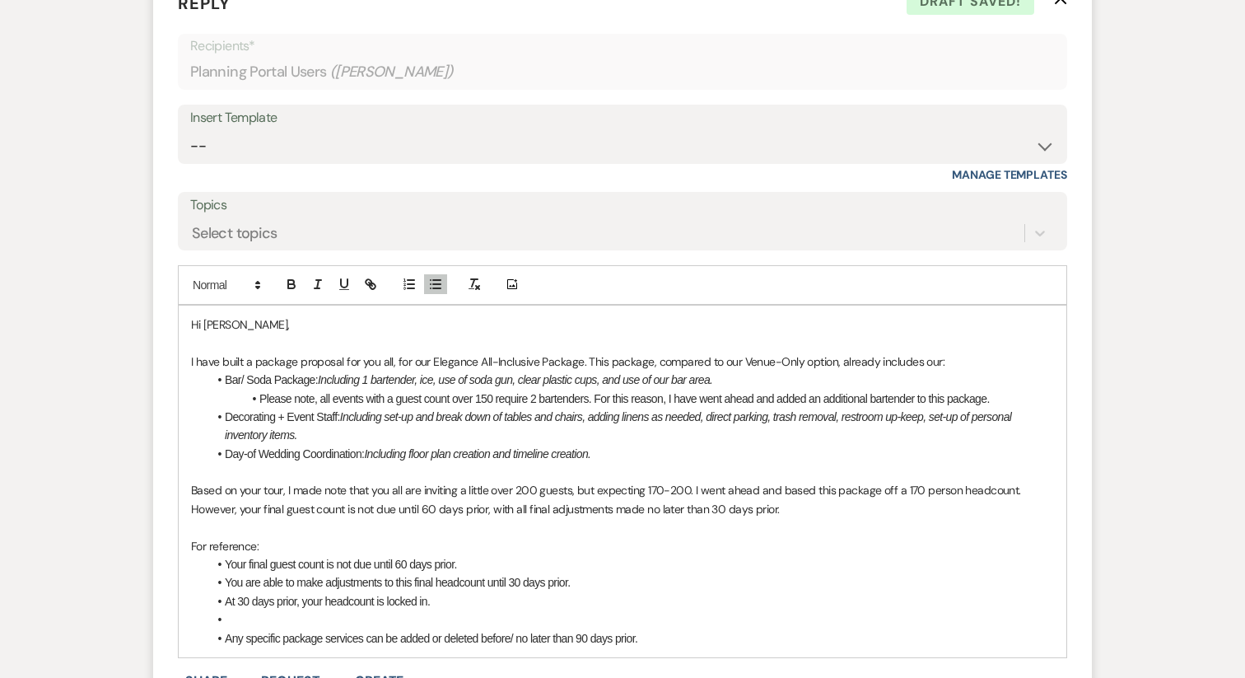
click at [823, 481] on p "Based on your tour, I made note that you all are inviting a little over 200 gue…" at bounding box center [622, 499] width 863 height 37
click at [593, 463] on p at bounding box center [622, 472] width 863 height 18
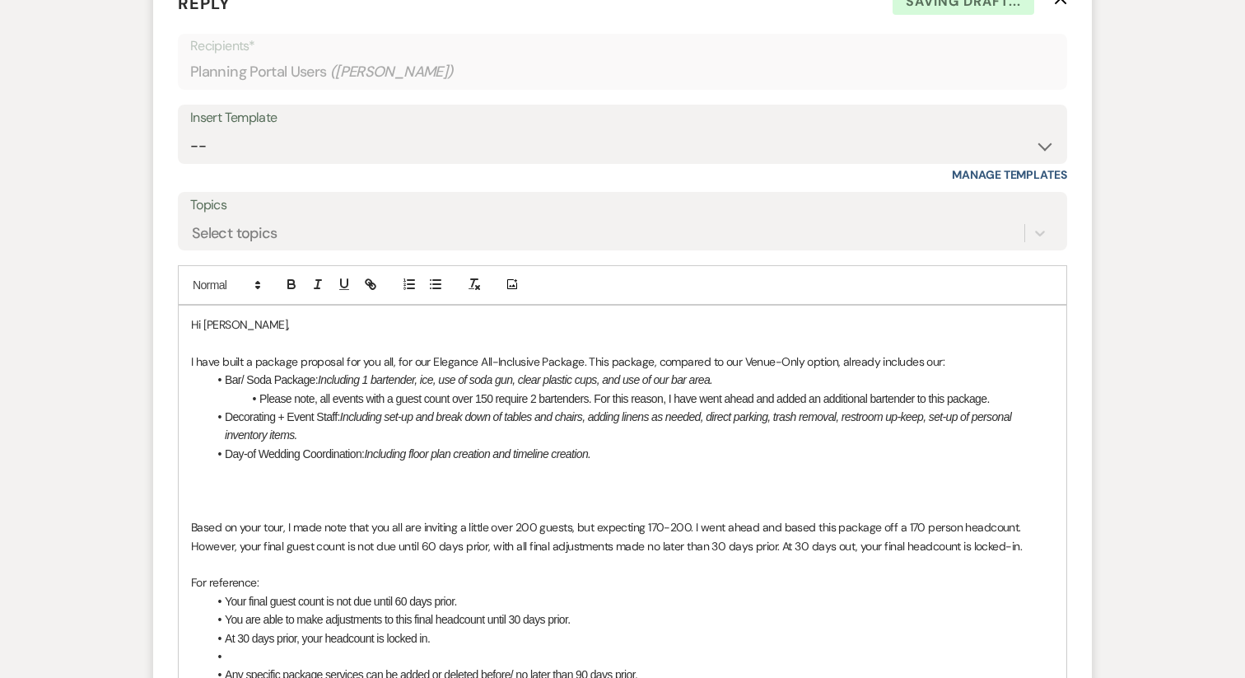
click at [333, 463] on p at bounding box center [622, 472] width 863 height 18
click at [299, 481] on p at bounding box center [622, 490] width 863 height 18
click at [423, 666] on li "Any specific package services can be added or deleted before/ no later than 90 …" at bounding box center [631, 675] width 847 height 18
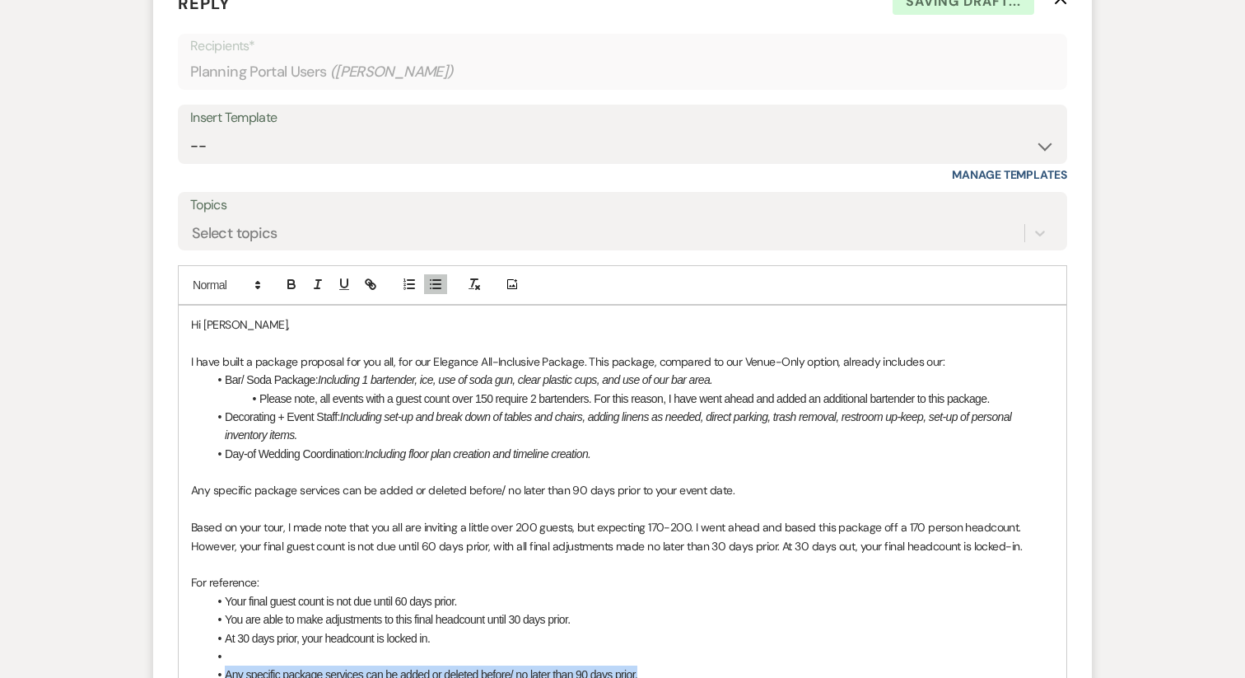
click at [423, 666] on li "Any specific package services can be added or deleted before/ no later than 90 …" at bounding box center [631, 675] width 847 height 18
click at [463, 555] on p at bounding box center [622, 564] width 863 height 18
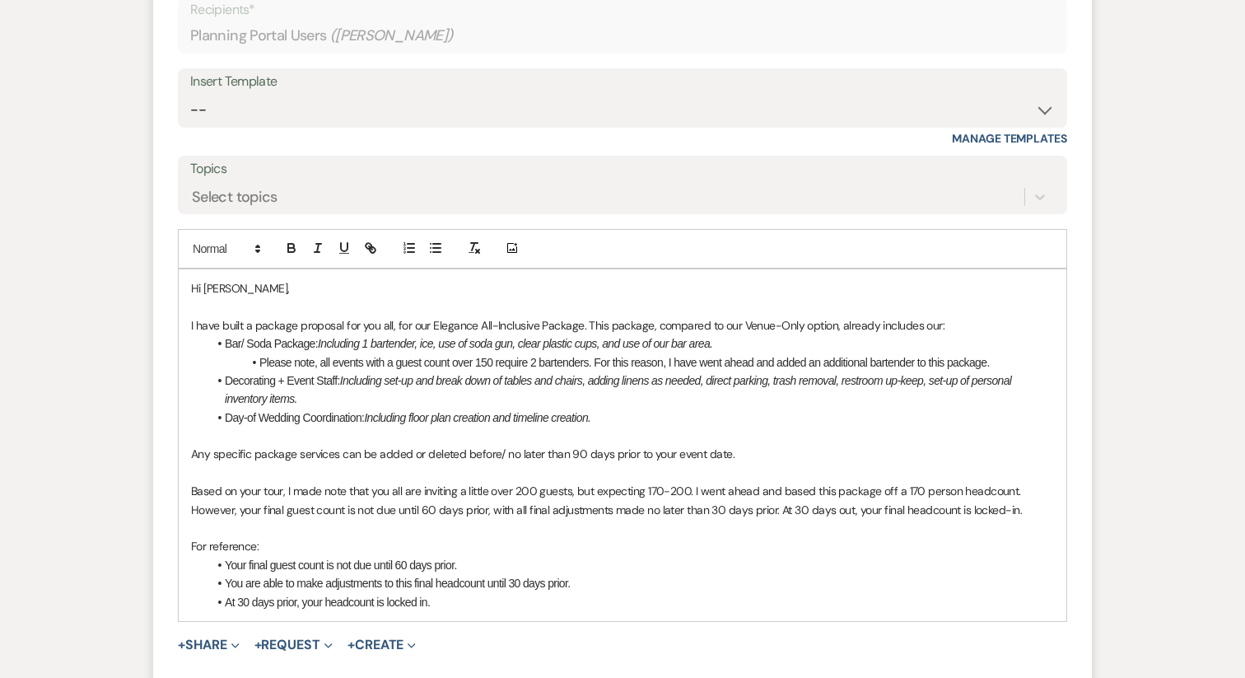
scroll to position [1202, 0]
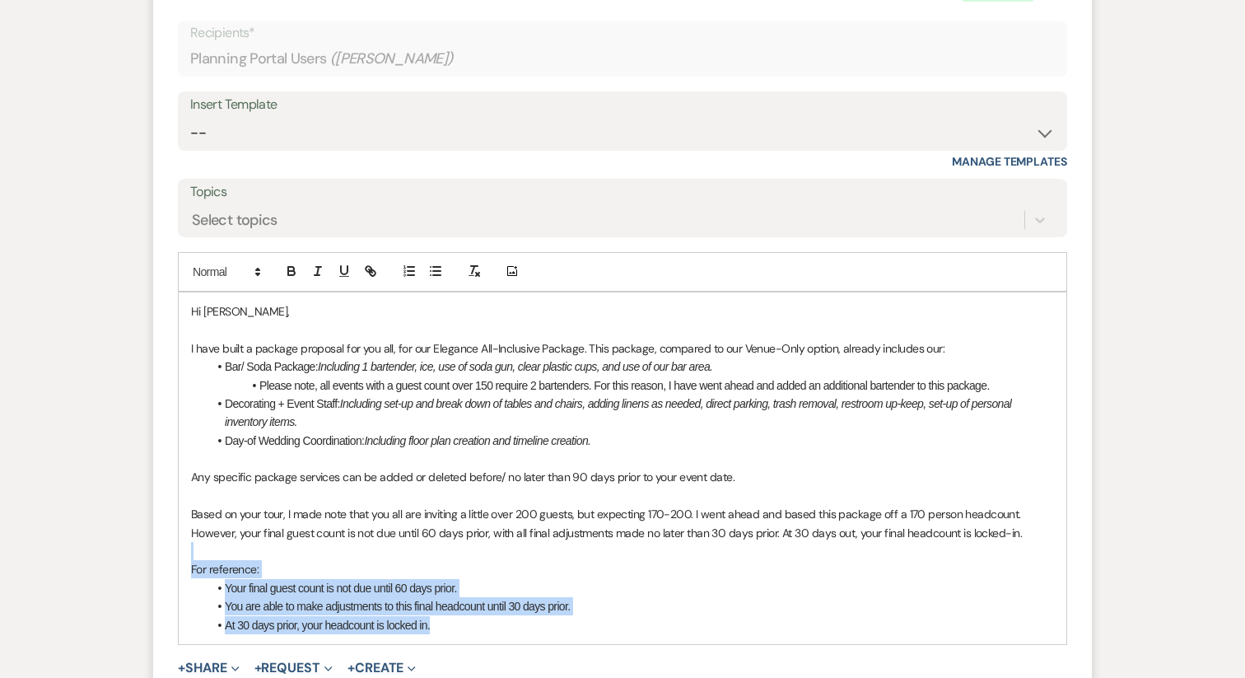
drag, startPoint x: 462, startPoint y: 591, endPoint x: 108, endPoint y: 510, distance: 363.2
click at [108, 510] on div "Messages Tasks Payments Vendors Rental Overview Timeline Docs & Files Contacts …" at bounding box center [622, 23] width 1245 height 1831
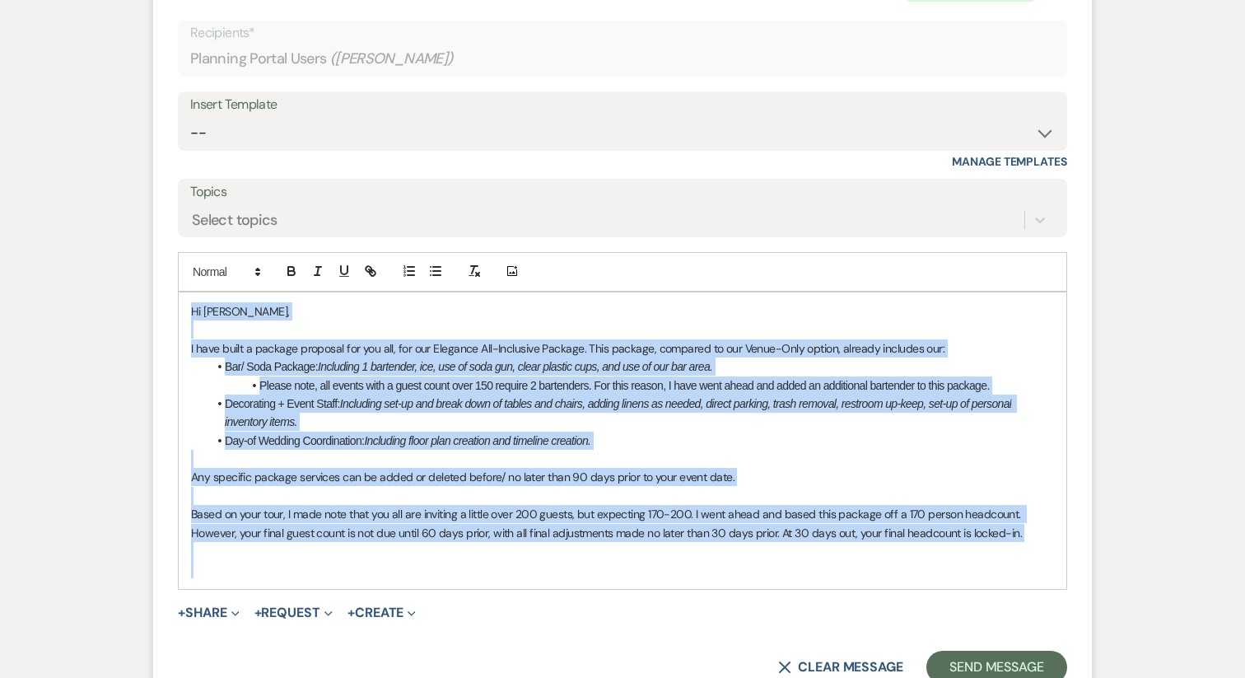
drag, startPoint x: 190, startPoint y: 269, endPoint x: 292, endPoint y: 584, distance: 331.6
click at [292, 584] on form "Reply X Draft saved! Recipients* Planning Portal Users ( [PERSON_NAME] ) Insert…" at bounding box center [622, 330] width 939 height 745
copy div "Hi [PERSON_NAME], I have built a package proposal for you all, for our Elegance…"
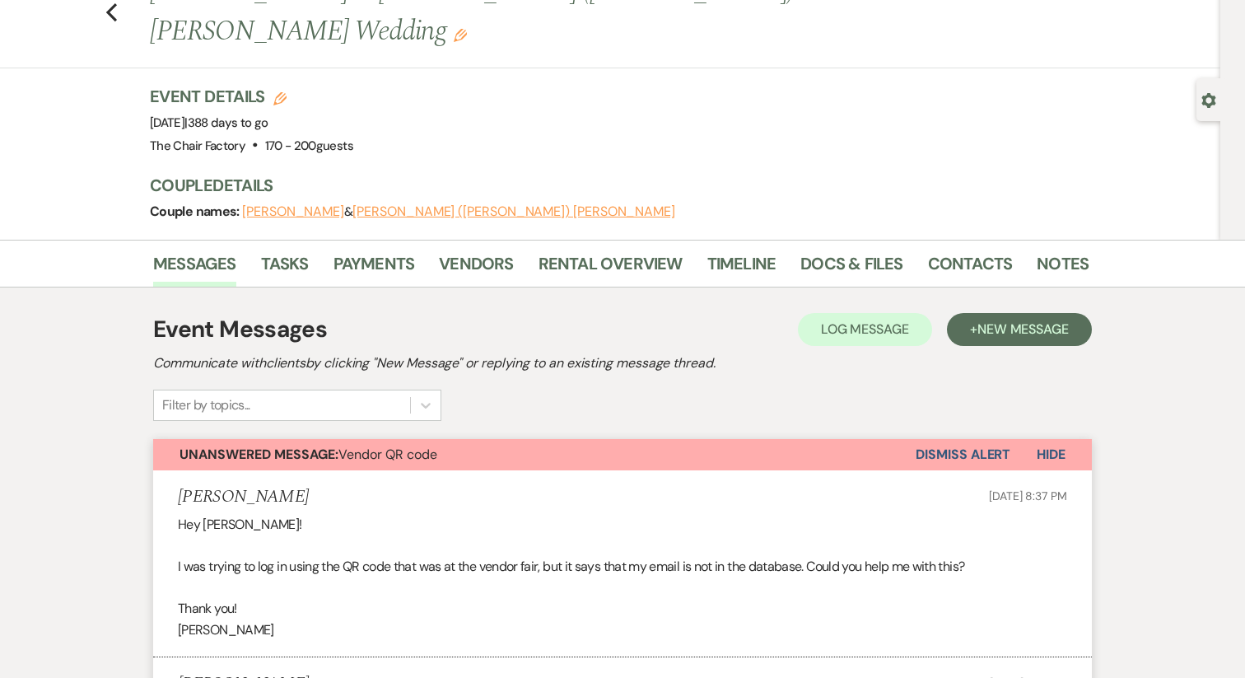
scroll to position [0, 0]
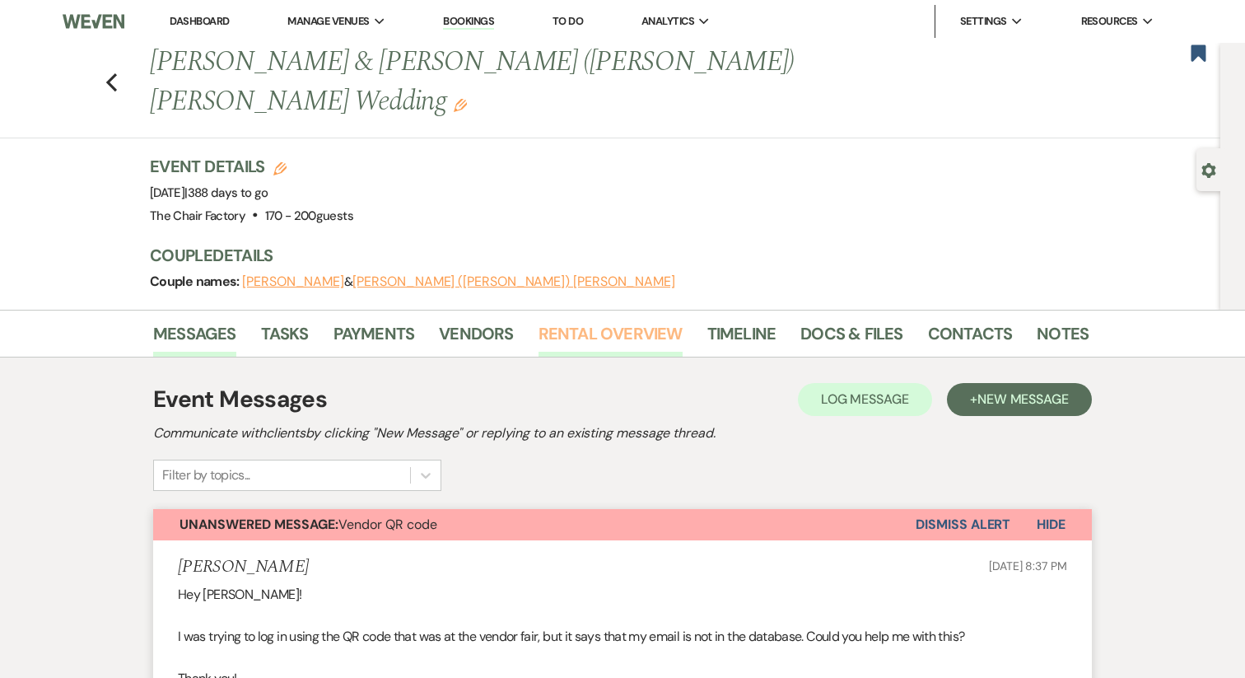
click at [613, 320] on link "Rental Overview" at bounding box center [611, 338] width 144 height 36
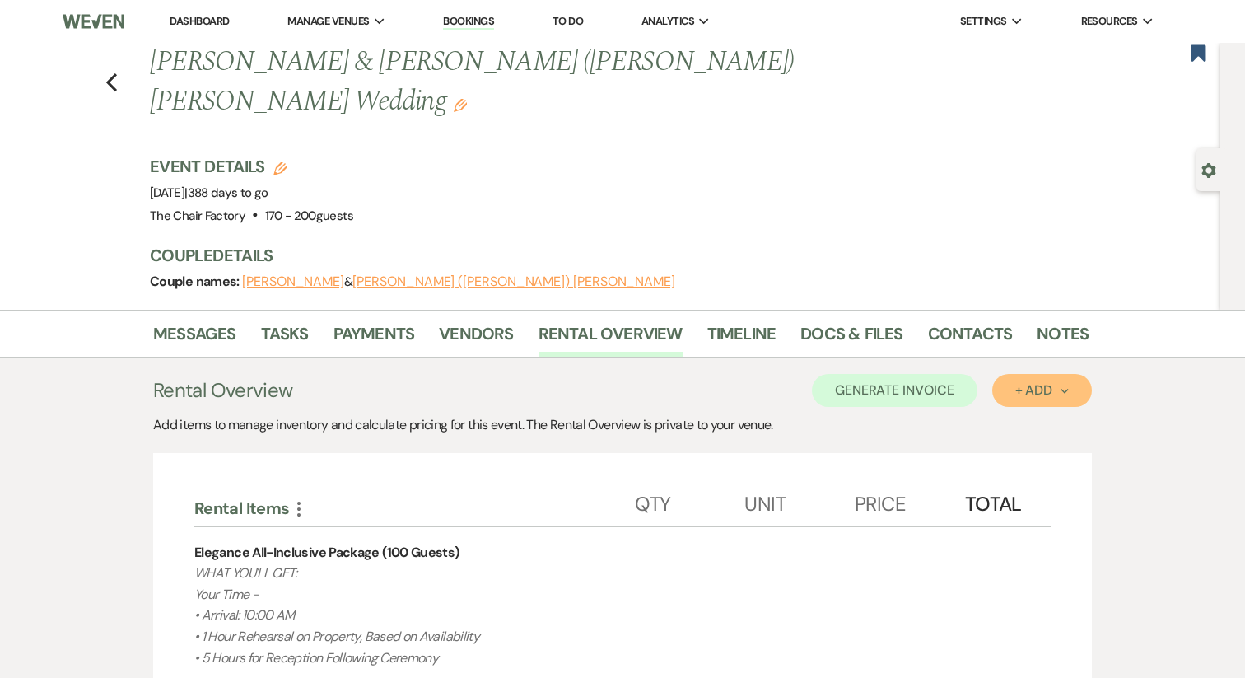
click at [1051, 384] on div "+ Add Next" at bounding box center [1043, 390] width 54 height 13
click at [1039, 415] on button "Item" at bounding box center [1033, 428] width 83 height 26
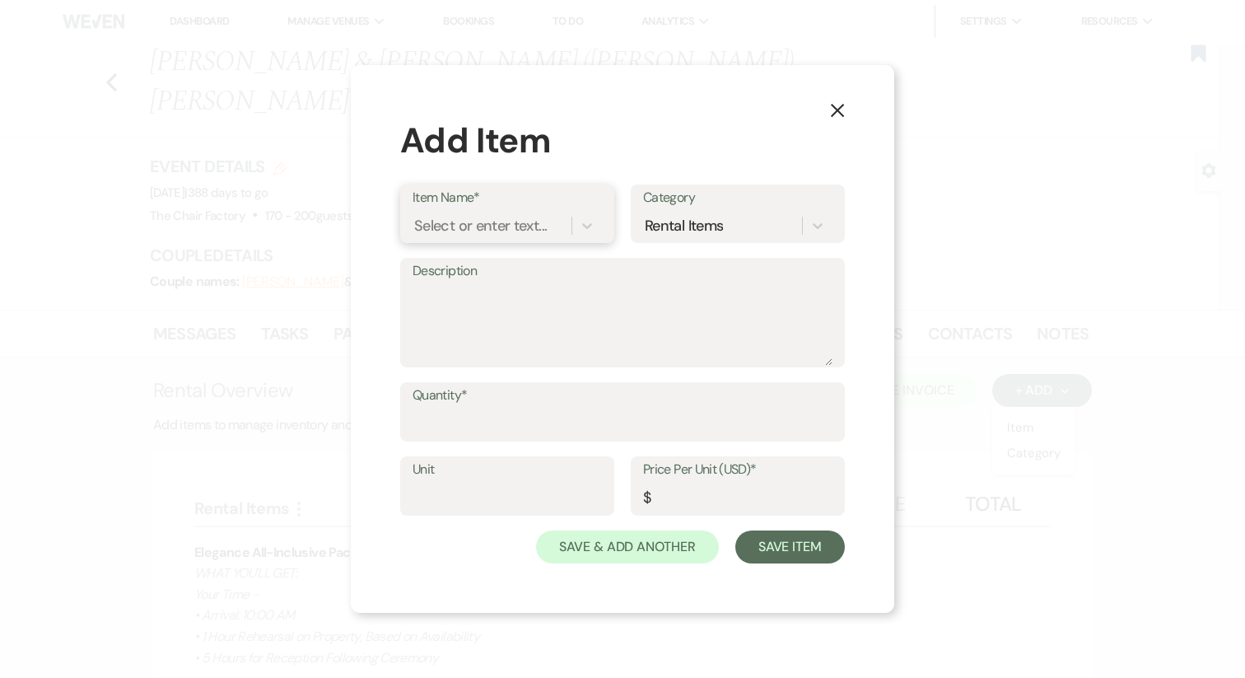
click at [413, 227] on div "Select or enter text..." at bounding box center [492, 226] width 159 height 29
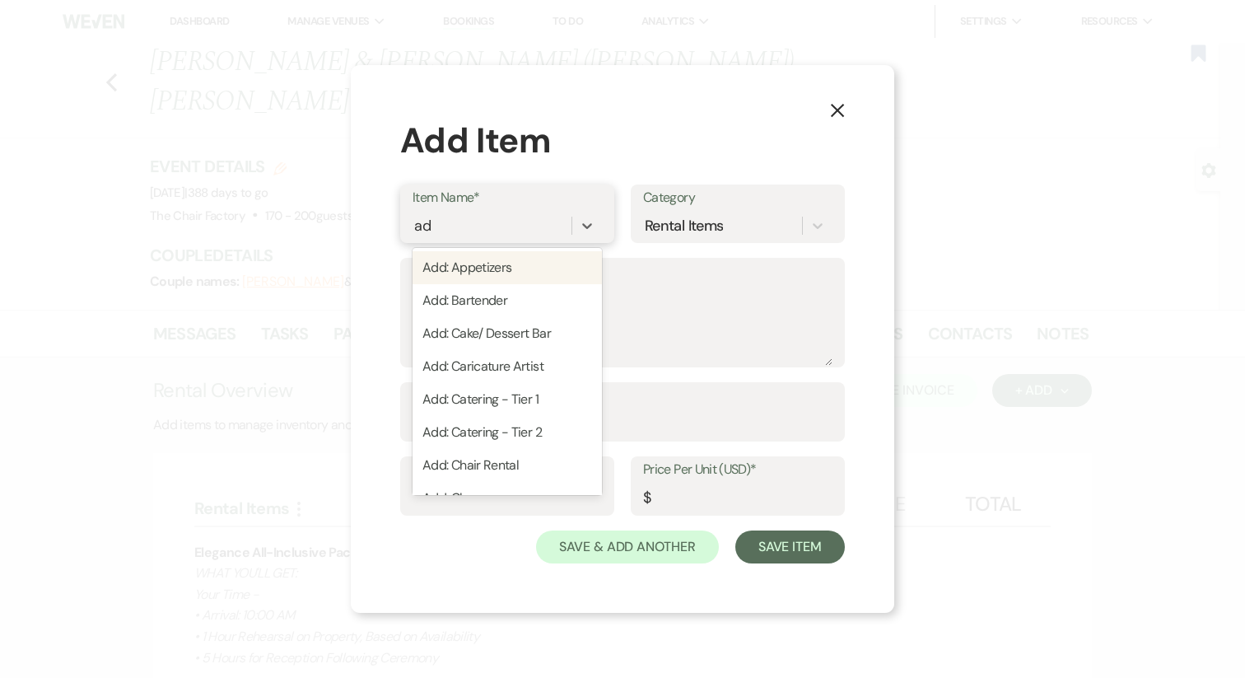
type input "add"
click at [525, 305] on div "Add: Bartender" at bounding box center [507, 300] width 189 height 33
type textarea "required to pre-tip $2.00/ guest, when adding an additional bartender"
type input "150"
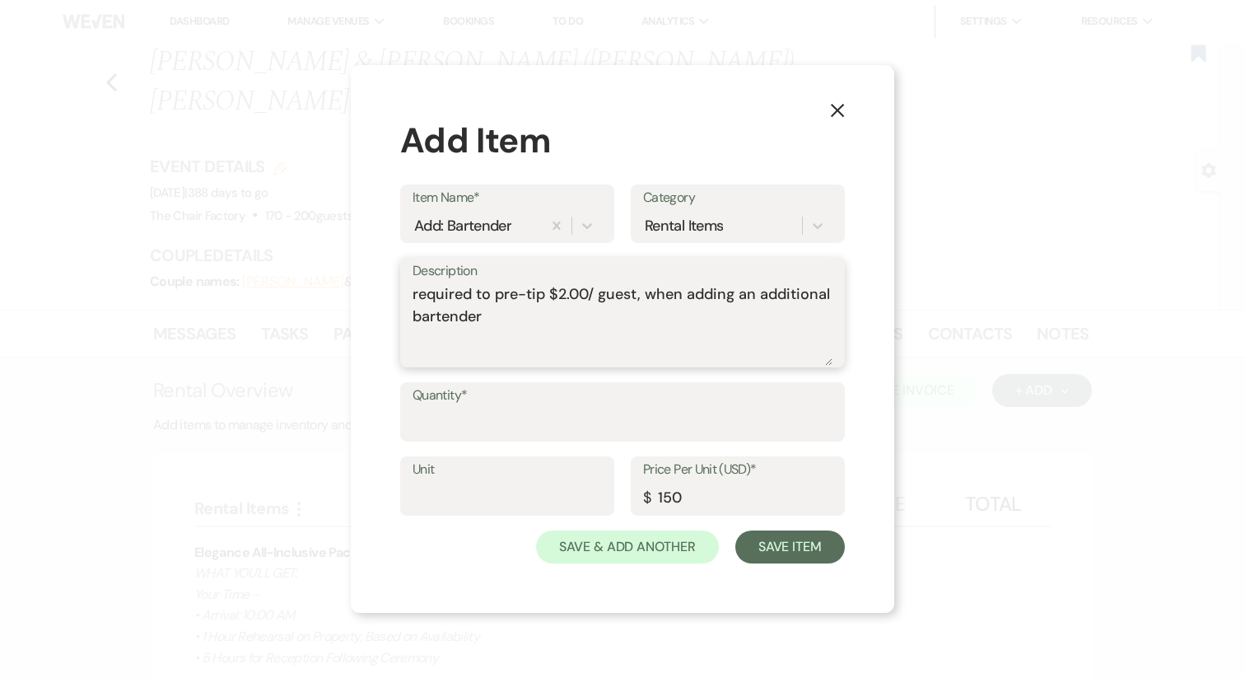
drag, startPoint x: 535, startPoint y: 311, endPoint x: 380, endPoint y: 288, distance: 156.6
click at [380, 288] on div "X Add Item Item Name* Add: Bartender Category Rental Items Description required…" at bounding box center [623, 339] width 544 height 548
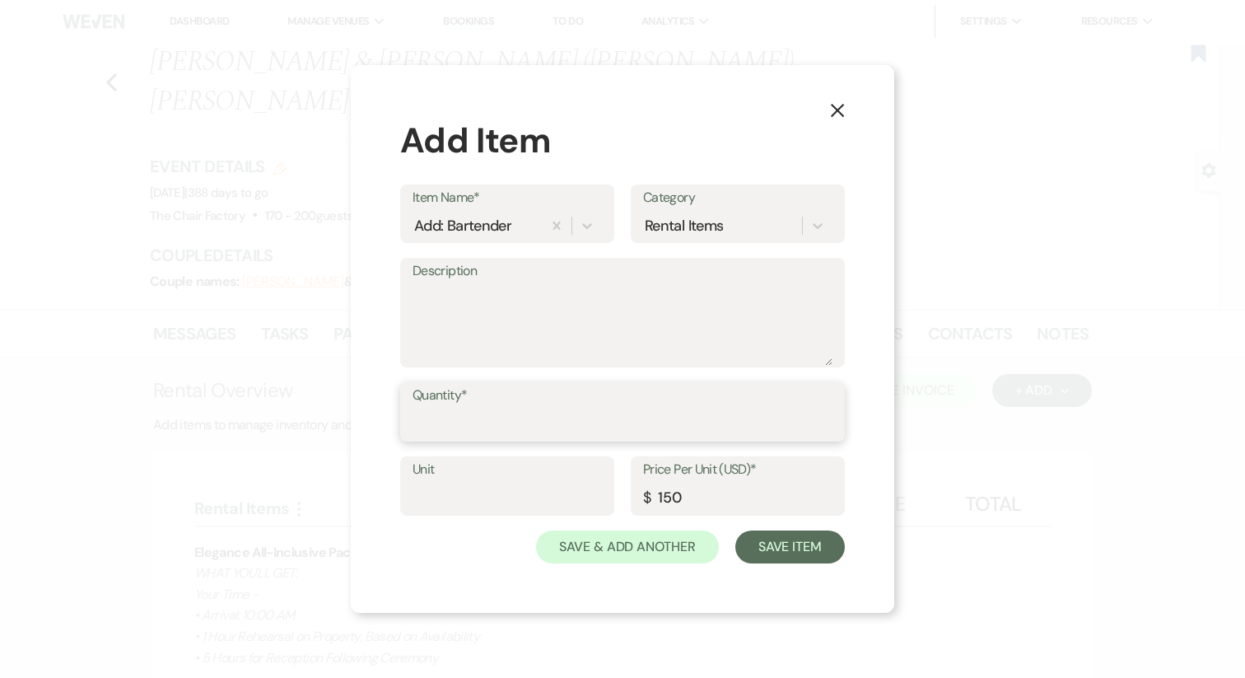
click at [483, 414] on input "Quantity*" at bounding box center [623, 424] width 420 height 32
type input "1"
click at [789, 544] on button "Save Item" at bounding box center [791, 546] width 110 height 33
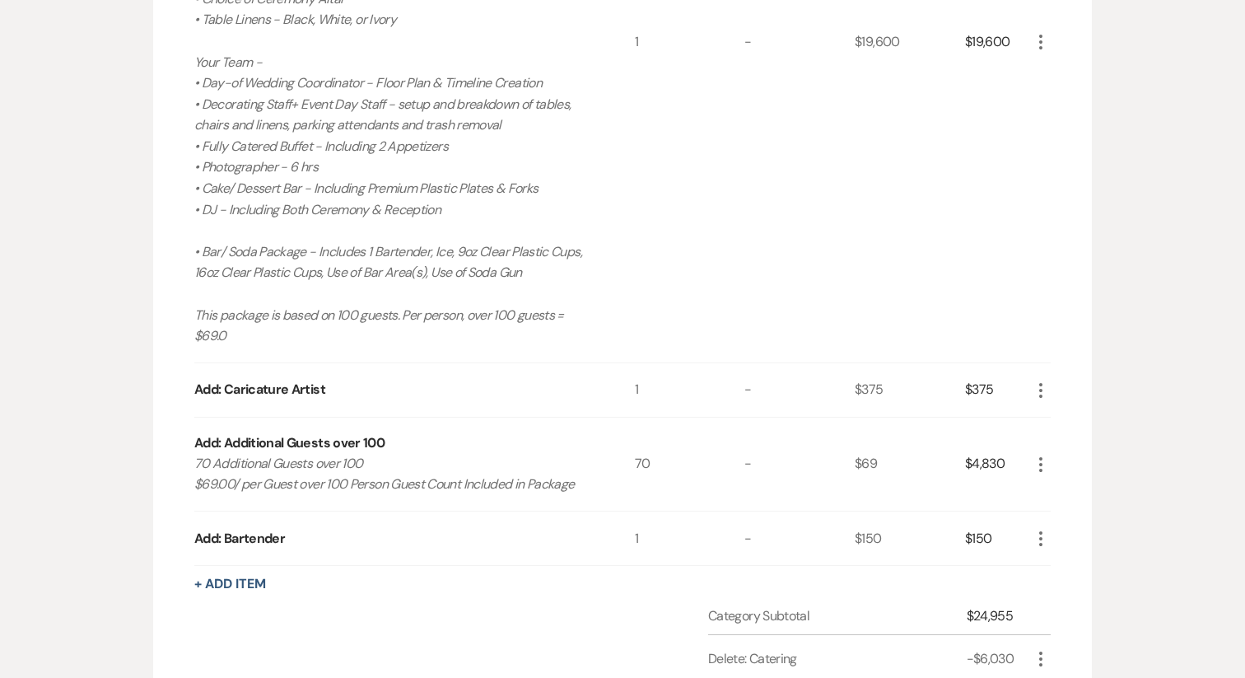
scroll to position [796, 0]
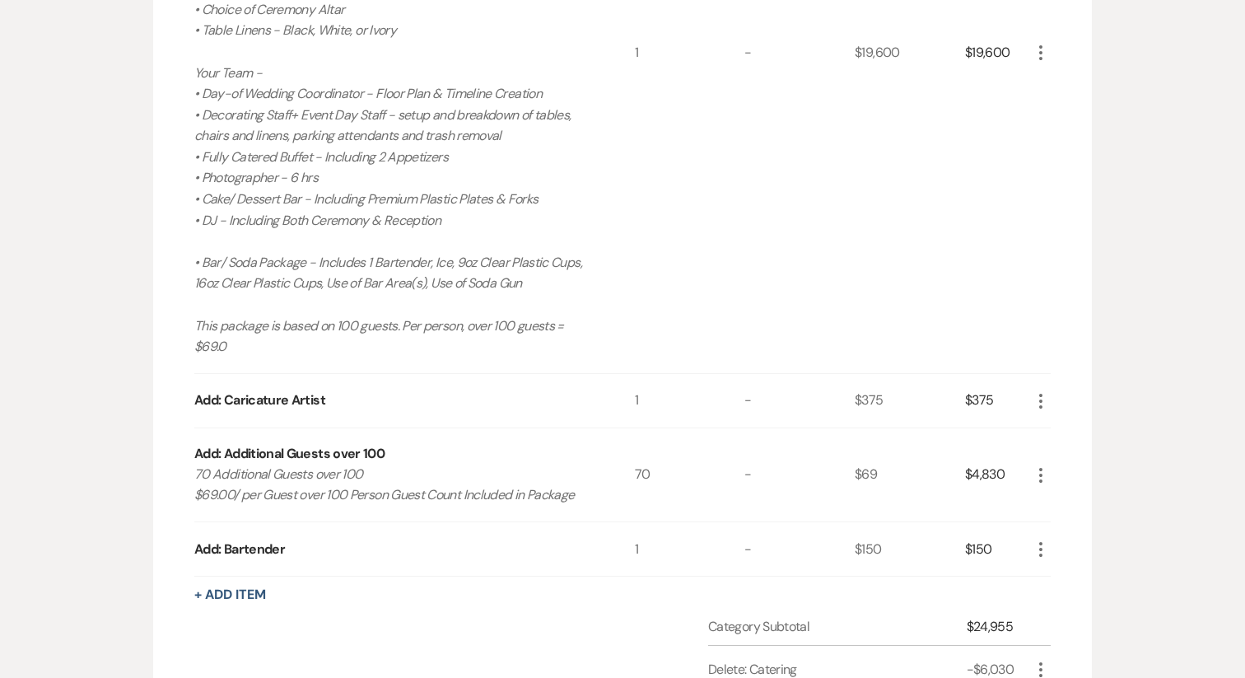
click at [1034, 539] on icon "More" at bounding box center [1041, 549] width 20 height 20
click at [1072, 568] on button "Pencil Edit" at bounding box center [1074, 581] width 86 height 26
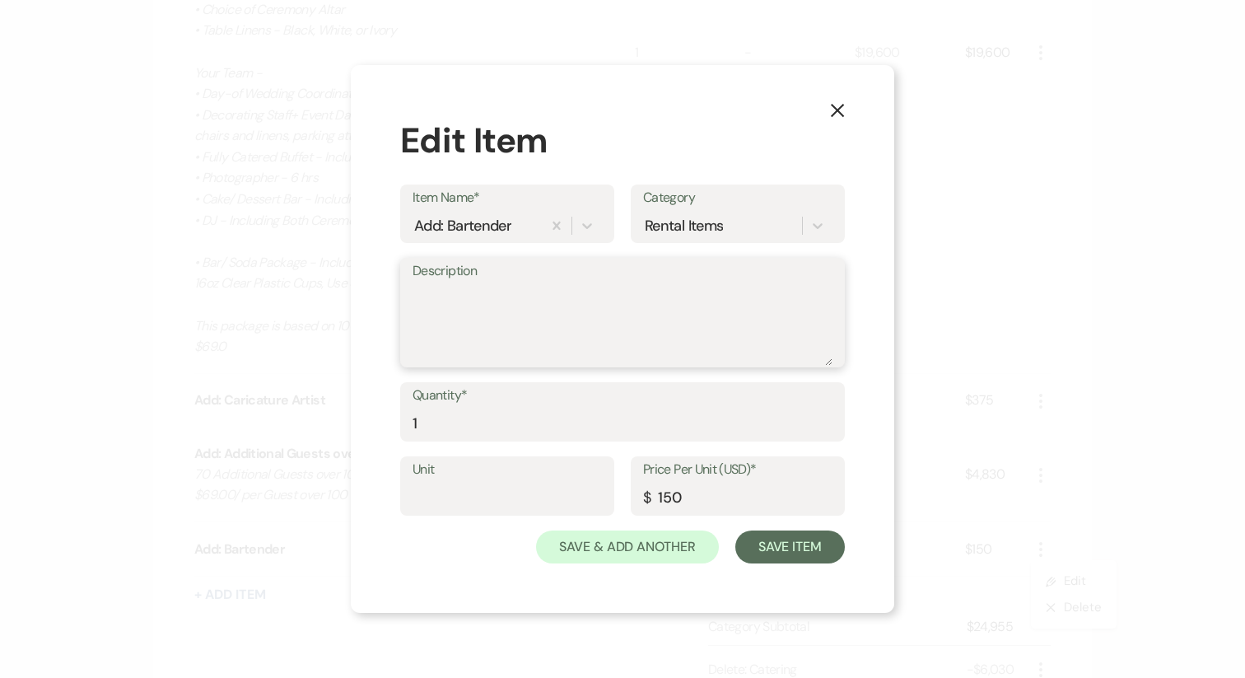
click at [530, 326] on textarea "Description" at bounding box center [623, 324] width 420 height 82
click at [535, 292] on textarea "Additional bartenders are required t" at bounding box center [623, 324] width 420 height 82
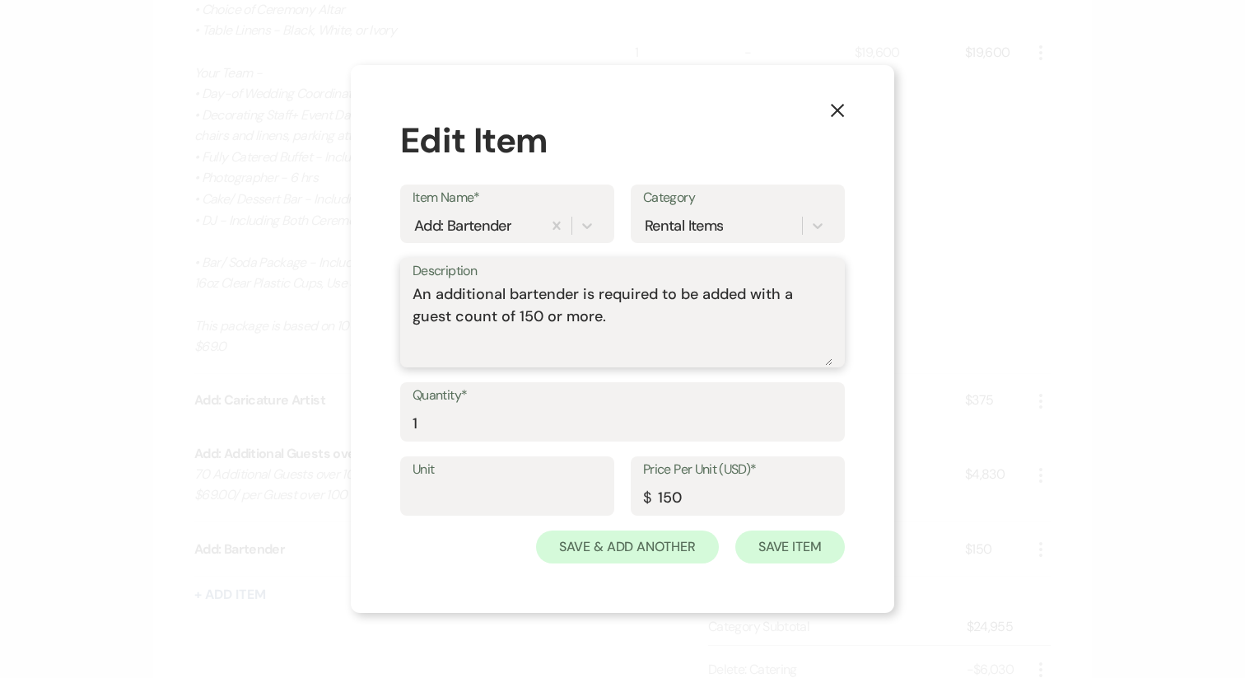
type textarea "An additional bartender is required to be added with a guest count of 150 or mo…"
click at [786, 553] on button "Save Item" at bounding box center [791, 546] width 110 height 33
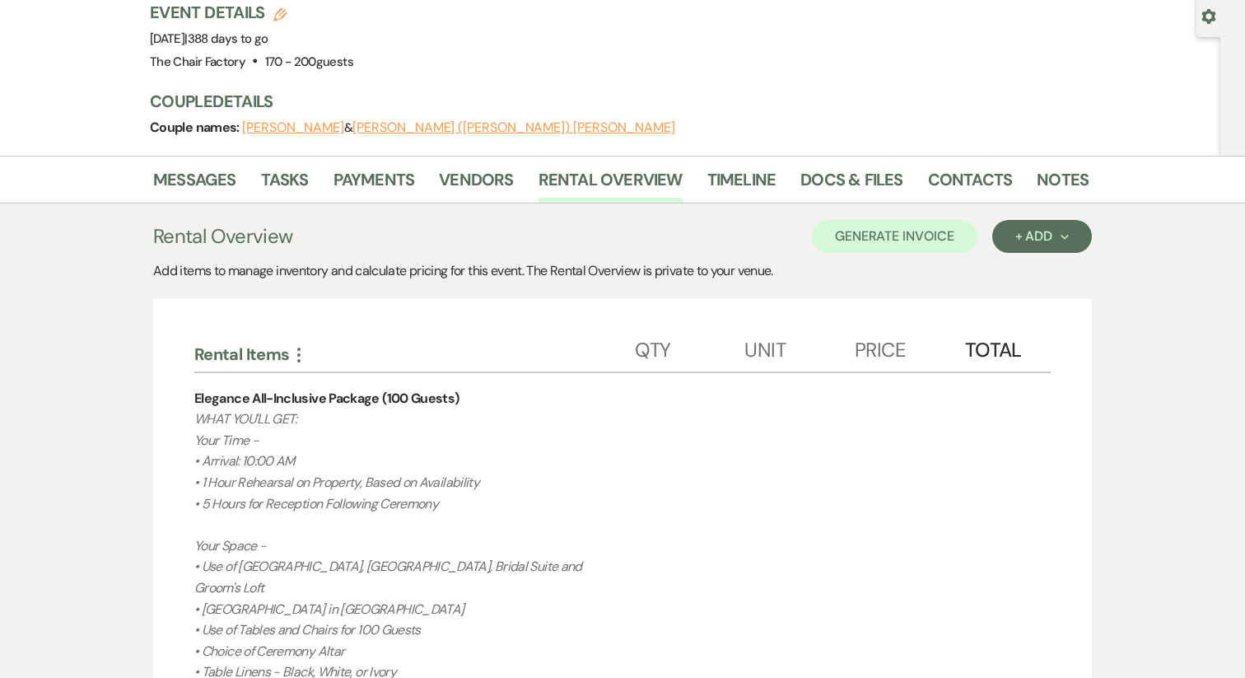
scroll to position [0, 0]
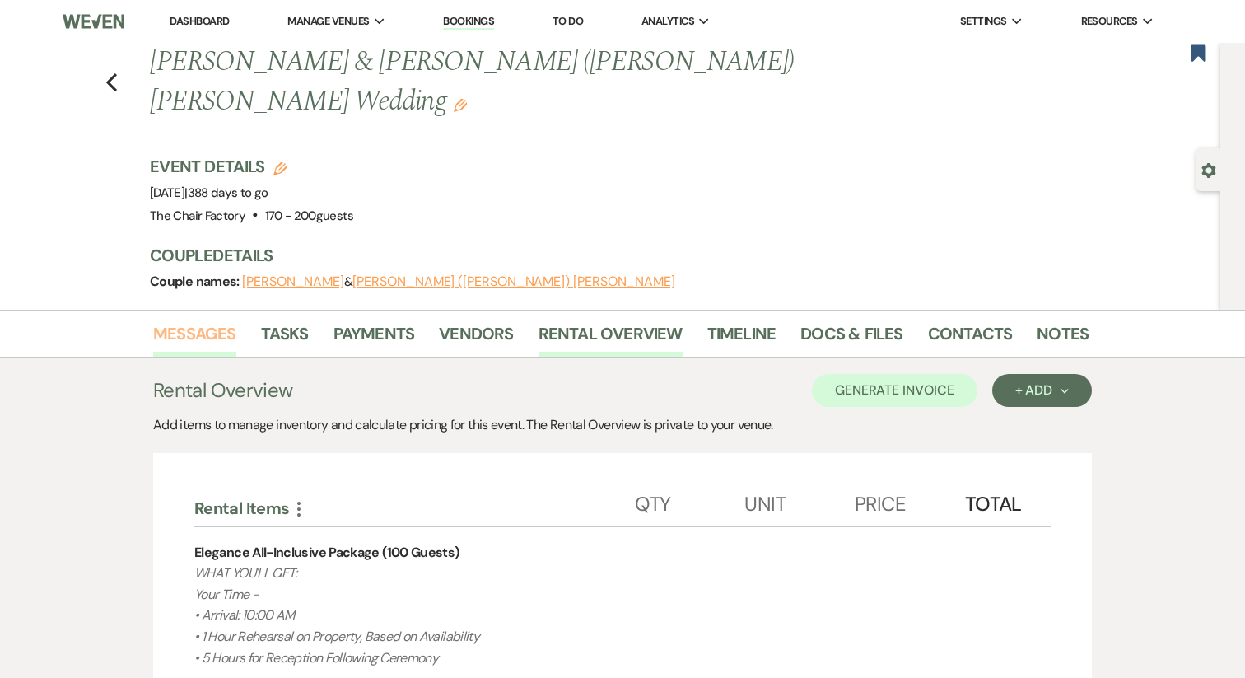
click at [201, 320] on link "Messages" at bounding box center [194, 338] width 83 height 36
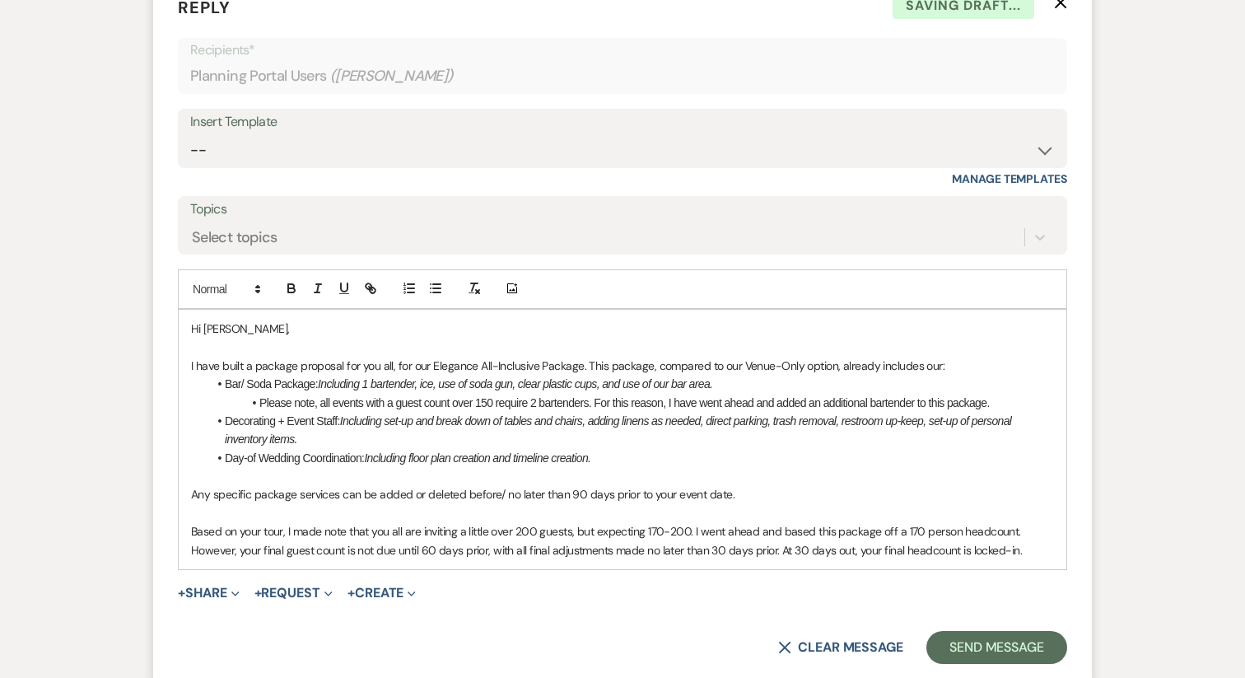
scroll to position [1185, 0]
click at [576, 484] on p "Any specific package services can be added or deleted before/ no later than 90 …" at bounding box center [622, 493] width 863 height 18
click at [421, 521] on p "Based on your tour, I made note that you all are inviting a little over 200 gue…" at bounding box center [622, 539] width 863 height 37
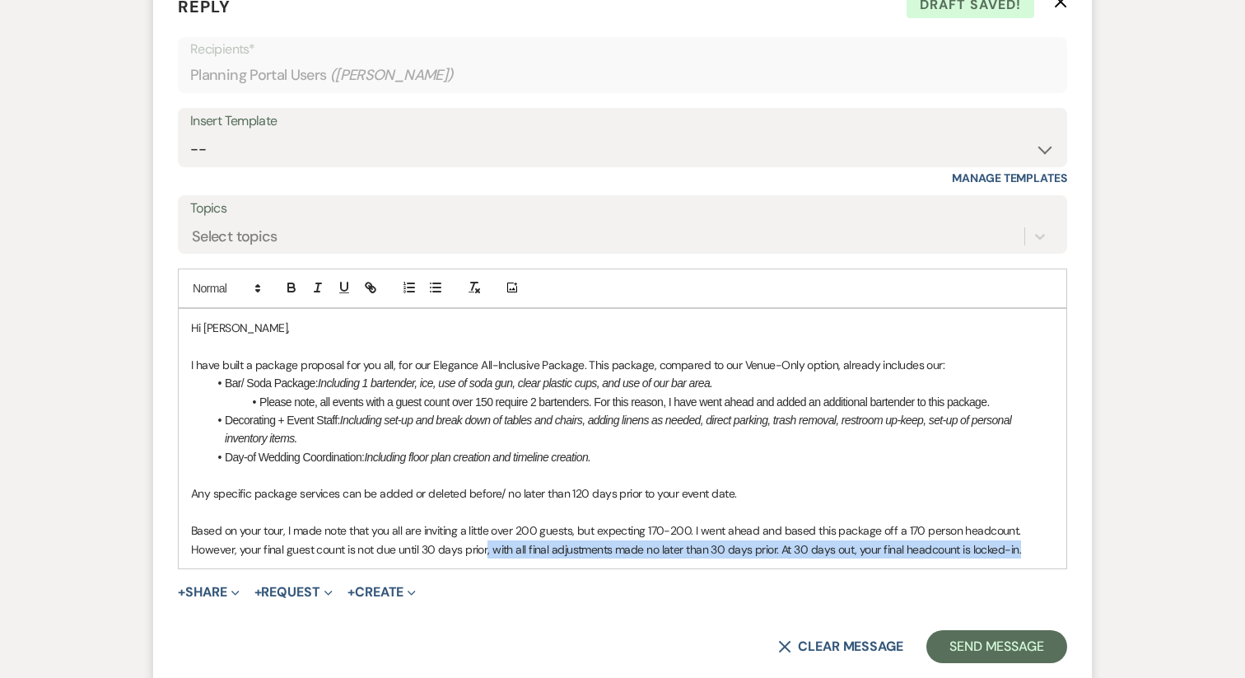
drag, startPoint x: 486, startPoint y: 510, endPoint x: 771, endPoint y: 521, distance: 285.2
click at [771, 521] on div "Hi [PERSON_NAME], I have built a package proposal for you all, for our Elegance…" at bounding box center [623, 438] width 888 height 259
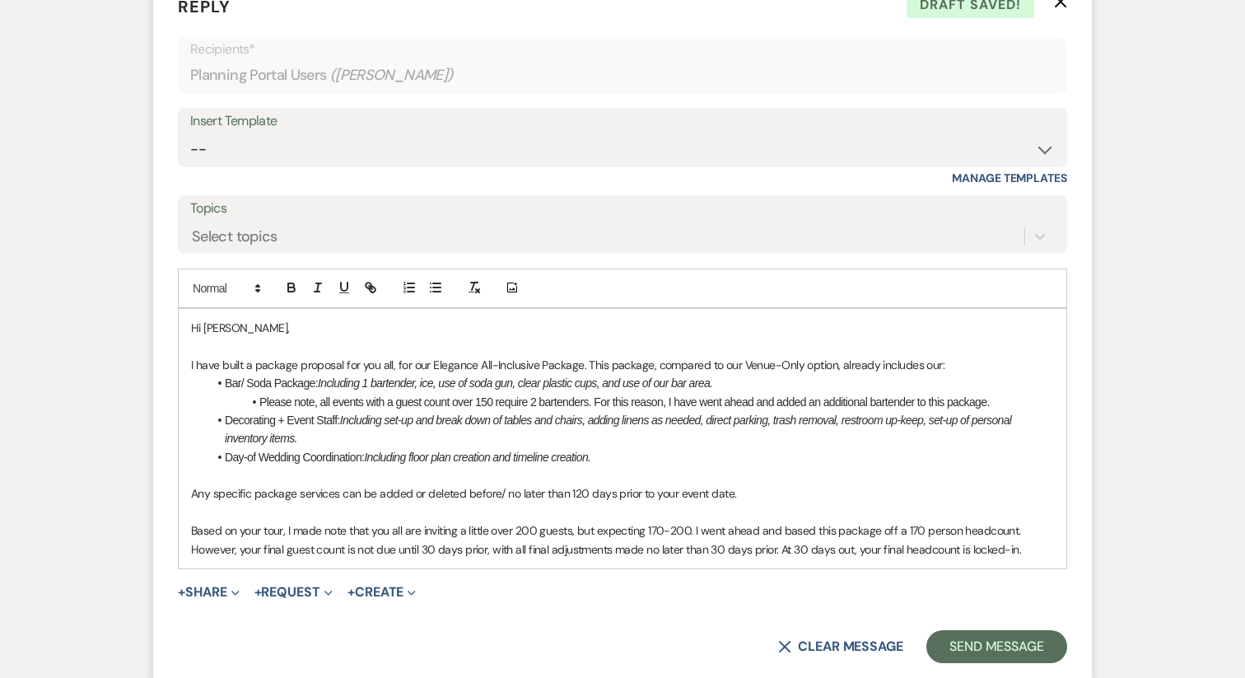
click at [775, 521] on p "Based on your tour, I made note that you all are inviting a little over 200 gue…" at bounding box center [622, 539] width 863 height 37
drag, startPoint x: 777, startPoint y: 513, endPoint x: 491, endPoint y: 514, distance: 285.8
click at [491, 521] on p "Based on your tour, I made note that you all are inviting a little over 200 gue…" at bounding box center [622, 539] width 863 height 37
click at [575, 484] on p "Any specific package services can be added or deleted before/ no later than 120…" at bounding box center [622, 493] width 863 height 18
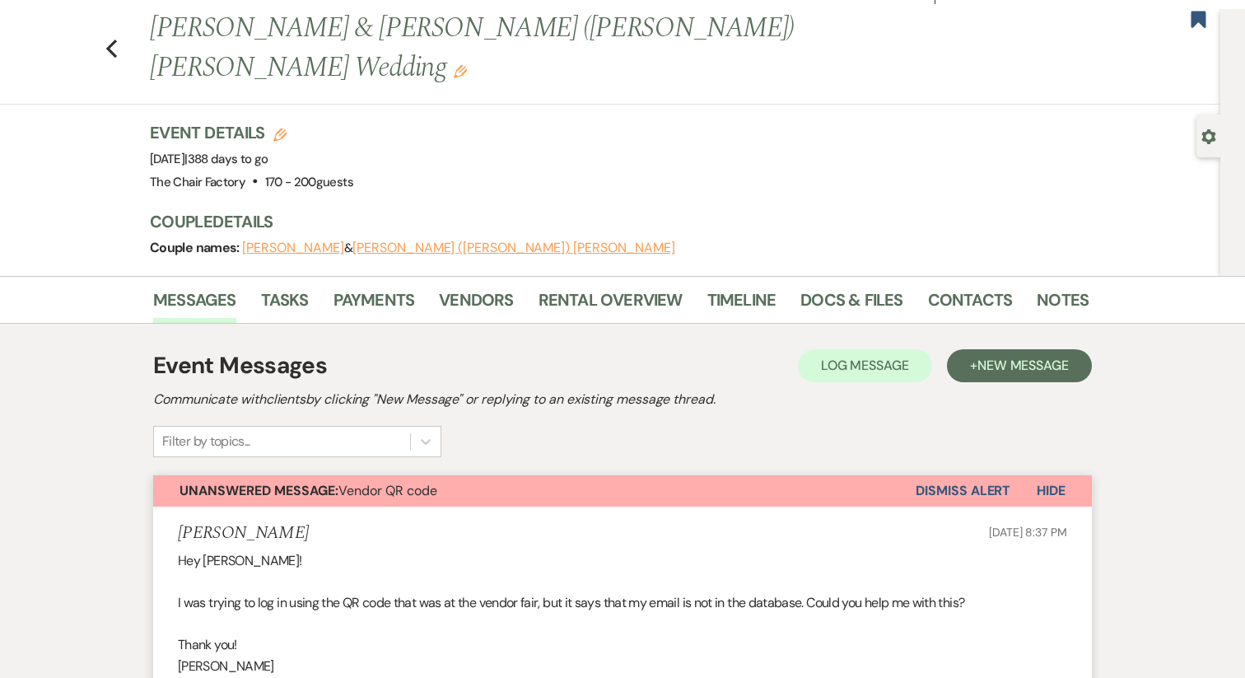
scroll to position [21, 0]
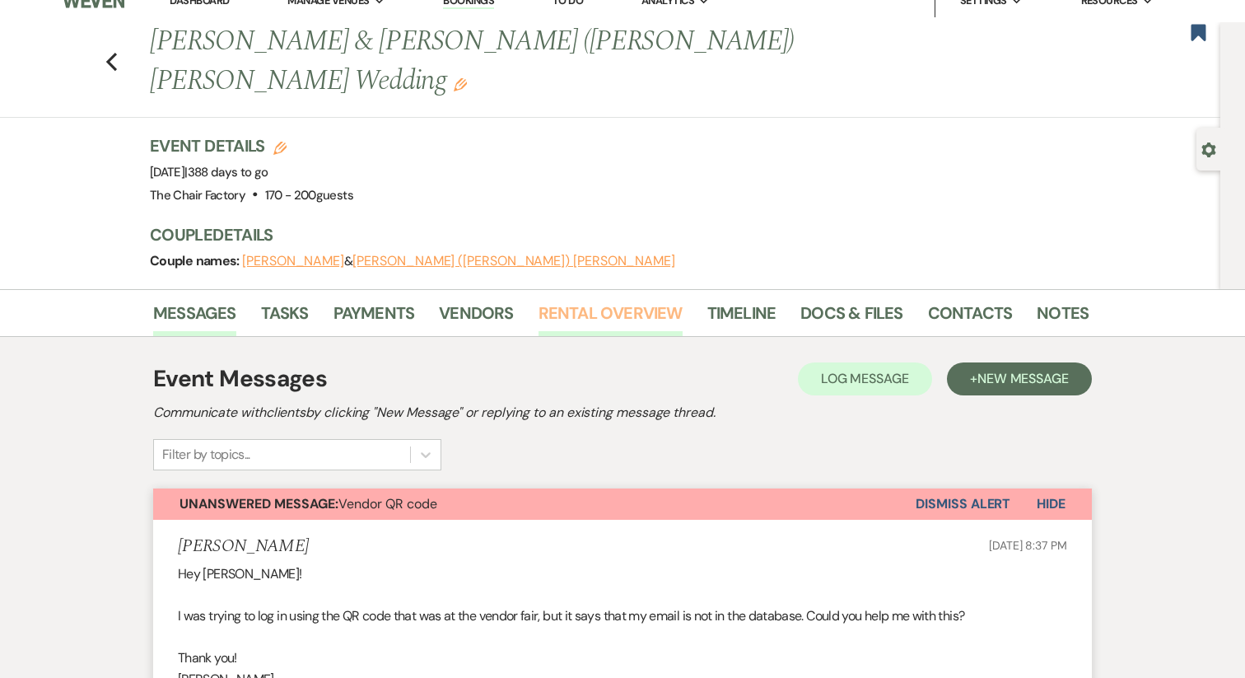
click at [600, 300] on link "Rental Overview" at bounding box center [611, 318] width 144 height 36
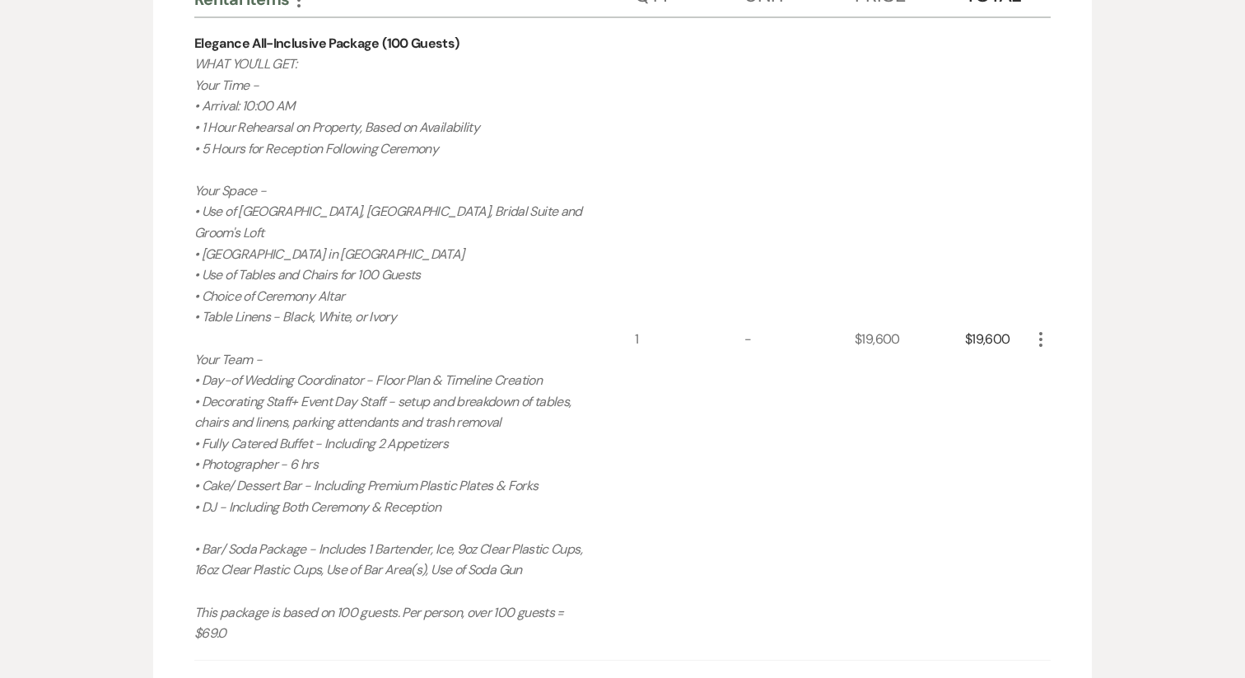
scroll to position [493, 0]
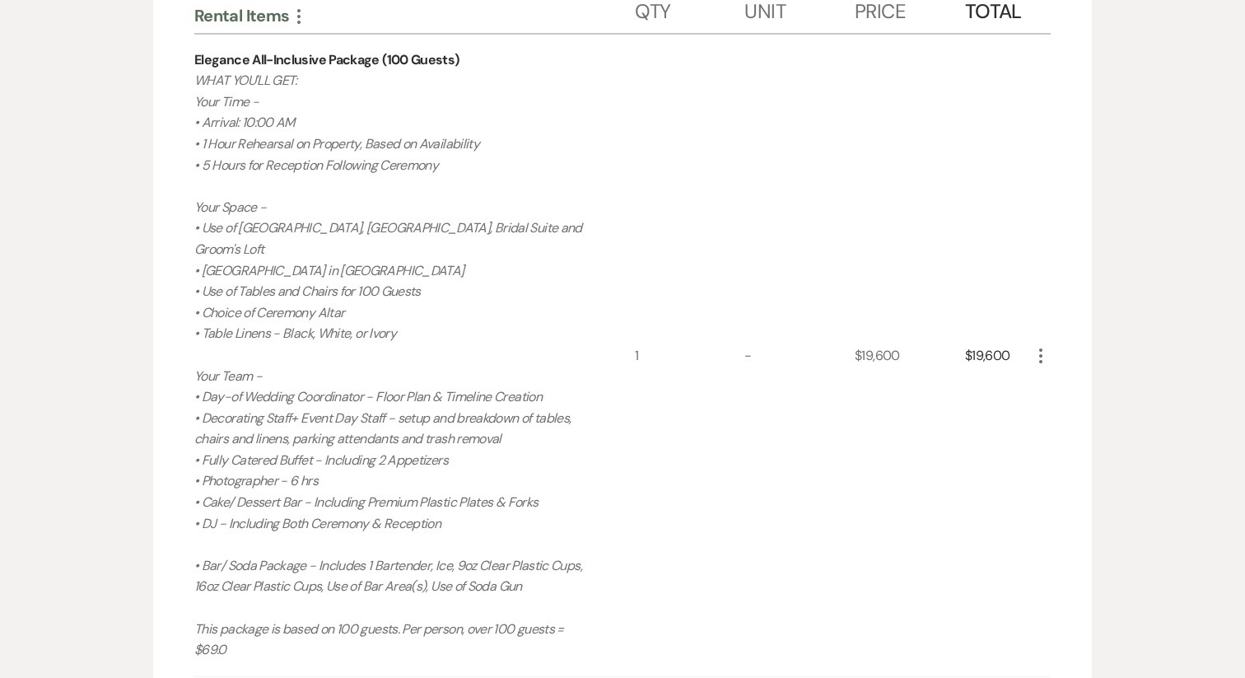
click at [1044, 346] on icon "More" at bounding box center [1041, 356] width 20 height 20
click at [1056, 383] on use "button" at bounding box center [1054, 388] width 10 height 10
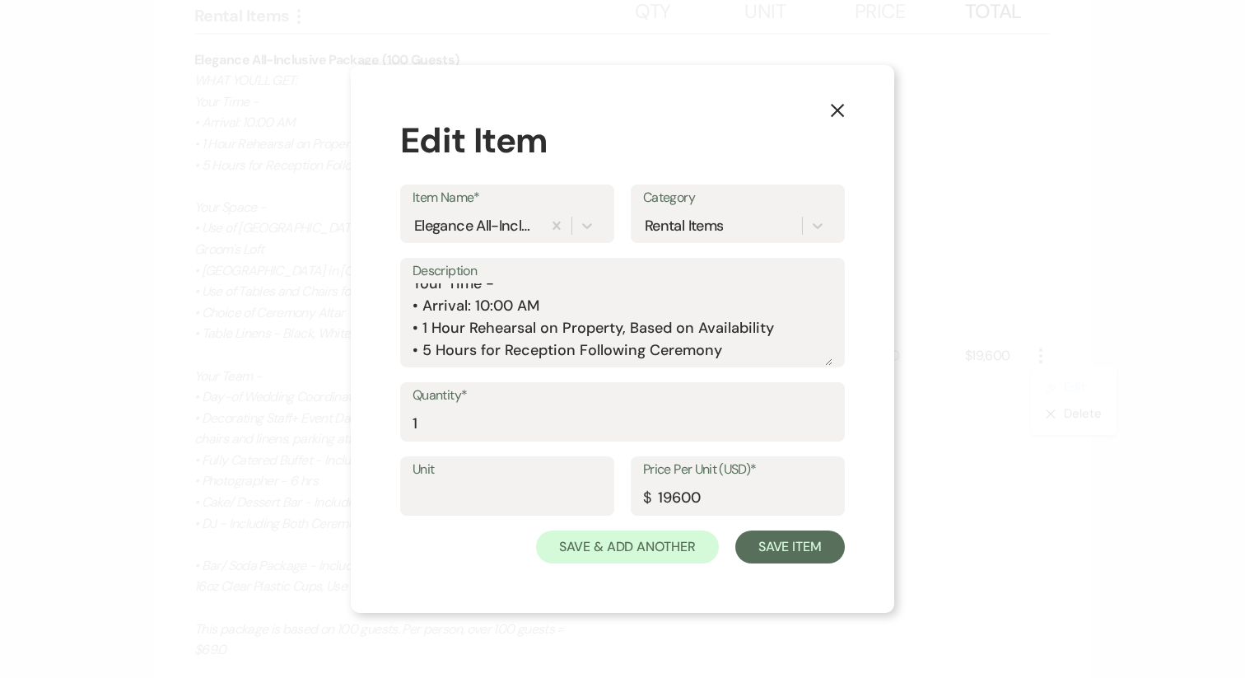
scroll to position [0, 0]
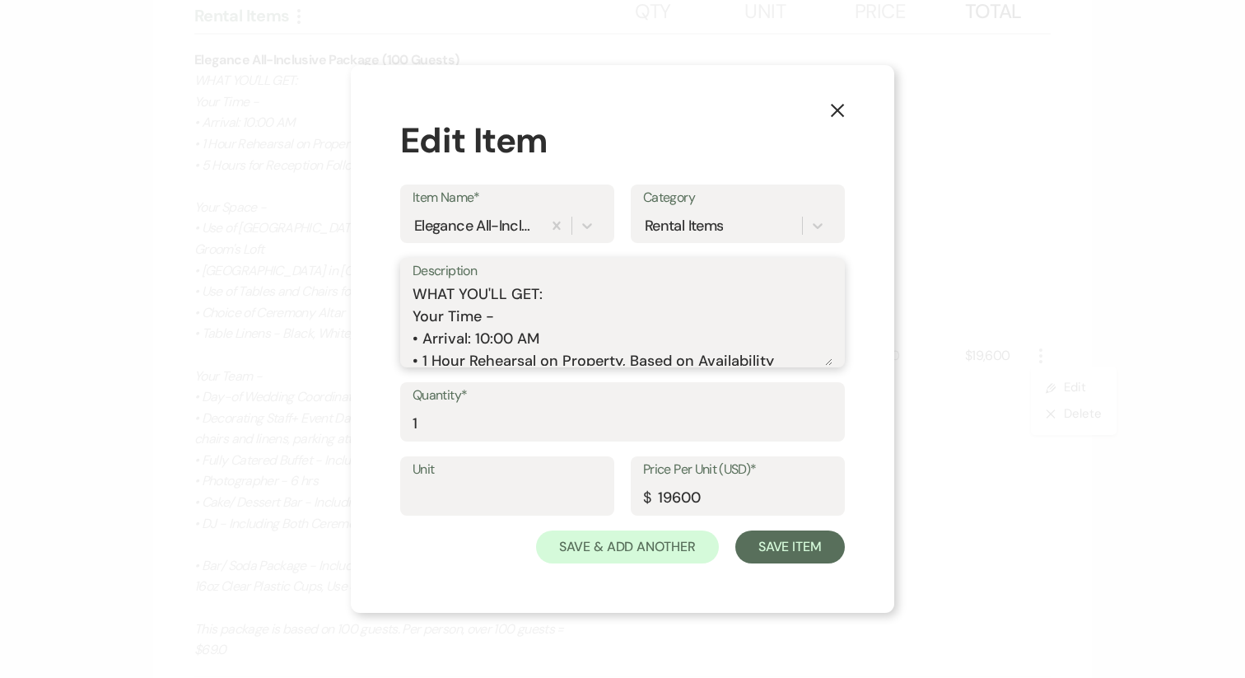
click at [413, 319] on textarea "WHAT YOU'LL GET: Your Time - • Arrival: 10:00 AM • 1 Hour Rehearsal on Property…" at bounding box center [623, 324] width 420 height 82
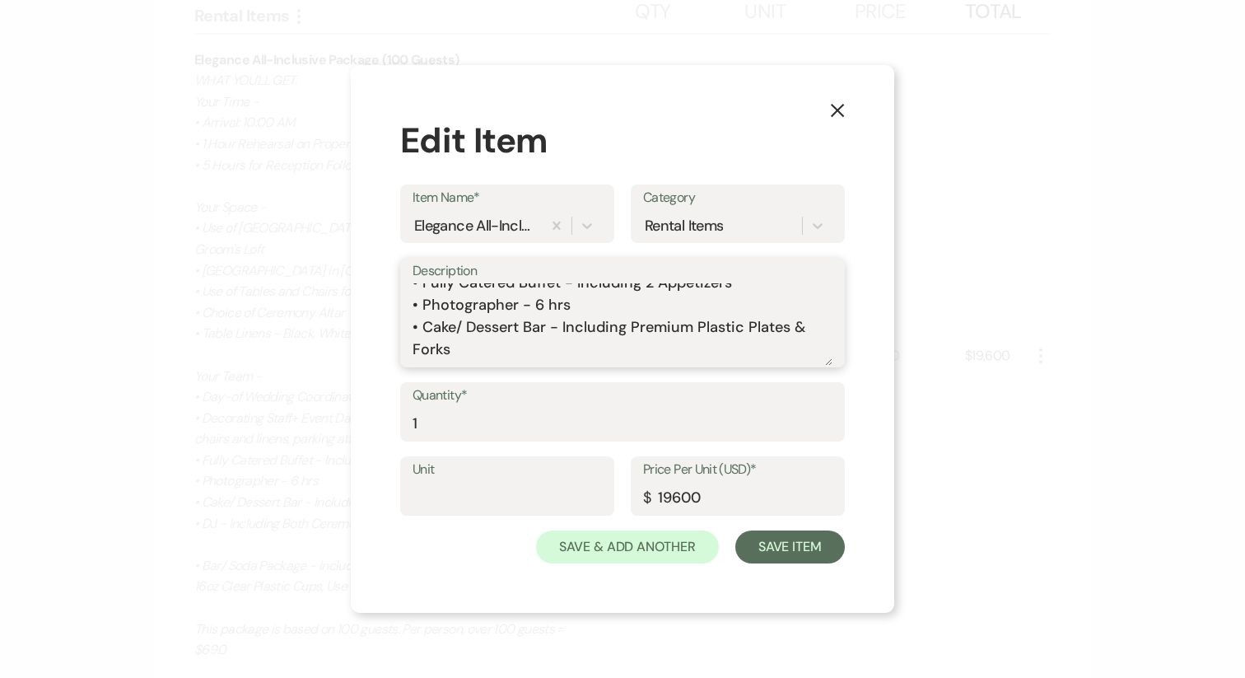
scroll to position [674, 0]
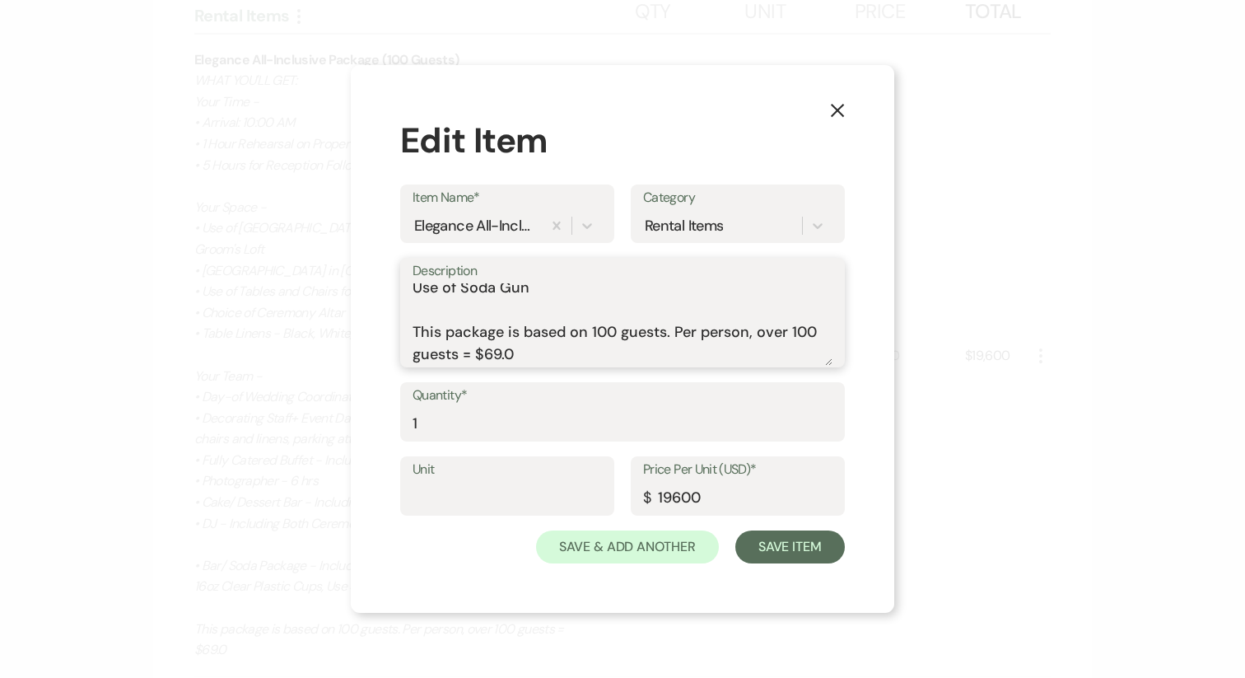
click at [676, 312] on textarea "WHAT YOU'LL GET: Your Time - • Arrival: 10:00 AM • 1 Hour Rehearsal on Property…" at bounding box center [623, 324] width 420 height 82
click at [679, 329] on textarea "WHAT YOU'LL GET: Your Time - • Arrival: 10:00 AM • 1 Hour Rehearsal on Property…" at bounding box center [623, 324] width 420 height 82
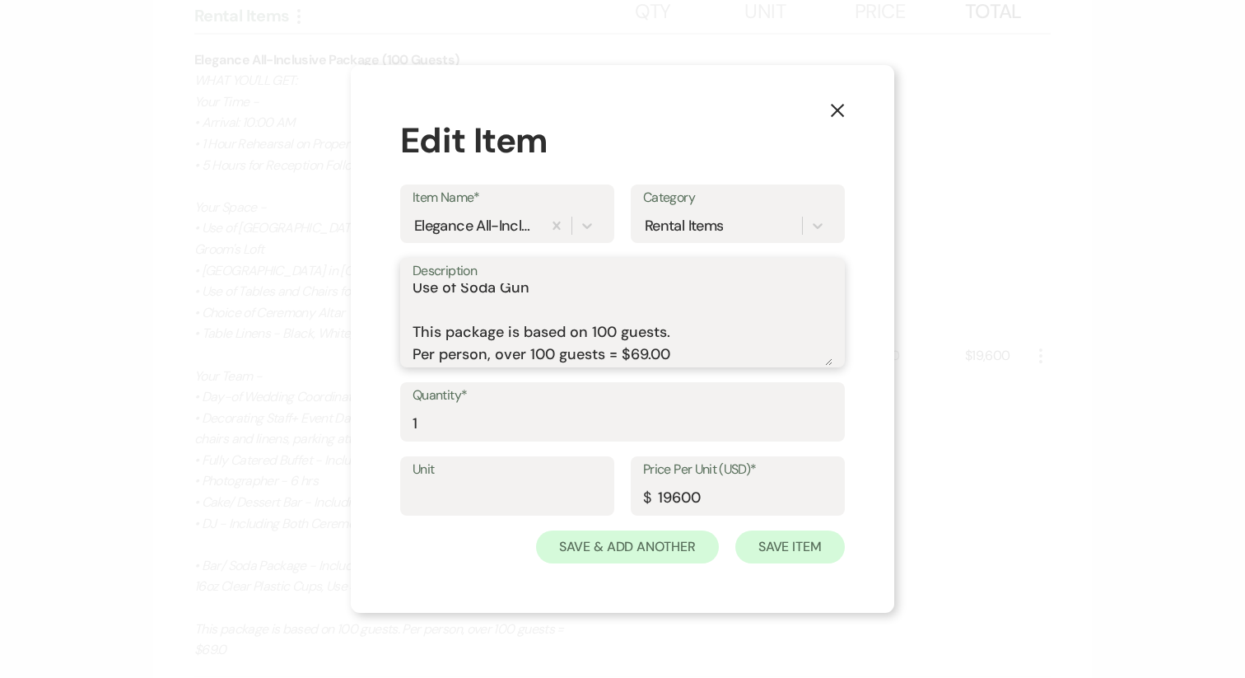
type textarea "WHAT YOU'LL GET: Your Time - • Arrival: 10:00 AM • 1 Hour Rehearsal on Property…"
click at [775, 553] on button "Save Item" at bounding box center [791, 546] width 110 height 33
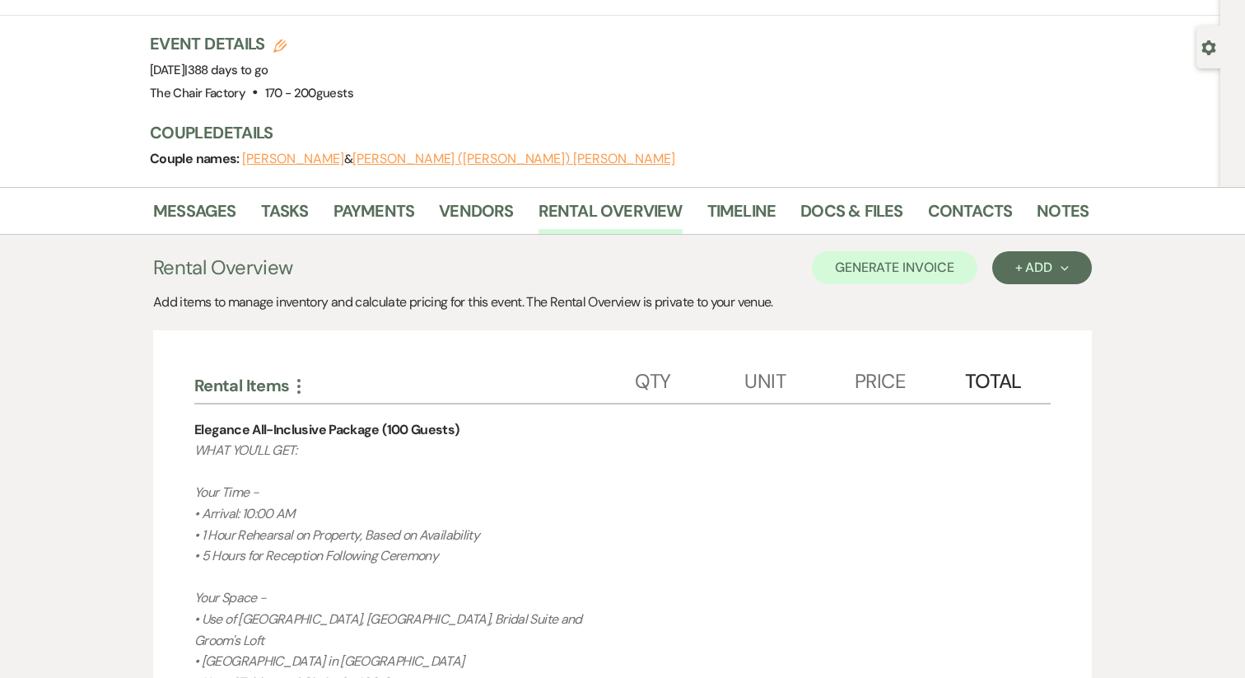
scroll to position [0, 0]
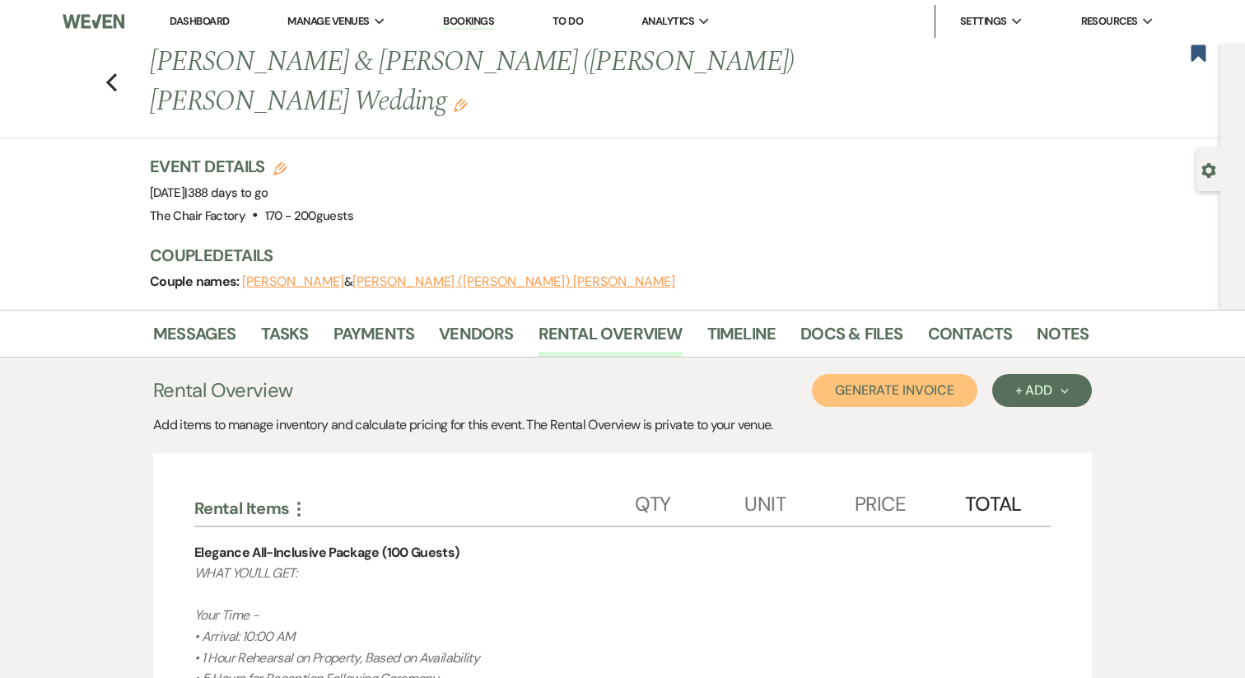
click at [914, 374] on button "Generate Invoice" at bounding box center [895, 390] width 166 height 33
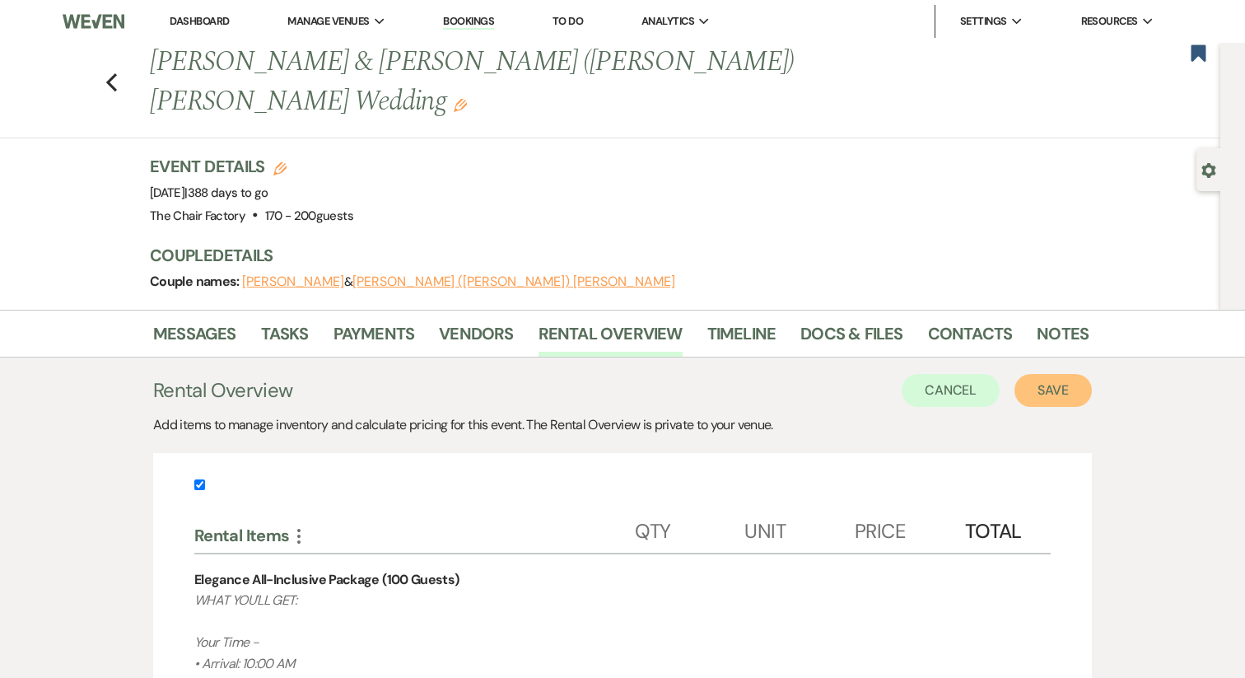
click at [1024, 374] on button "Save" at bounding box center [1053, 390] width 77 height 33
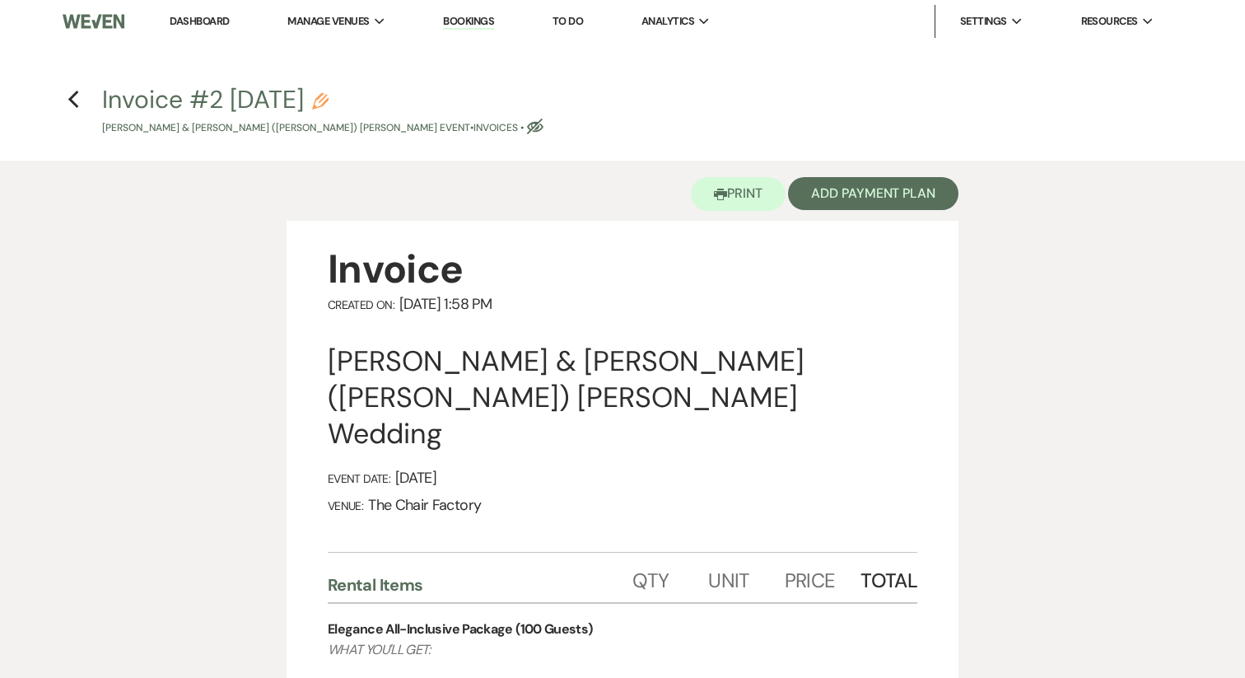
click at [329, 97] on icon "Pencil" at bounding box center [320, 101] width 16 height 16
select select "22"
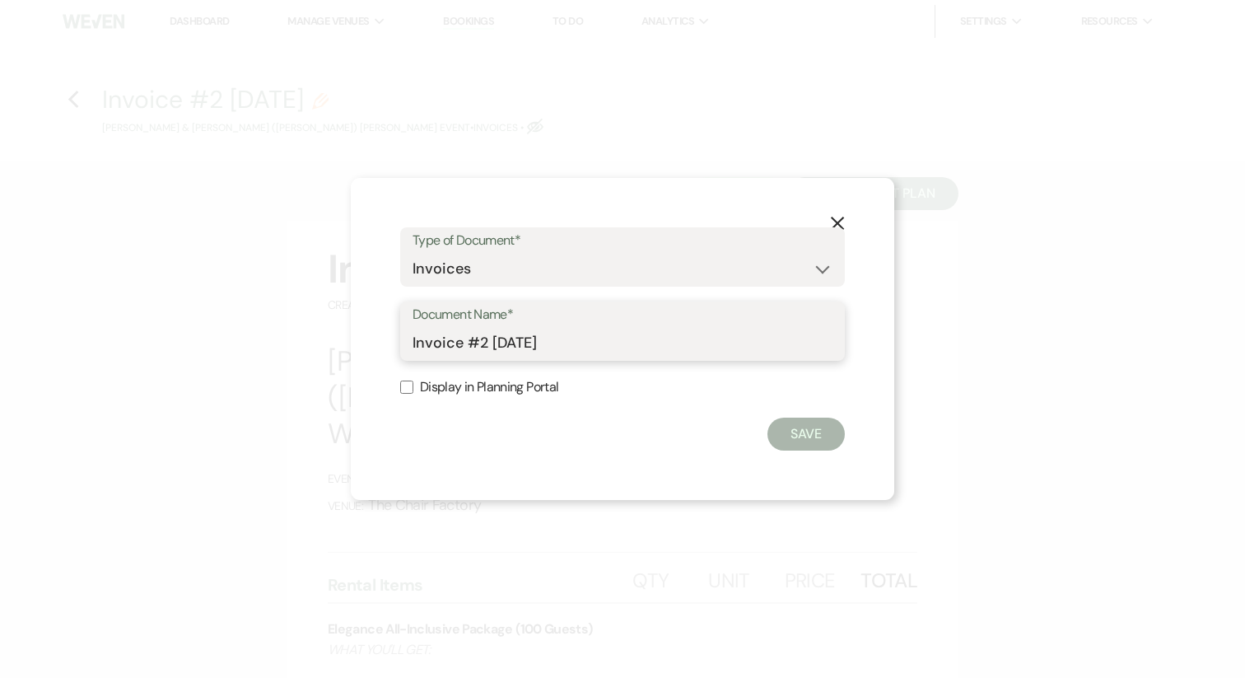
drag, startPoint x: 464, startPoint y: 348, endPoint x: 681, endPoint y: 349, distance: 217.4
click at [681, 349] on input "Invoice #2 [DATE]" at bounding box center [623, 343] width 420 height 32
type input "Invoice"
click at [502, 380] on label "Display in Planning Portal" at bounding box center [622, 388] width 445 height 24
click at [413, 381] on input "Display in Planning Portal" at bounding box center [406, 387] width 13 height 13
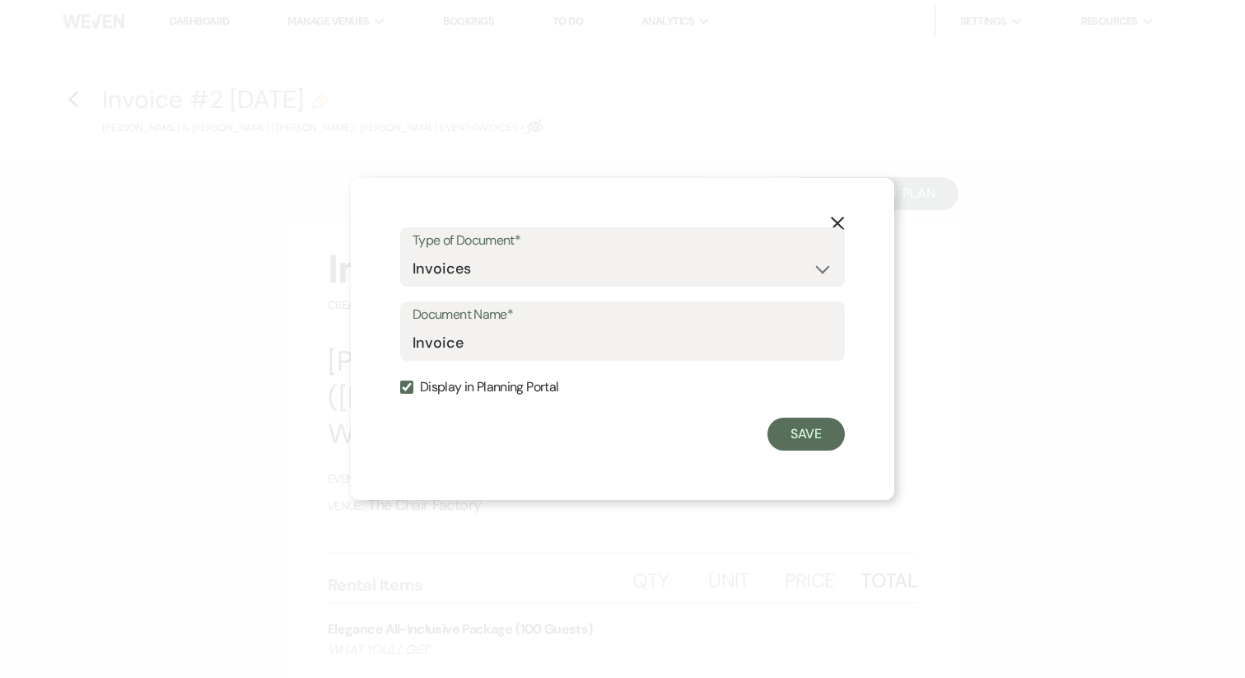
checkbox input "true"
click at [796, 441] on button "Save" at bounding box center [806, 434] width 77 height 33
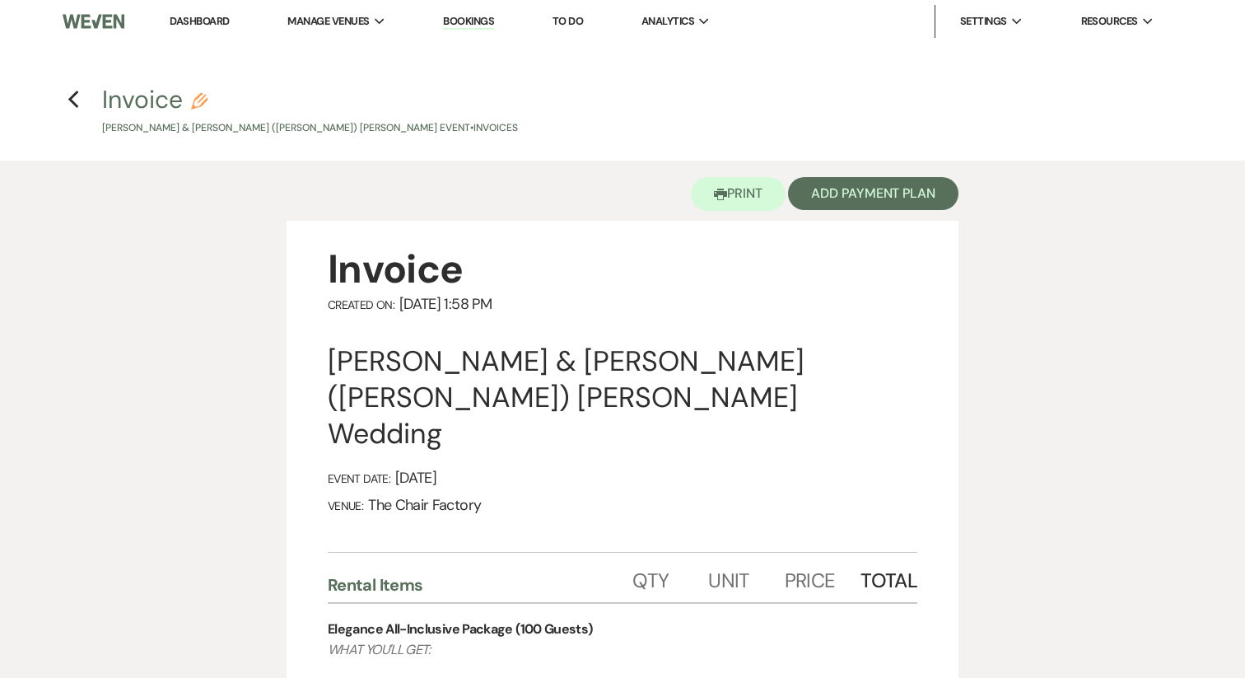
click at [79, 104] on h4 "Previous Invoice Pencil [PERSON_NAME] & [PERSON_NAME] ([PERSON_NAME]) [PERSON_N…" at bounding box center [623, 109] width 1186 height 54
click at [71, 102] on use "button" at bounding box center [73, 100] width 11 height 18
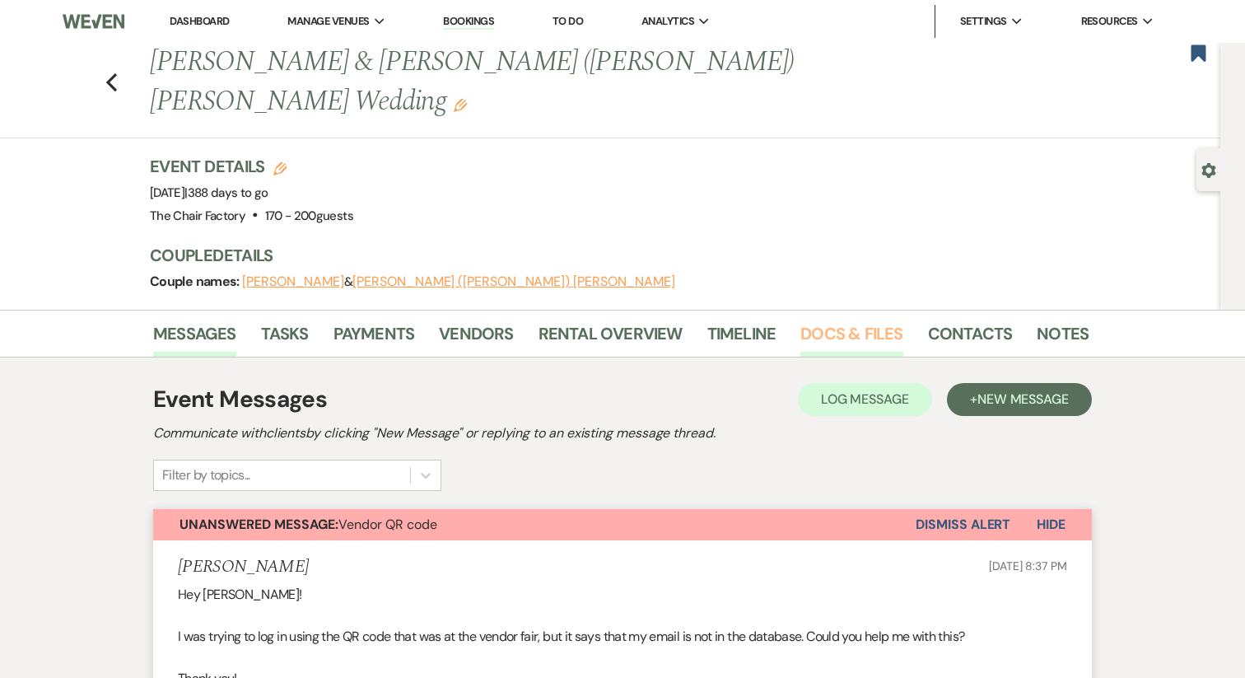
click at [867, 320] on link "Docs & Files" at bounding box center [852, 338] width 102 height 36
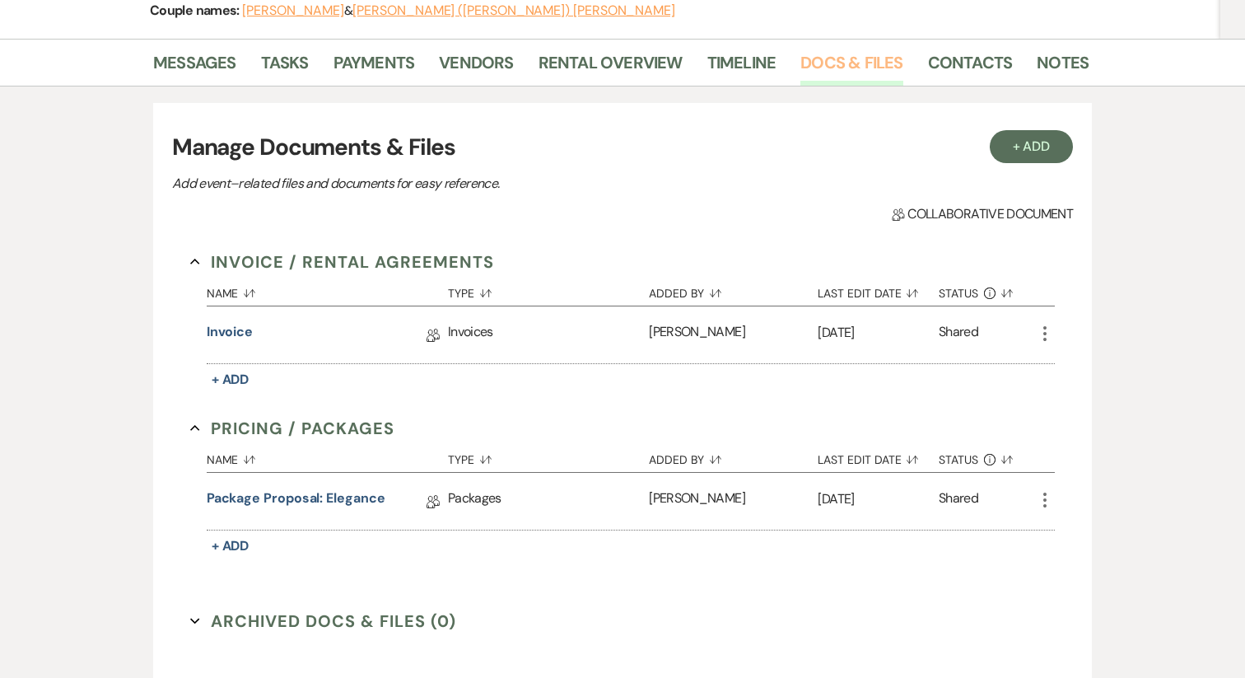
scroll to position [276, 0]
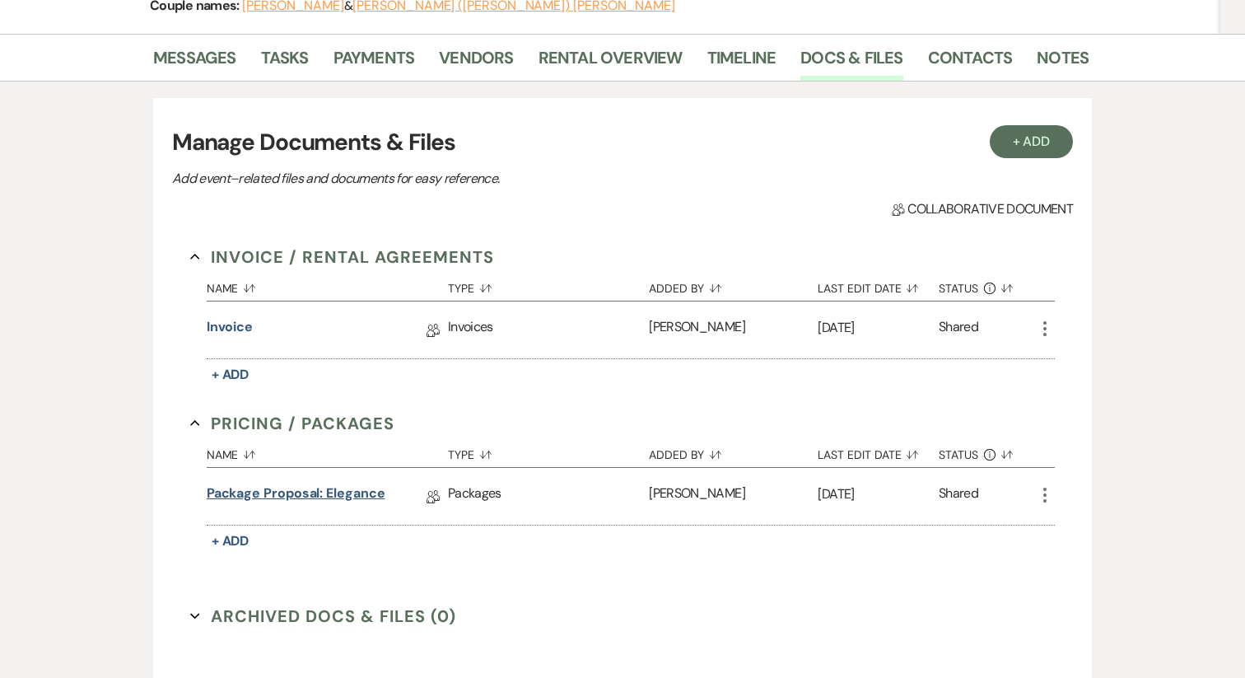
click at [338, 483] on link "Package Proposal: Elegance" at bounding box center [296, 496] width 179 height 26
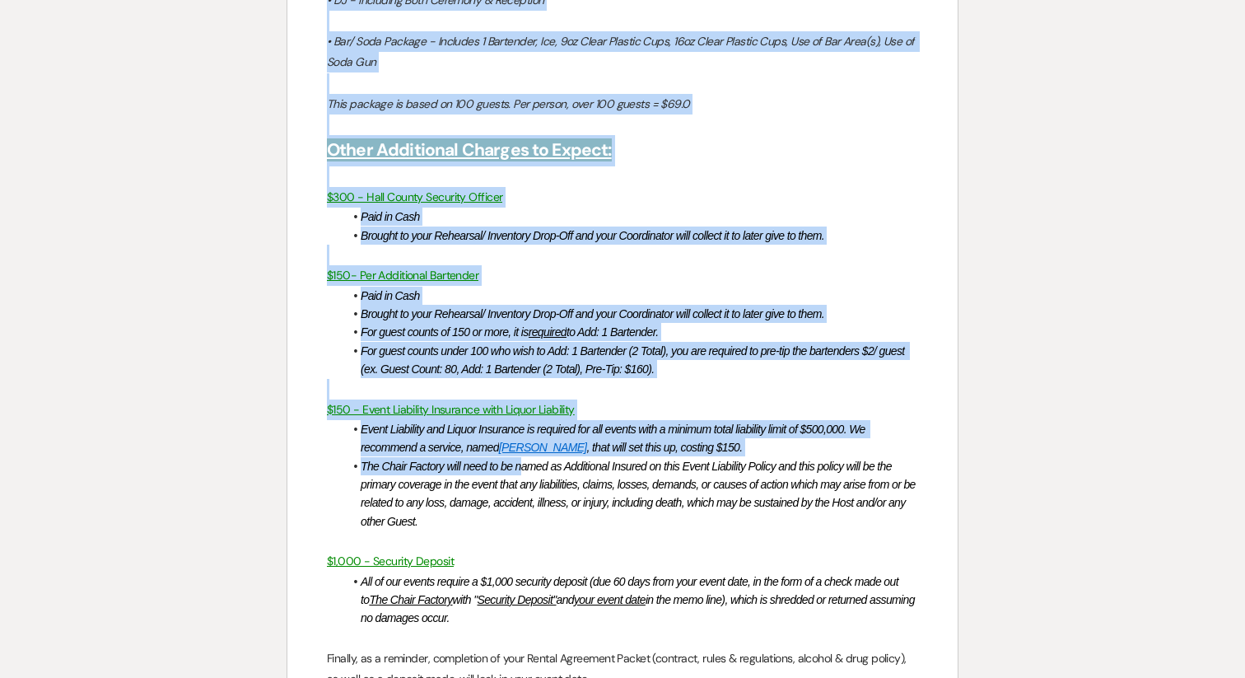
scroll to position [2783, 0]
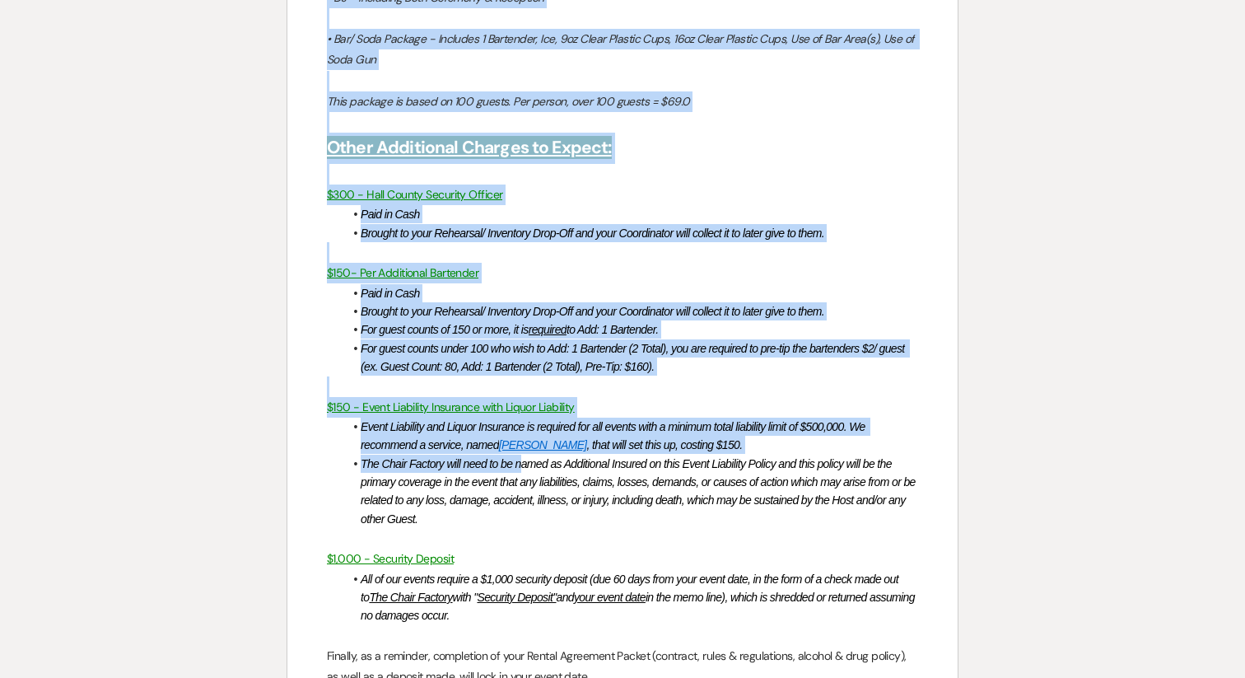
drag, startPoint x: 333, startPoint y: 184, endPoint x: 521, endPoint y: 400, distance: 286.7
click at [525, 411] on div "Elegance All-Inclusive Package - INCLUSIONS AFTER DELETIONS WHAT YOU'LL GET: Yo…" at bounding box center [622, 363] width 670 height 1768
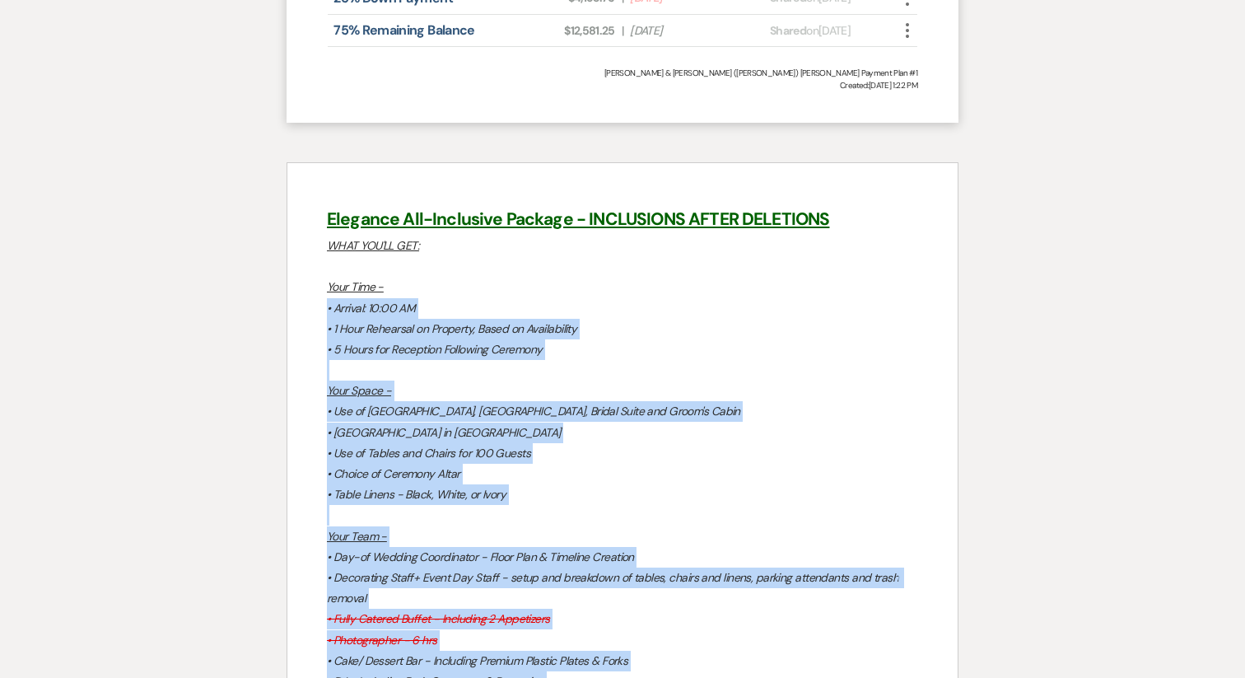
scroll to position [2087, 0]
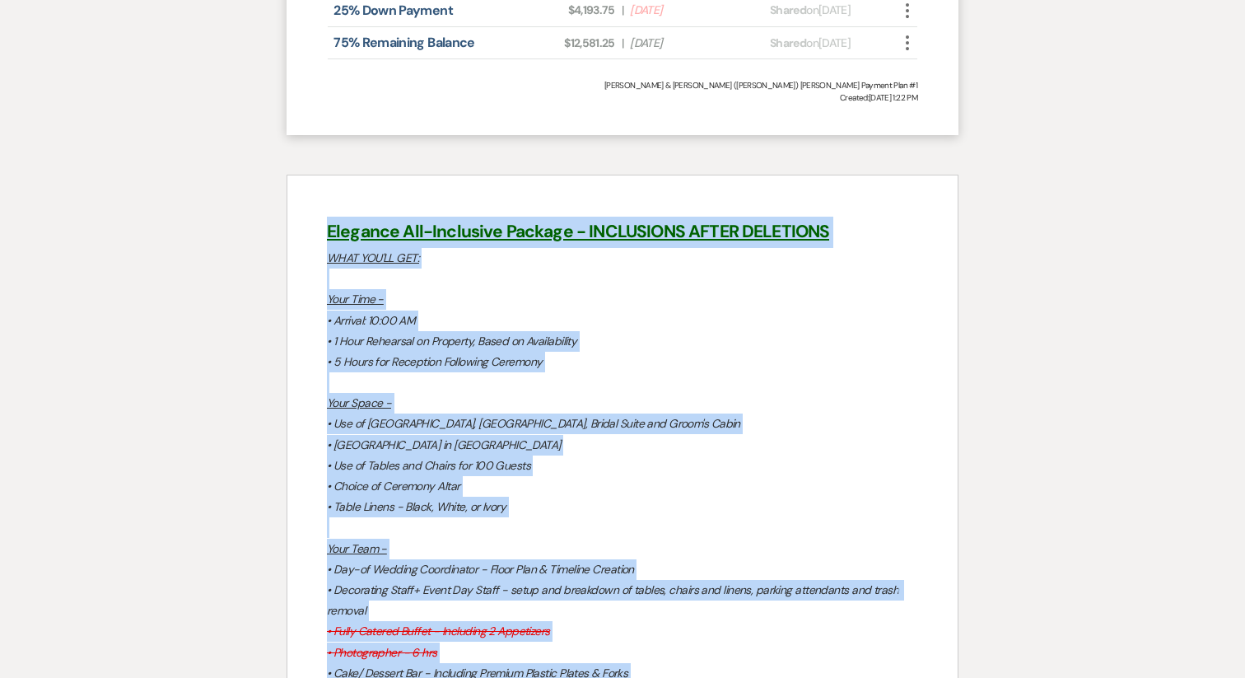
drag, startPoint x: 683, startPoint y: 391, endPoint x: 325, endPoint y: 170, distance: 420.8
copy div "Elegance All-Inclusive Package - INCLUSIONS AFTER DELETIONS WHAT YOU'LL GET: Yo…"
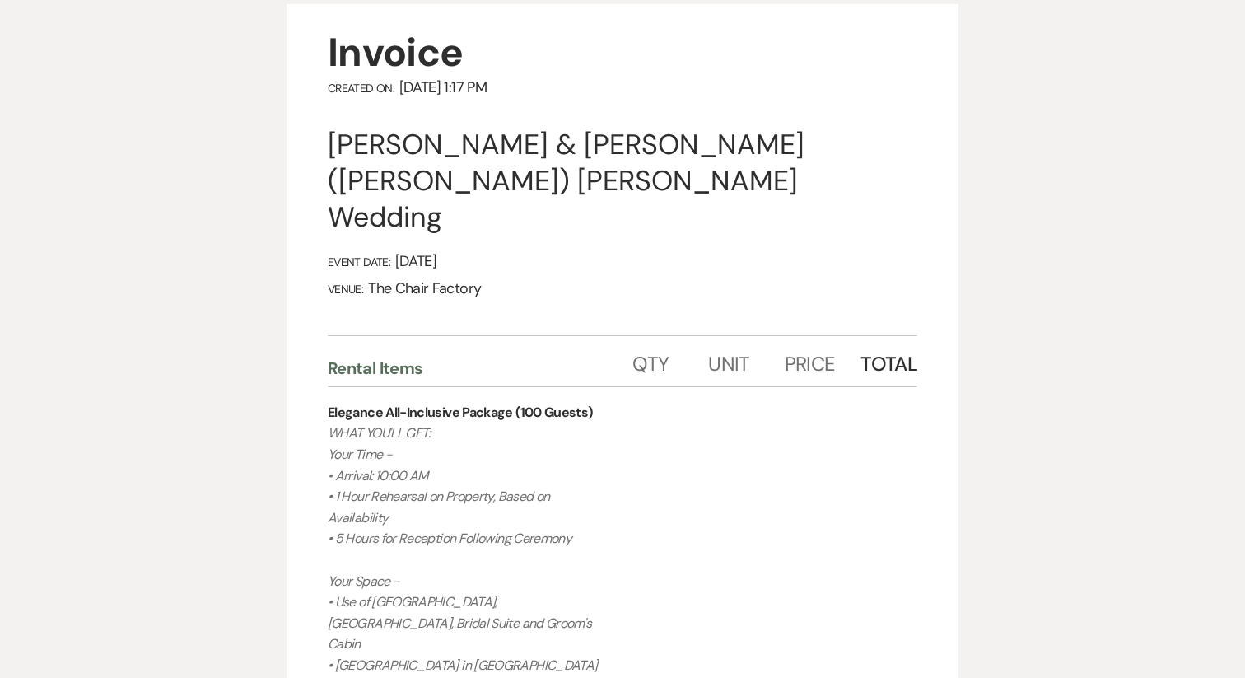
scroll to position [0, 0]
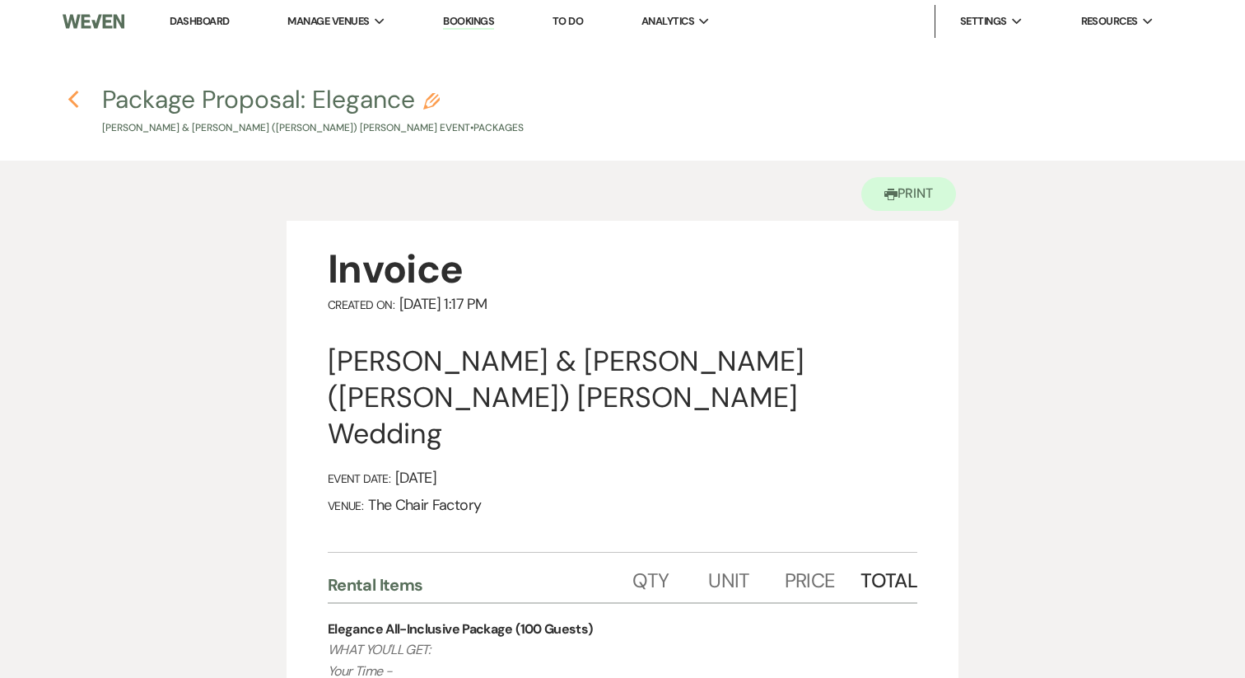
click at [72, 90] on icon "Previous" at bounding box center [74, 100] width 12 height 20
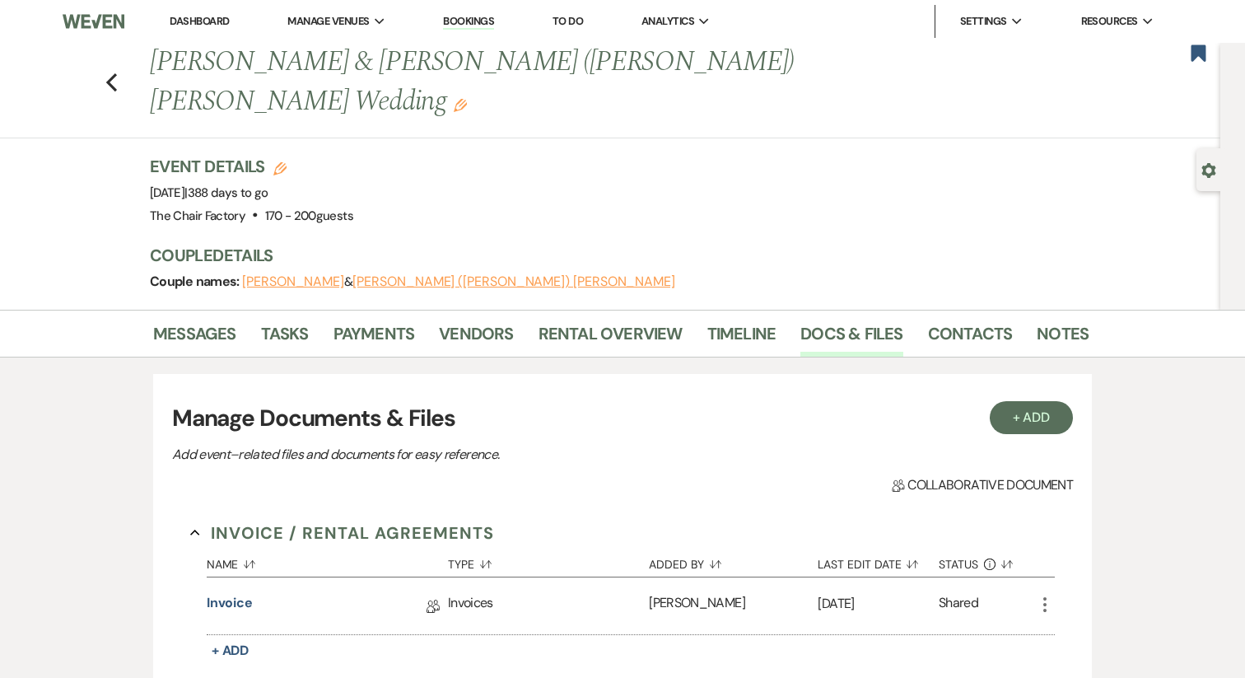
scroll to position [276, 0]
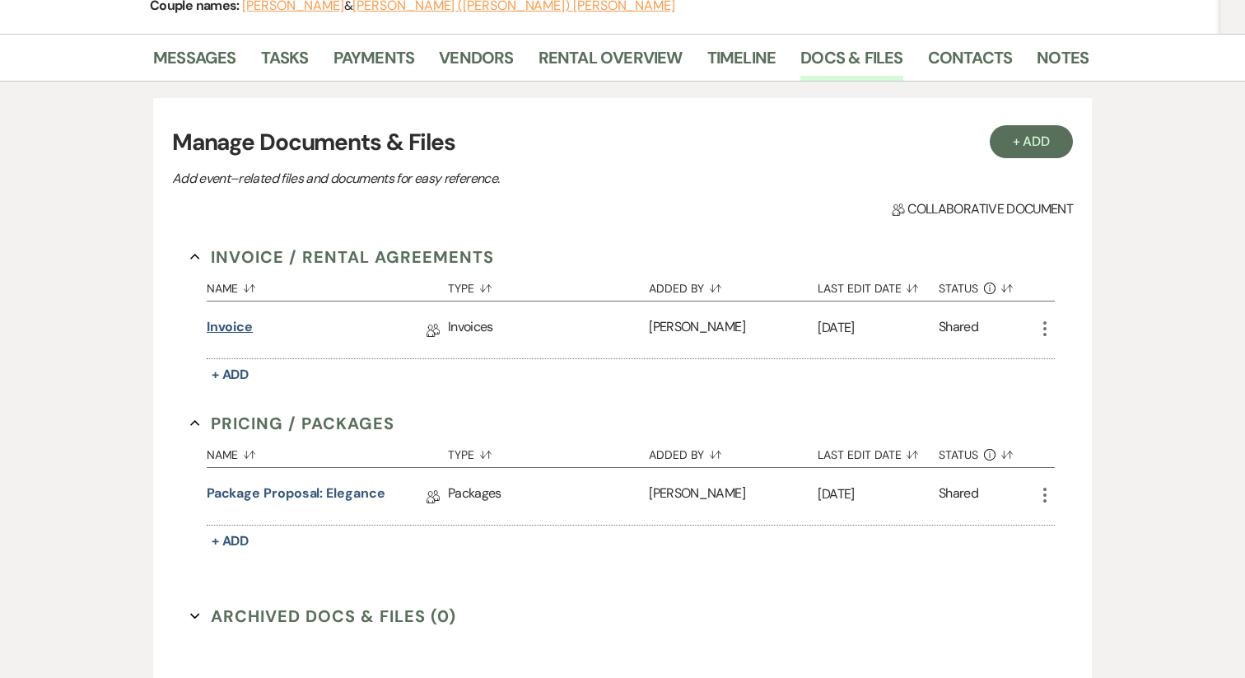
click at [226, 317] on link "Invoice" at bounding box center [230, 330] width 46 height 26
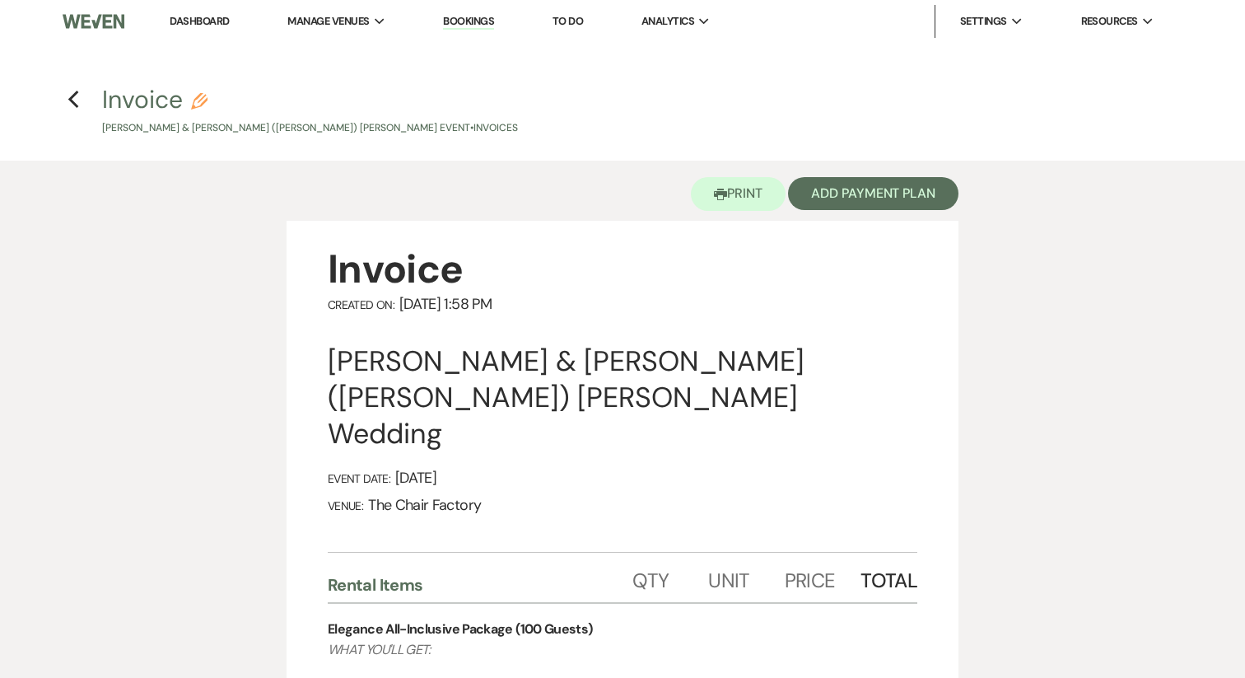
click at [200, 95] on use "button" at bounding box center [199, 101] width 16 height 16
select select "22"
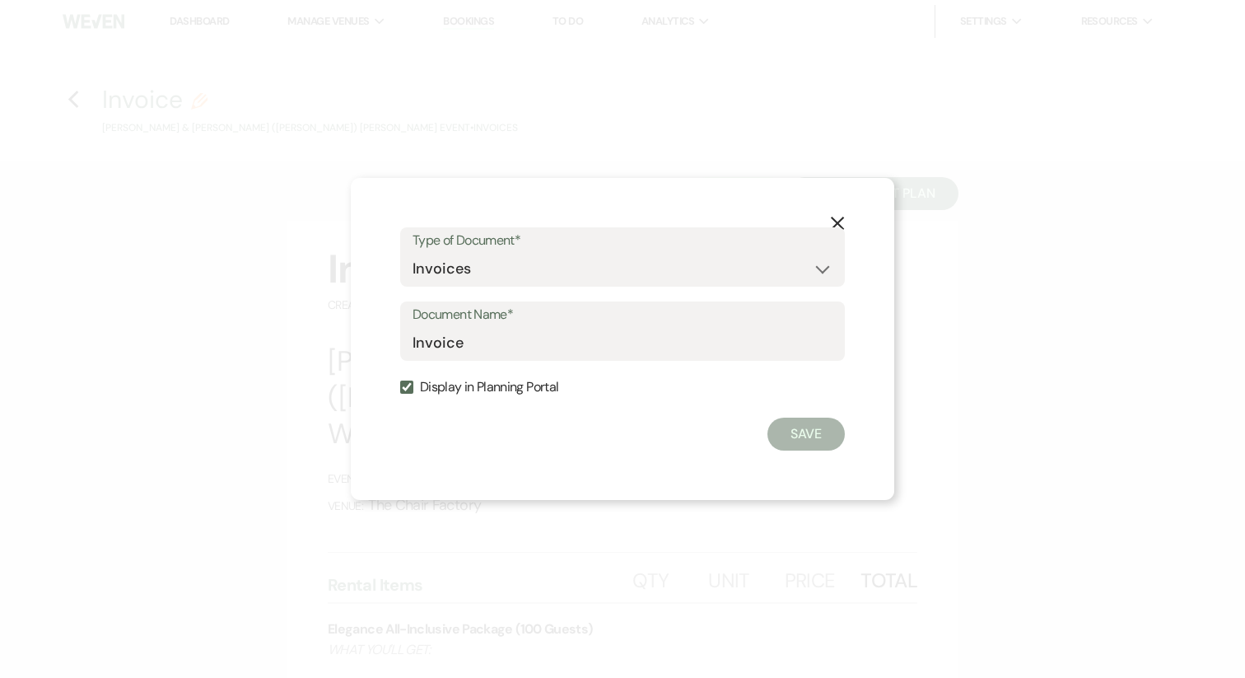
click at [839, 221] on use "button" at bounding box center [837, 223] width 13 height 13
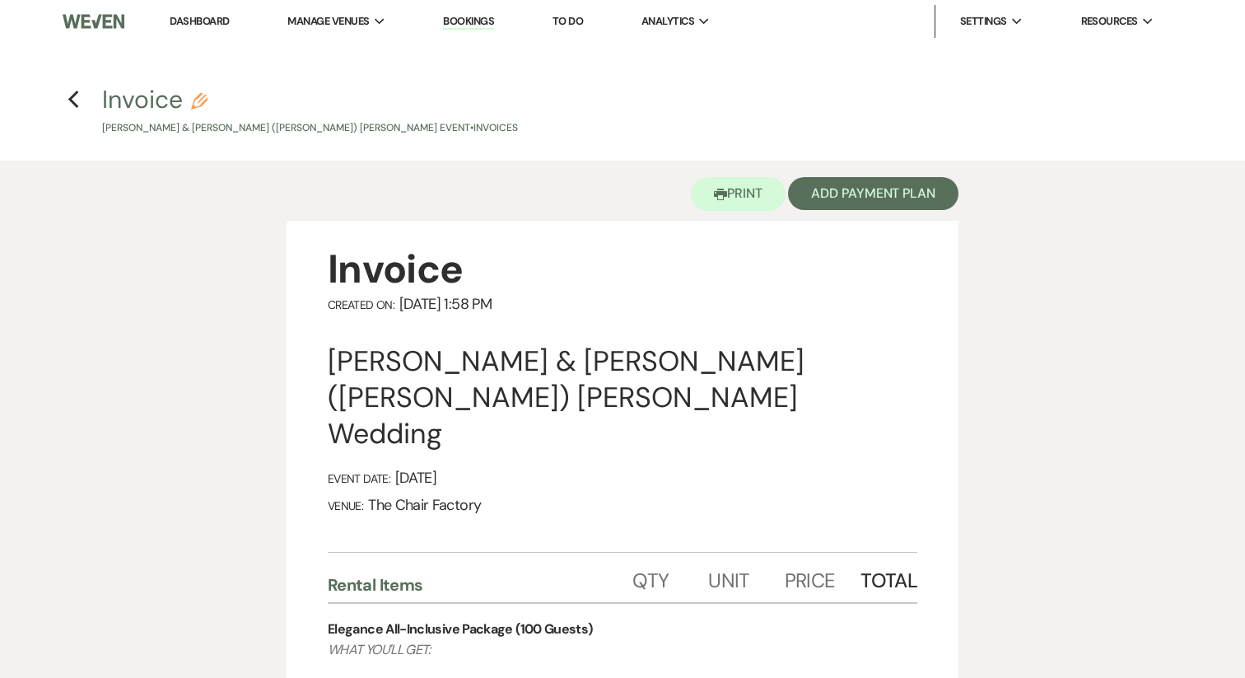
click at [82, 96] on h4 "Previous Invoice Pencil [PERSON_NAME] & [PERSON_NAME] ([PERSON_NAME]) [PERSON_N…" at bounding box center [623, 109] width 1186 height 54
click at [77, 96] on icon "Previous" at bounding box center [74, 100] width 12 height 20
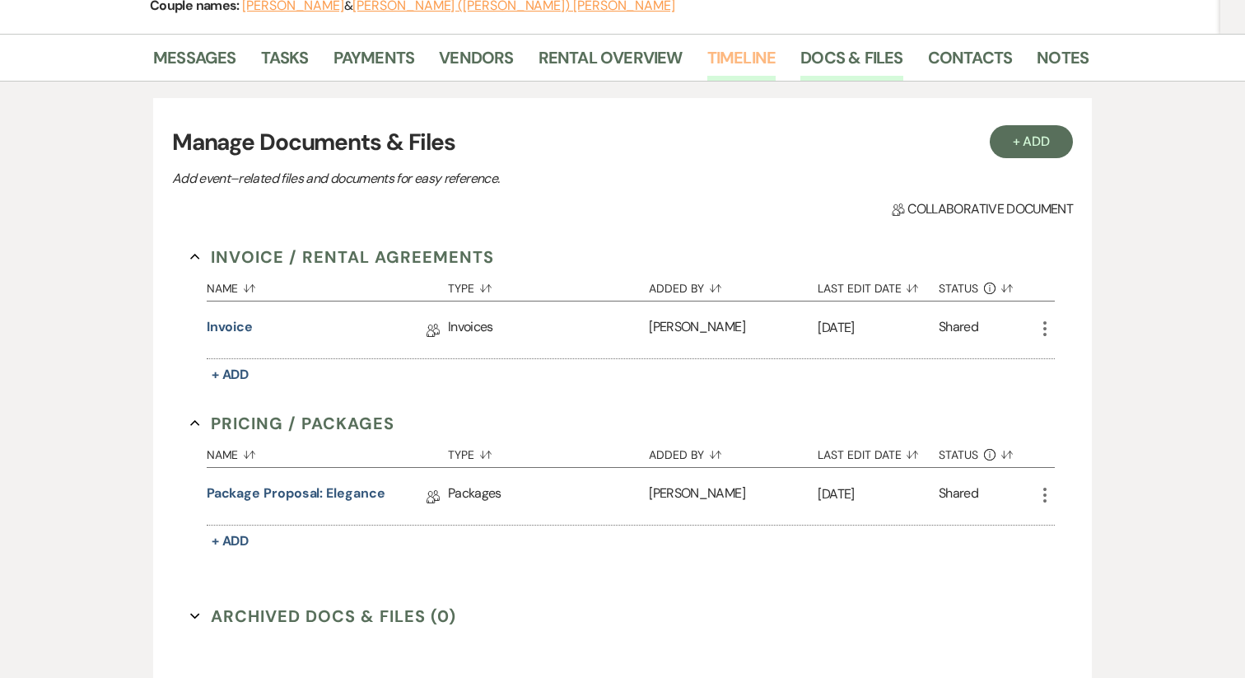
click at [742, 44] on link "Timeline" at bounding box center [742, 62] width 69 height 36
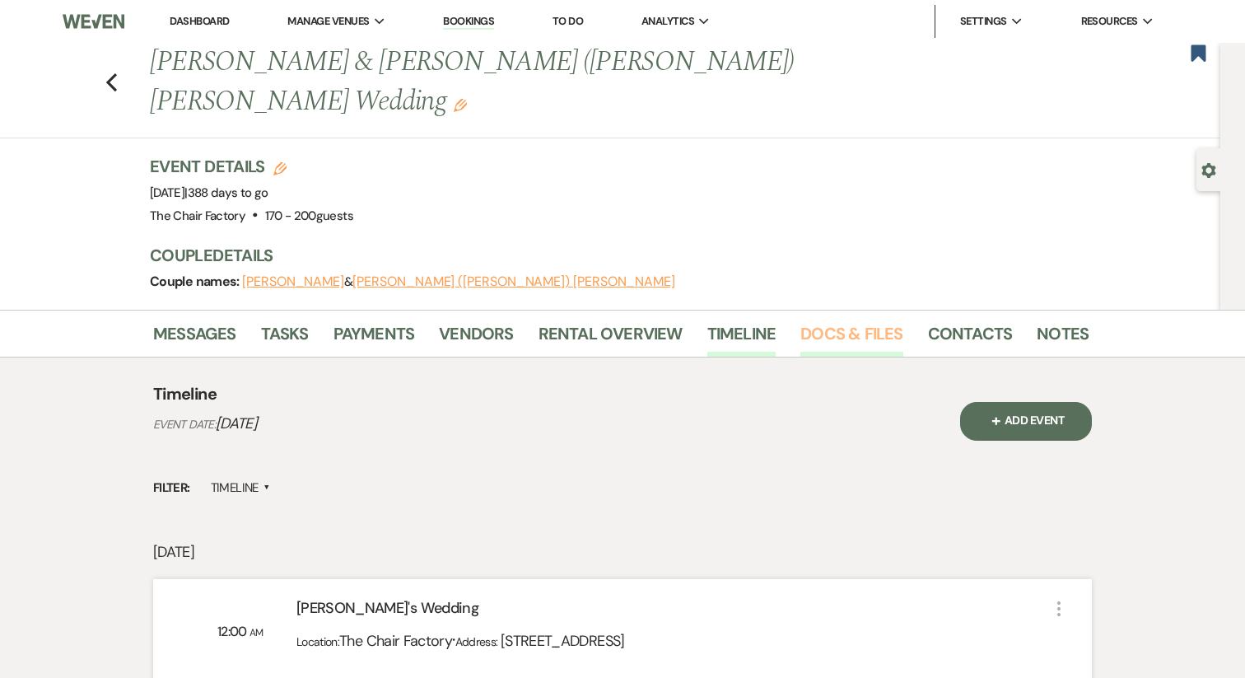
click at [824, 320] on link "Docs & Files" at bounding box center [852, 338] width 102 height 36
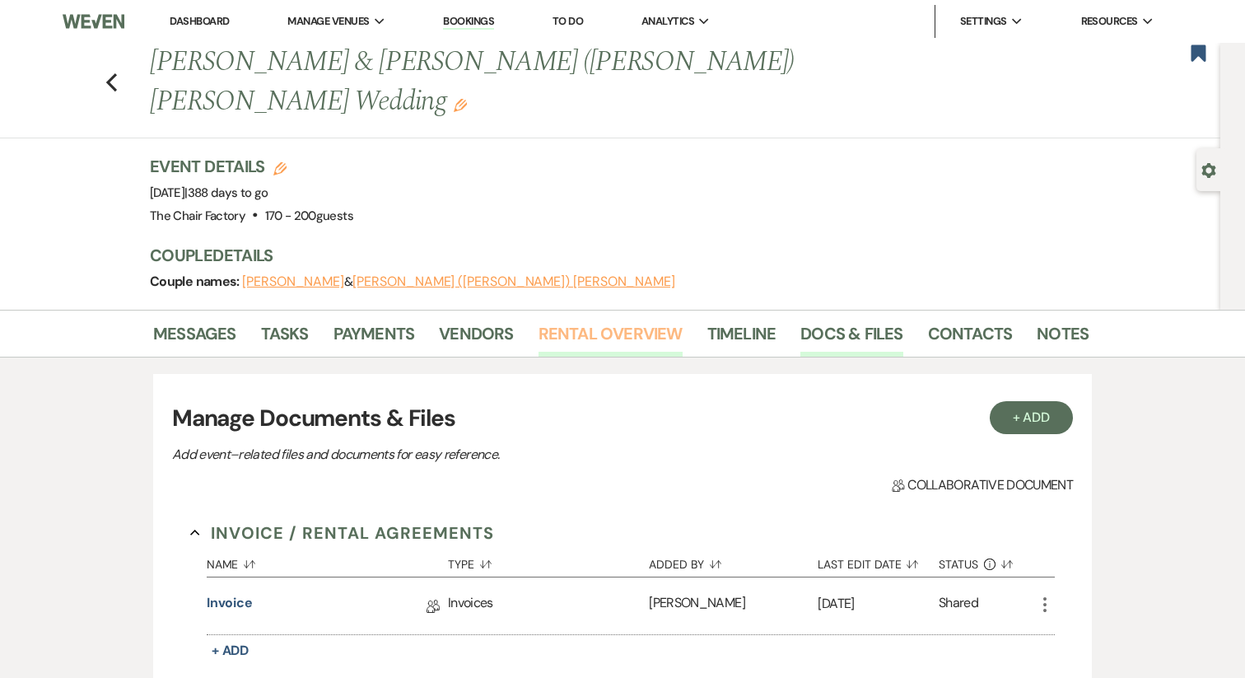
click at [561, 320] on link "Rental Overview" at bounding box center [611, 338] width 144 height 36
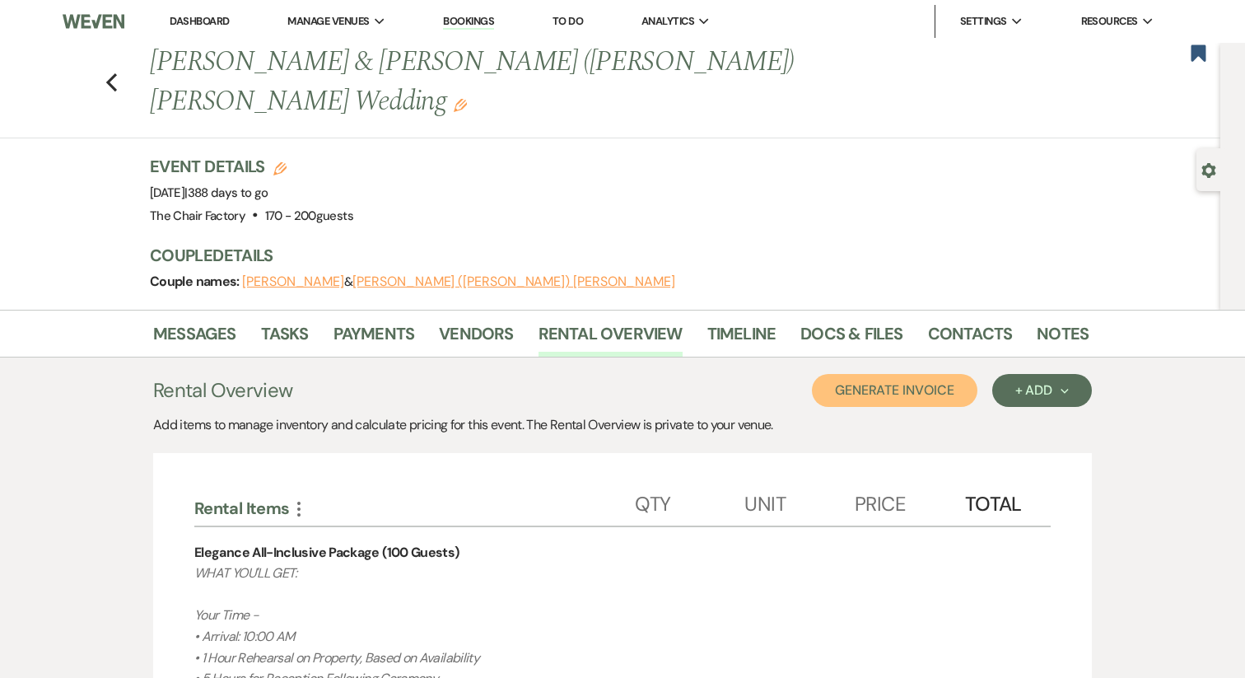
click at [933, 374] on button "Generate Invoice" at bounding box center [895, 390] width 166 height 33
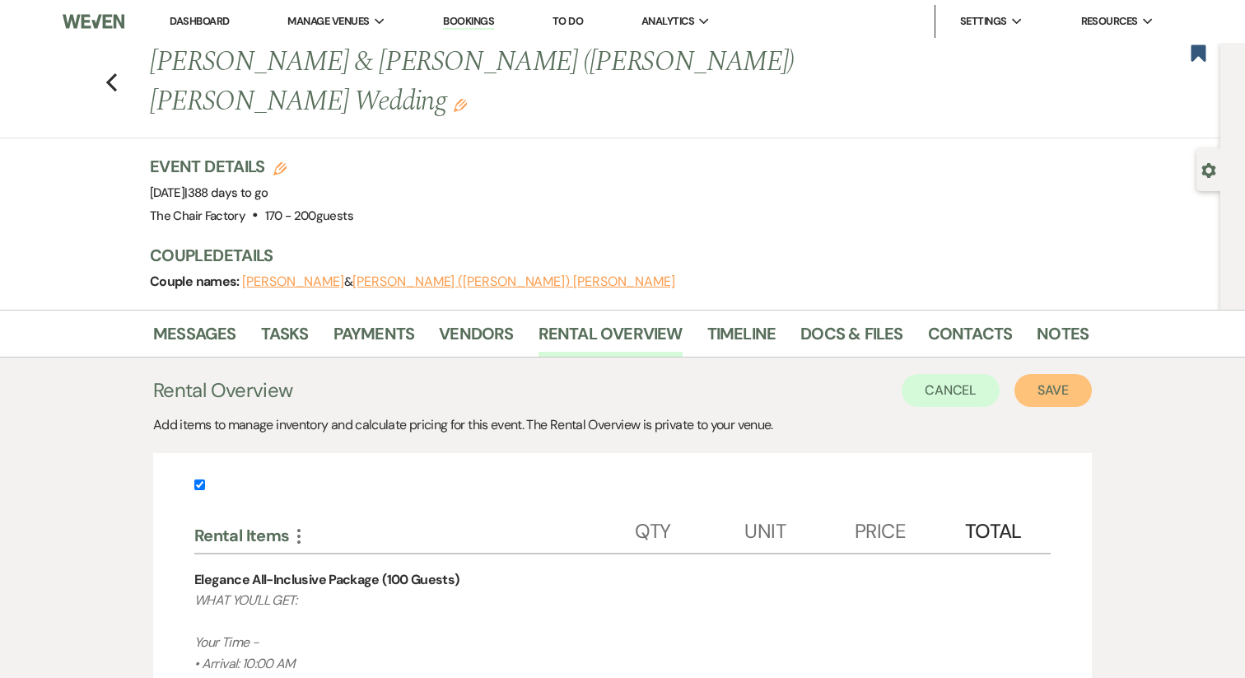
click at [1025, 374] on button "Save" at bounding box center [1053, 390] width 77 height 33
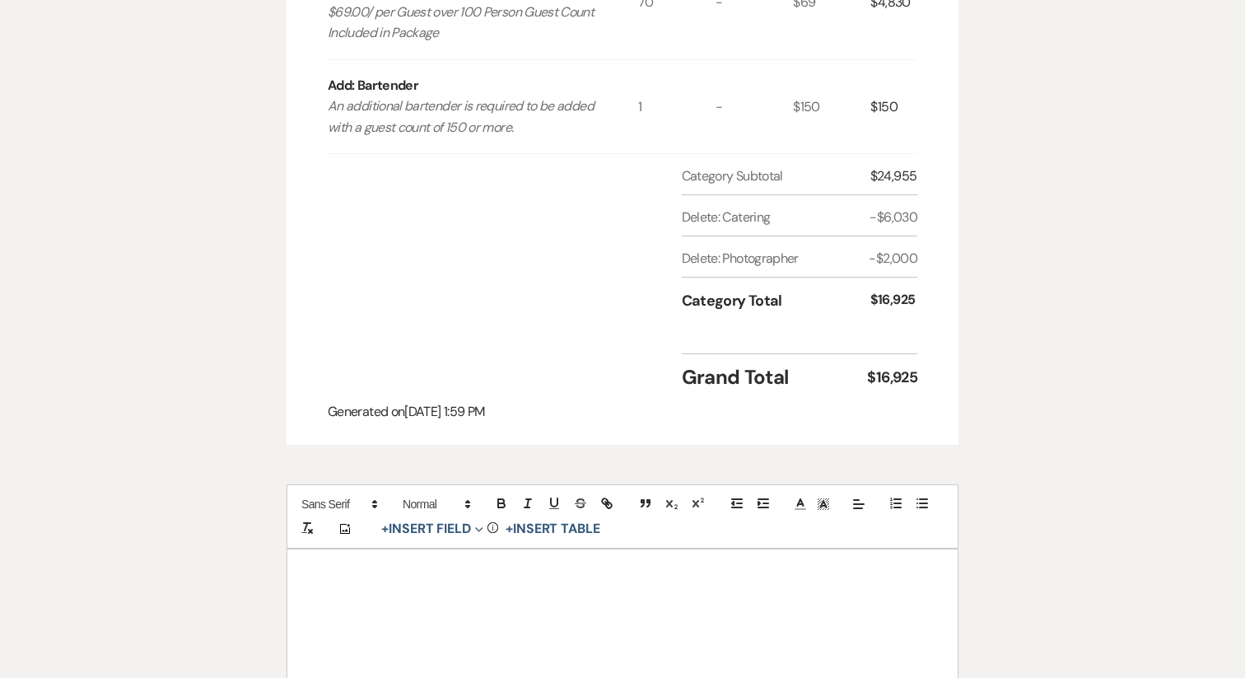
scroll to position [1625, 0]
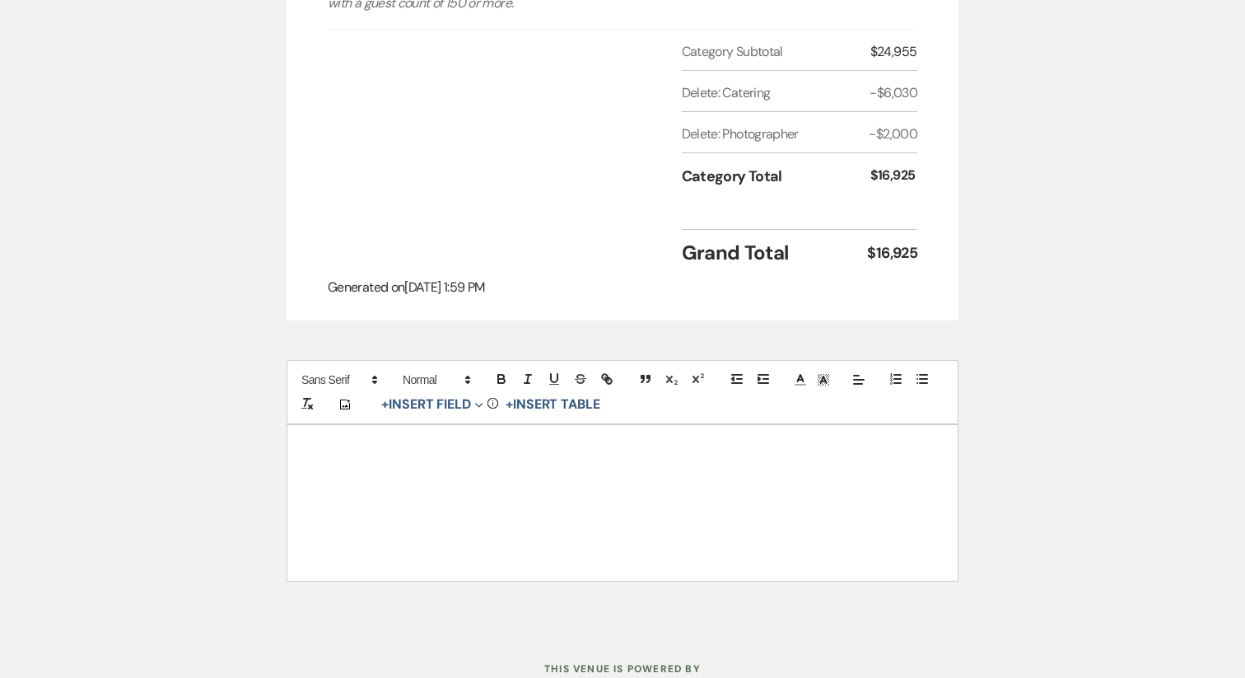
click at [473, 455] on div at bounding box center [622, 502] width 670 height 155
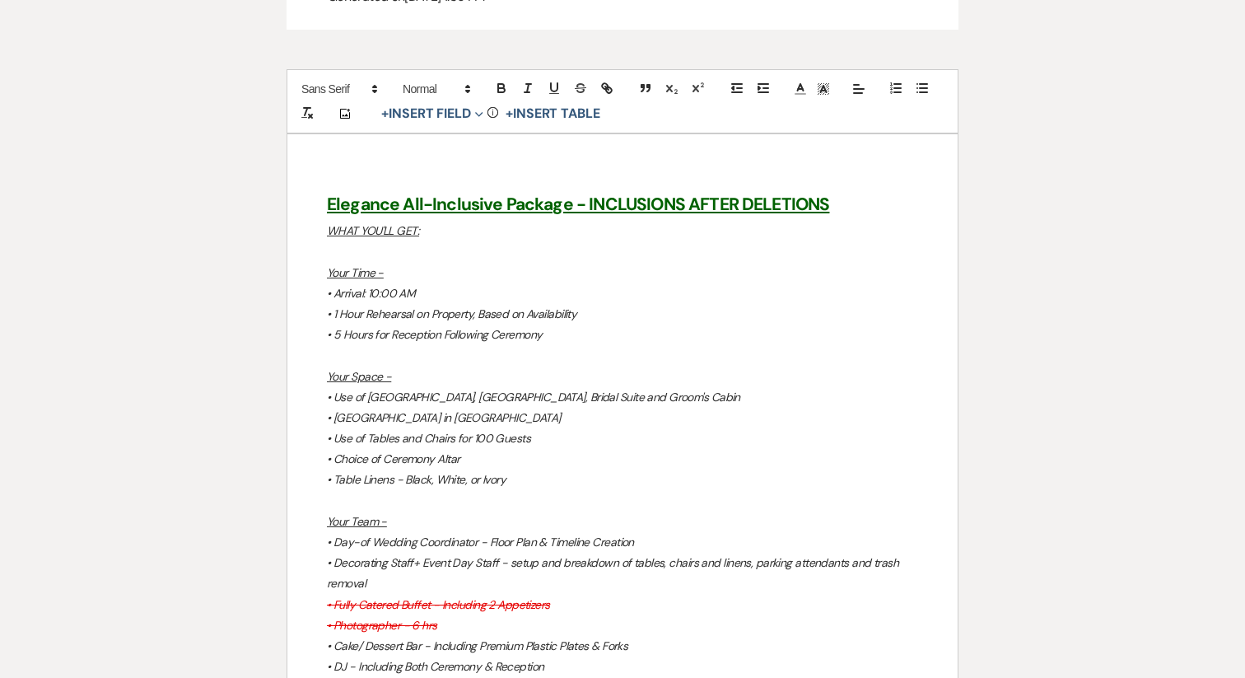
scroll to position [1980, 0]
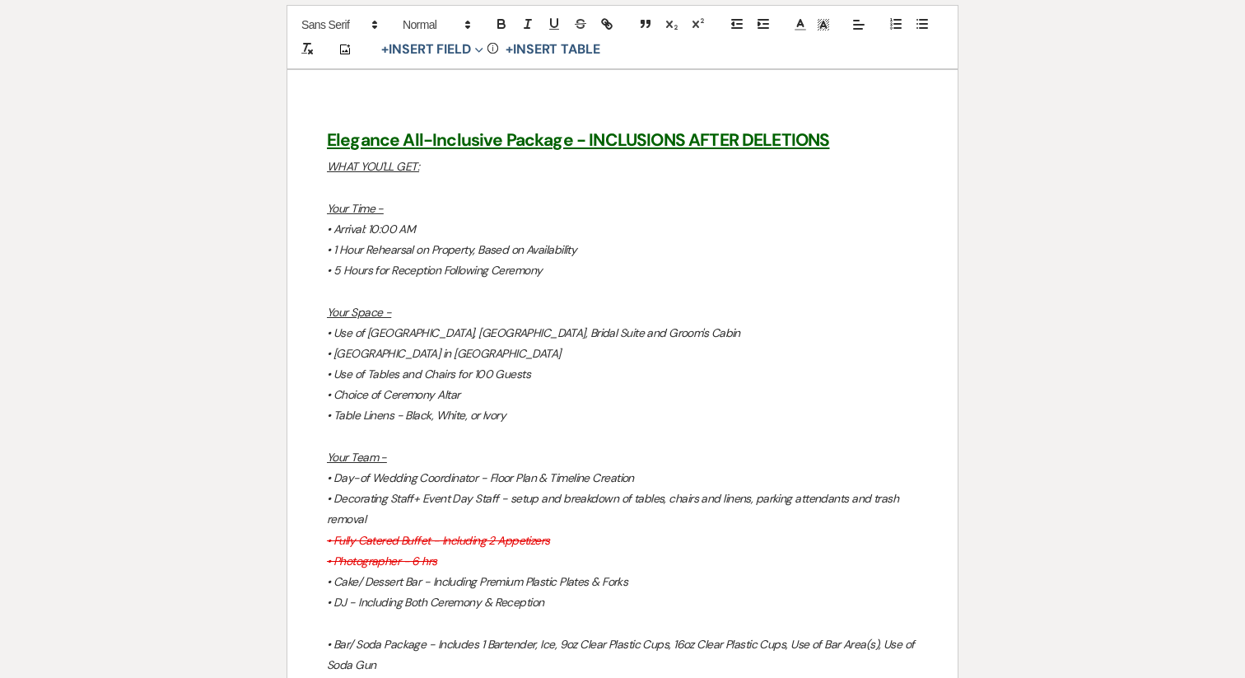
click at [350, 346] on em "• [GEOGRAPHIC_DATA] in [GEOGRAPHIC_DATA]" at bounding box center [444, 353] width 234 height 15
click at [355, 346] on em "• [GEOGRAPHIC_DATA] in [GEOGRAPHIC_DATA]" at bounding box center [444, 353] width 234 height 15
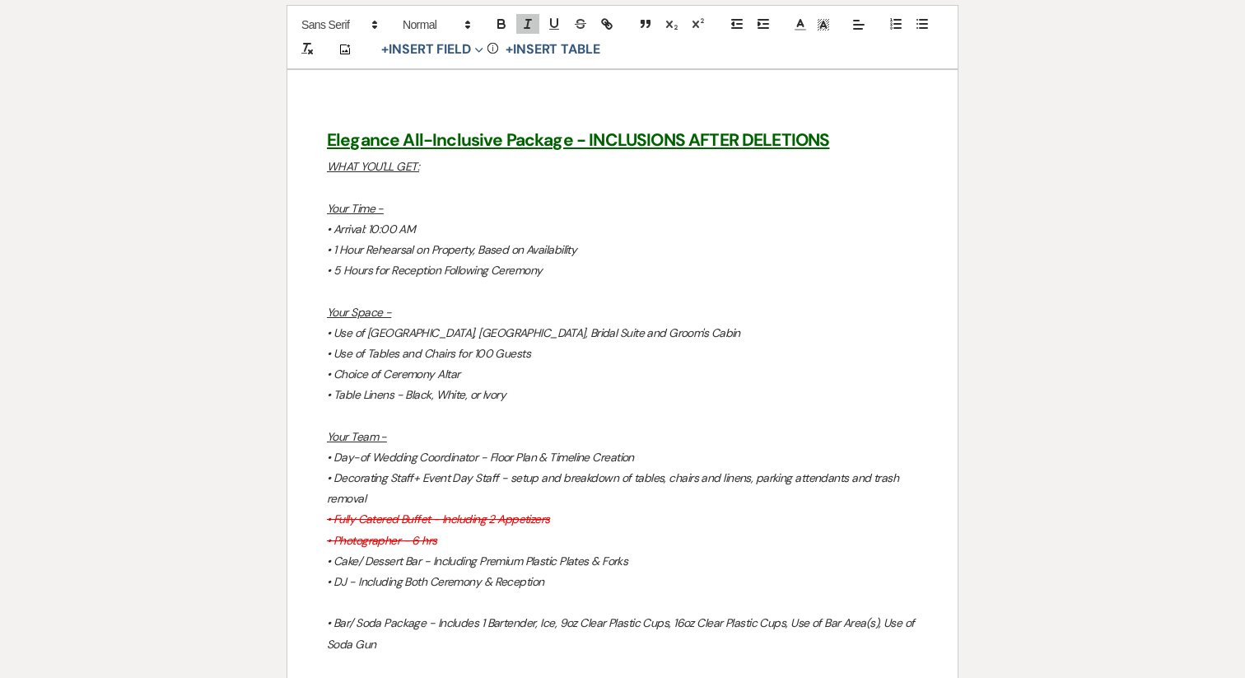
click at [669, 325] on em "• Use of [GEOGRAPHIC_DATA], [GEOGRAPHIC_DATA], Bridal Suite and Groom's Cabin" at bounding box center [533, 332] width 413 height 15
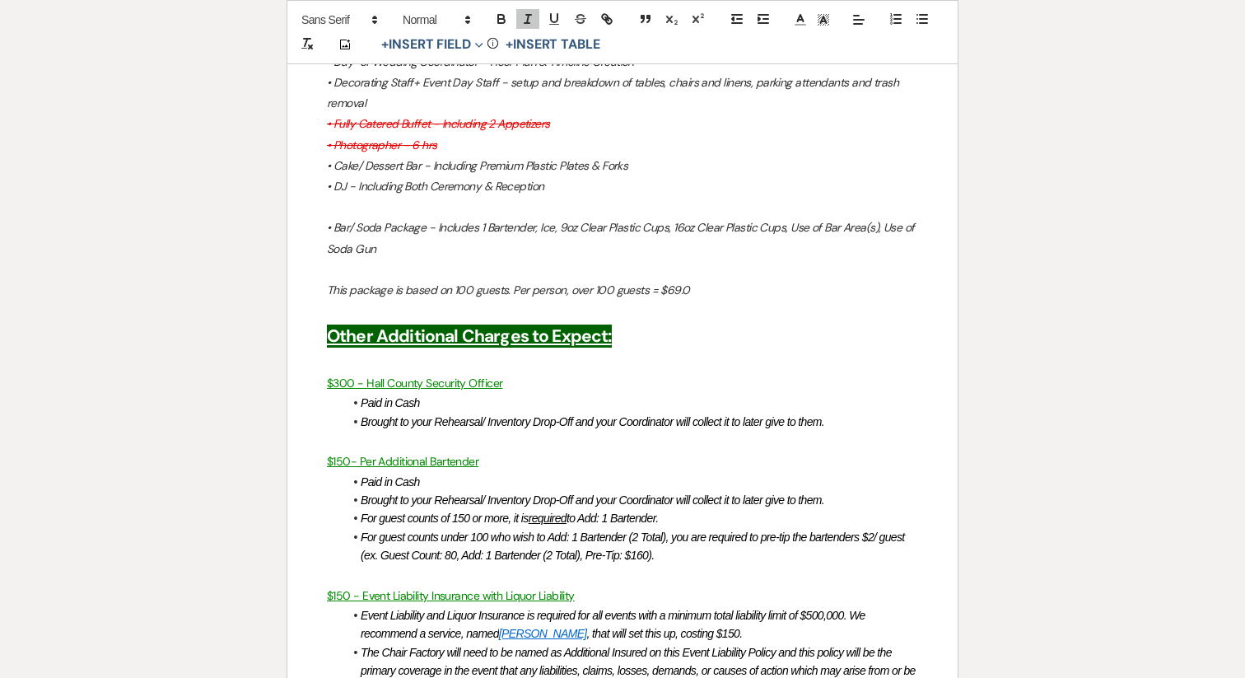
scroll to position [2376, 0]
click at [471, 393] on li "Paid in Cash" at bounding box center [630, 402] width 575 height 18
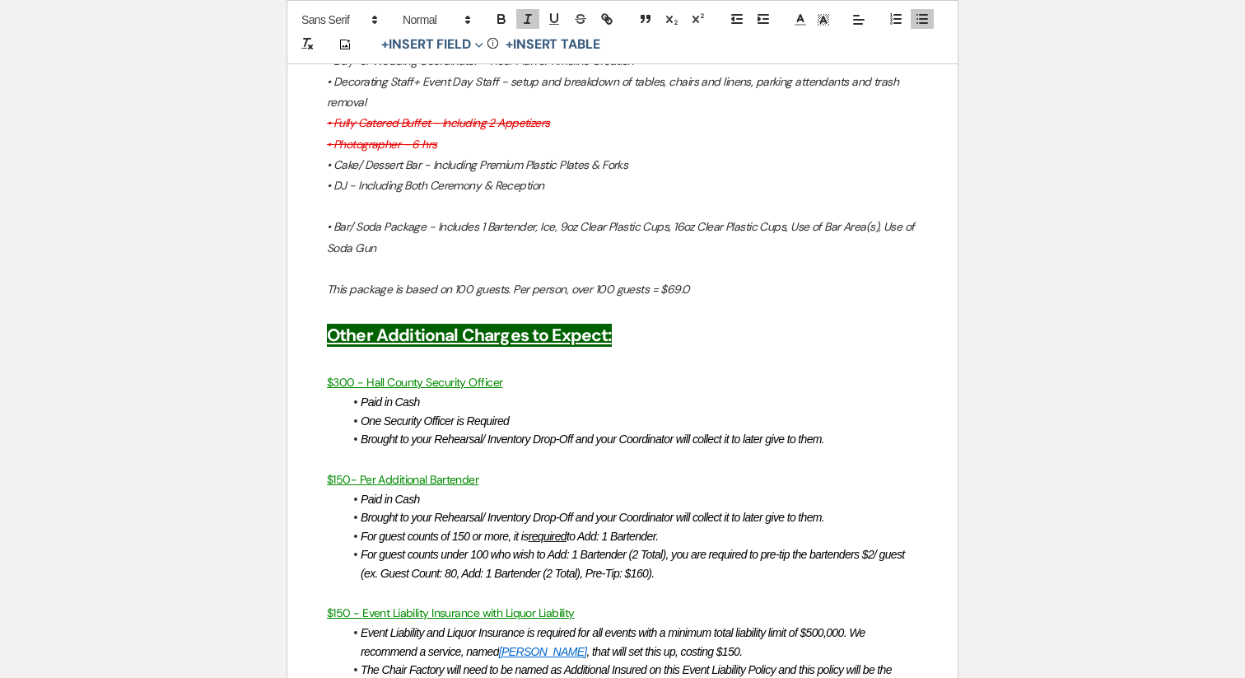
click at [488, 414] on em "One Security Officer is Required" at bounding box center [435, 420] width 148 height 13
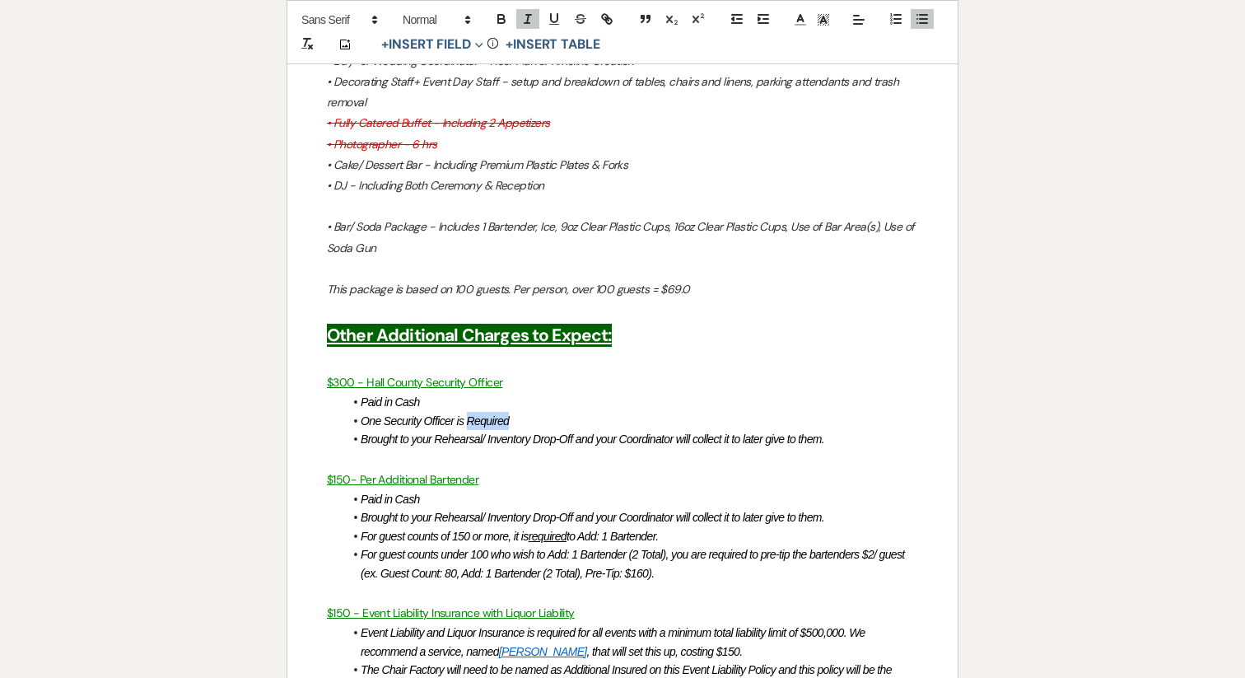
click at [488, 414] on em "One Security Officer is Required" at bounding box center [435, 420] width 148 height 13
click at [437, 414] on em "One Security Officer is required, per every 150" at bounding box center [467, 420] width 213 height 13
click at [381, 412] on li at bounding box center [630, 421] width 575 height 18
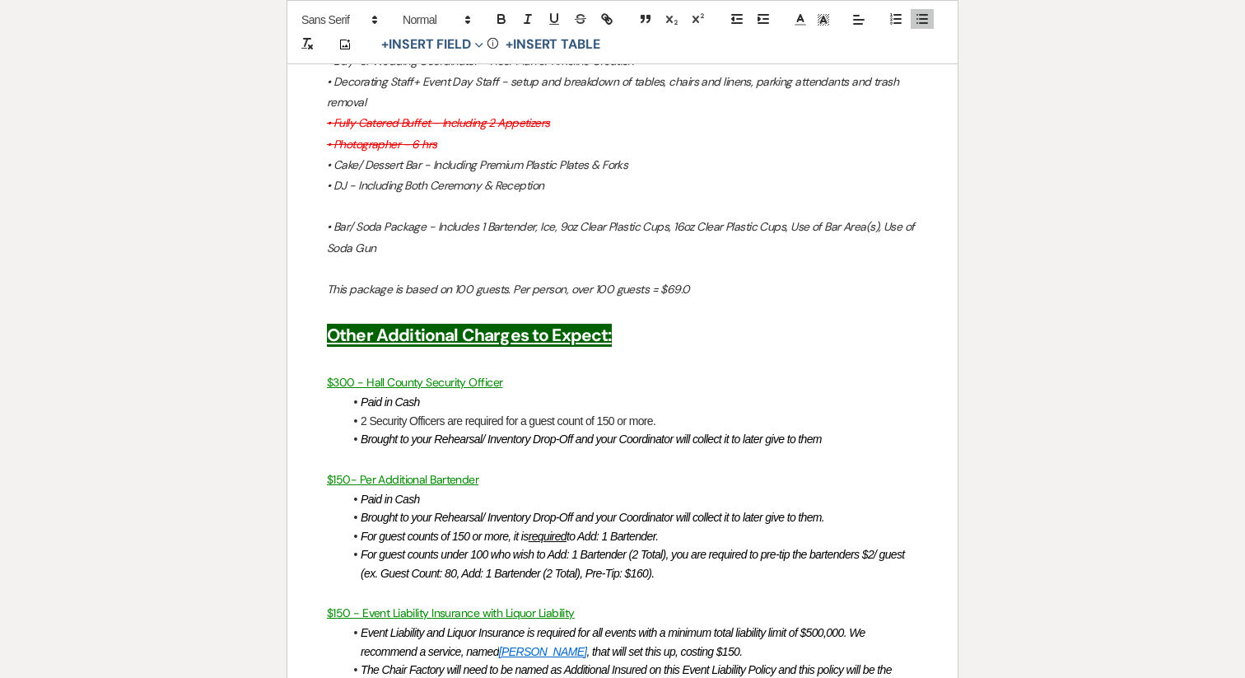
click at [430, 412] on li "2 Security Officers are required for a guest count of 150 or more." at bounding box center [630, 421] width 575 height 18
click at [454, 432] on em "Brought to your Rehearsal/ Inventory Drop-Off and your Coordinator will collect…" at bounding box center [591, 438] width 461 height 13
click at [420, 414] on em "2 Security Officers are required for a guest count of 150 or more." at bounding box center [509, 420] width 296 height 13
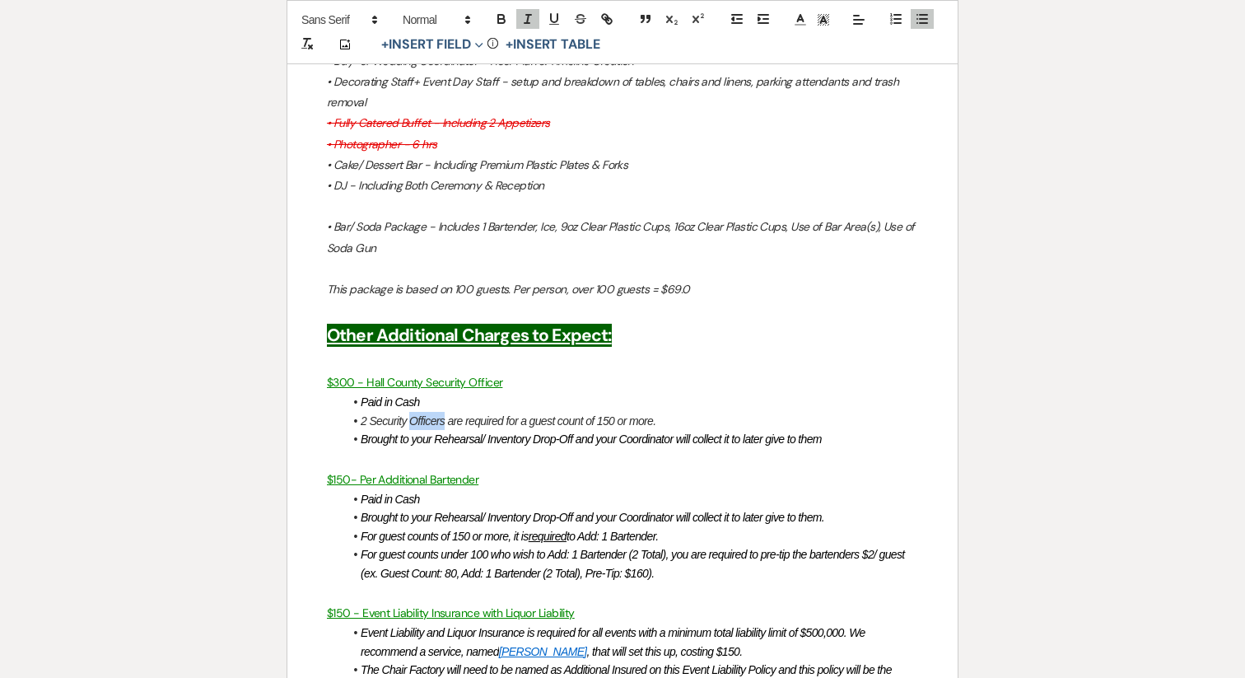
click at [420, 414] on em "2 Security Officers are required for a guest count of 150 or more." at bounding box center [509, 420] width 296 height 13
copy em "2 Security Officers are required for a guest count of 150 or more."
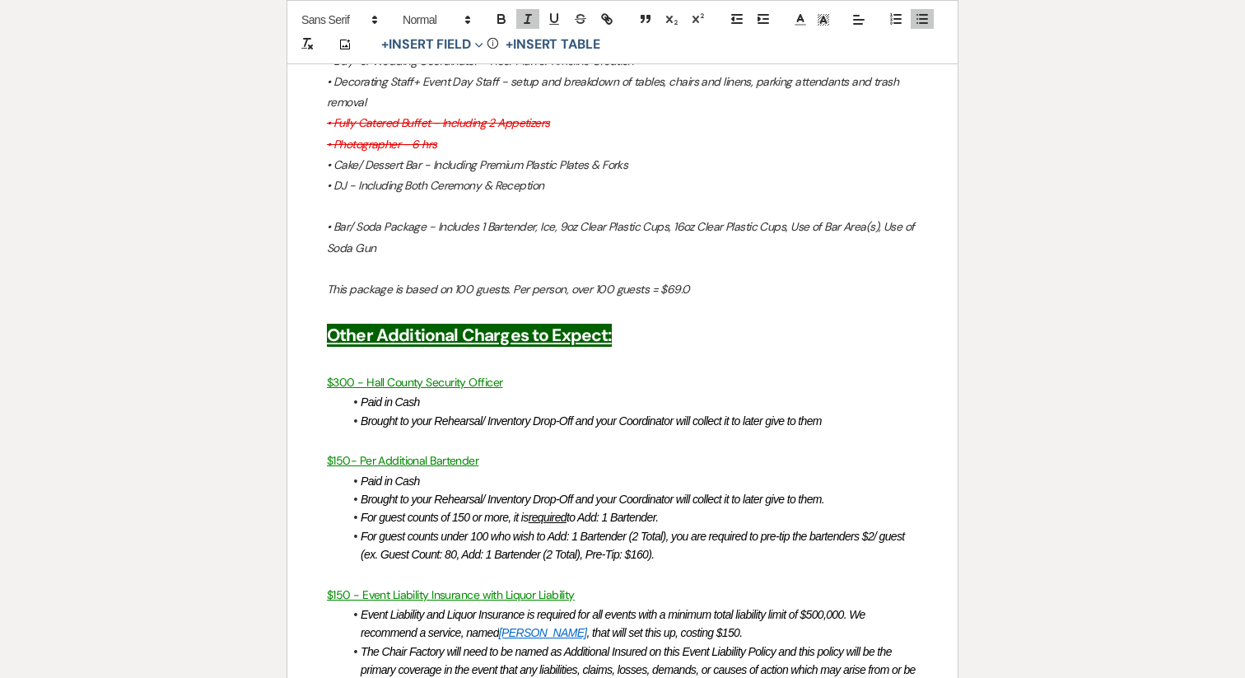
click at [362, 395] on em "Paid in Cash" at bounding box center [390, 401] width 59 height 13
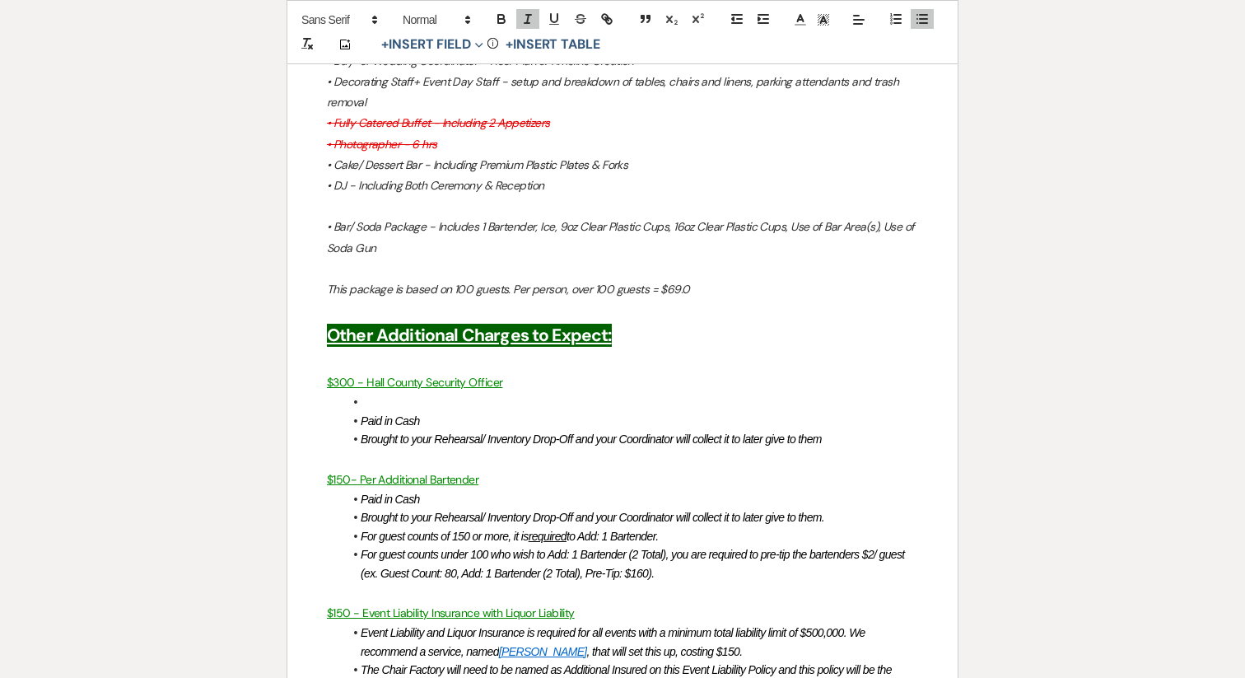
click at [375, 393] on li at bounding box center [630, 402] width 575 height 18
click at [395, 493] on em "Paid in Cash" at bounding box center [390, 499] width 59 height 13
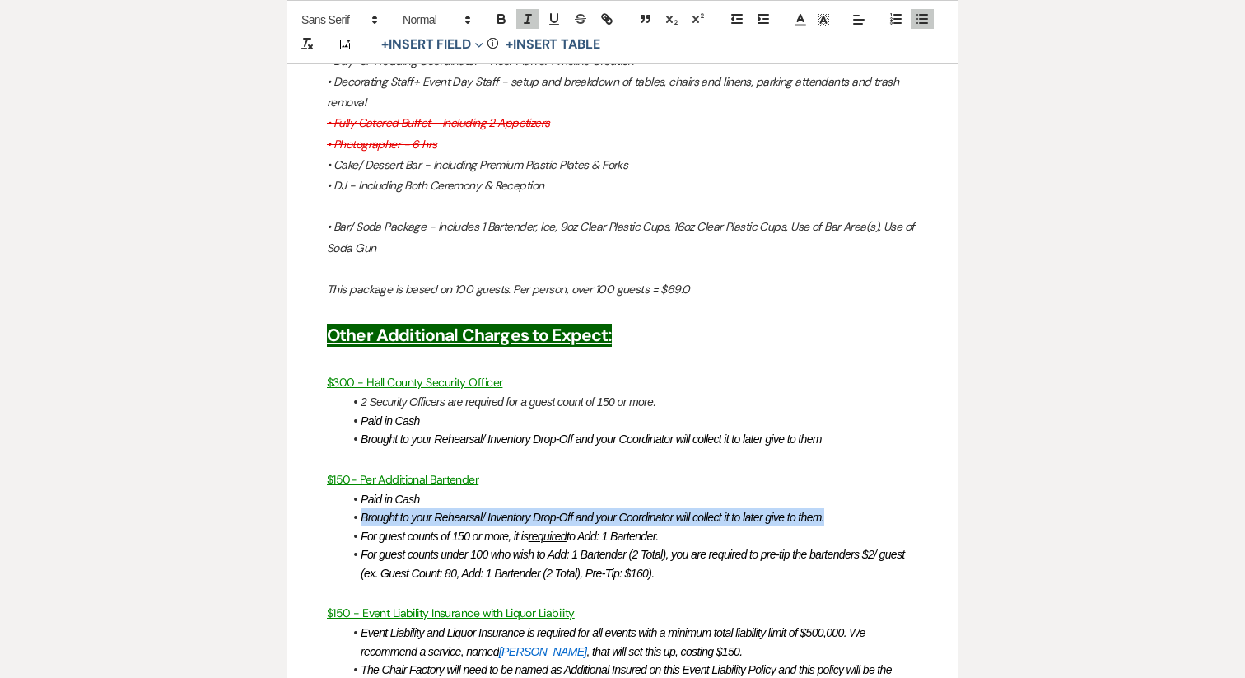
drag, startPoint x: 832, startPoint y: 461, endPoint x: 454, endPoint y: 441, distance: 378.6
click at [454, 490] on ul "Paid in Cash Brought to your Rehearsal/ Inventory Drop-Off and your Coordinator…" at bounding box center [630, 536] width 575 height 92
click at [454, 490] on li "Paid in Cash" at bounding box center [630, 499] width 575 height 18
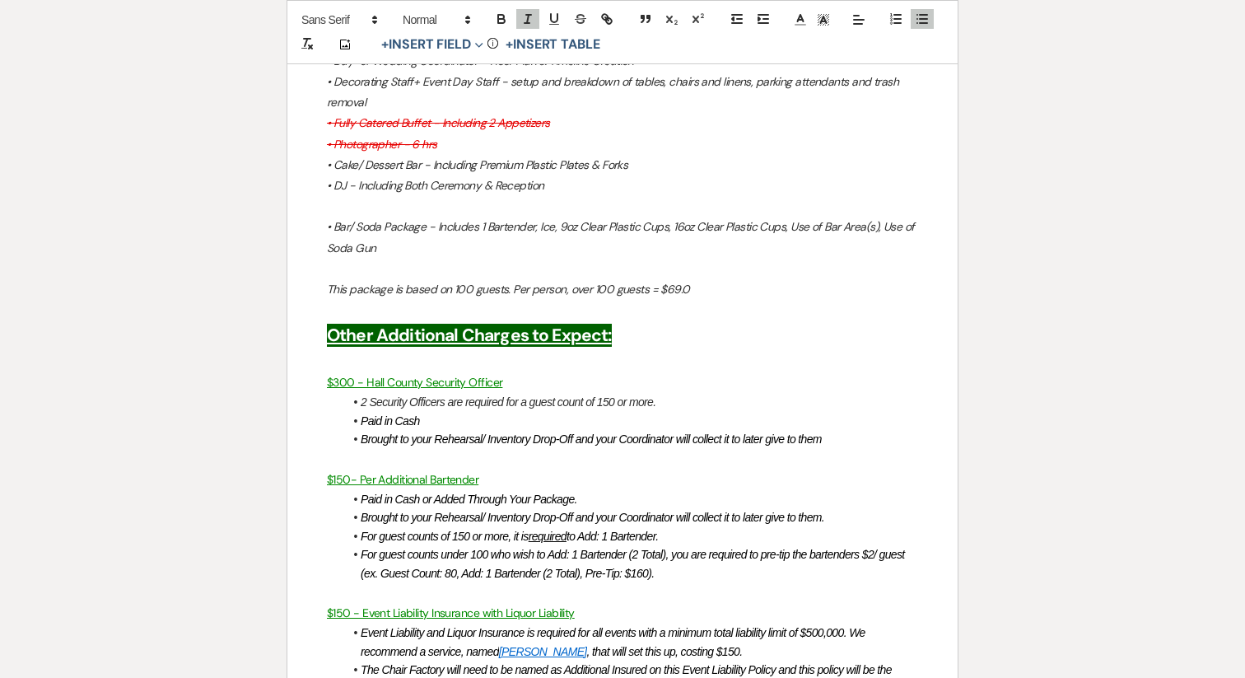
click at [362, 511] on em "Brought to your Rehearsal/ Inventory Drop-Off and your Coordinator will collect…" at bounding box center [593, 517] width 464 height 13
click at [362, 432] on em "Brought to your Rehearsal/ Inventory Drop-Off and your Coordinator will collect…" at bounding box center [591, 438] width 461 height 13
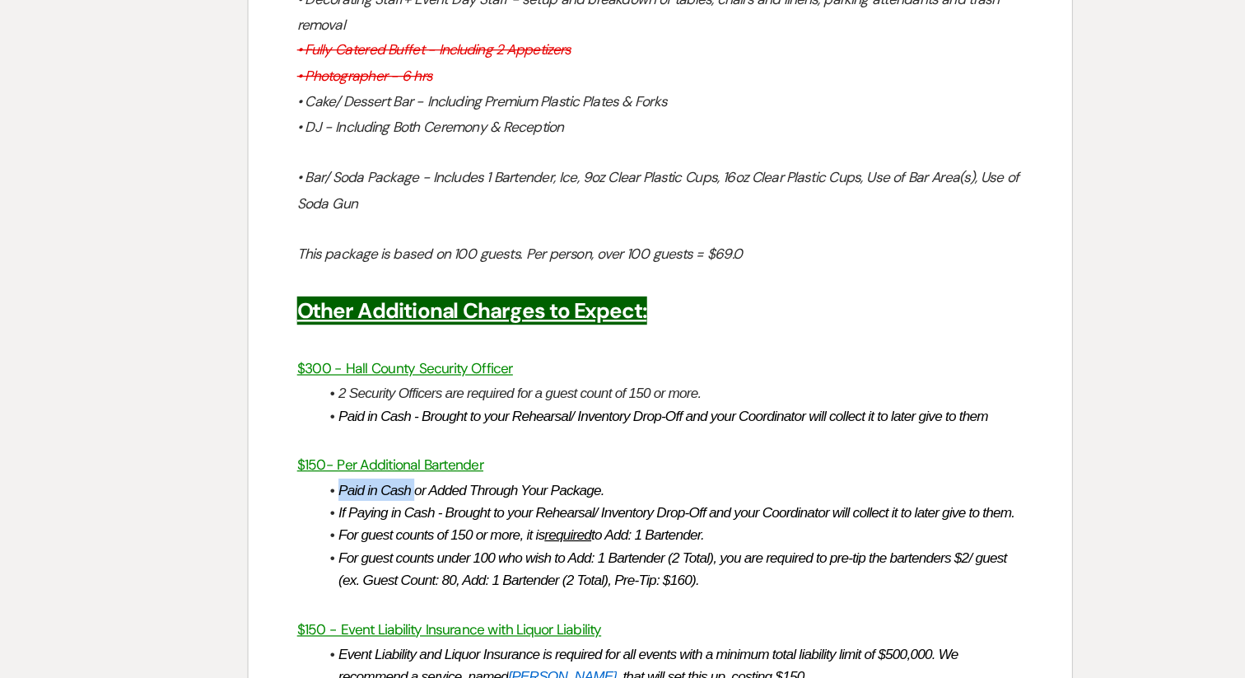
drag, startPoint x: 421, startPoint y: 423, endPoint x: 334, endPoint y: 422, distance: 86.5
click at [334, 422] on div "Elegance All-Inclusive Package - INCLUSIONS AFTER DELETIONS WHAT YOU'LL GET: Yo…" at bounding box center [622, 555] width 670 height 1762
click at [436, 493] on em "If Paying in Cash - Brought to your Rehearsal/ Inventory Drop-Off and your Coor…" at bounding box center [636, 499] width 551 height 13
drag, startPoint x: 420, startPoint y: 365, endPoint x: 348, endPoint y: 365, distance: 72.5
click at [348, 412] on li "Paid in Cash - Brought to your Rehearsal/ Inventory Drop-Off and your Coordinat…" at bounding box center [630, 421] width 575 height 18
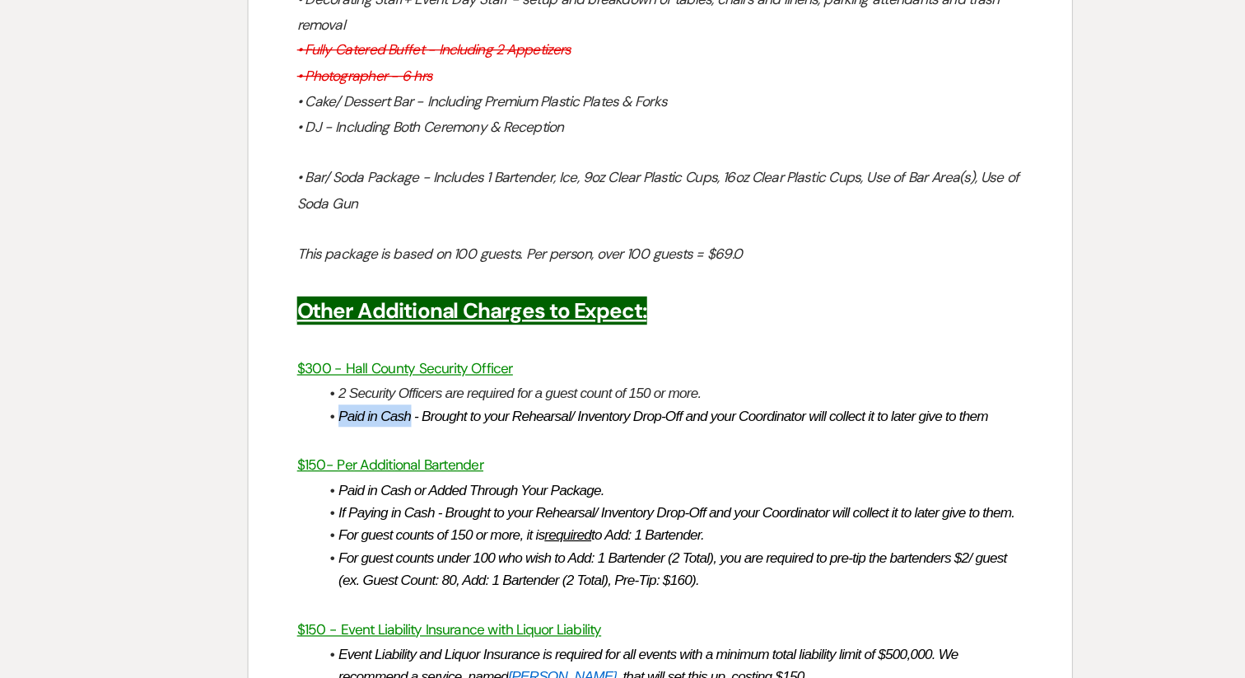
copy li "Paid in Cash"
drag, startPoint x: 441, startPoint y: 442, endPoint x: 339, endPoint y: 441, distance: 101.3
click at [339, 441] on div "Elegance All-Inclusive Package - INCLUSIONS AFTER DELETIONS WHAT YOU'LL GET: Yo…" at bounding box center [622, 555] width 670 height 1762
click at [432, 474] on em "Paid in Cash or Added Through Your Package." at bounding box center [469, 480] width 217 height 13
click at [421, 493] on em "Paid in Cash- Brought to your Rehearsal/ Inventory Drop-Off and your Coordinato…" at bounding box center [625, 499] width 529 height 13
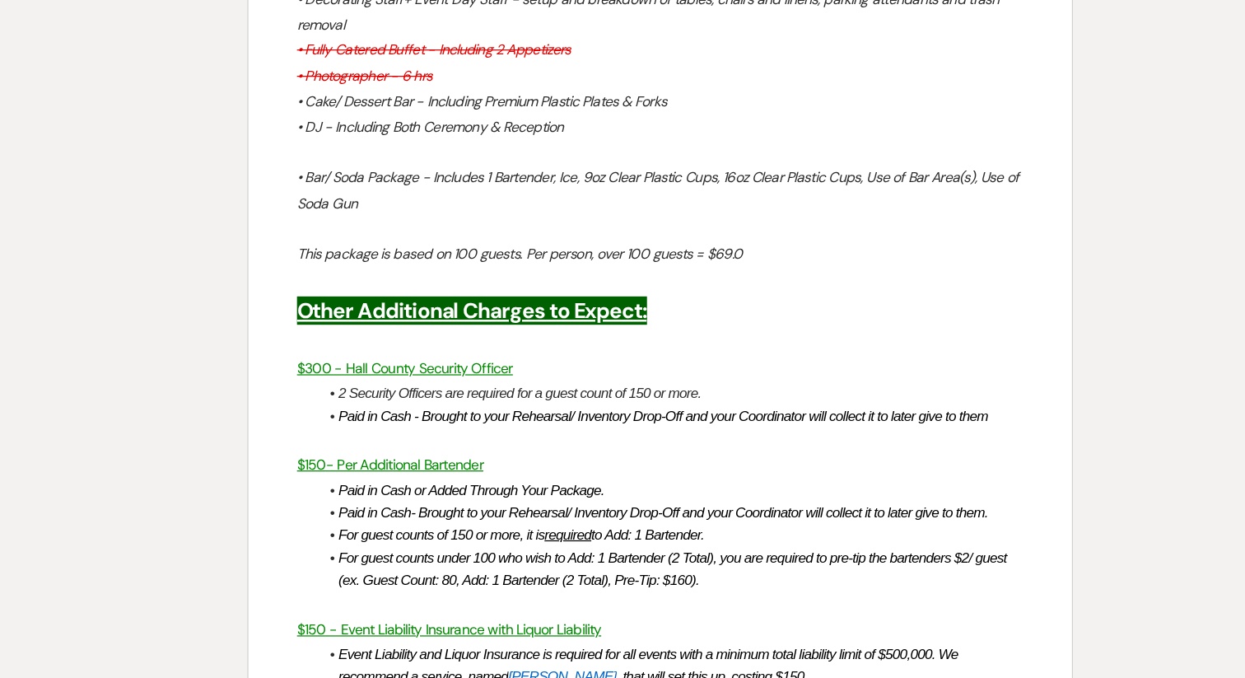
click at [418, 493] on em "Paid in Cash- Brought to your Rehearsal/ Inventory Drop-Off and your Coordinato…" at bounding box center [625, 499] width 529 height 13
drag, startPoint x: 436, startPoint y: 421, endPoint x: 357, endPoint y: 421, distance: 79.1
click at [357, 472] on li "Paid in Cash or Added Through Your Package." at bounding box center [630, 481] width 575 height 18
click at [515, 472] on li "Added Through Your Package." at bounding box center [630, 481] width 575 height 18
click at [493, 511] on em "For guest counts of 150 or more, it is required to Add: 1 Bartender." at bounding box center [509, 517] width 297 height 13
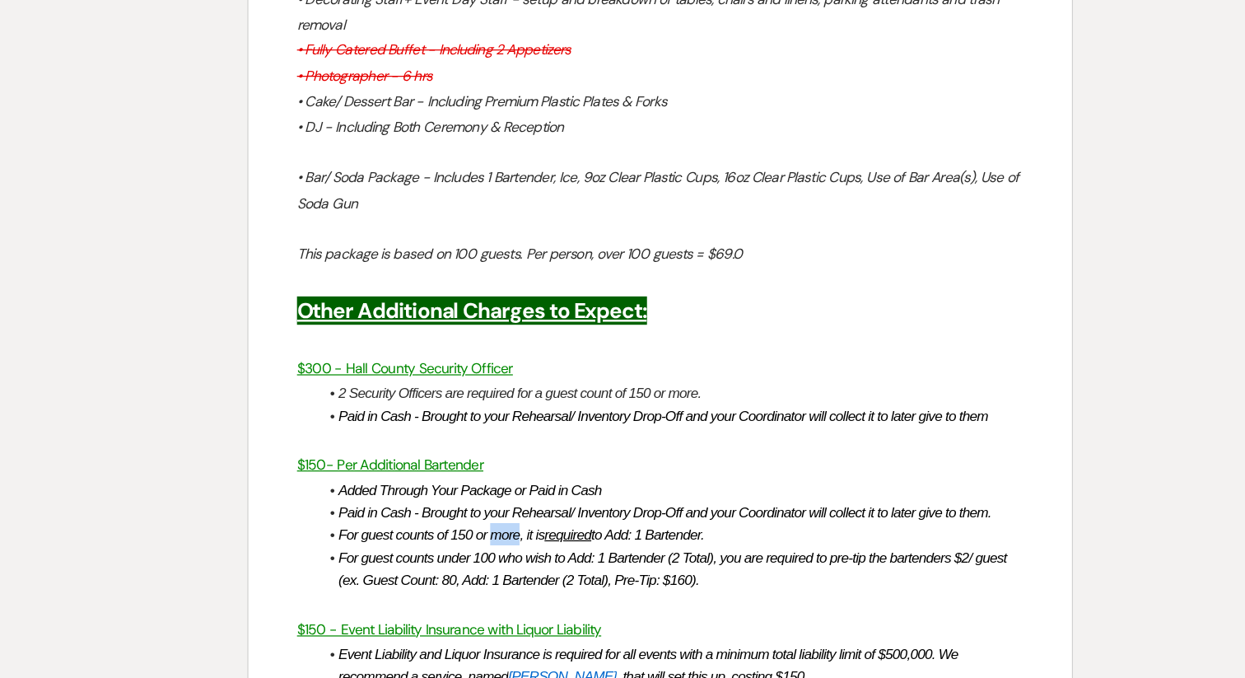
click at [493, 511] on em "For guest counts of 150 or more, it is required to Add: 1 Bartender." at bounding box center [509, 517] width 297 height 13
copy em "For guest counts of 150 or more, it is required to Add: 1 Bartender."
click at [445, 395] on em "2 Security Officers are required for a guest count of 150 or more." at bounding box center [509, 401] width 296 height 13
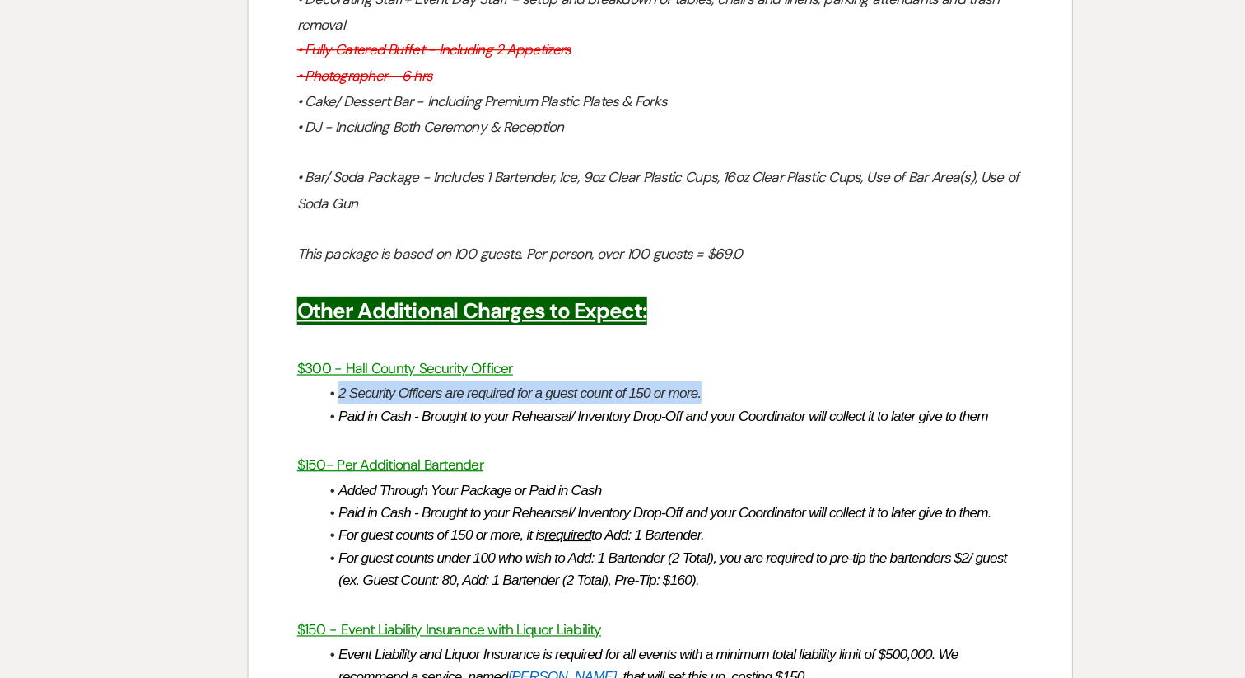
click at [445, 395] on em "2 Security Officers are required for a guest count of 150 or more." at bounding box center [509, 401] width 296 height 13
click at [631, 395] on em "For guest counts of 150 or more, it is required to Add: 1 Bartender." at bounding box center [509, 401] width 297 height 13
click at [437, 395] on em "For guest counts of 150 or more, it is required to Add: 1 Security Officer." at bounding box center [522, 401] width 322 height 13
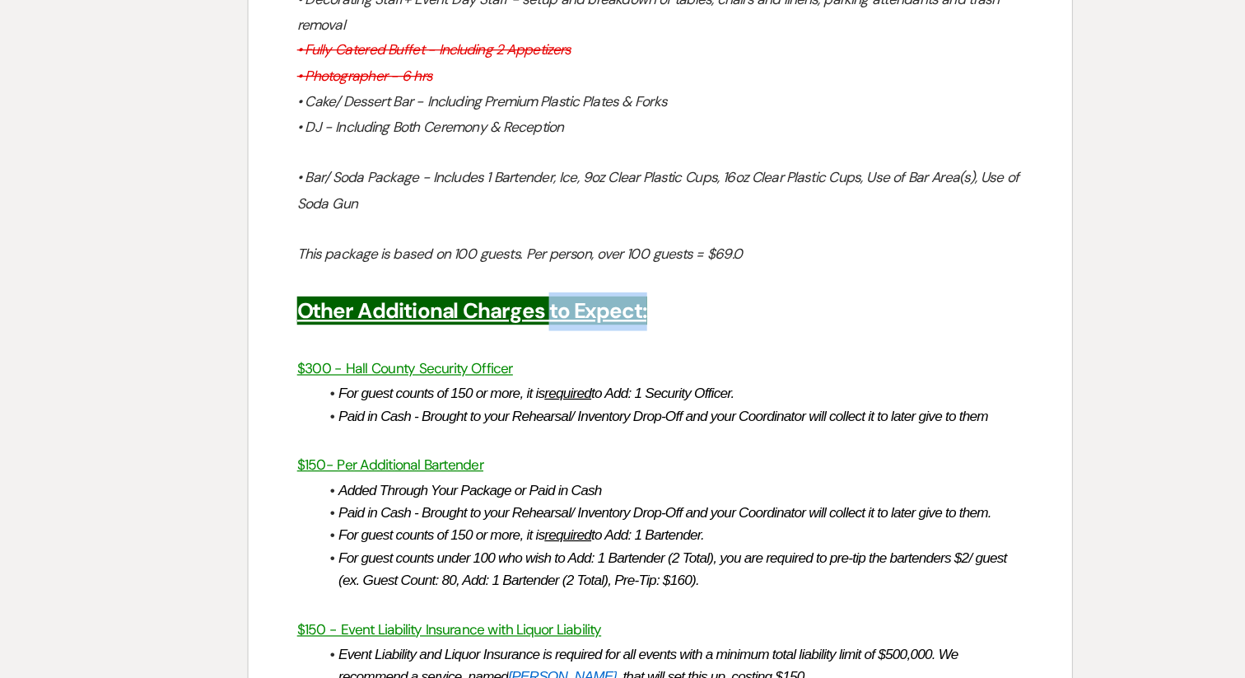
drag, startPoint x: 528, startPoint y: 281, endPoint x: 636, endPoint y: 283, distance: 107.9
click at [636, 320] on h2 "Other Additional Charges to Expect:" at bounding box center [622, 335] width 591 height 31
click at [535, 430] on p at bounding box center [622, 440] width 591 height 21
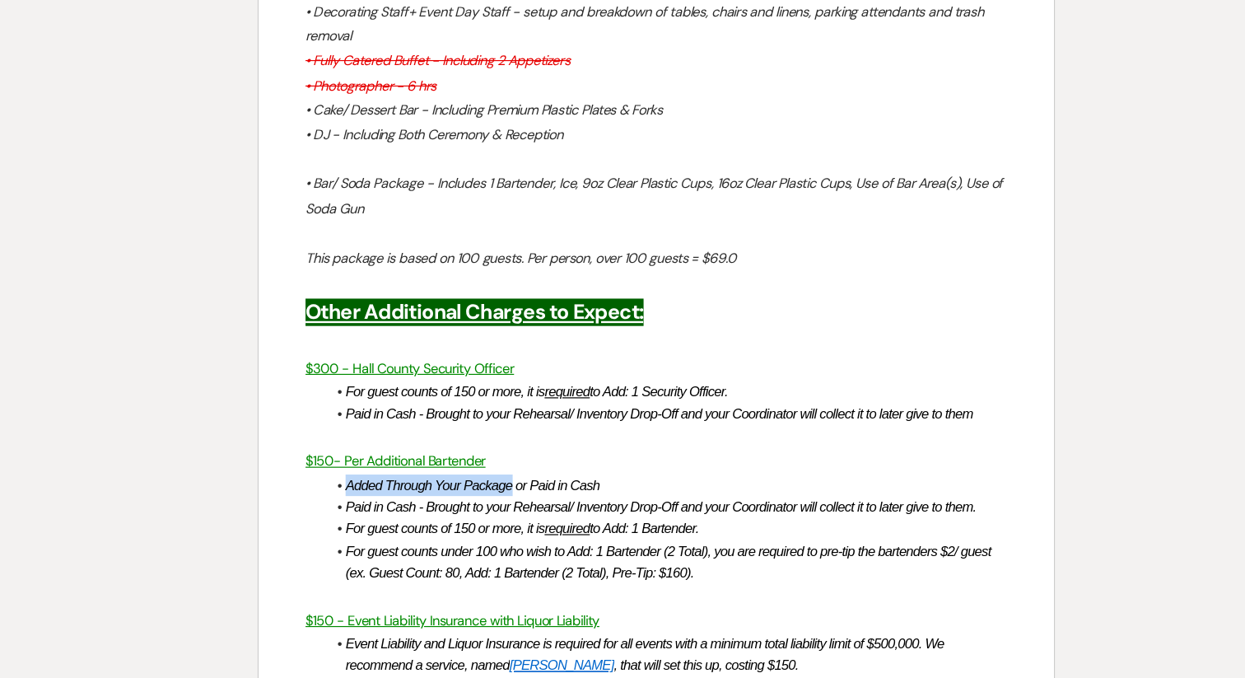
drag, startPoint x: 503, startPoint y: 423, endPoint x: 359, endPoint y: 429, distance: 144.3
click at [359, 472] on li "Added Through Your Package or Paid in Cash" at bounding box center [630, 481] width 575 height 18
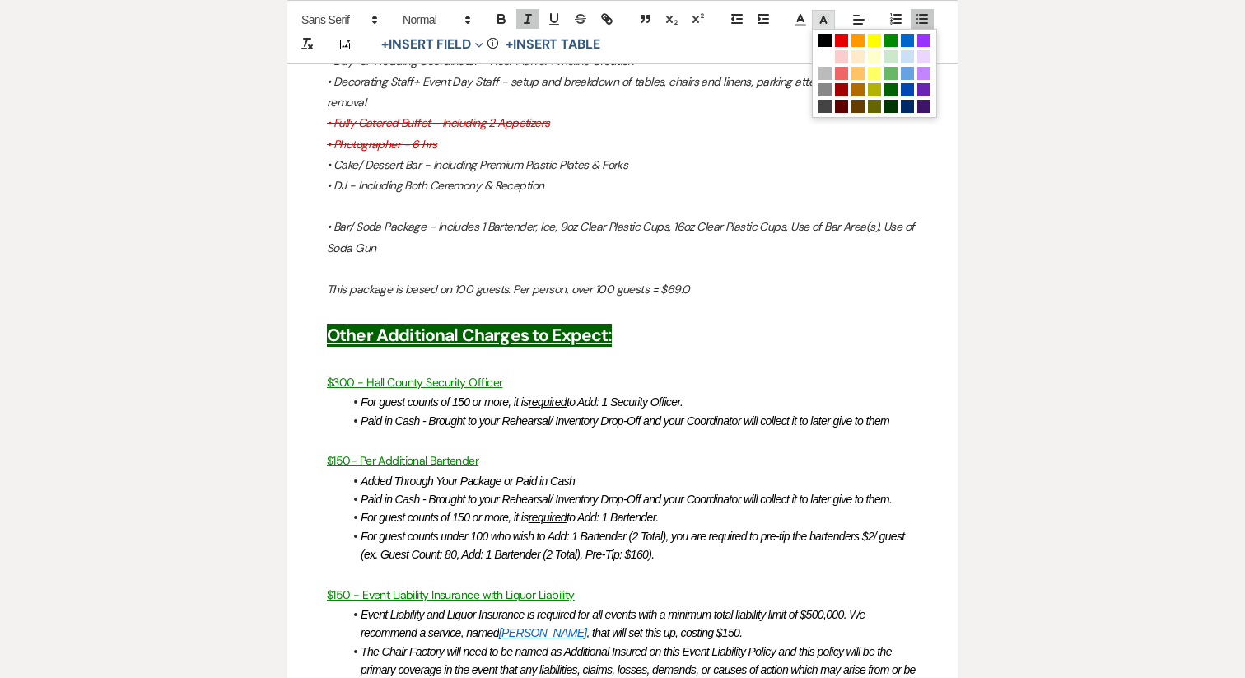
click at [819, 19] on icon at bounding box center [823, 19] width 15 height 15
click at [876, 43] on span at bounding box center [874, 40] width 13 height 13
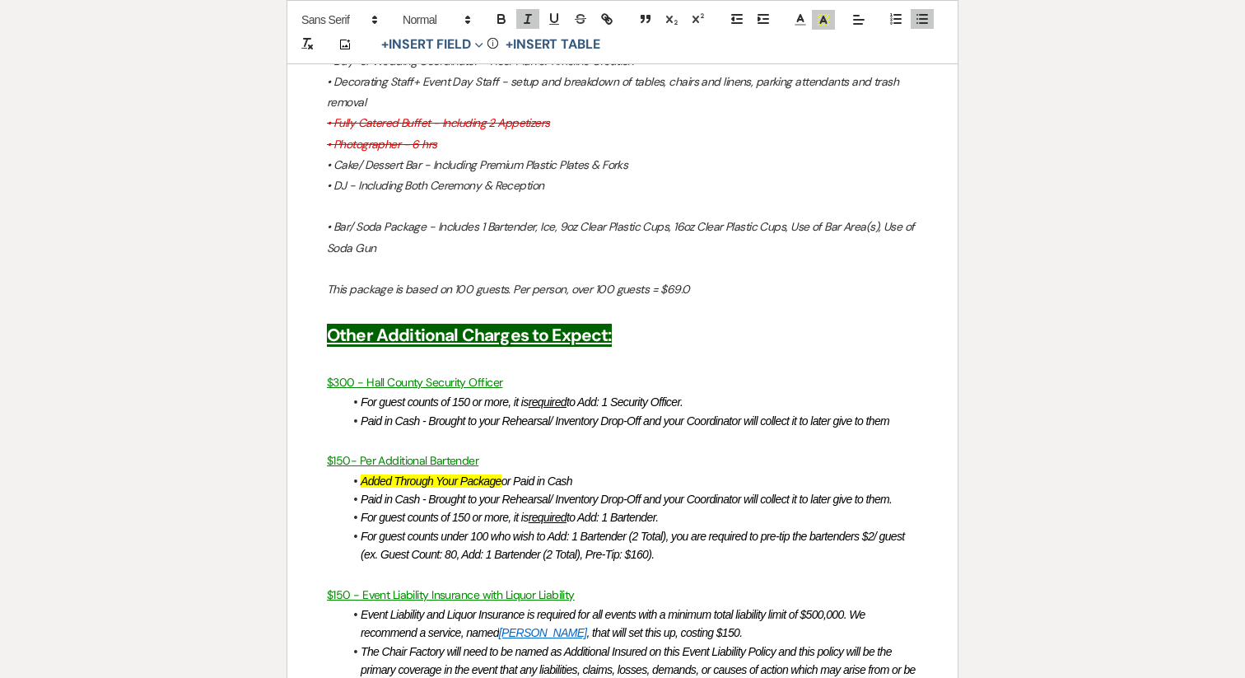
click at [502, 530] on em "For guest counts under 100 who wish to Add: 1 Bartender (2 Total), you are requ…" at bounding box center [634, 545] width 547 height 31
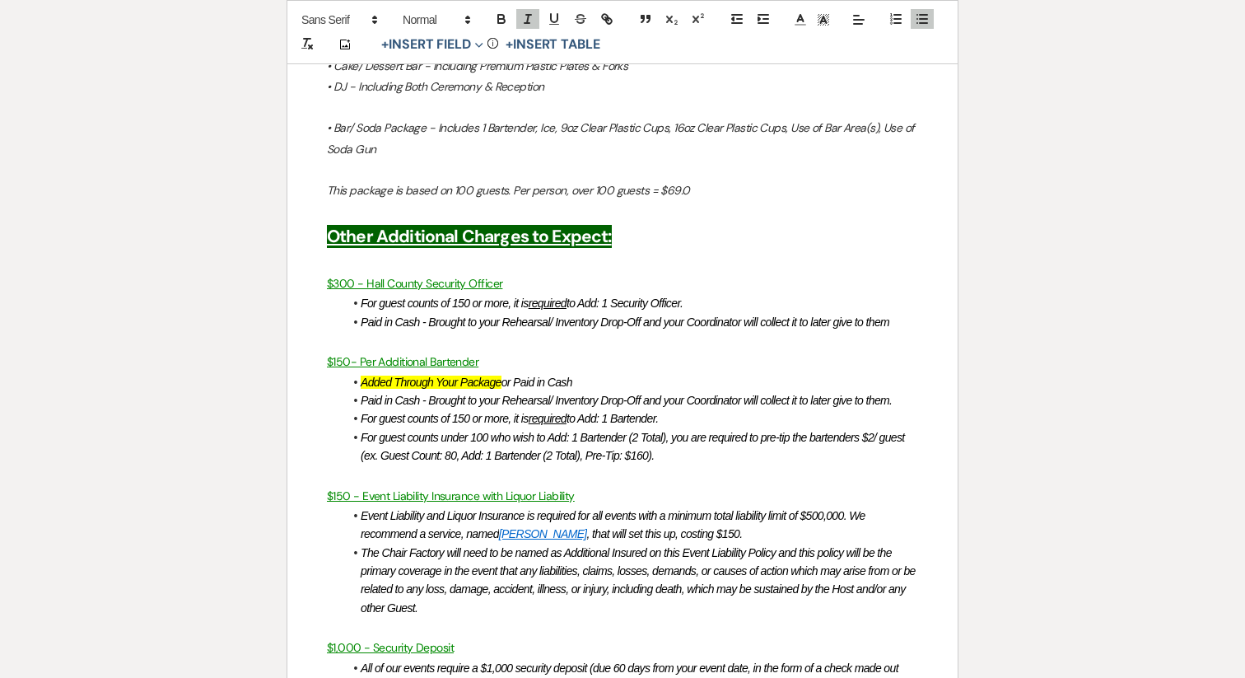
scroll to position [2488, 0]
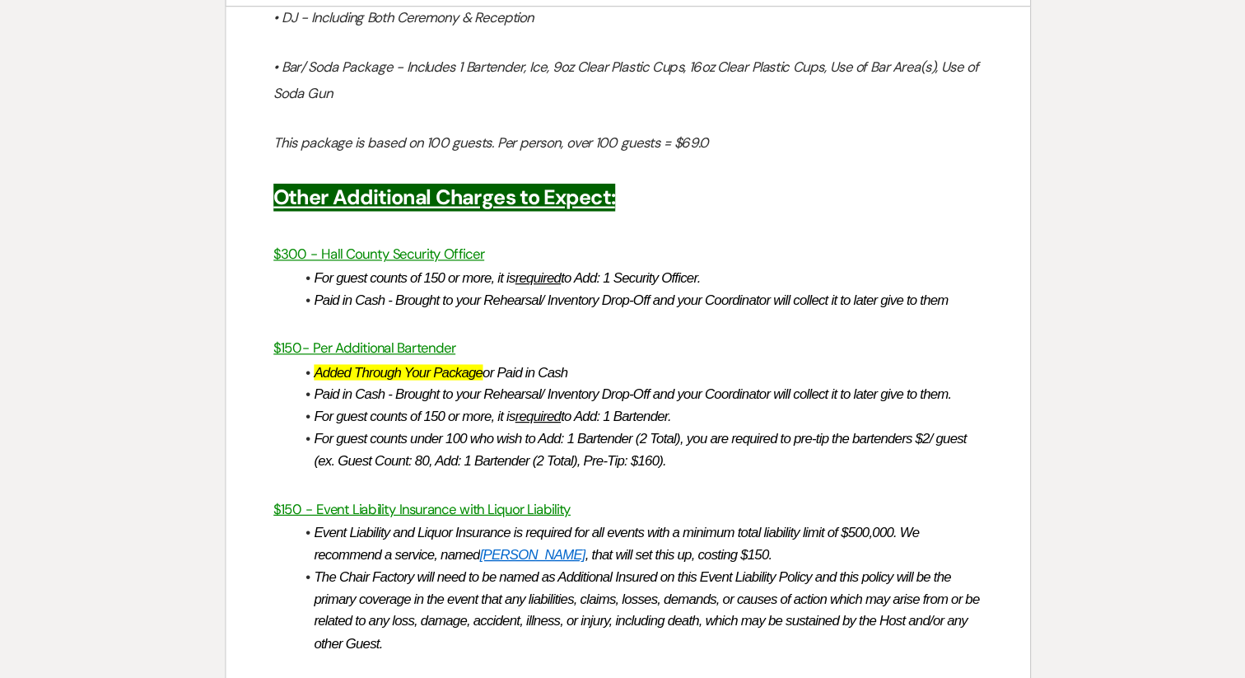
click at [671, 415] on li "For guest counts under 100 who wish to Add: 1 Bartender (2 Total), you are requ…" at bounding box center [630, 433] width 575 height 37
drag, startPoint x: 429, startPoint y: 329, endPoint x: 672, endPoint y: 339, distance: 243.1
click at [672, 360] on ul "Added Through Your Package or Paid in Cash Paid in Cash - Brought to your Rehea…" at bounding box center [630, 406] width 575 height 92
click at [678, 396] on li "For guest counts of 150 or more, it is required to Add: 1 Bartender." at bounding box center [630, 405] width 575 height 18
drag, startPoint x: 676, startPoint y: 346, endPoint x: 363, endPoint y: 326, distance: 313.6
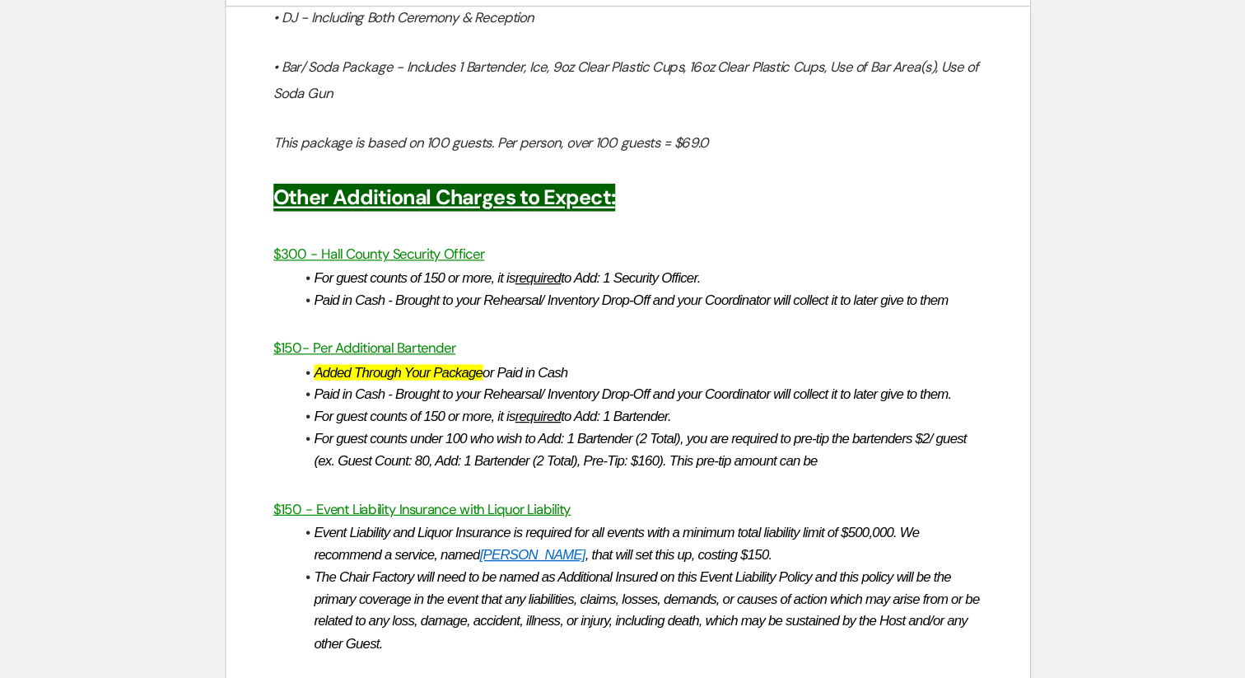
click at [363, 360] on ul "Added Through Your Package or Paid in Cash Paid in Cash - Brought to your Rehea…" at bounding box center [630, 406] width 575 height 92
click at [383, 381] on em "Paid in Cash - Brought to your Rehearsal/ Inventory Drop-Off and your Coordinat…" at bounding box center [626, 387] width 531 height 13
click at [685, 381] on em "Paid in Cash - Brought to your Rehearsal/ Inventory Drop-Off and your Coordinat…" at bounding box center [626, 387] width 531 height 13
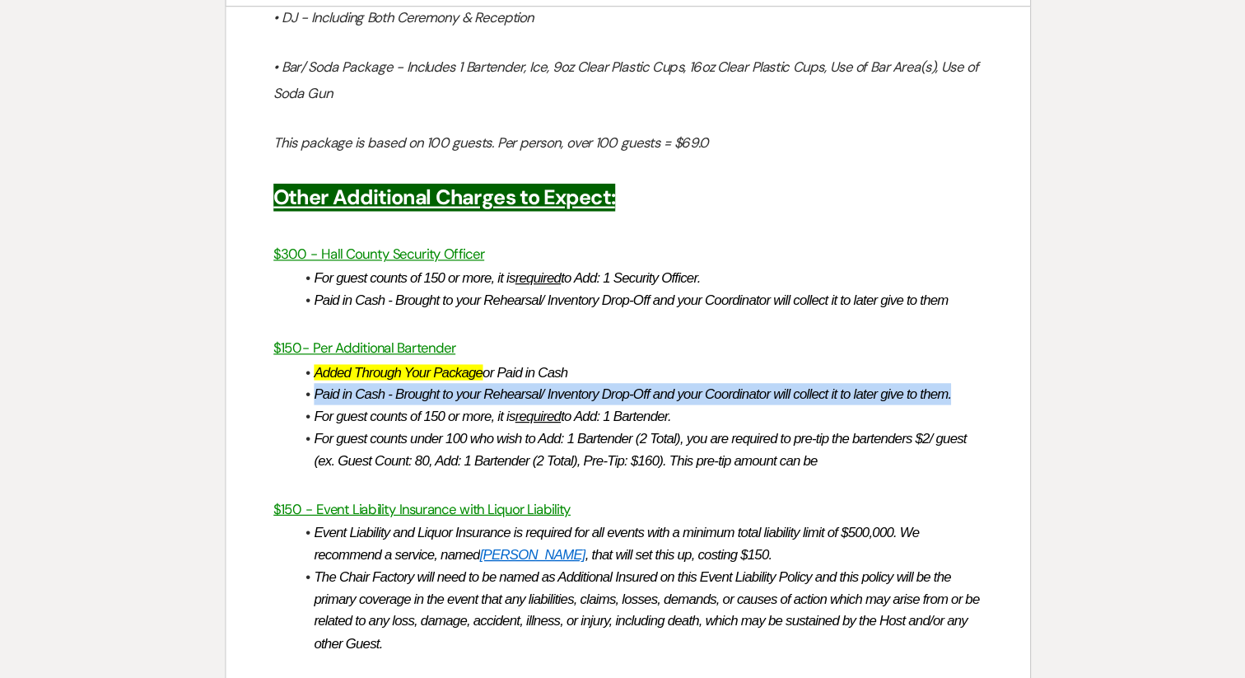
click at [685, 381] on em "Paid in Cash - Brought to your Rehearsal/ Inventory Drop-Off and your Coordinat…" at bounding box center [626, 387] width 531 height 13
copy em "Paid in Cash - Brought to your Rehearsal/ Inventory Drop-Off and your Coordinat…"
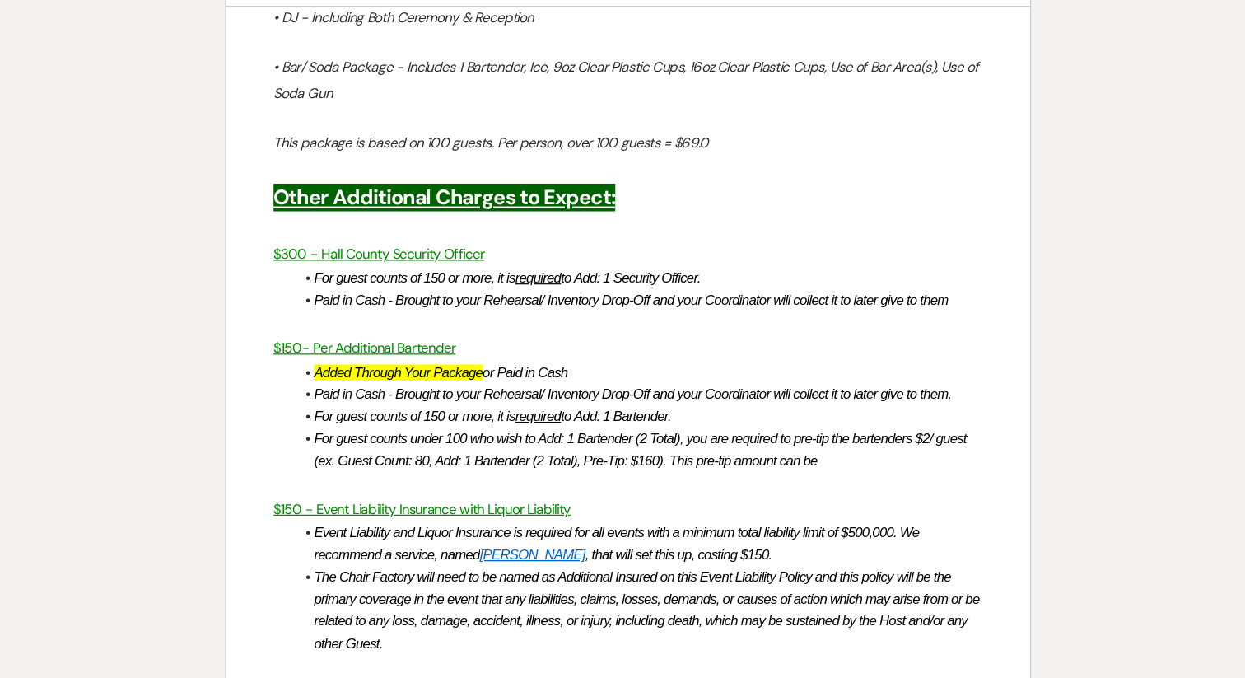
click at [820, 415] on li "For guest counts under 100 who wish to Add: 1 Bartender (2 Total), you are requ…" at bounding box center [630, 433] width 575 height 37
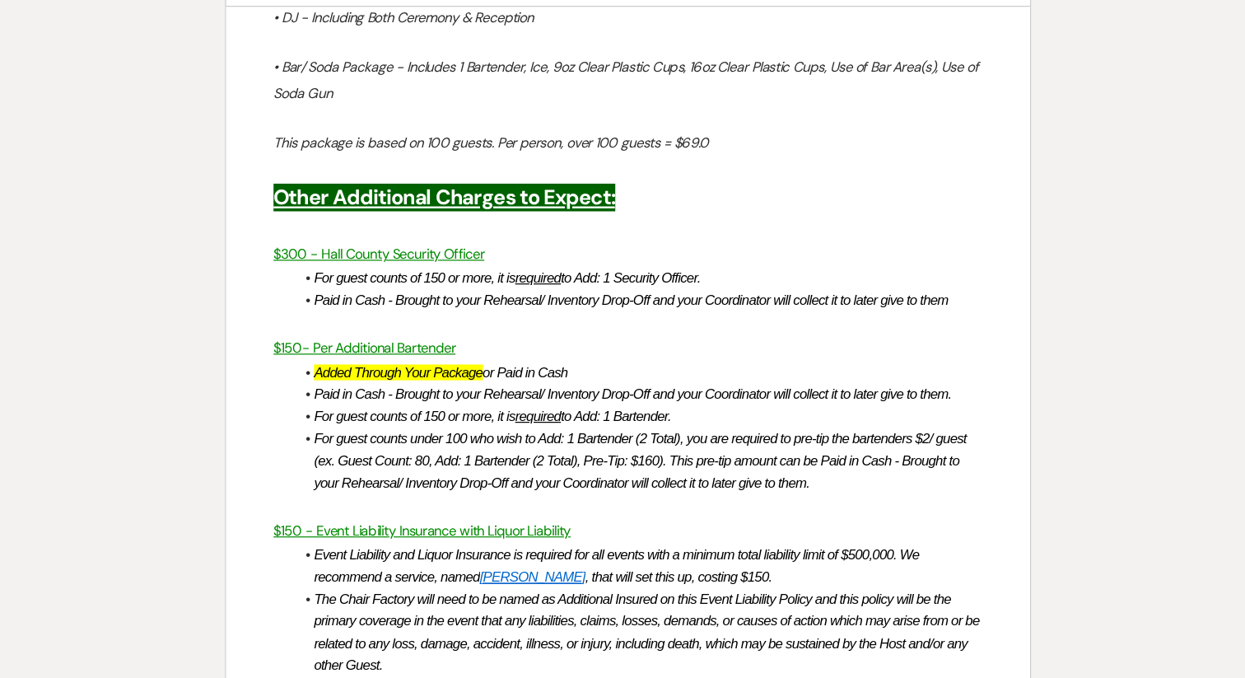
click at [782, 418] on em "For guest counts under 100 who wish to Add: 1 Bartender (2 Total), you are requ…" at bounding box center [634, 443] width 547 height 50
click at [474, 399] on em "For guest counts of 150 or more, it is required to Add: 1 Bartender." at bounding box center [509, 405] width 297 height 13
copy em "For guest counts of 150 or more, it is required to Add: 1 Bartender."
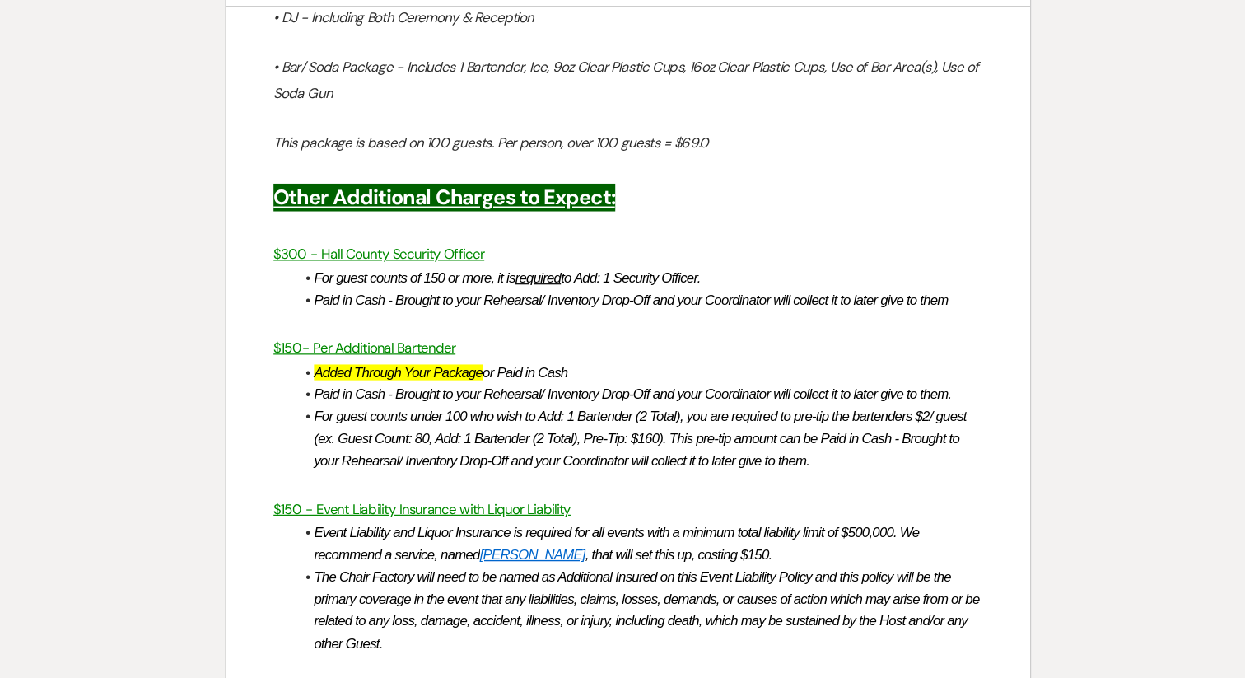
click at [359, 360] on li "Added Through Your Package or Paid in Cash" at bounding box center [630, 369] width 575 height 18
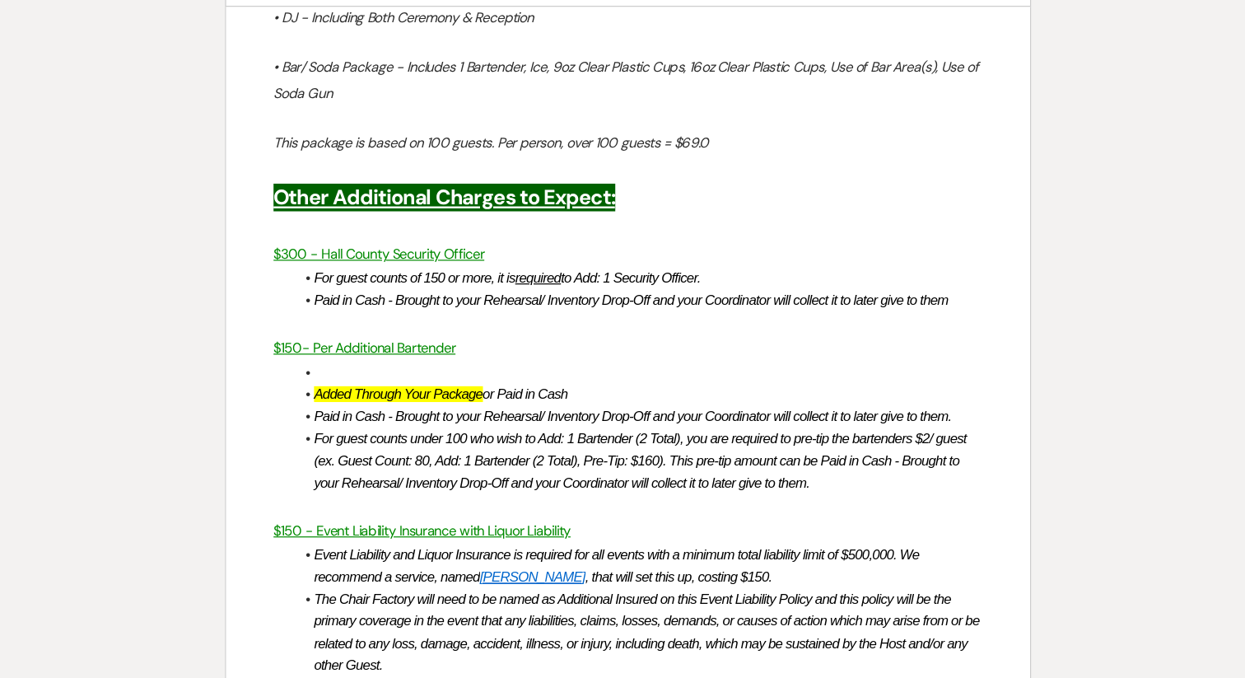
click at [368, 360] on li at bounding box center [630, 369] width 575 height 18
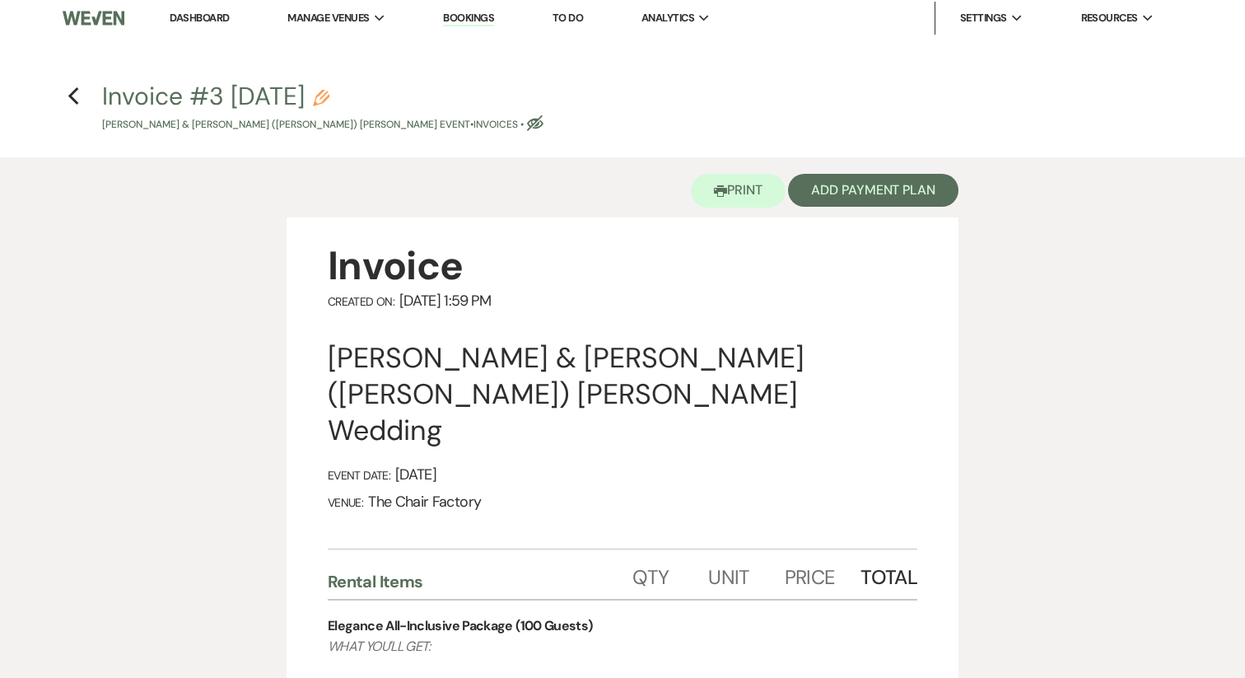
scroll to position [0, 0]
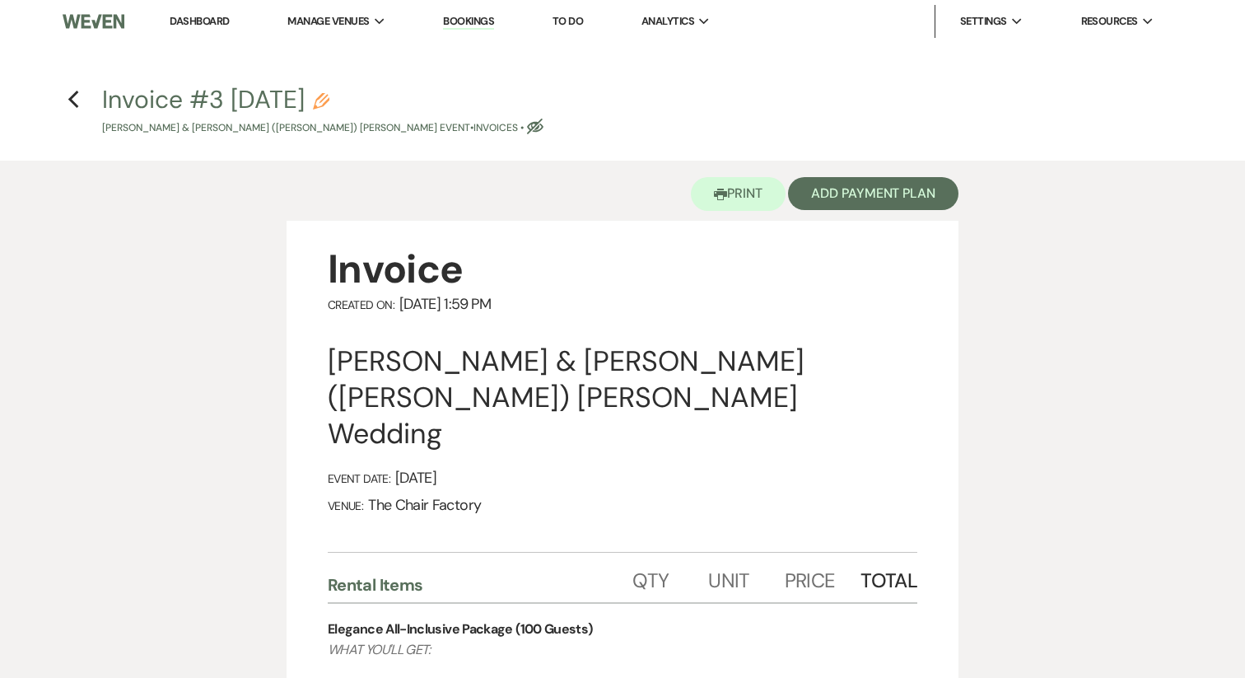
click at [329, 98] on use "button" at bounding box center [321, 101] width 16 height 16
select select "22"
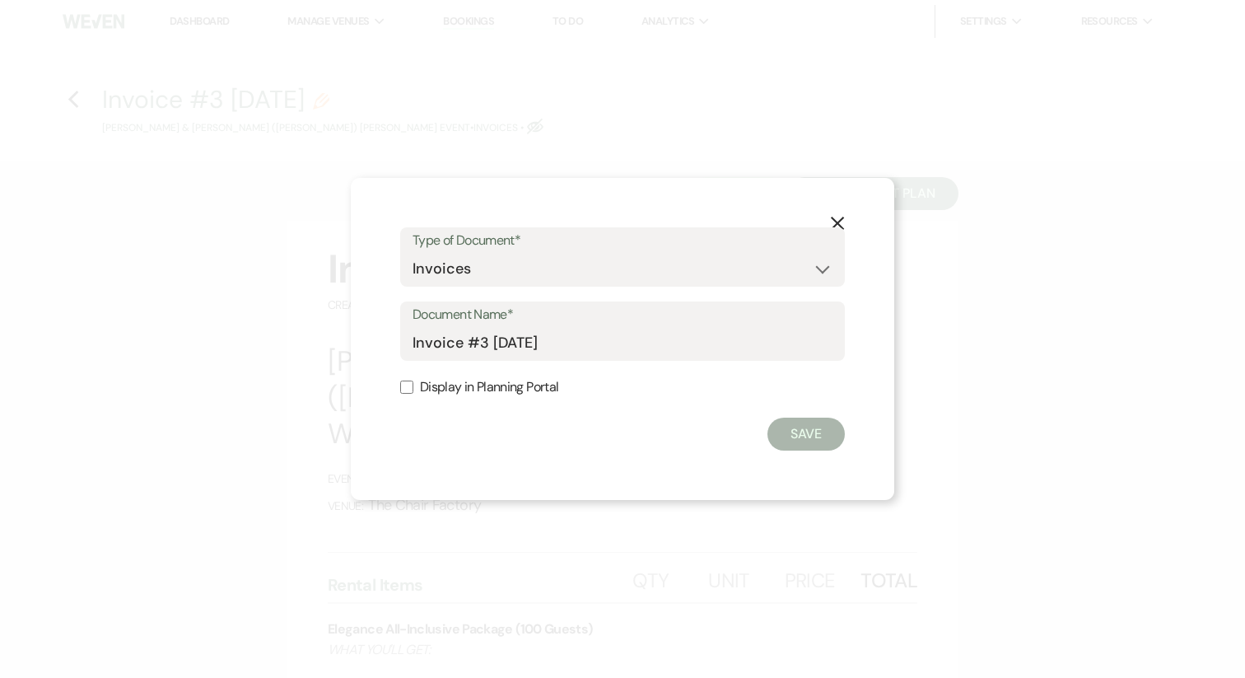
click at [450, 396] on label "Display in Planning Portal" at bounding box center [622, 388] width 445 height 24
click at [413, 394] on input "Display in Planning Portal" at bounding box center [406, 387] width 13 height 13
checkbox input "true"
click at [812, 443] on button "Save" at bounding box center [806, 434] width 77 height 33
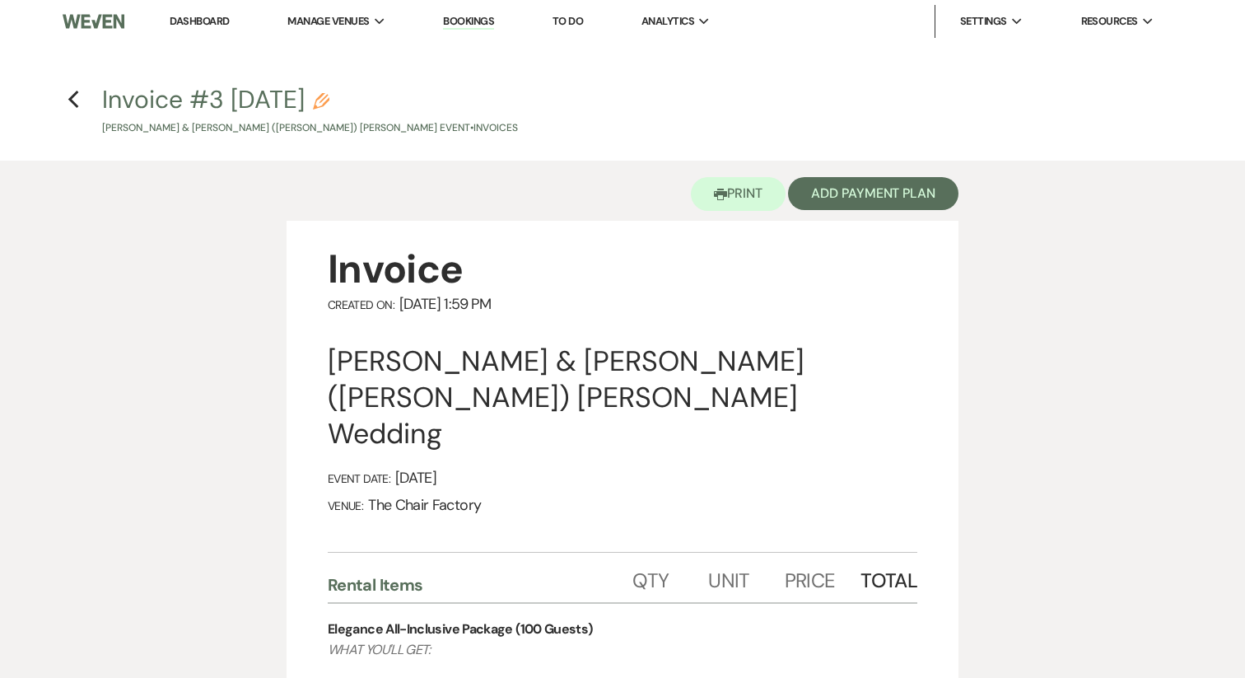
click at [85, 103] on h4 "Previous Invoice #3 9-16-2025 Pencil Kiersten Geis & Alexander (Alex) Strawley'…" at bounding box center [623, 109] width 1186 height 54
click at [77, 102] on icon "Previous" at bounding box center [74, 100] width 12 height 20
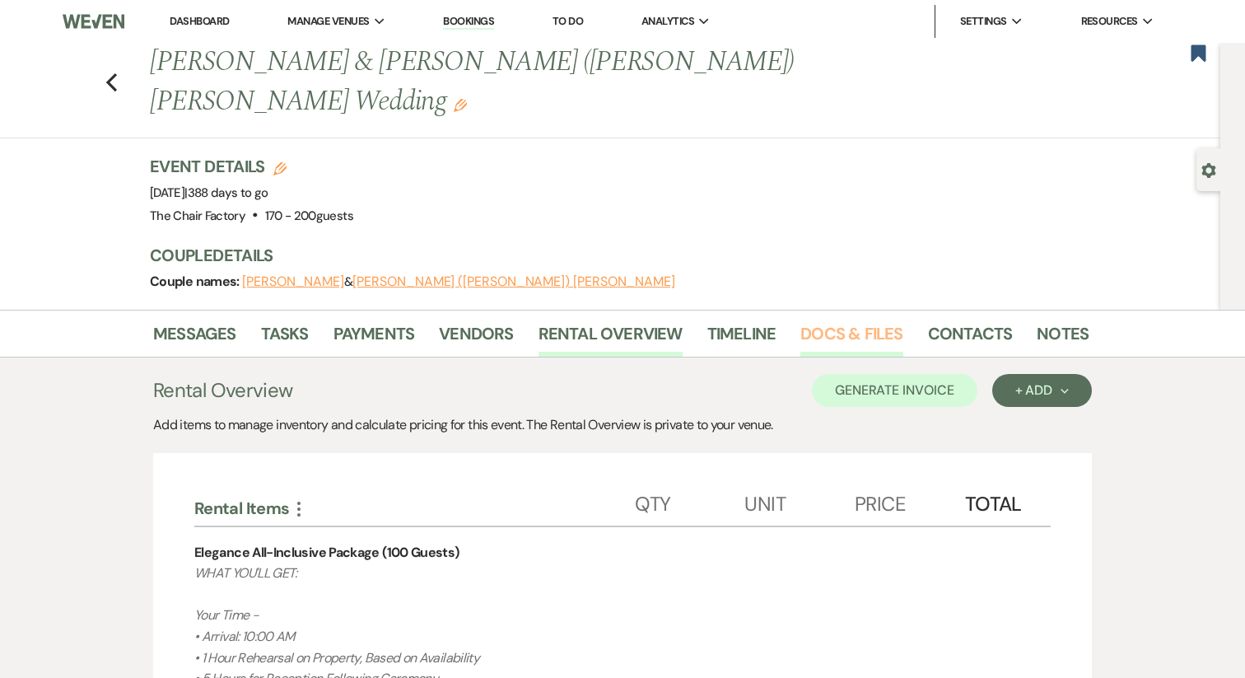
click at [822, 320] on link "Docs & Files" at bounding box center [852, 338] width 102 height 36
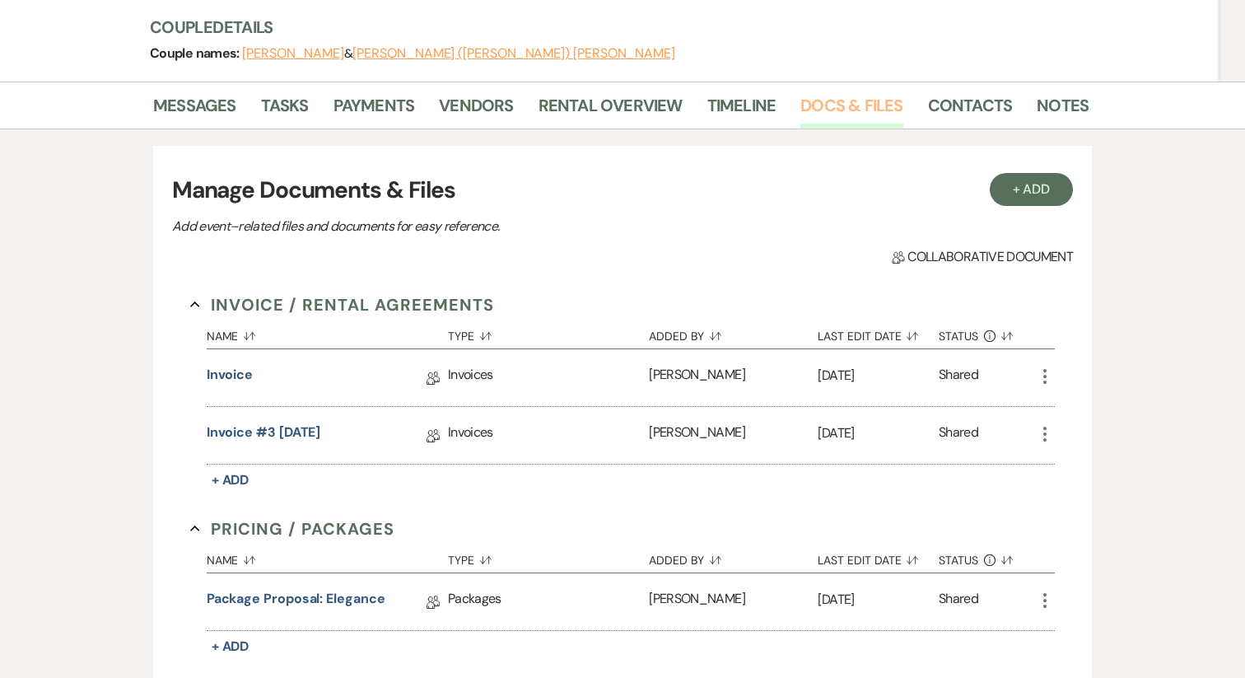
scroll to position [233, 0]
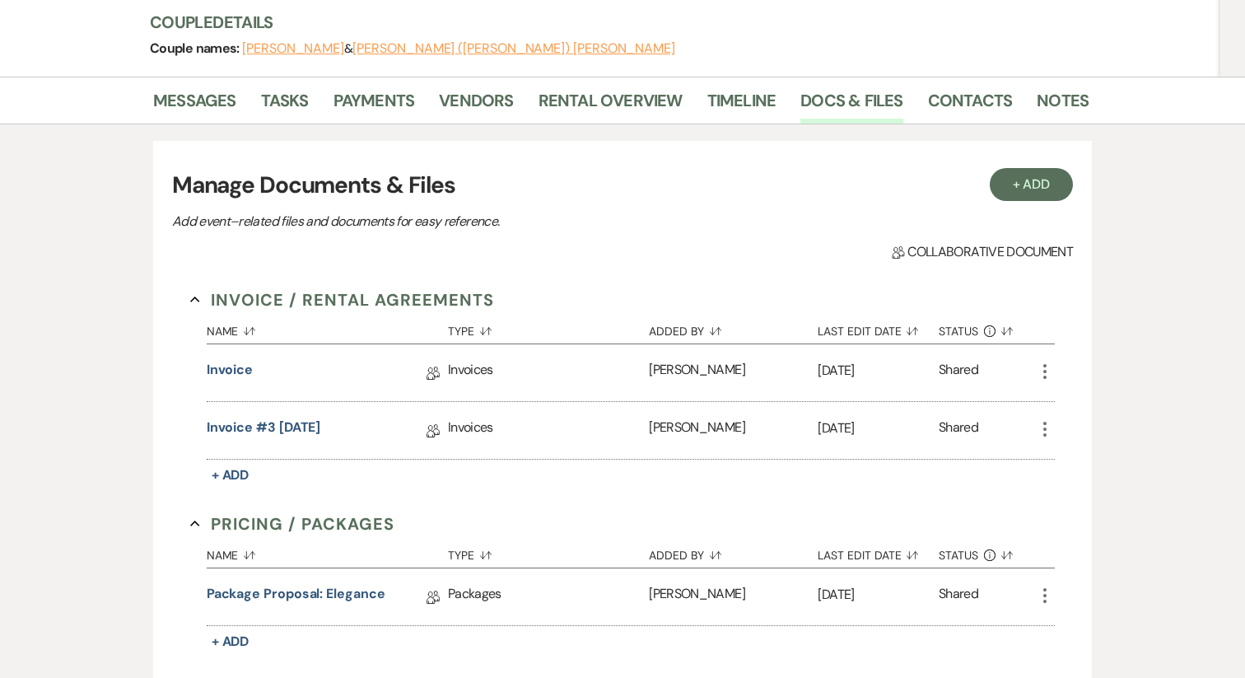
click at [1043, 362] on icon "More" at bounding box center [1045, 372] width 20 height 20
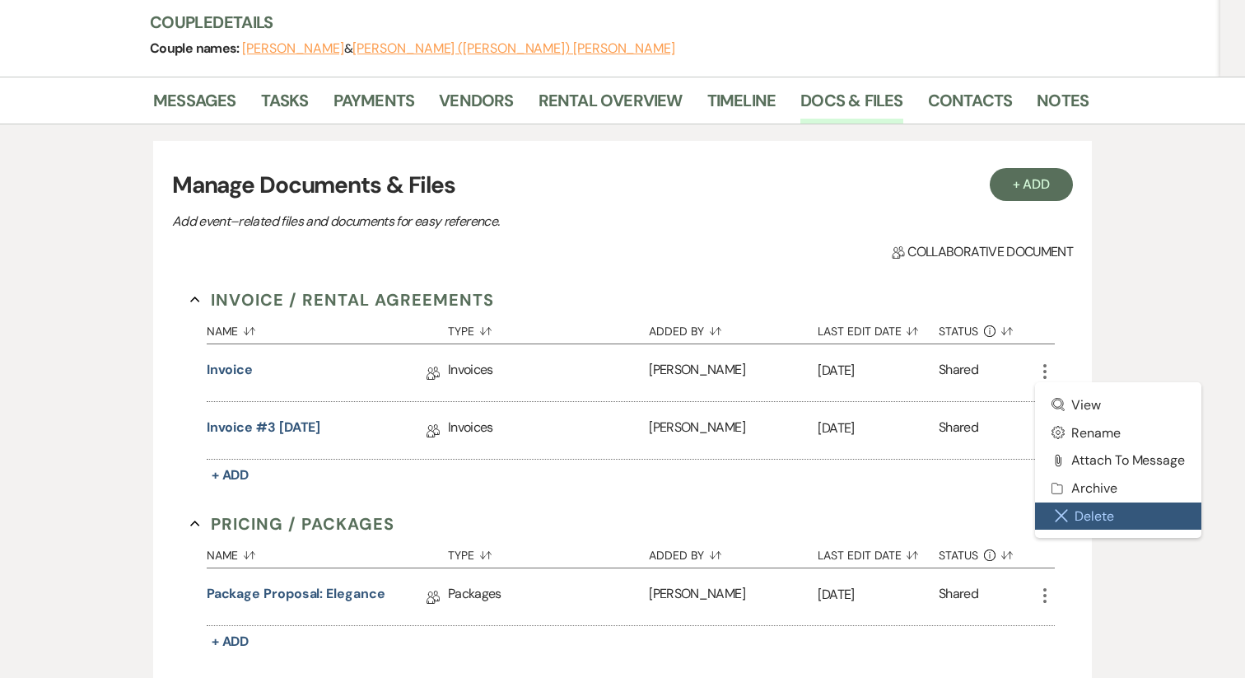
click at [1113, 502] on button "Close Delete X Delete" at bounding box center [1118, 516] width 166 height 28
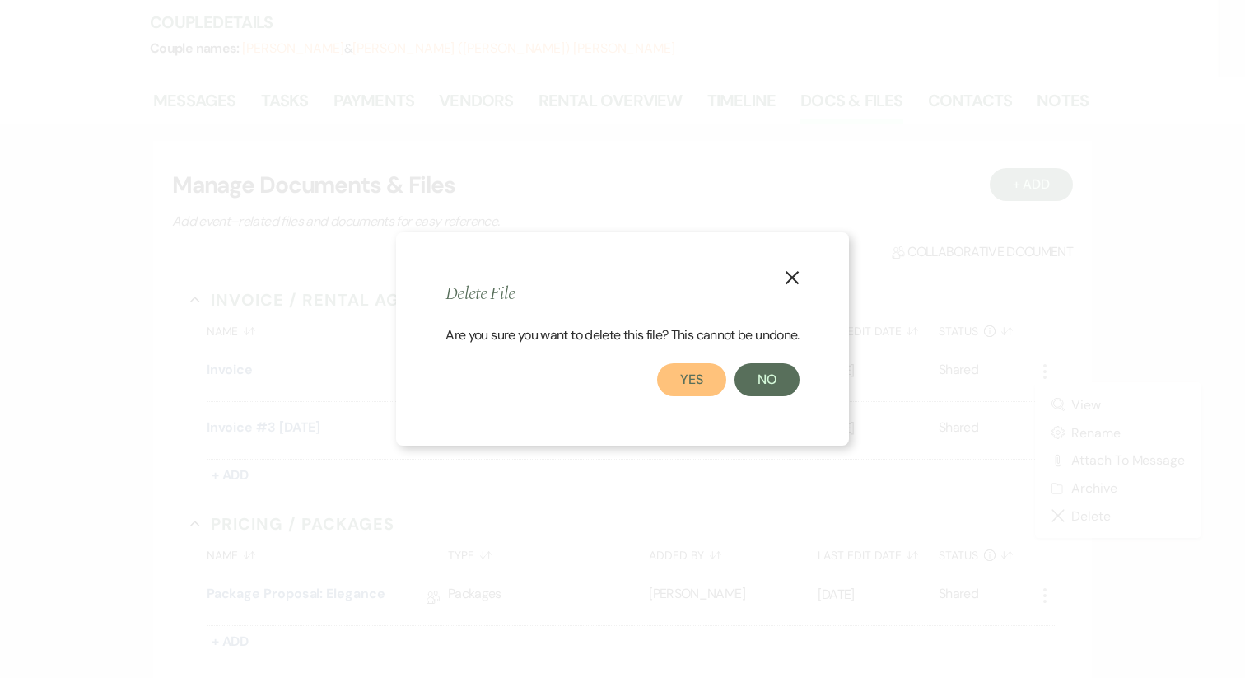
click at [718, 375] on button "Yes" at bounding box center [691, 379] width 69 height 33
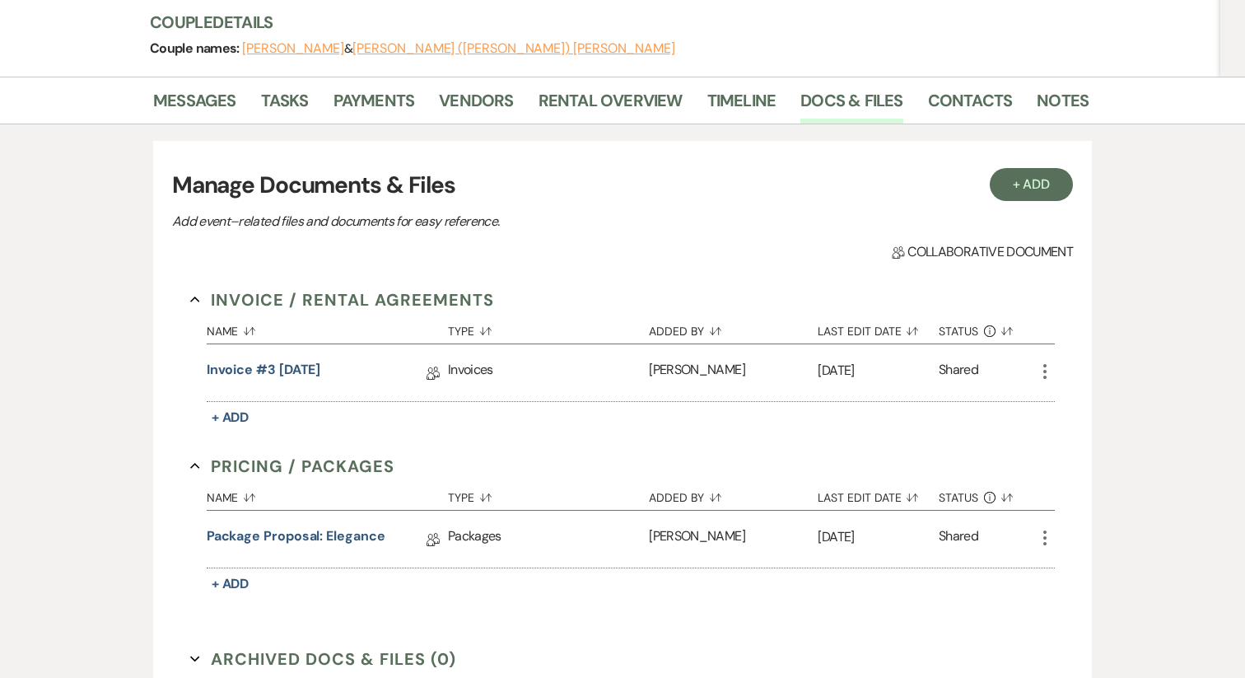
scroll to position [328, 0]
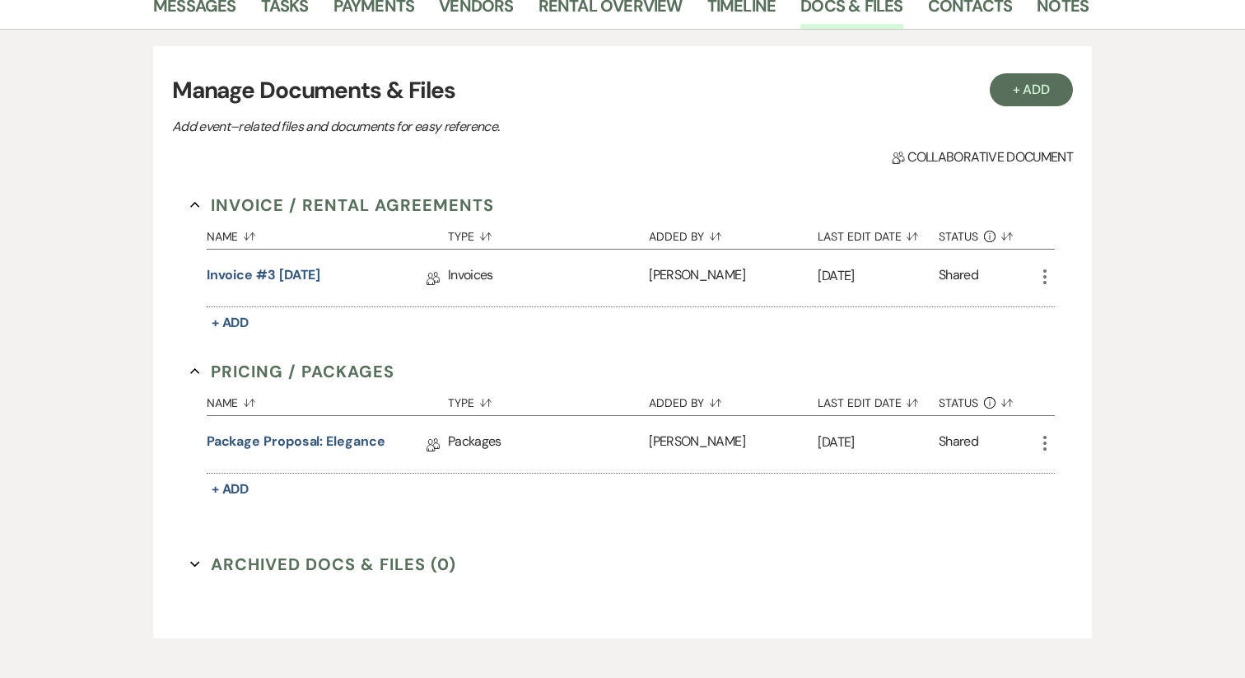
click at [1044, 433] on icon "More" at bounding box center [1045, 443] width 20 height 20
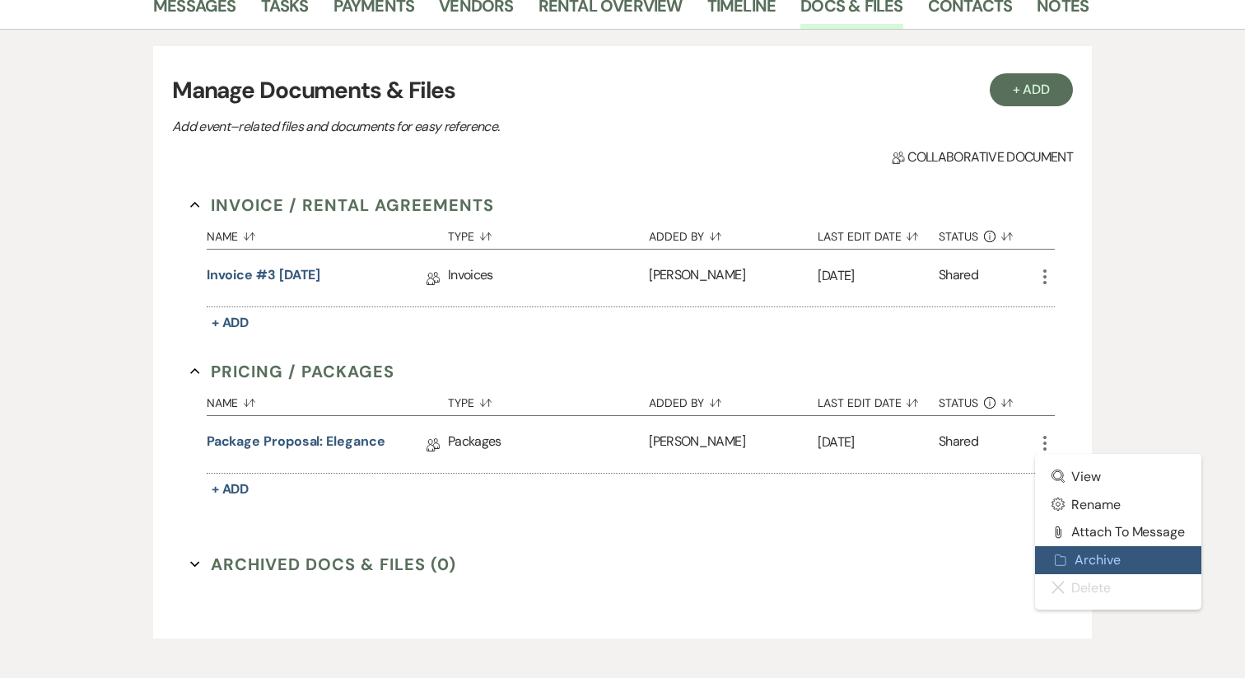
click at [1095, 546] on button "Archive Archive" at bounding box center [1118, 560] width 166 height 28
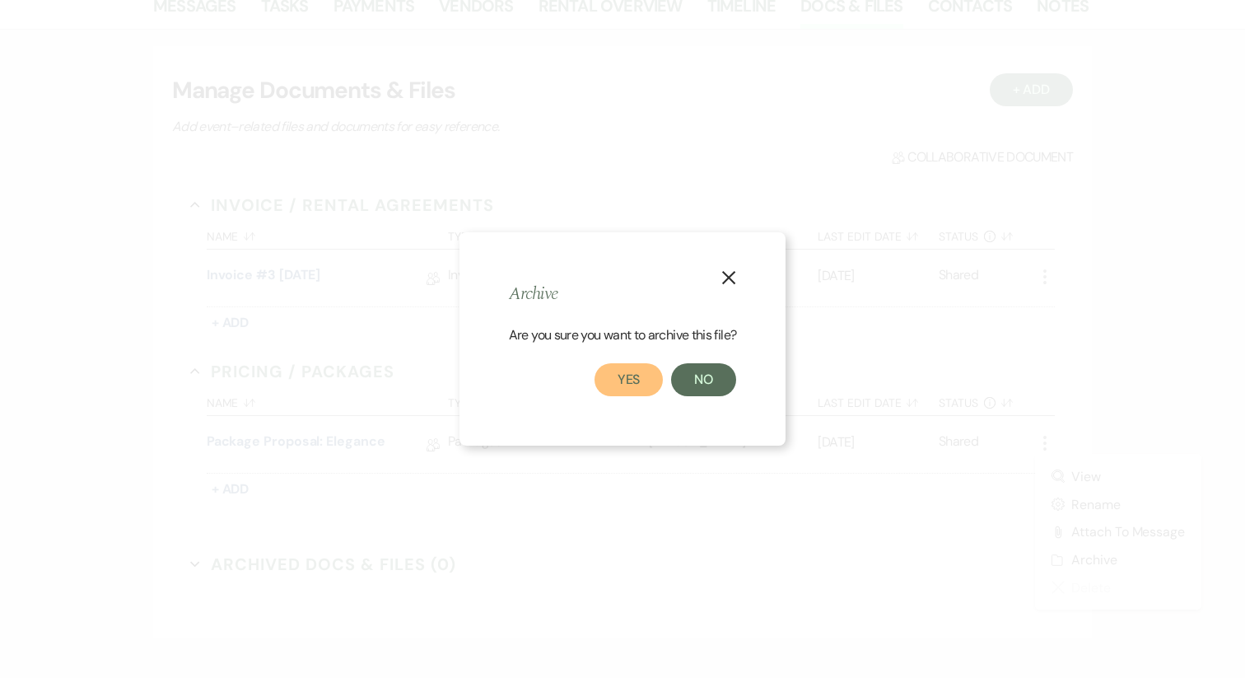
click at [647, 384] on button "Yes" at bounding box center [629, 379] width 69 height 33
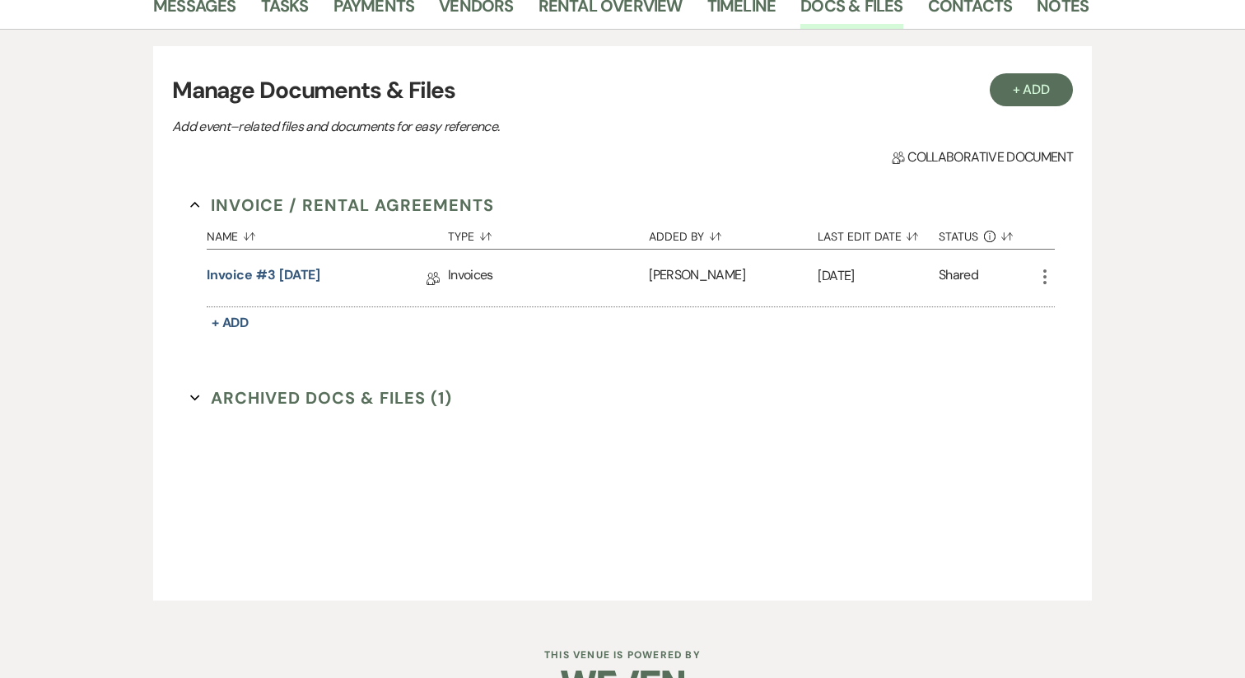
click at [1045, 267] on icon "More" at bounding box center [1045, 277] width 20 height 20
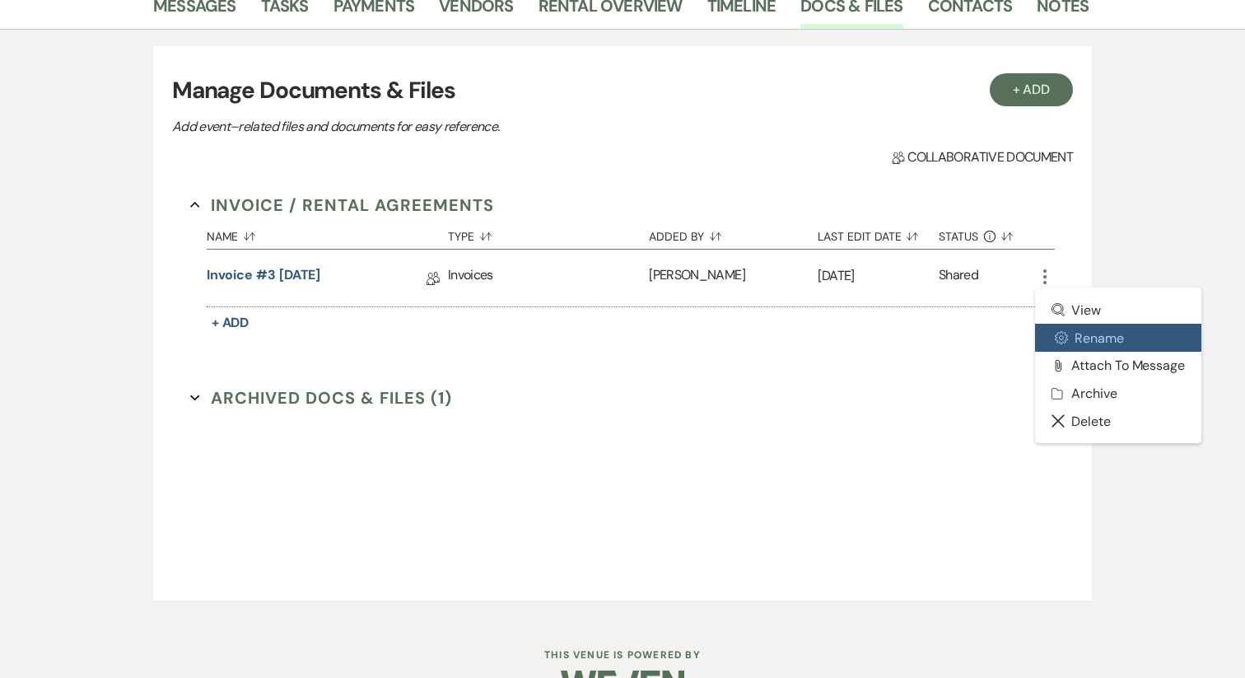
click at [1099, 324] on button "Settings Gear Rename" at bounding box center [1118, 338] width 166 height 28
select select "22"
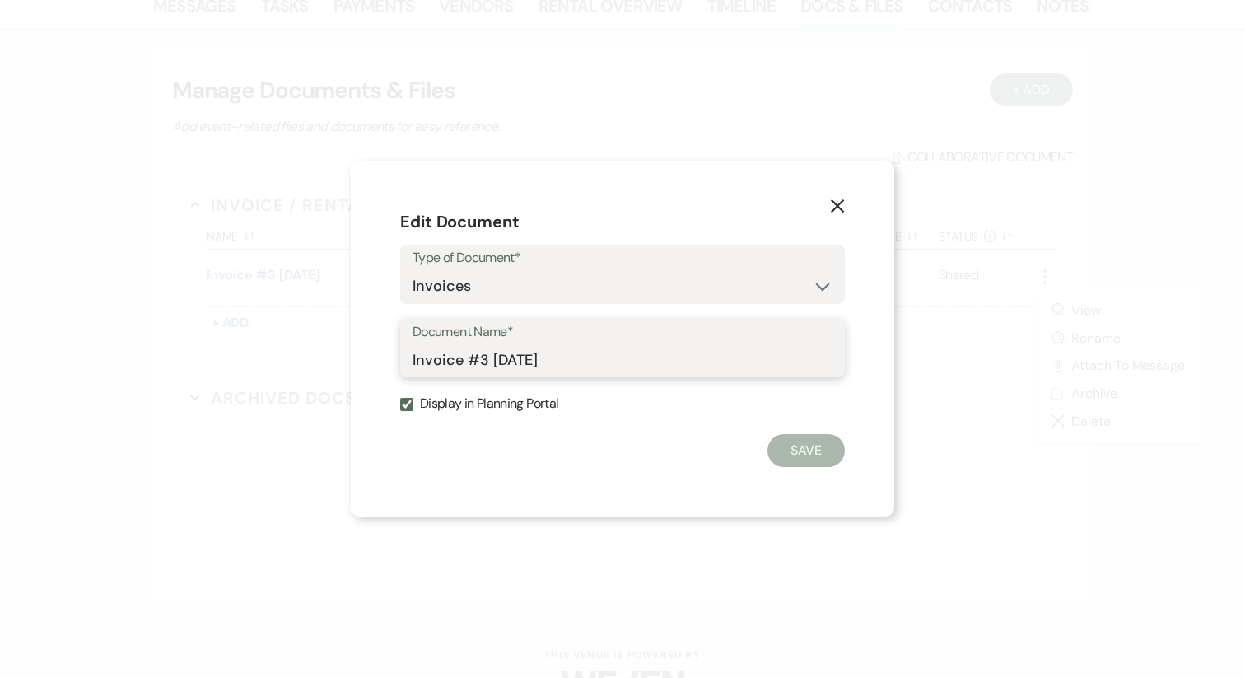
click at [557, 362] on input "Invoice #3 9-16-2025" at bounding box center [623, 359] width 420 height 32
type input "Package Proposal: Elegance"
click at [572, 274] on select "Special Event Insurance Vendor Certificate of Insurance Contracts / Rental Agre…" at bounding box center [623, 286] width 420 height 32
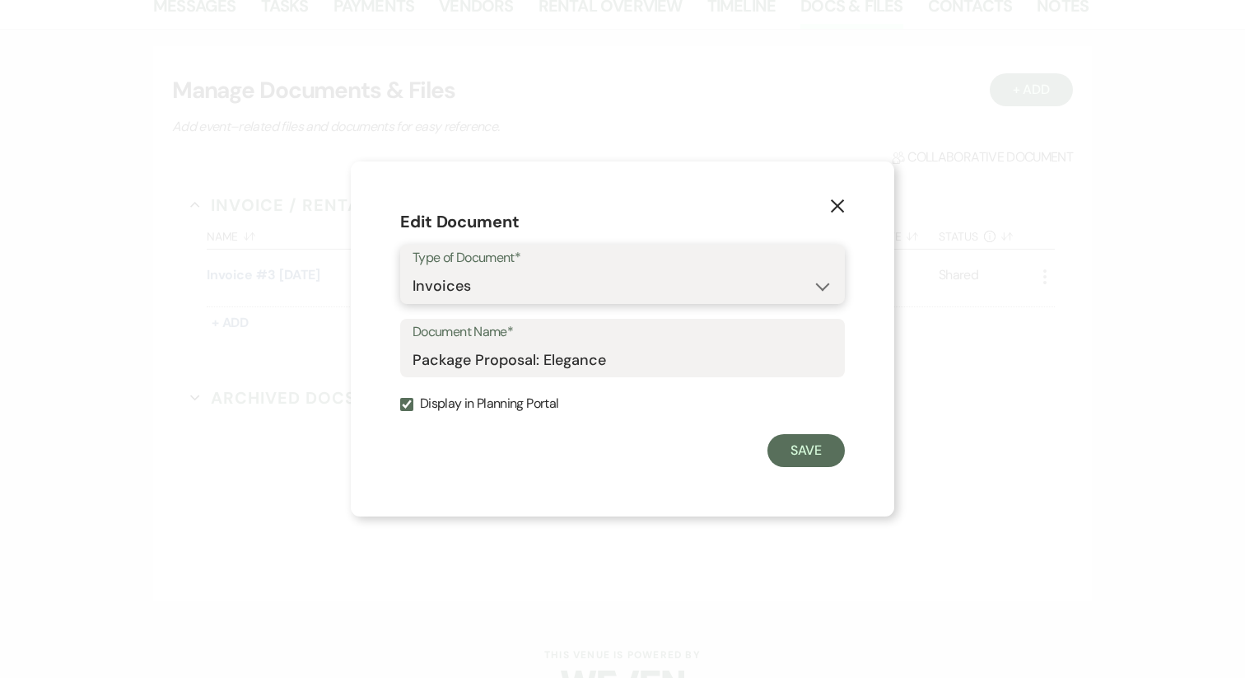
select select "20"
click at [797, 447] on button "Save" at bounding box center [806, 450] width 77 height 33
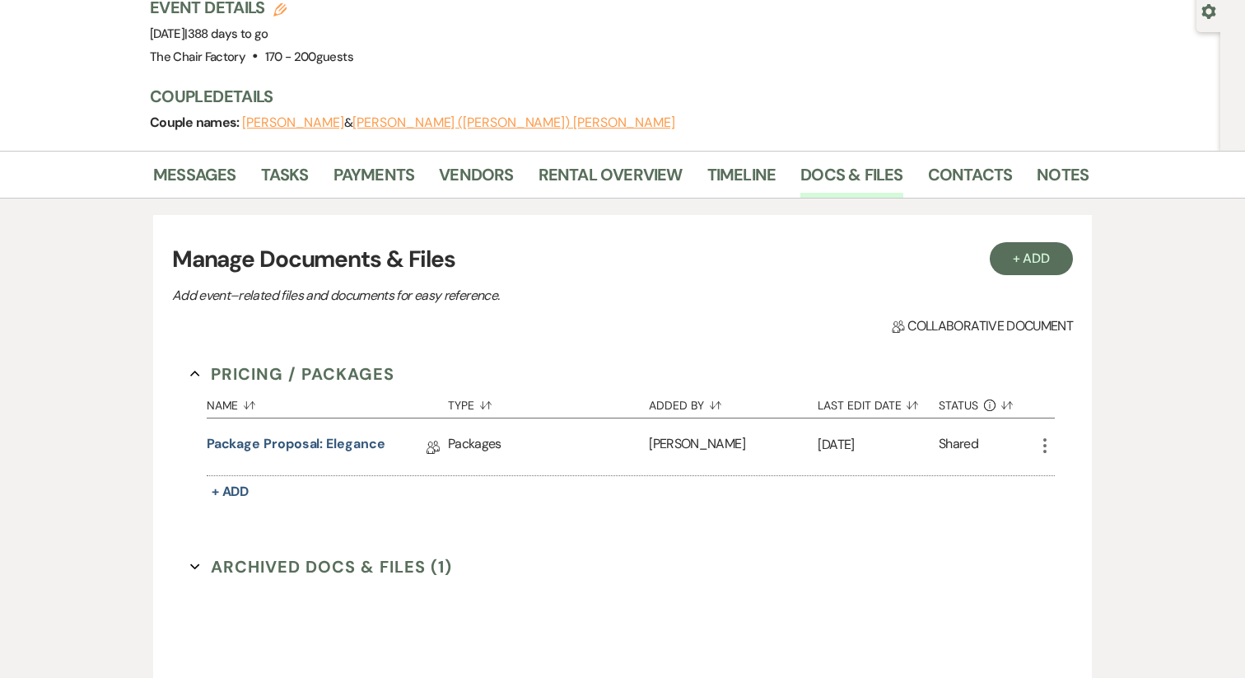
scroll to position [153, 0]
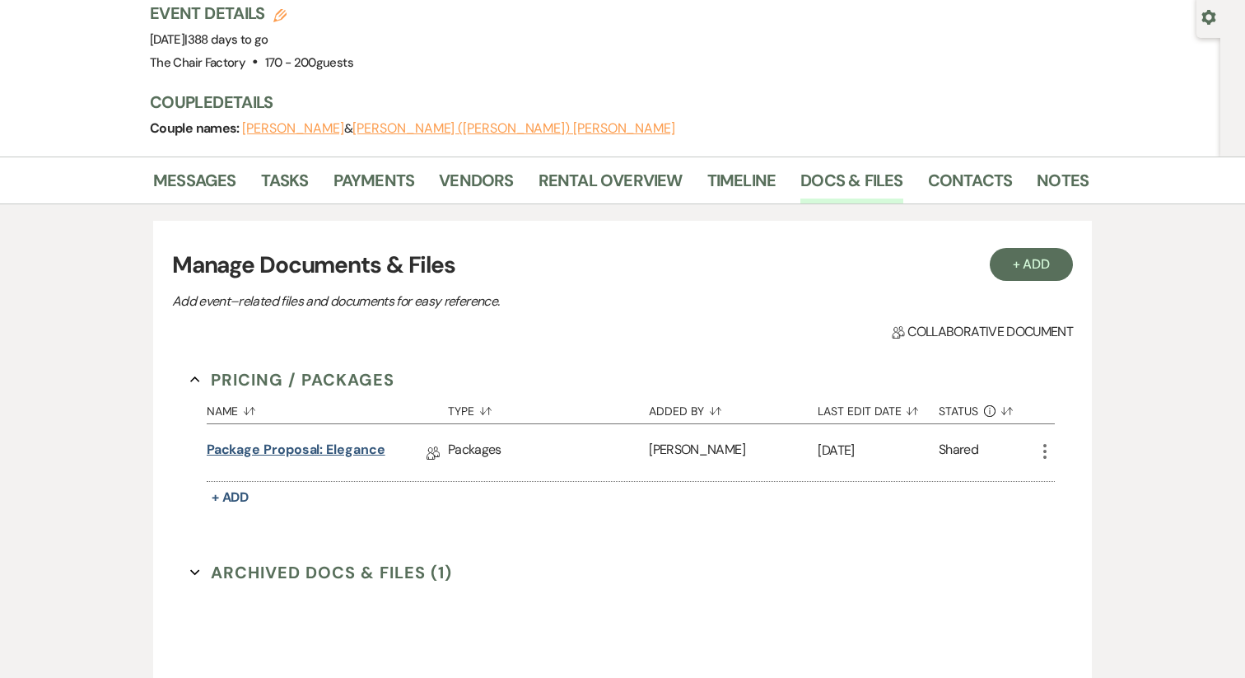
click at [334, 440] on link "Package Proposal: Elegance" at bounding box center [296, 453] width 179 height 26
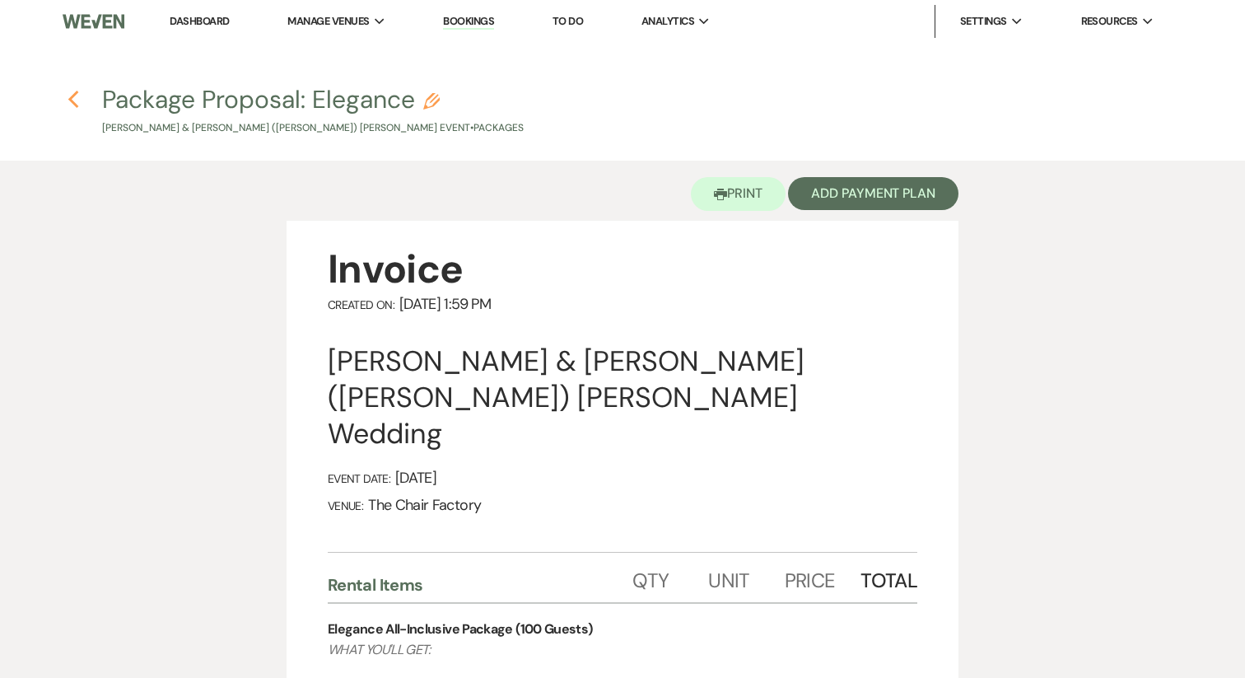
click at [73, 103] on use "button" at bounding box center [73, 100] width 11 height 18
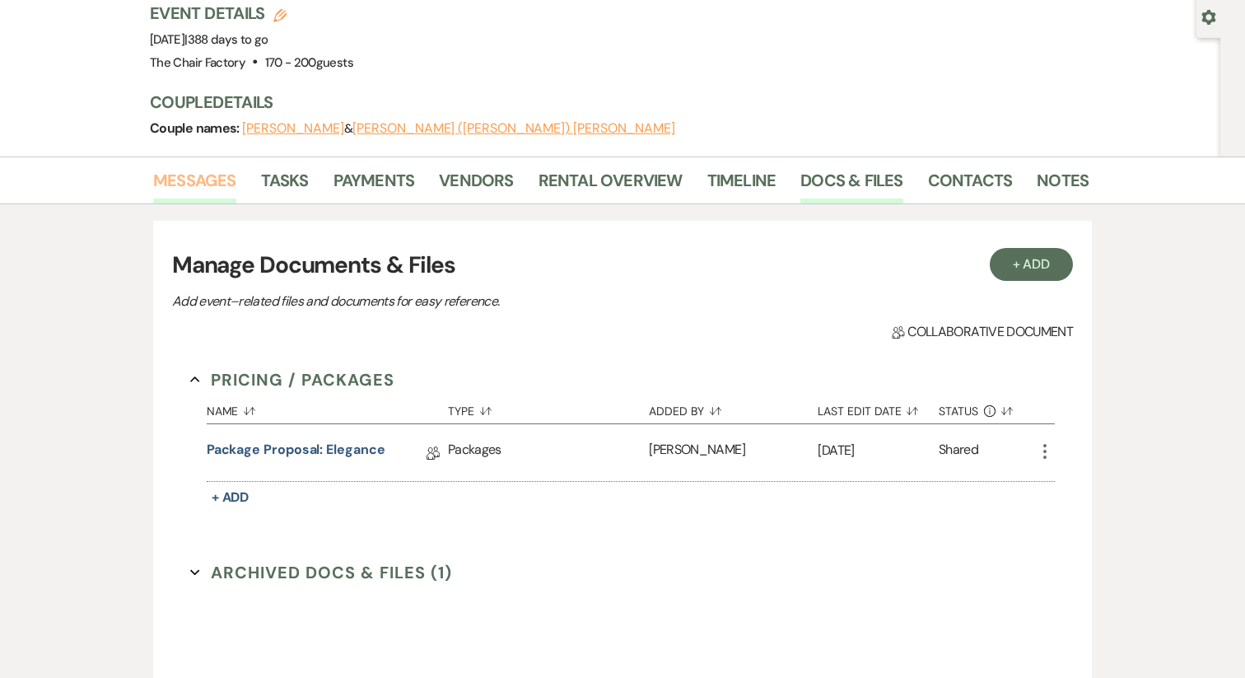
click at [184, 167] on link "Messages" at bounding box center [194, 185] width 83 height 36
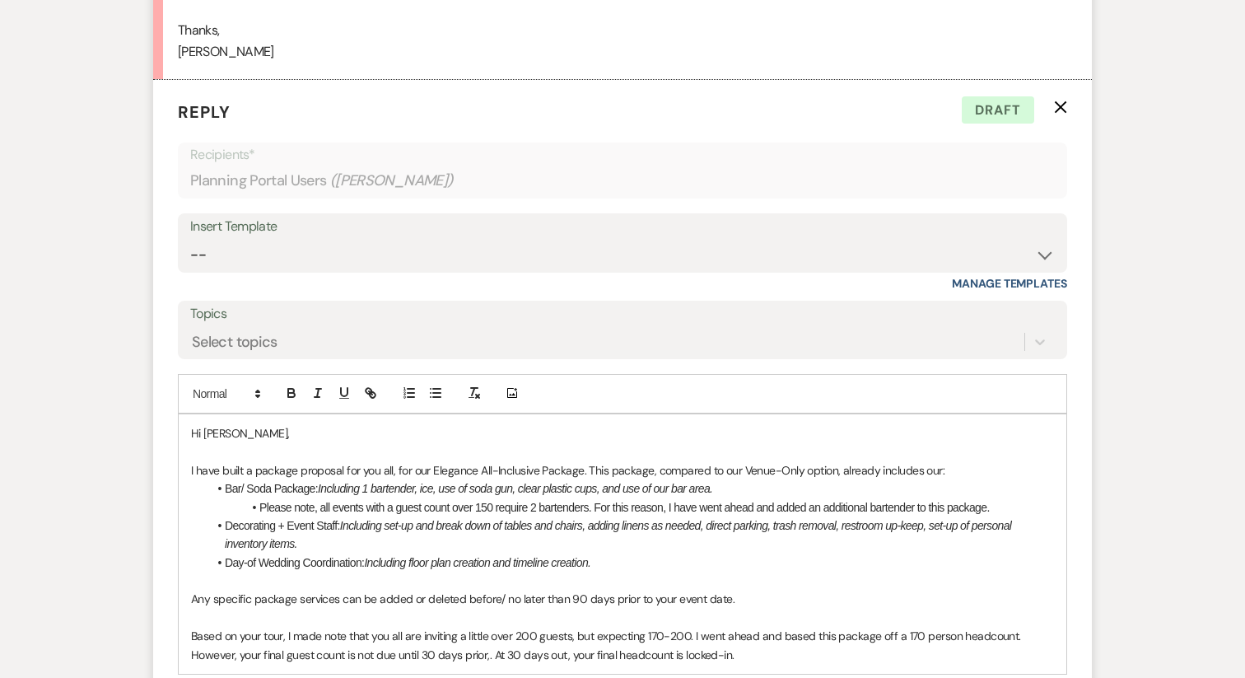
scroll to position [1135, 0]
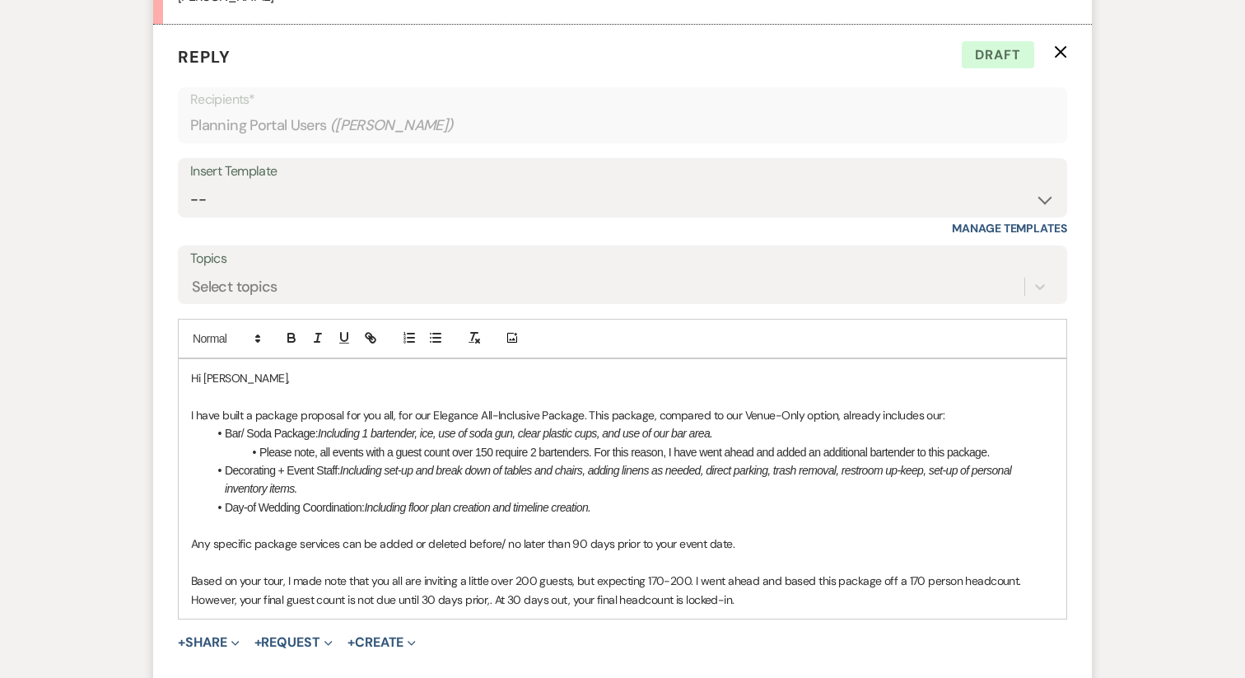
click at [758, 572] on p "Based on your tour, I made note that you all are inviting a little over 200 gue…" at bounding box center [622, 590] width 863 height 37
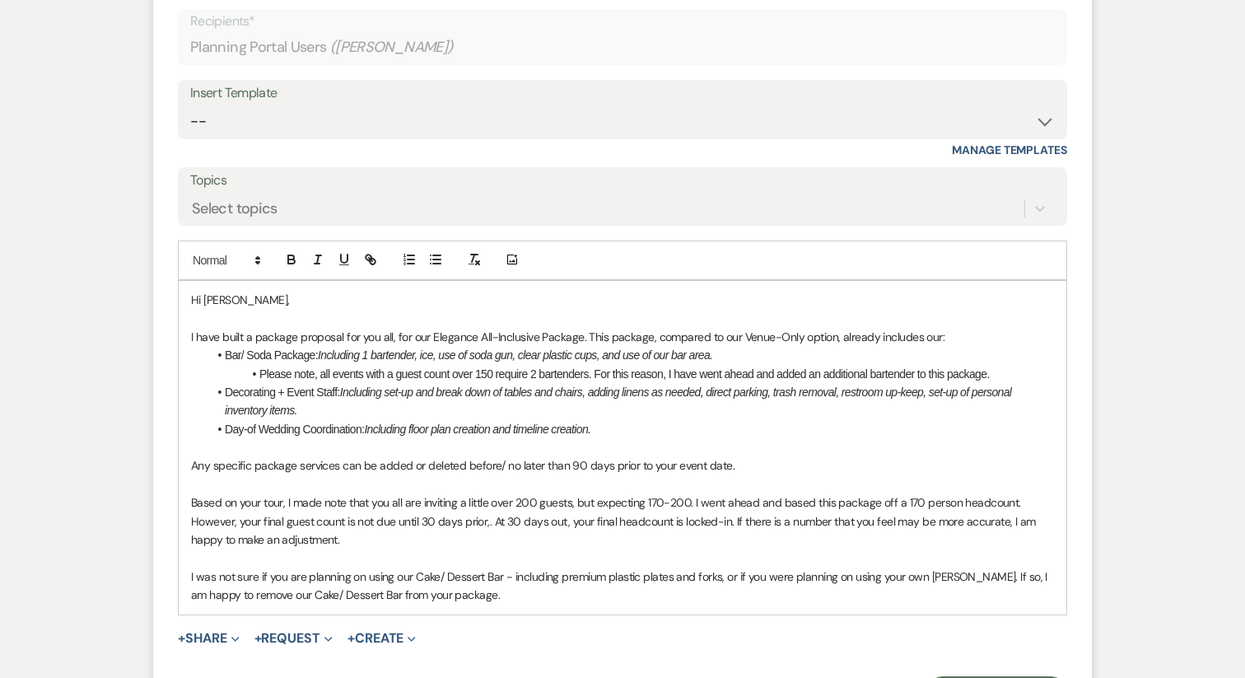
scroll to position [1215, 0]
click at [514, 566] on p "I was not sure if you are planning on using our Cake/ Dessert Bar - including p…" at bounding box center [622, 584] width 863 height 37
click at [741, 566] on p "I was not sure if you are planning on using our Cake/ Dessert Bar (also includi…" at bounding box center [622, 584] width 863 height 37
click at [990, 566] on p "I was not sure if you are planning on using our Cake/ Dessert Bar (also includi…" at bounding box center [622, 584] width 863 height 37
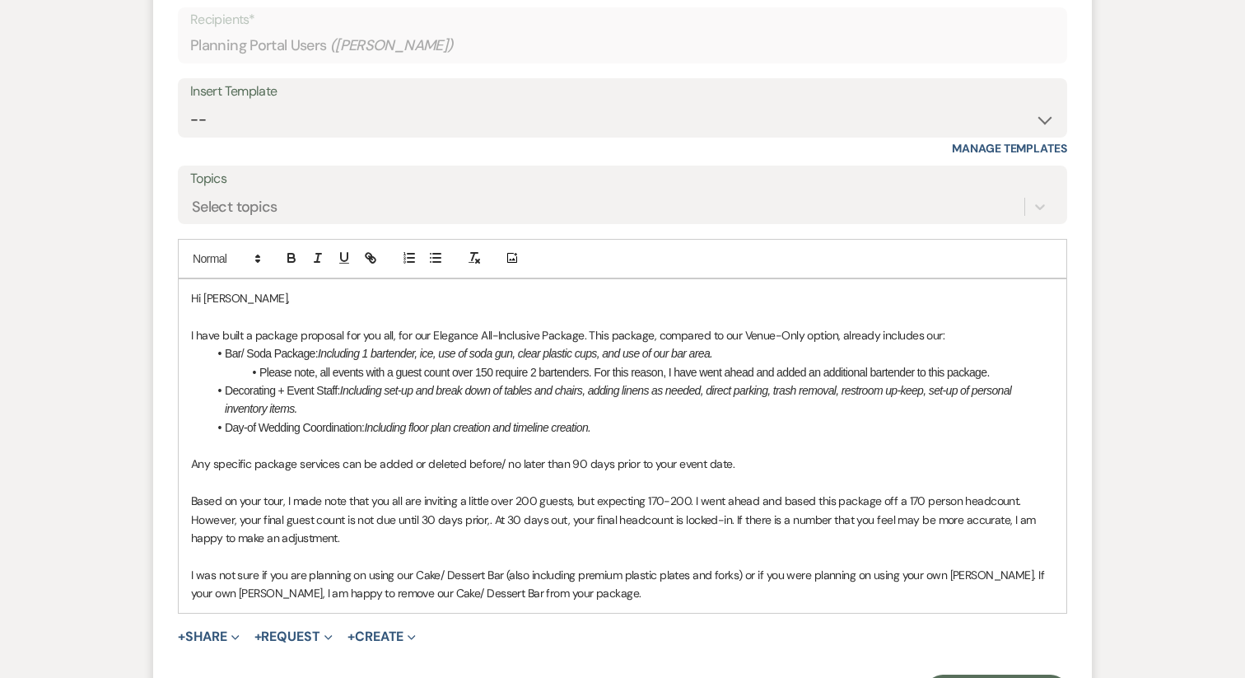
click at [610, 566] on p "I was not sure if you are planning on using our Cake/ Dessert Bar (also includi…" at bounding box center [622, 584] width 863 height 37
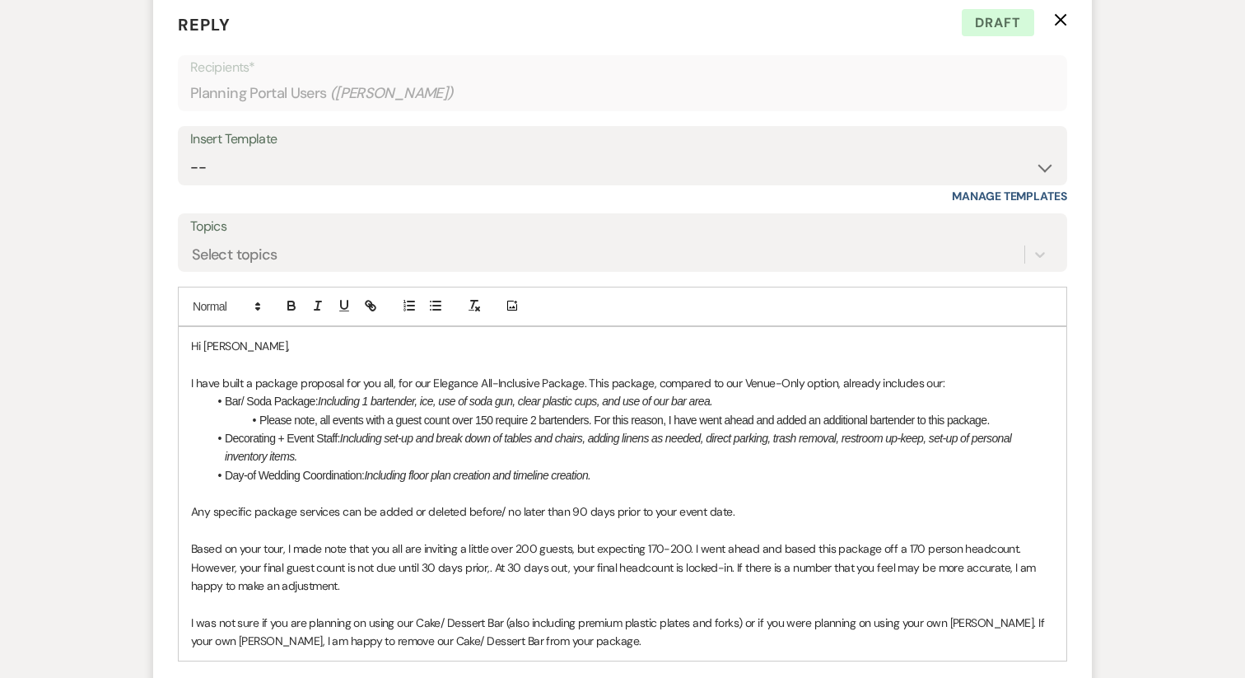
scroll to position [1169, 0]
click at [567, 612] on p "I was not sure if you are planning on using our Cake/ Dessert Bar (also includi…" at bounding box center [622, 630] width 863 height 37
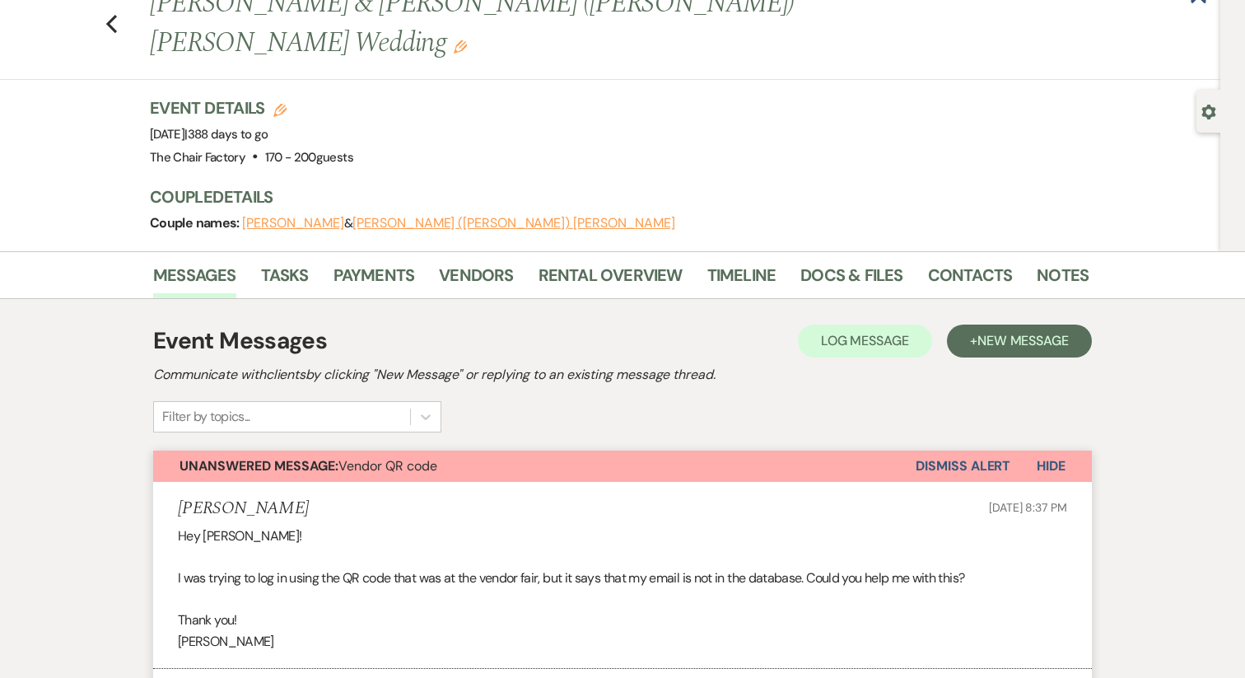
scroll to position [0, 0]
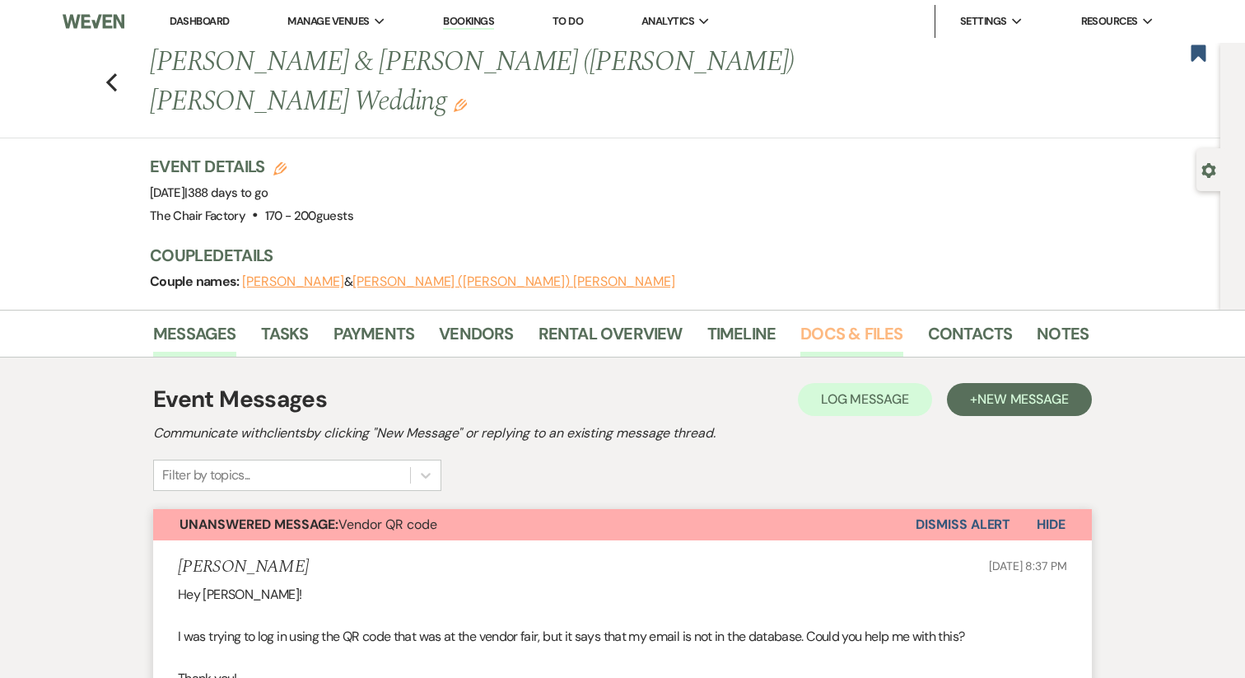
click at [848, 320] on link "Docs & Files" at bounding box center [852, 338] width 102 height 36
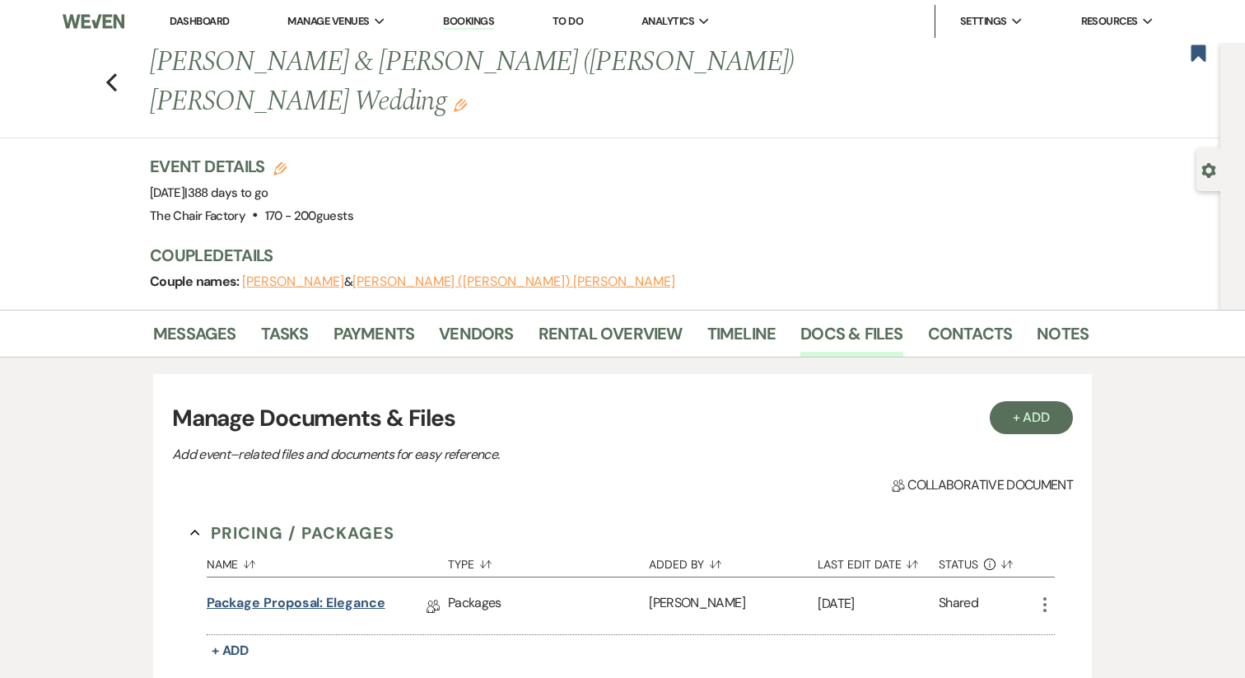
click at [334, 593] on link "Package Proposal: Elegance" at bounding box center [296, 606] width 179 height 26
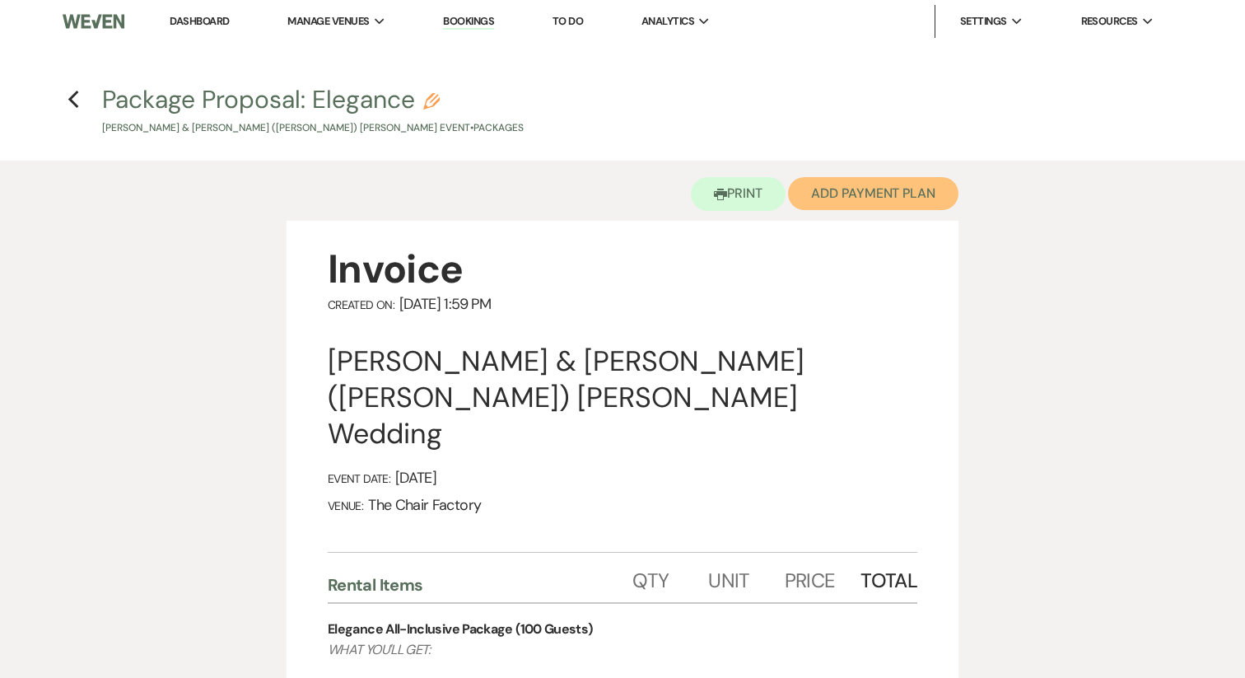
click at [881, 181] on button "Add Payment Plan" at bounding box center [873, 193] width 170 height 33
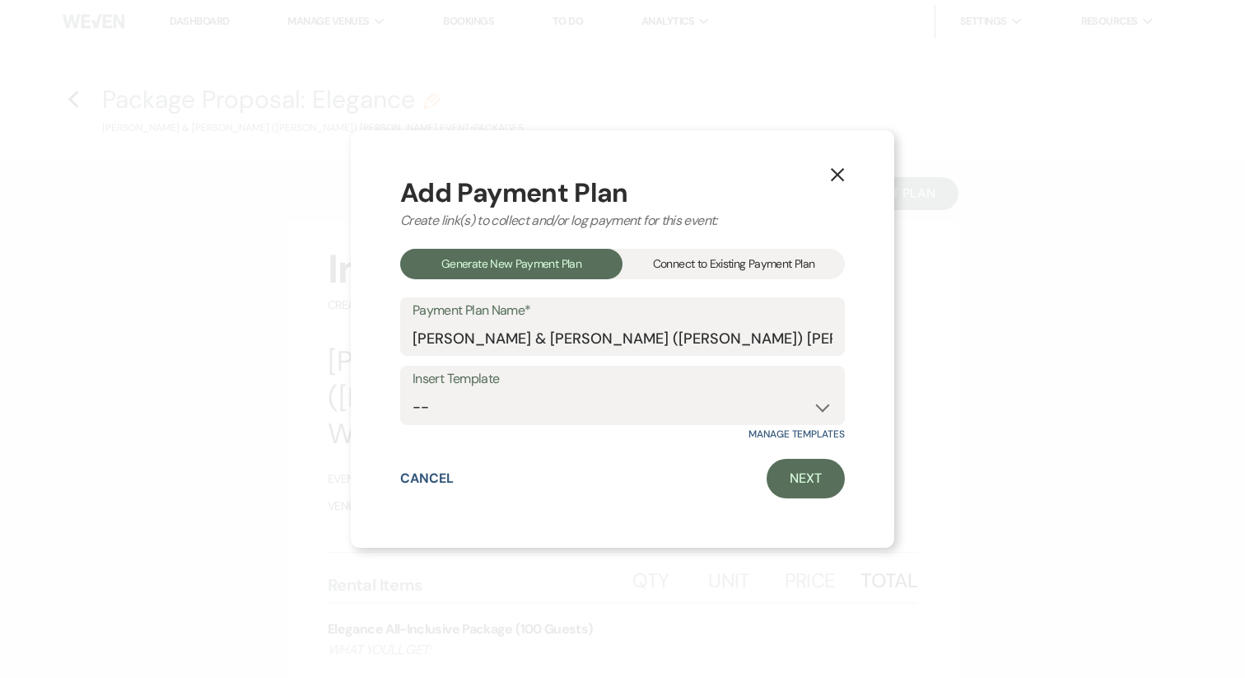
click at [758, 264] on div "Connect to Existing Payment Plan" at bounding box center [734, 264] width 222 height 30
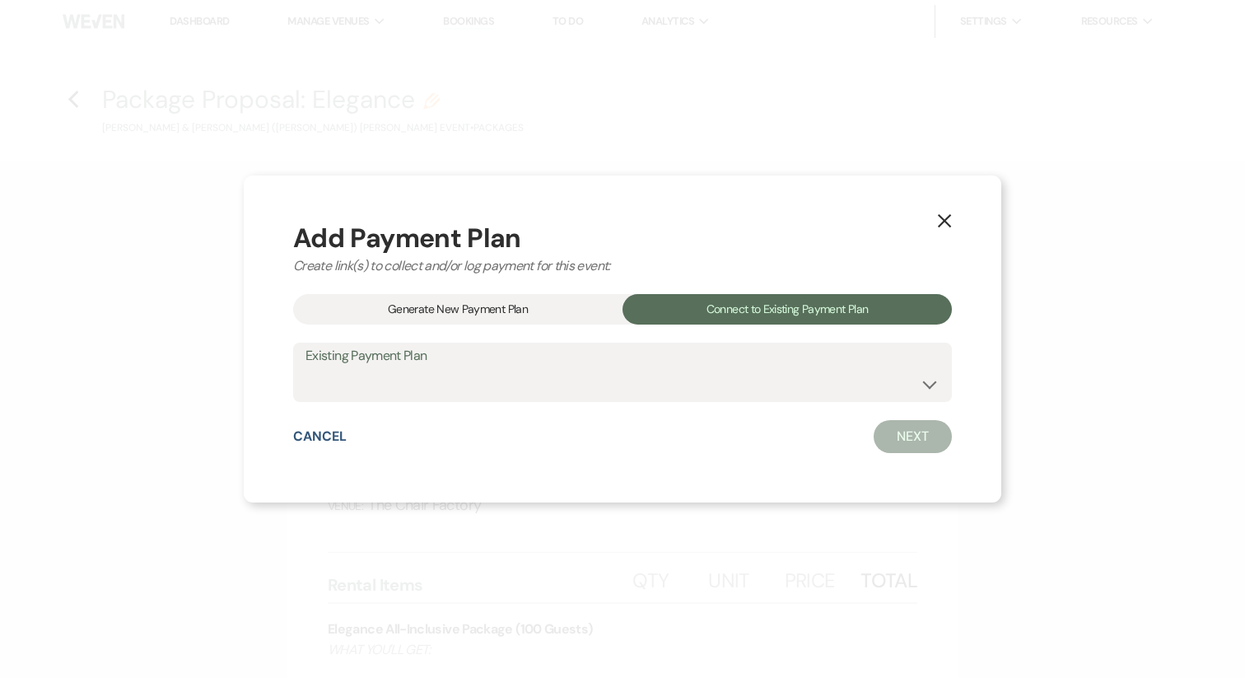
click at [490, 399] on select "[PERSON_NAME] & [PERSON_NAME] ([PERSON_NAME]) [PERSON_NAME] Payment Plan #1" at bounding box center [623, 384] width 634 height 32
select select "25449"
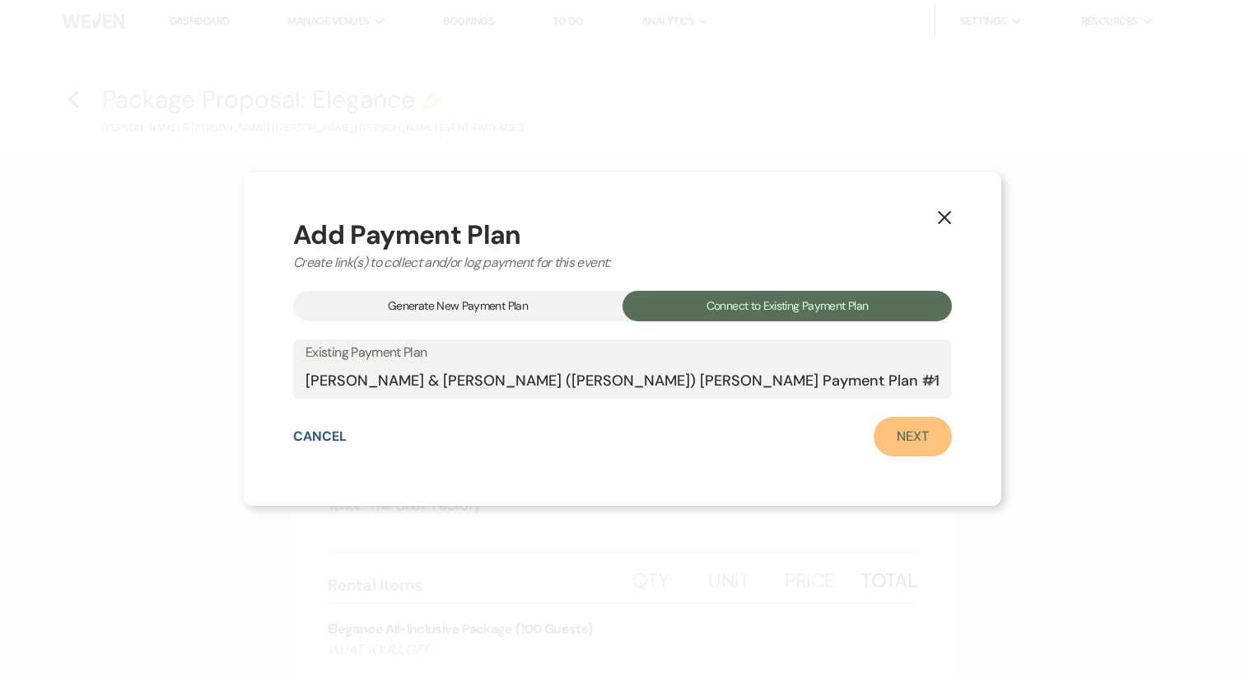
click at [874, 431] on link "Next" at bounding box center [913, 437] width 78 height 40
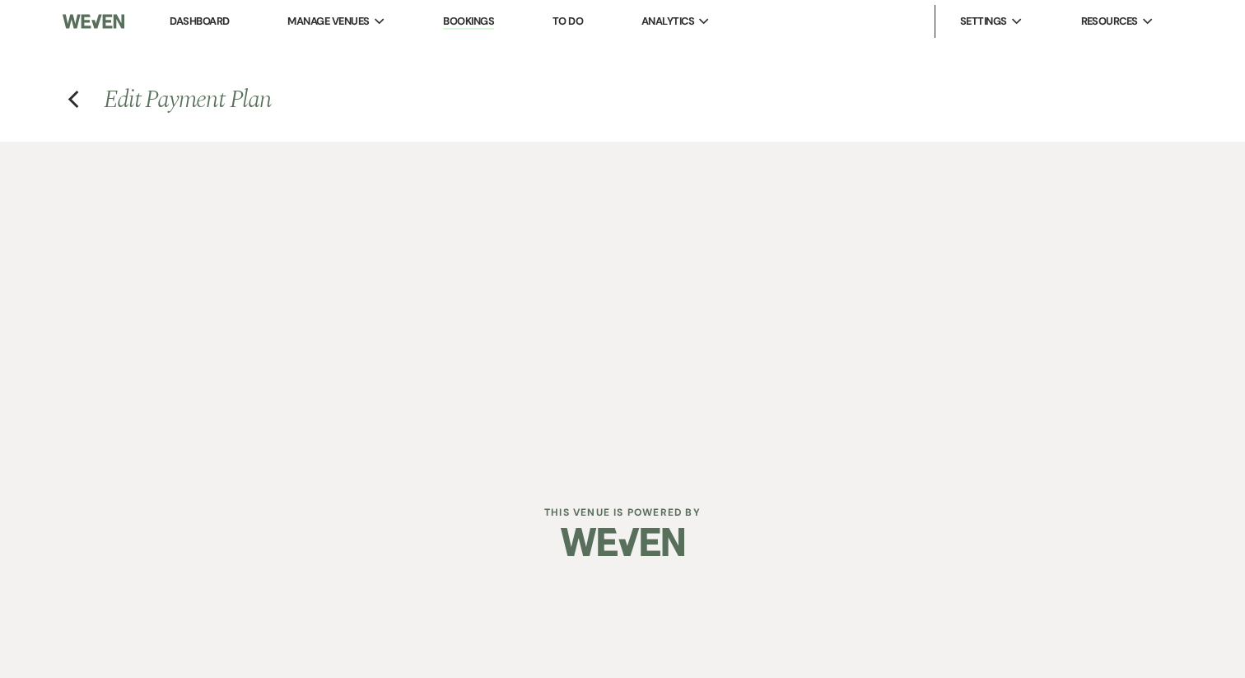
select select "28710"
select select "2"
select select "percentage"
select select "true"
select select "2"
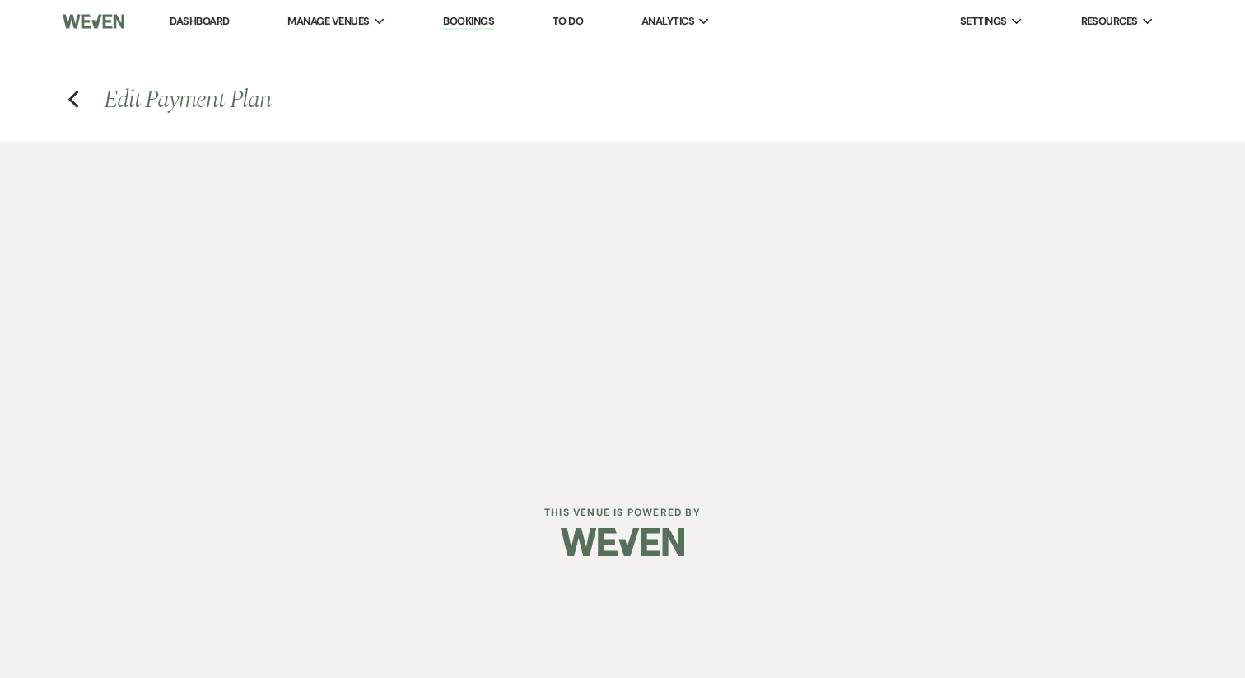
select select "percentage"
select select "true"
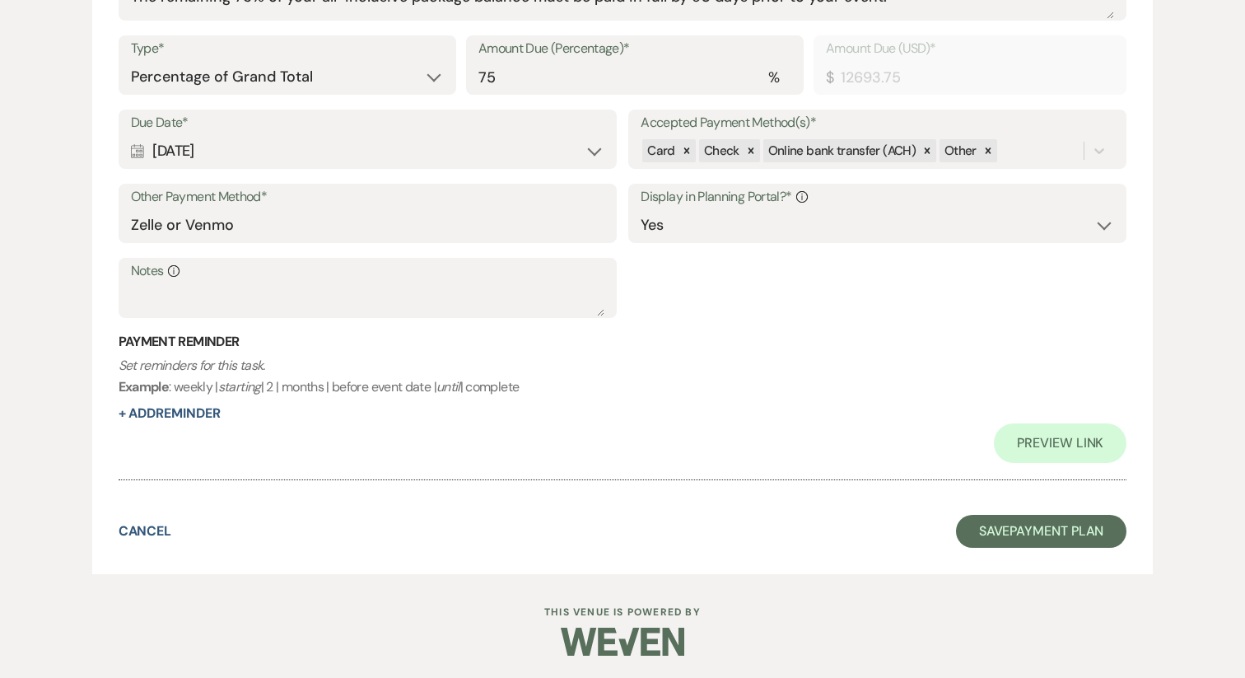
scroll to position [1254, 0]
click at [1004, 530] on button "Save Payment Plan" at bounding box center [1041, 530] width 171 height 33
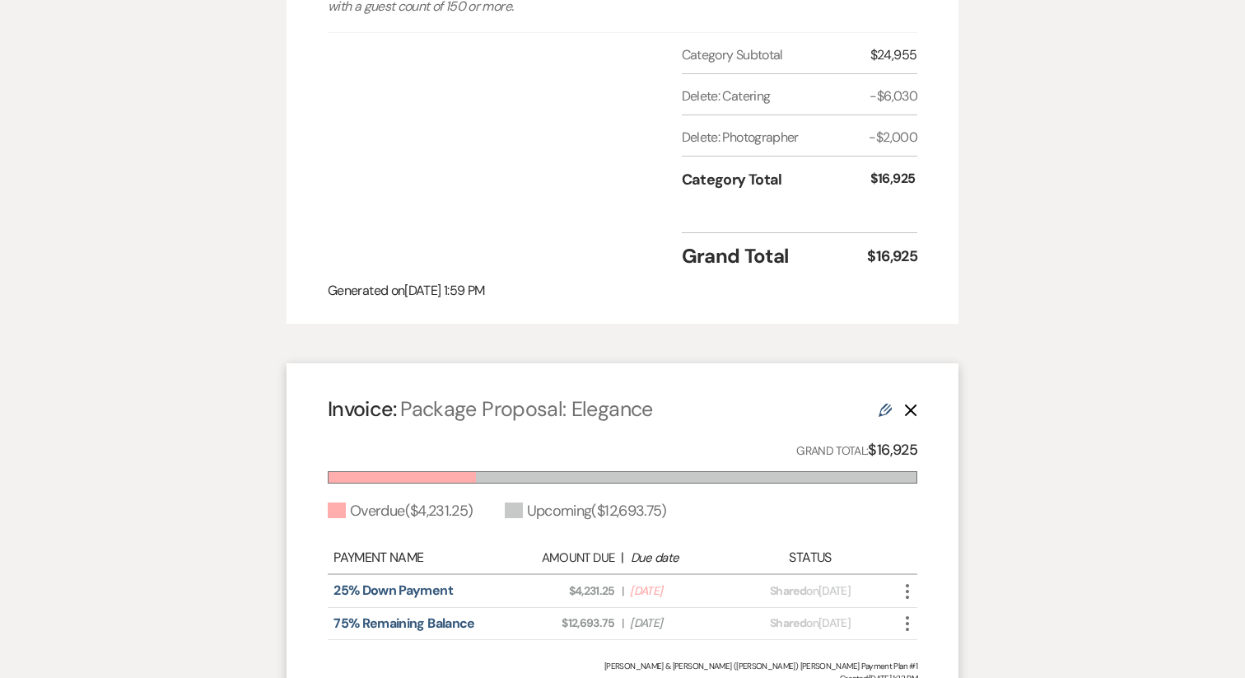
scroll to position [1621, 0]
